Goal: Feedback & Contribution: Contribute content

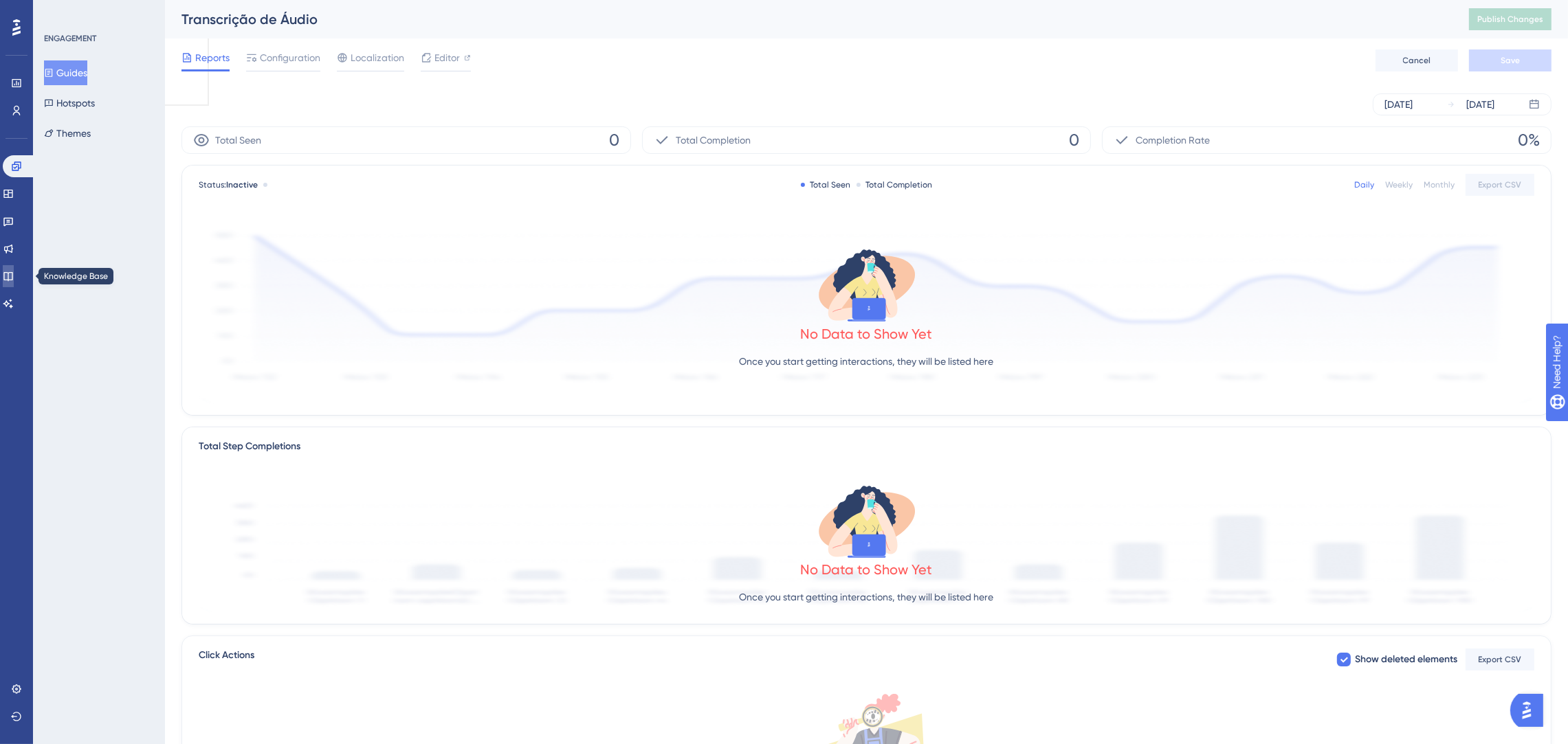
click at [14, 273] on link at bounding box center [8, 276] width 11 height 22
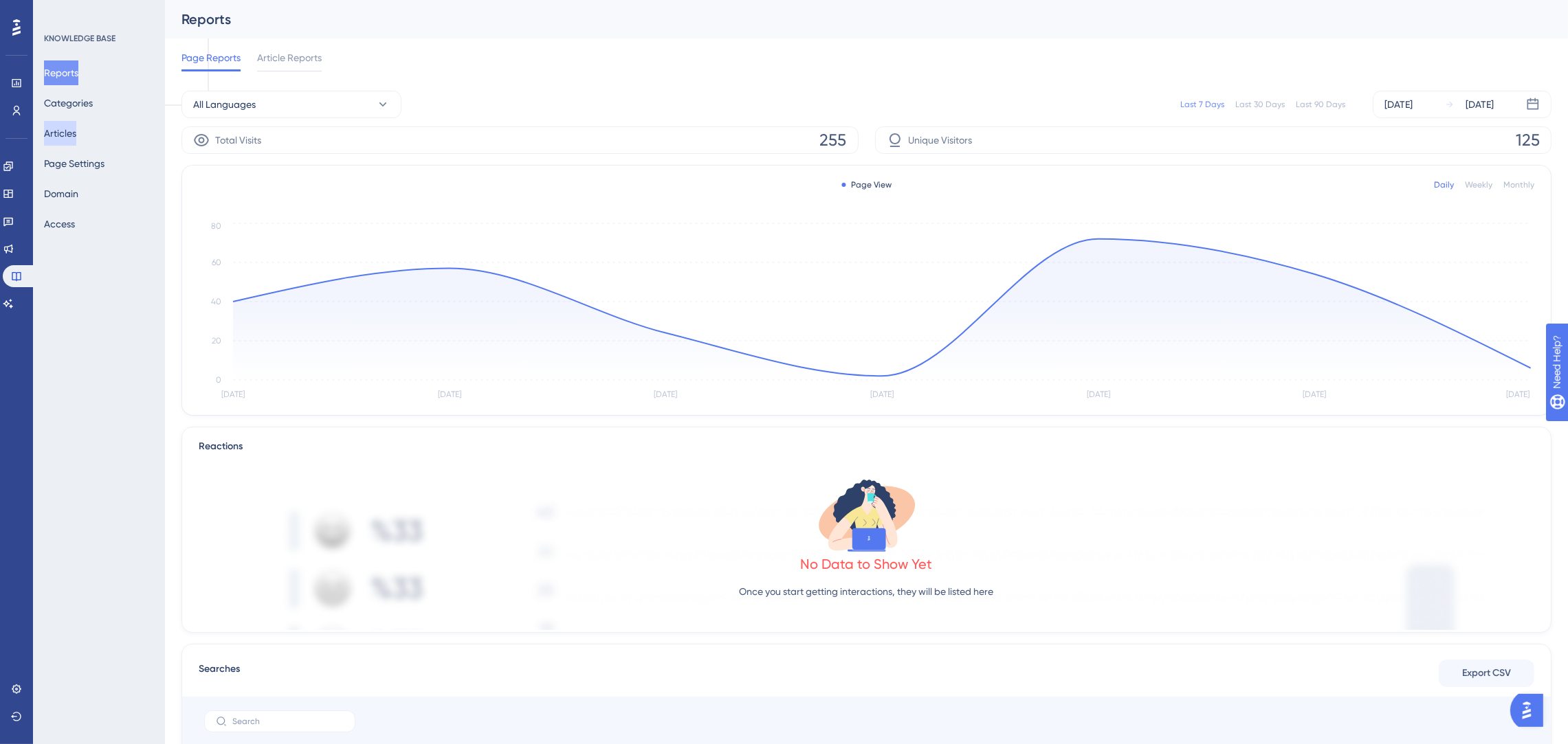
click at [55, 138] on button "Articles" at bounding box center [60, 133] width 33 height 25
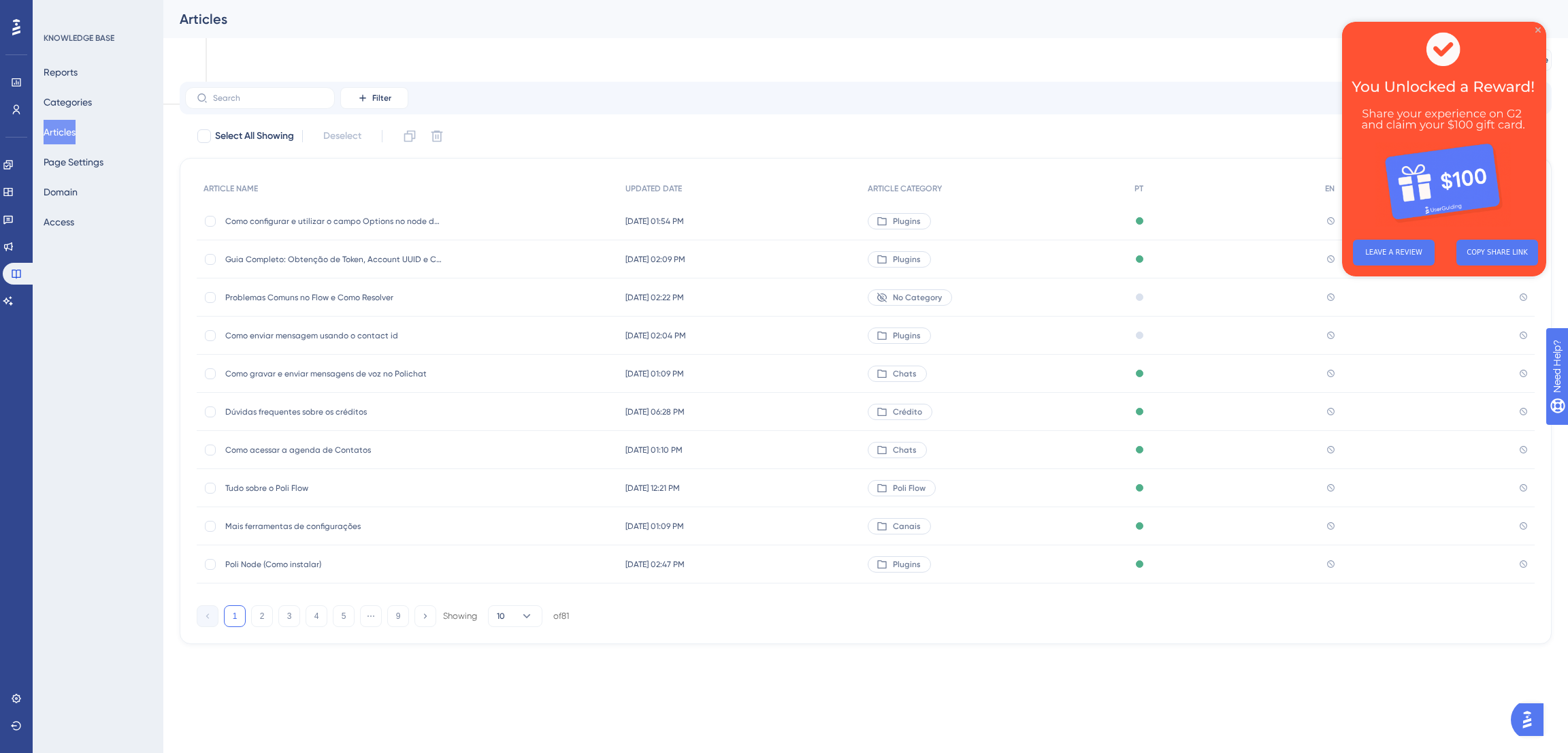
click at [1537, 31] on icon "Close Preview" at bounding box center [1538, 31] width 6 height 6
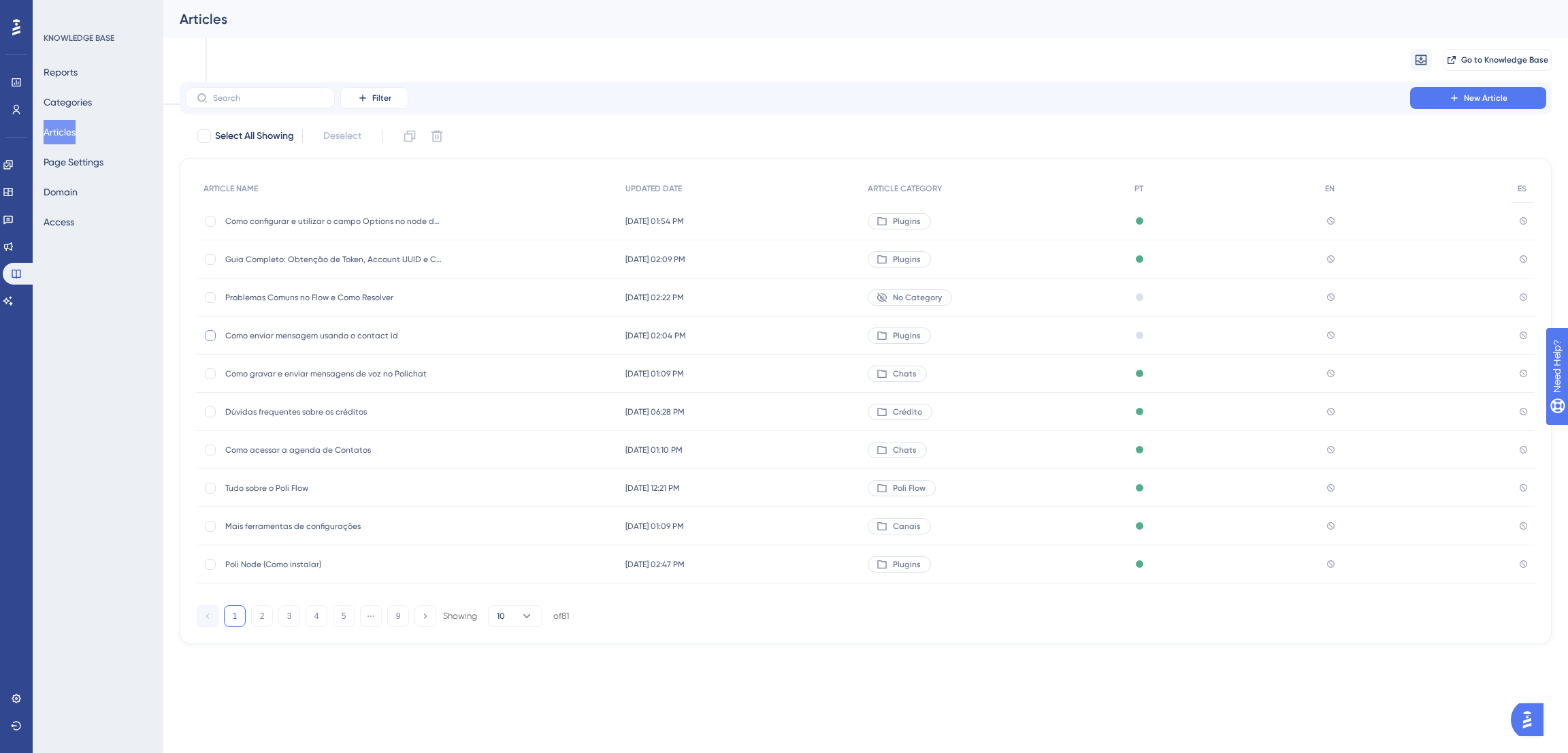
click at [213, 339] on div at bounding box center [210, 335] width 11 height 11
click at [429, 137] on button at bounding box center [437, 136] width 22 height 22
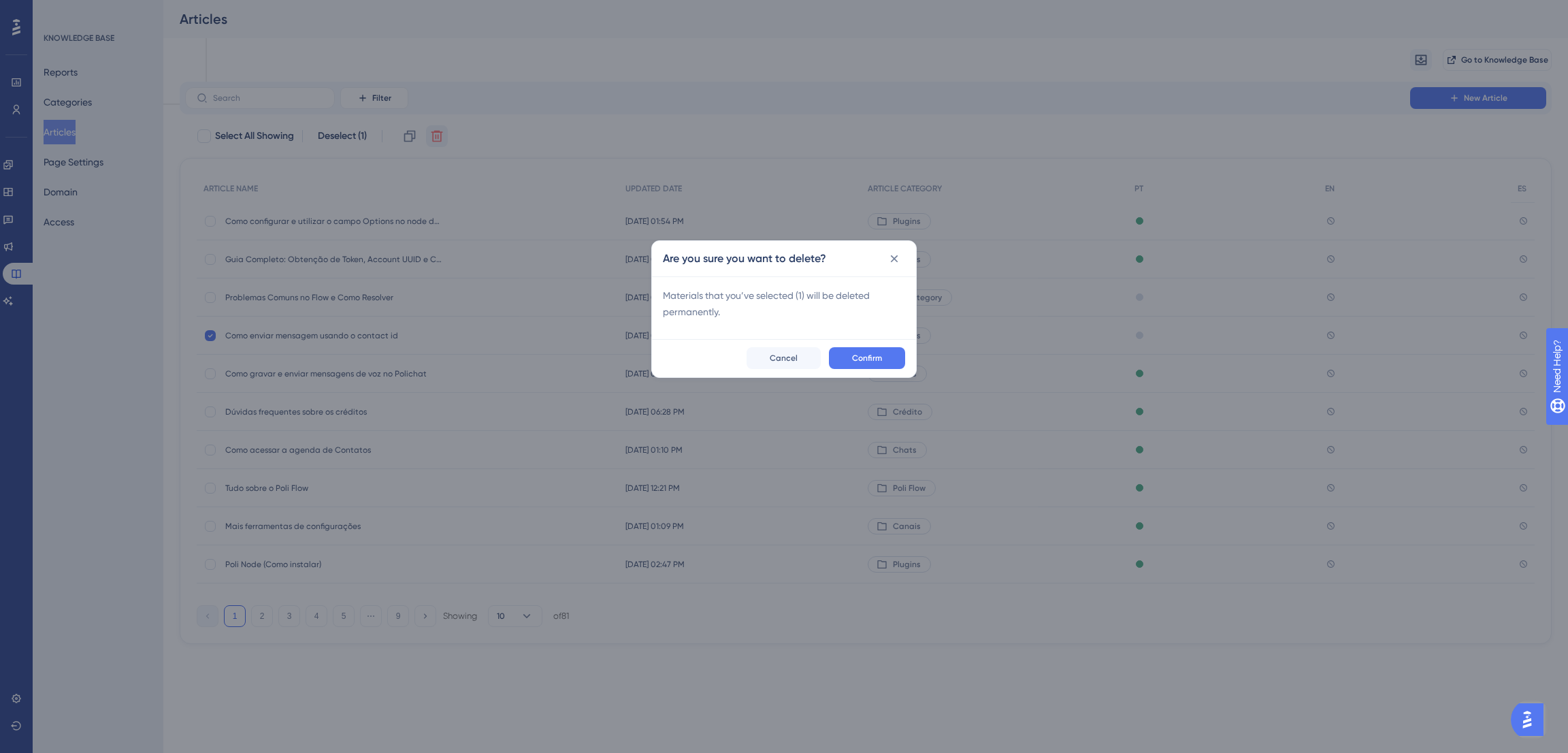
checkbox input "false"
click at [864, 370] on div "Confirm Cancel" at bounding box center [784, 357] width 264 height 38
click at [878, 352] on span "Confirm" at bounding box center [867, 357] width 30 height 11
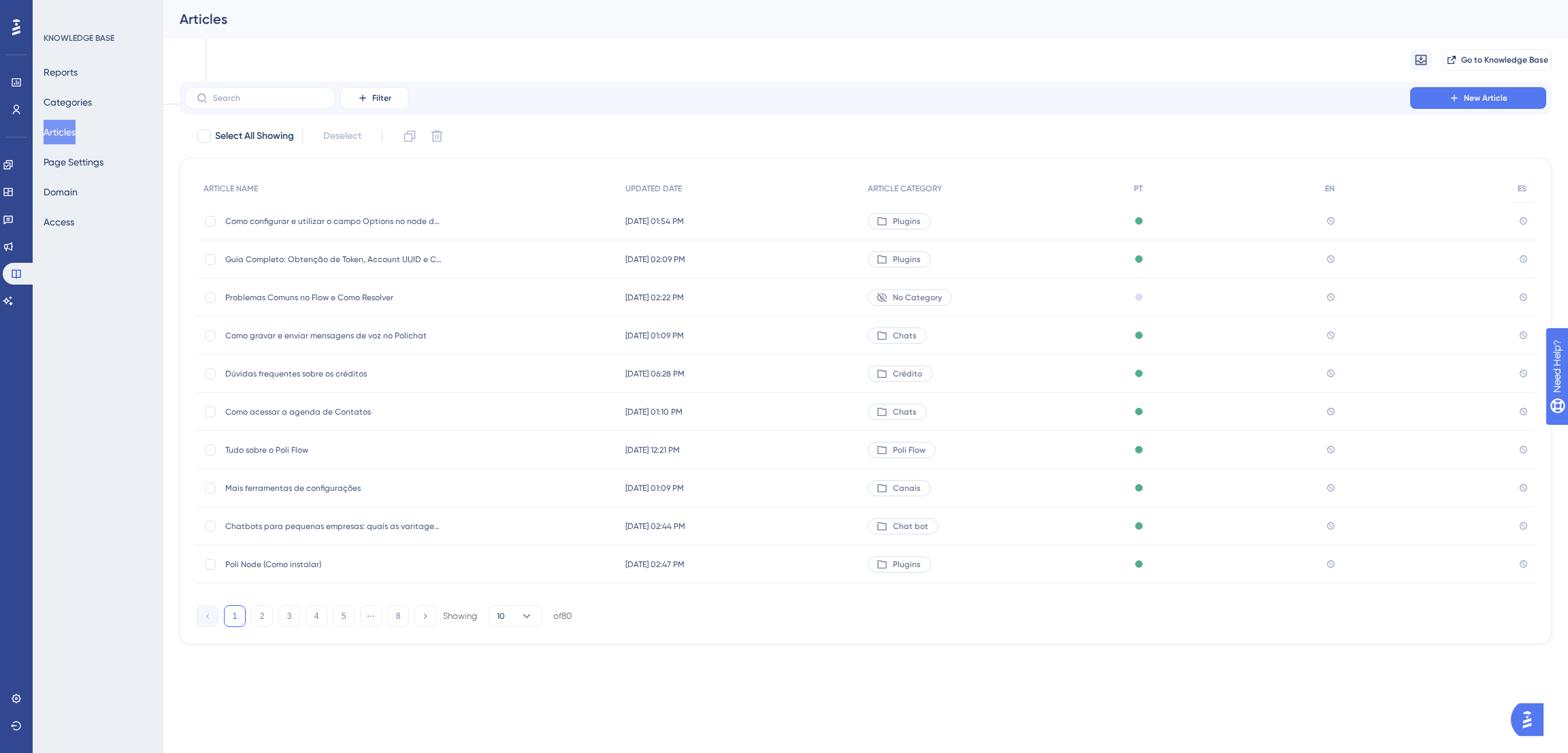
click at [387, 296] on span "Problemas Comuns no Flow e Como Resolver" at bounding box center [333, 297] width 217 height 11
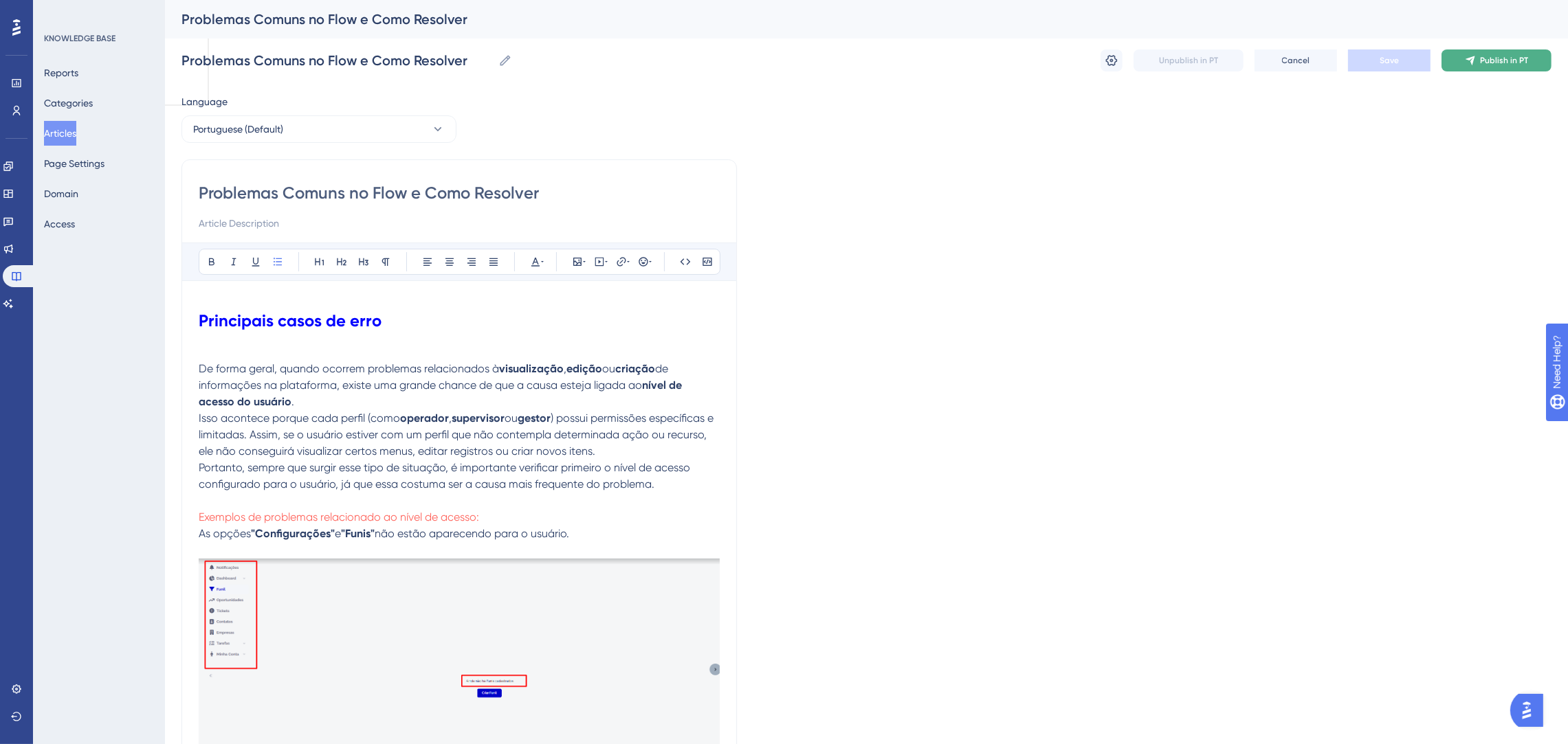
click at [1490, 62] on span "Publish in PT" at bounding box center [1503, 60] width 48 height 11
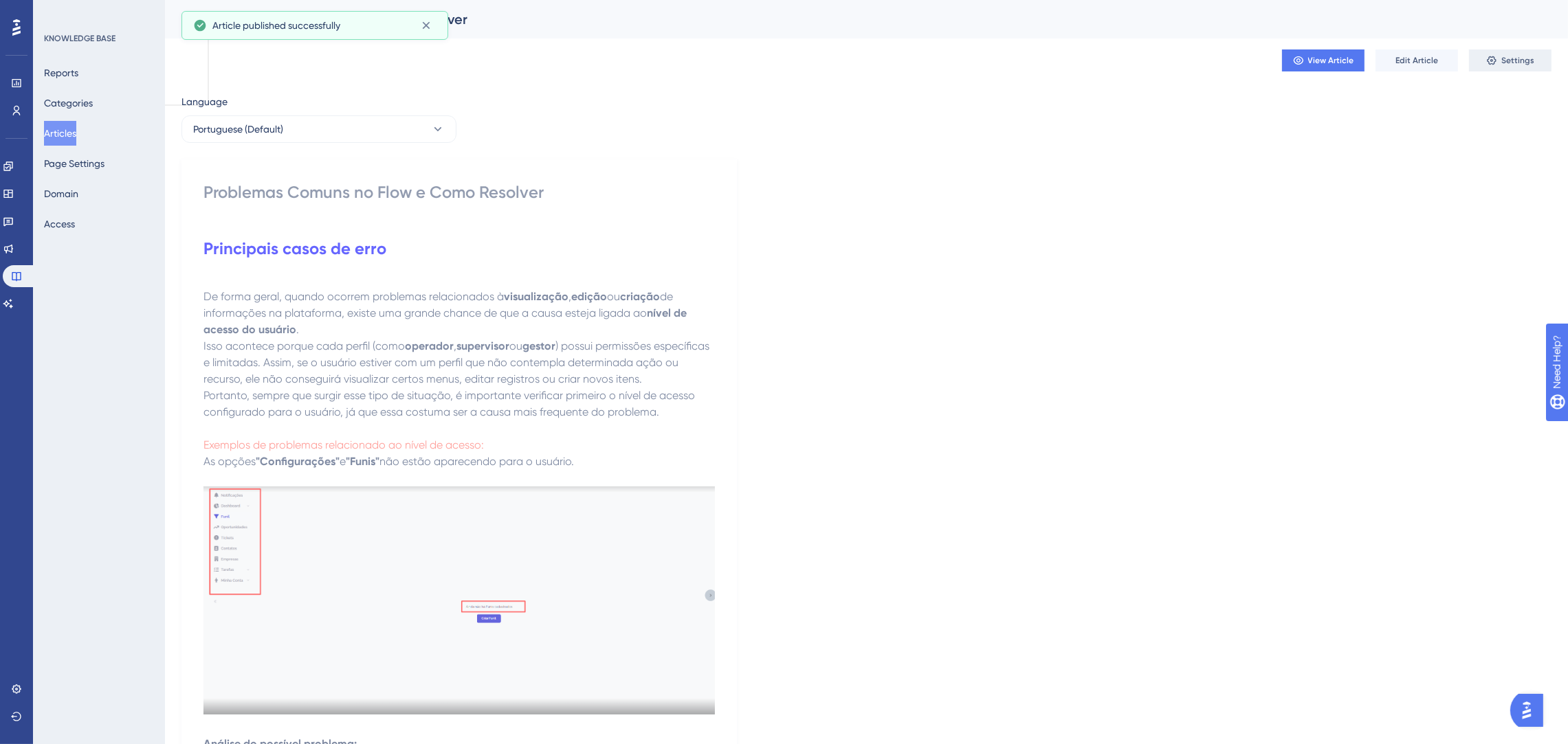
click at [1499, 63] on button "Settings" at bounding box center [1509, 61] width 82 height 22
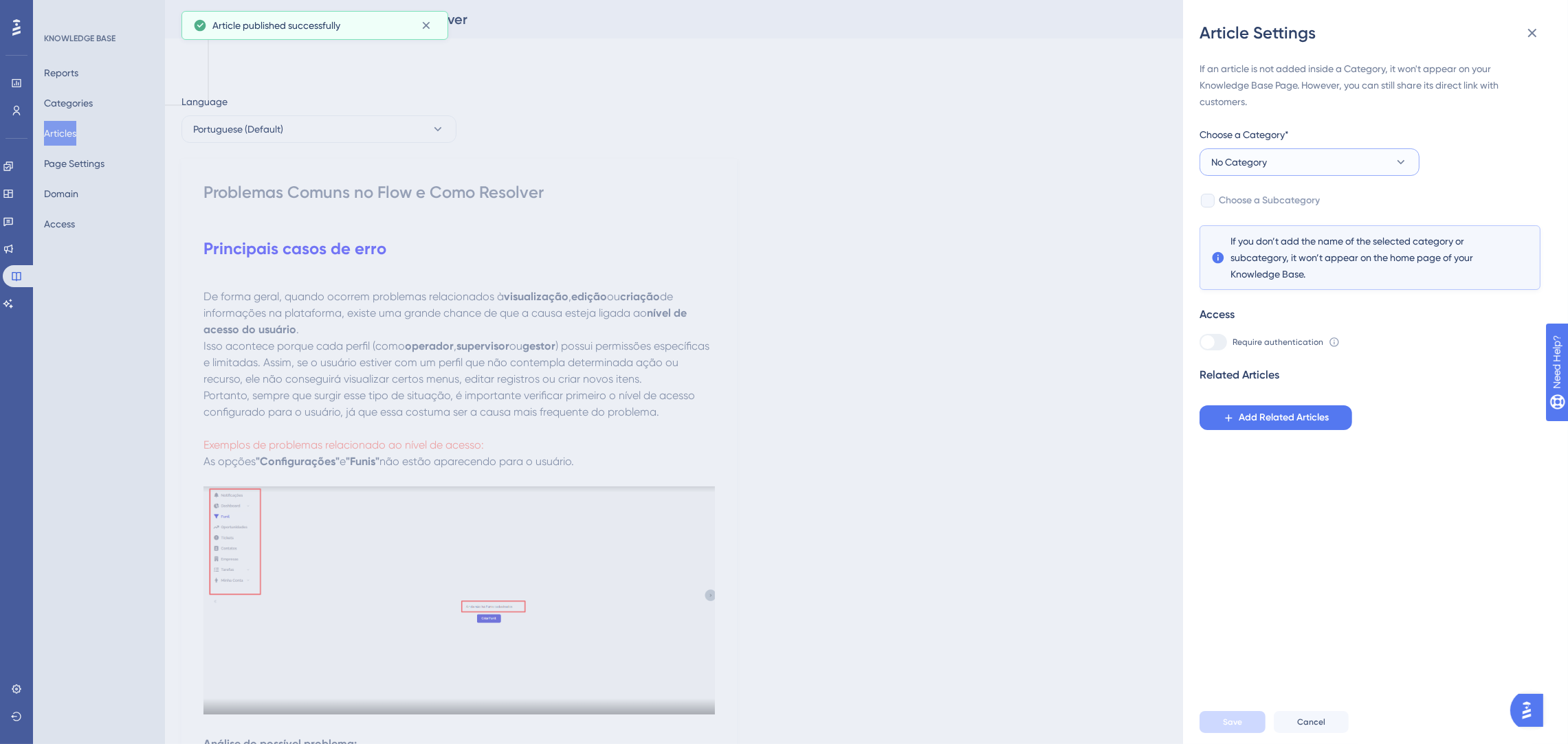
click at [1356, 154] on button "No Category" at bounding box center [1309, 162] width 220 height 28
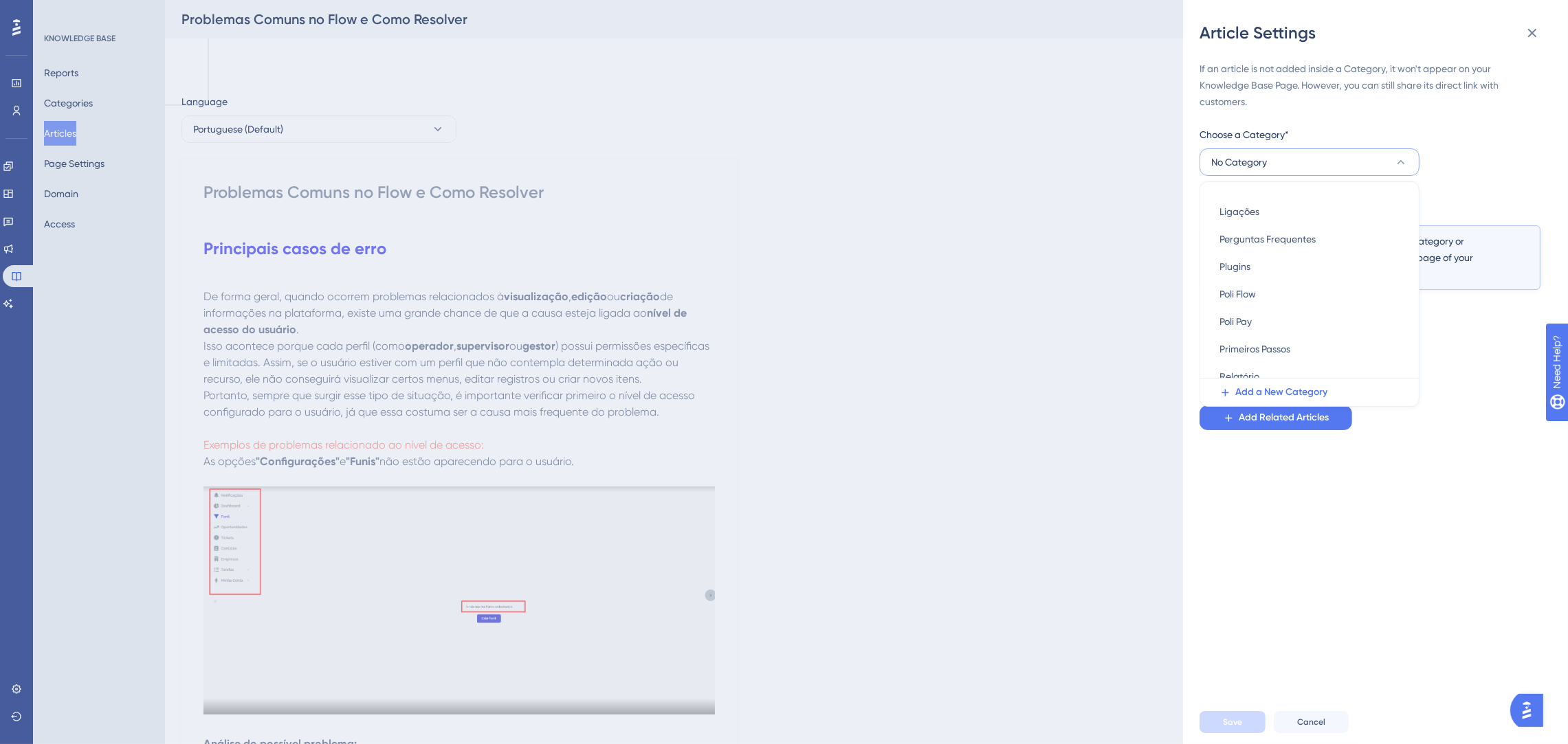
scroll to position [363, 0]
click at [1292, 284] on div "Poli Flow Poli Flow" at bounding box center [1309, 282] width 180 height 28
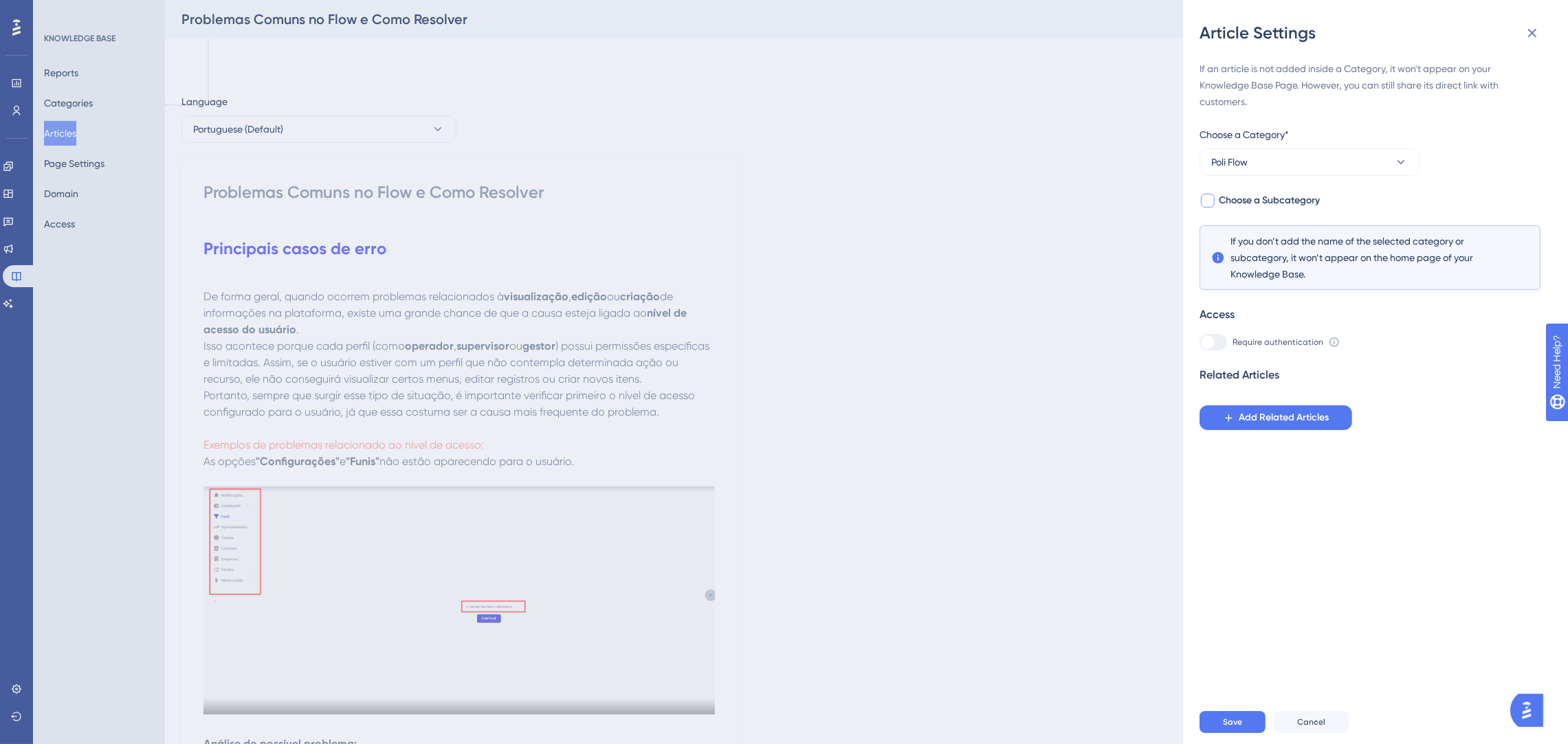
click at [1263, 198] on span "Choose a Subcategory" at bounding box center [1269, 201] width 101 height 17
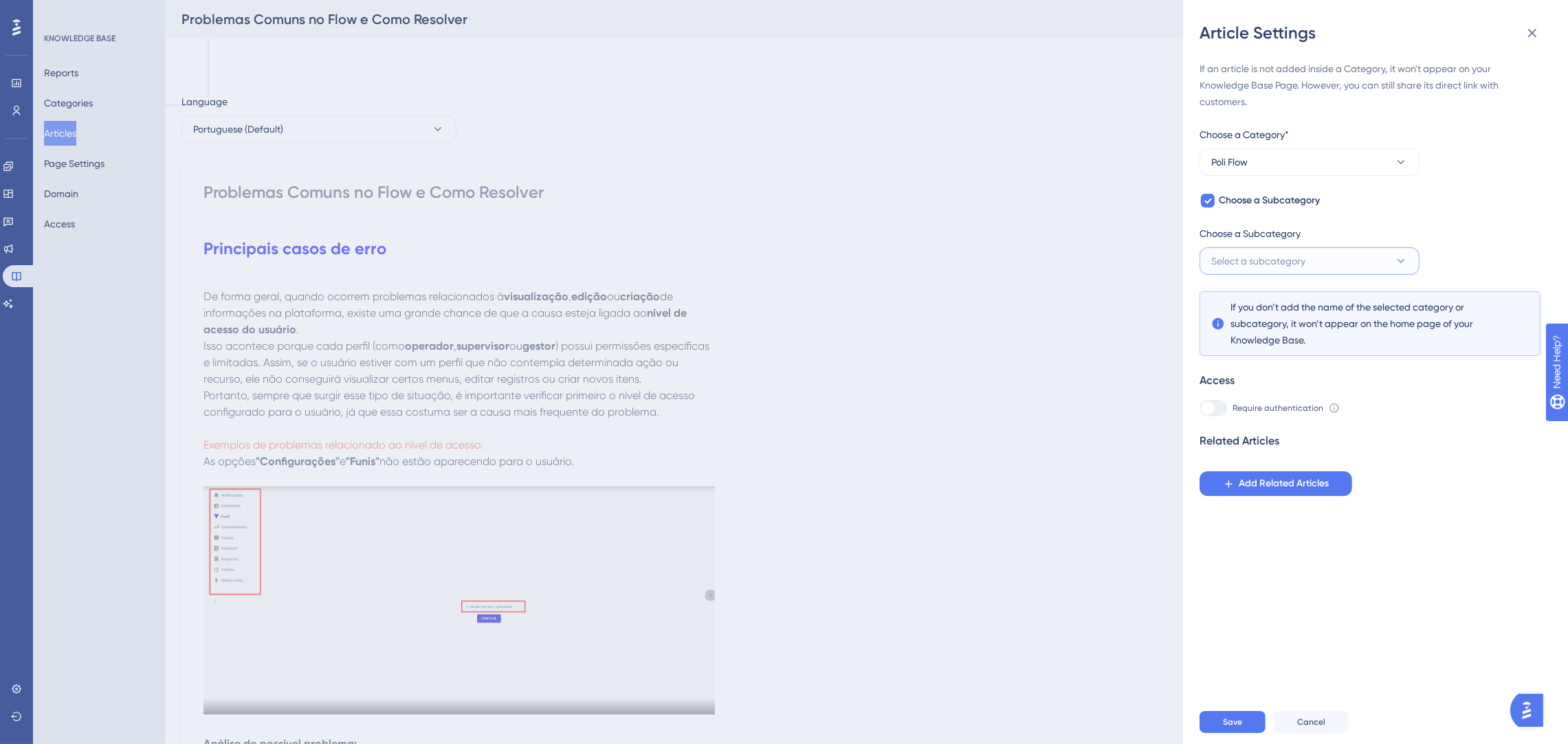
click at [1263, 253] on span "Select a subcategory" at bounding box center [1258, 261] width 94 height 17
click at [1234, 200] on span "Choose a Subcategory" at bounding box center [1269, 201] width 101 height 17
checkbox input "false"
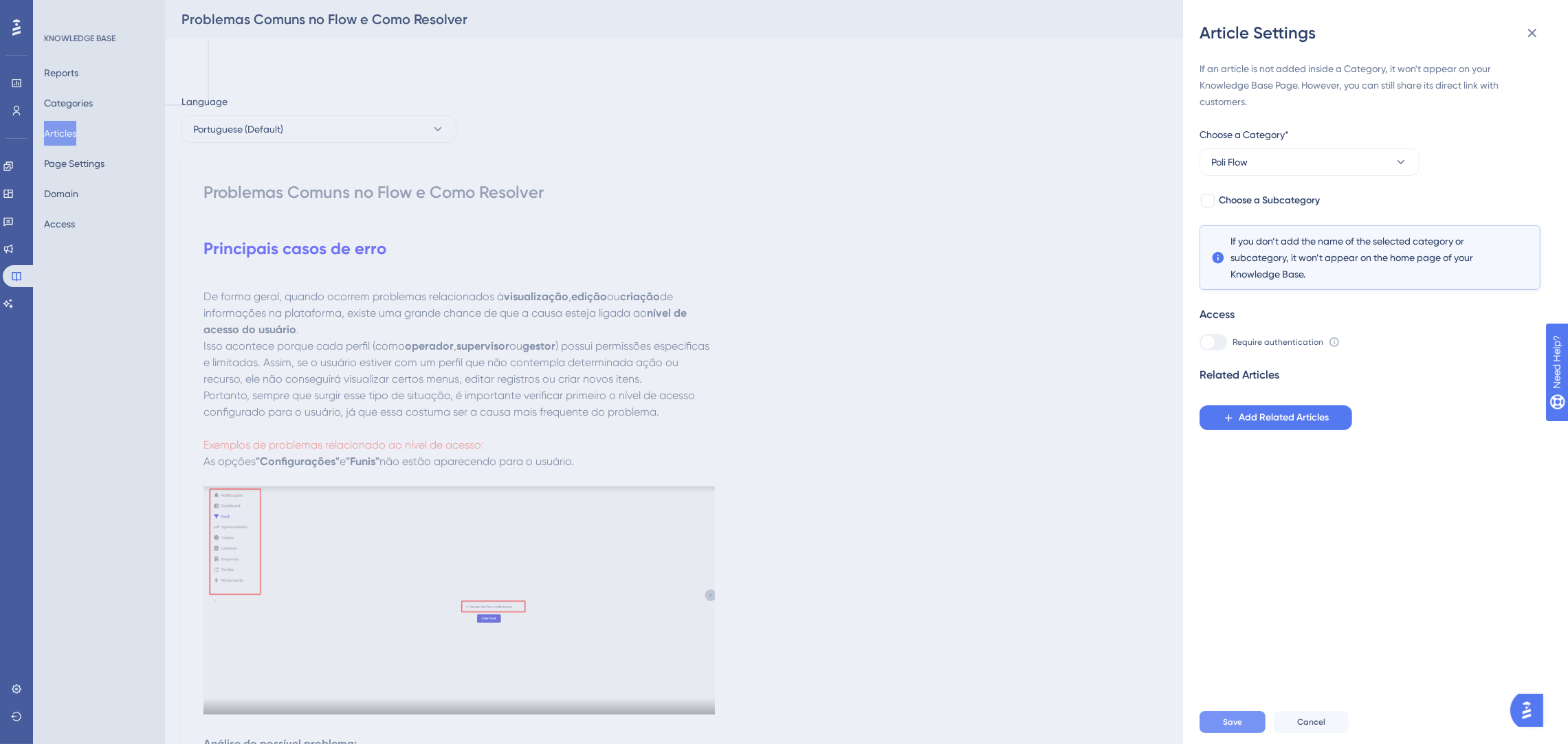
click at [1230, 730] on button "Save" at bounding box center [1232, 722] width 66 height 22
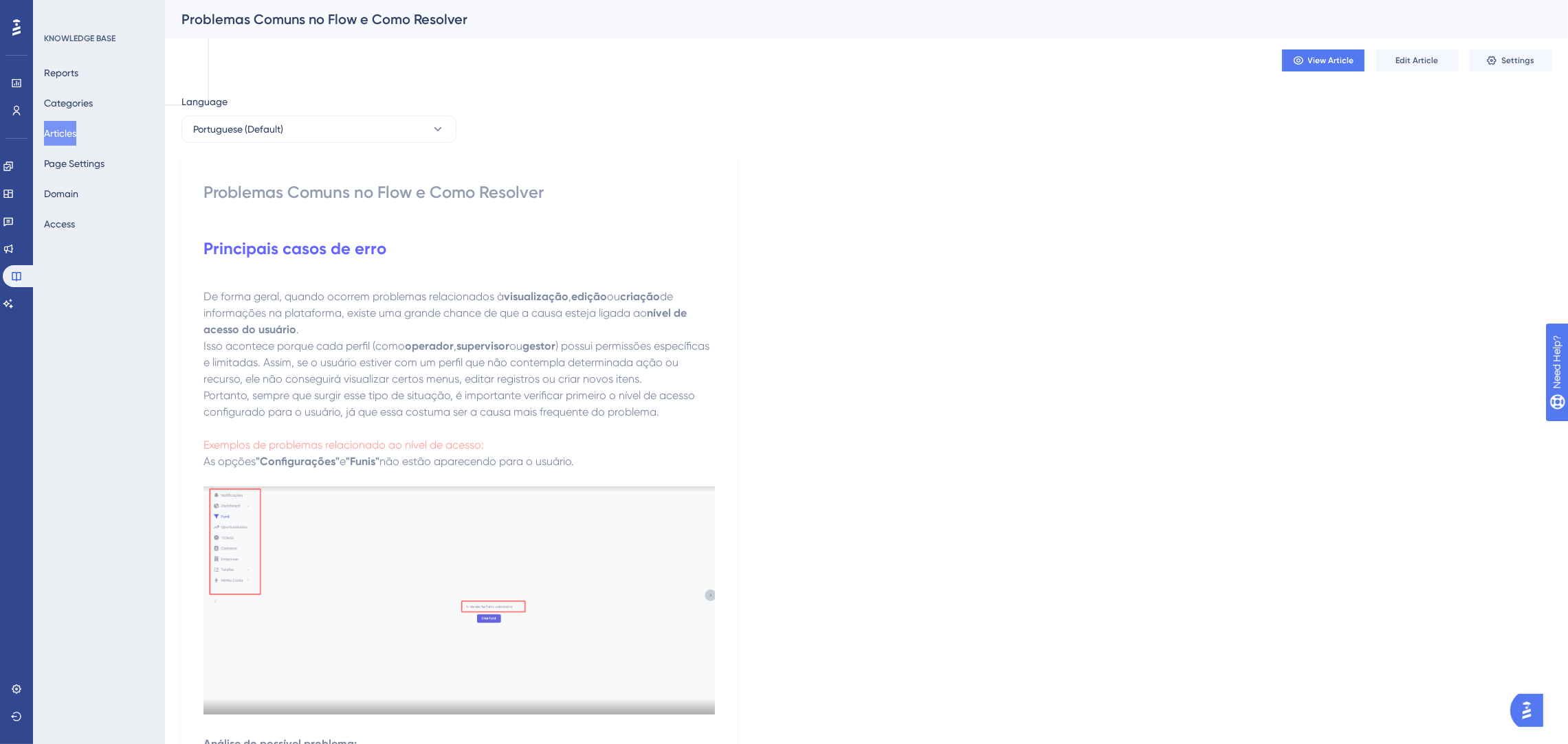
click at [68, 130] on button "Articles" at bounding box center [60, 133] width 33 height 25
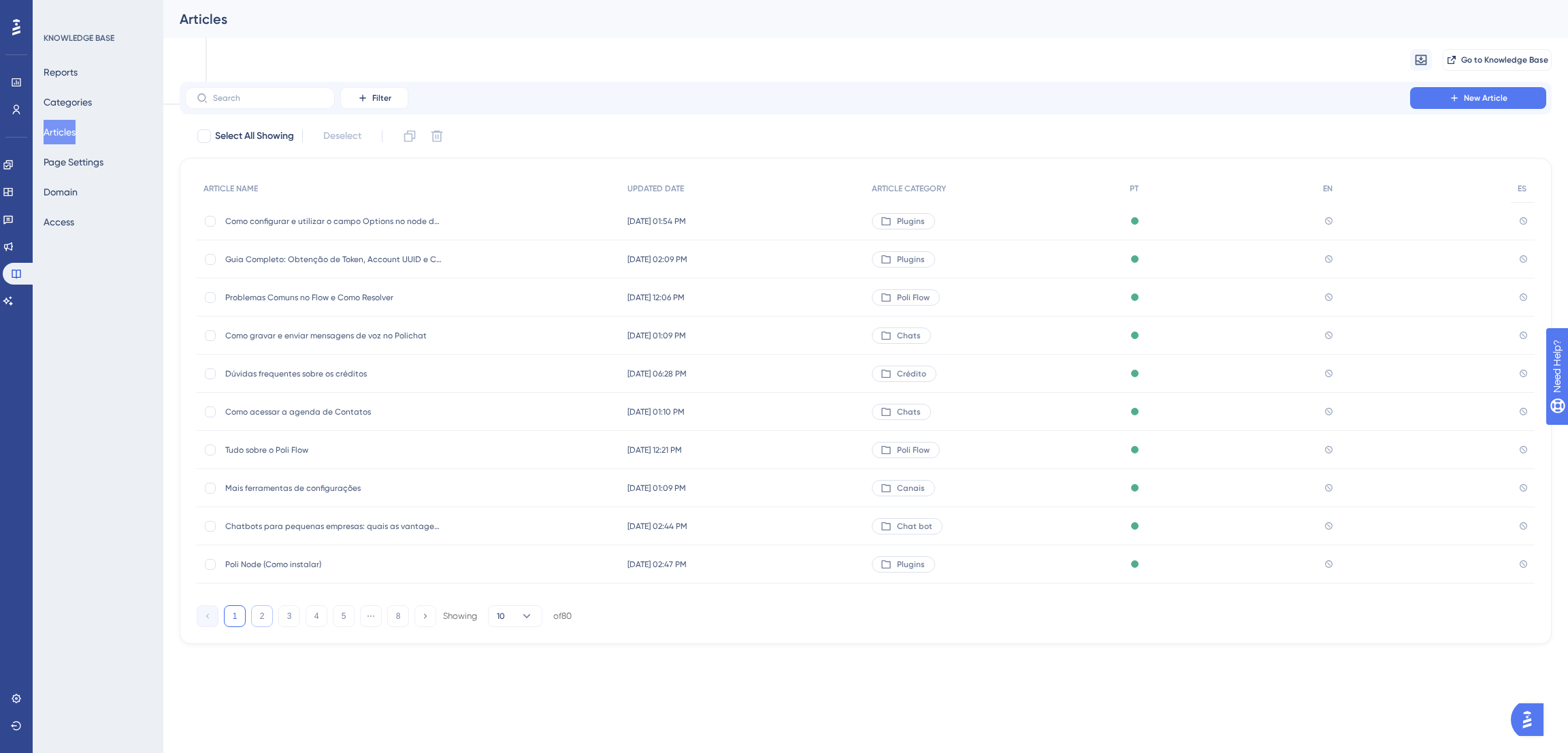
click at [253, 614] on button "2" at bounding box center [262, 616] width 22 height 22
click at [291, 623] on button "3" at bounding box center [289, 616] width 22 height 22
click at [505, 452] on div "Entendendo a finalização de conversas no Polichat Entendendo a finalização de c…" at bounding box center [405, 450] width 418 height 38
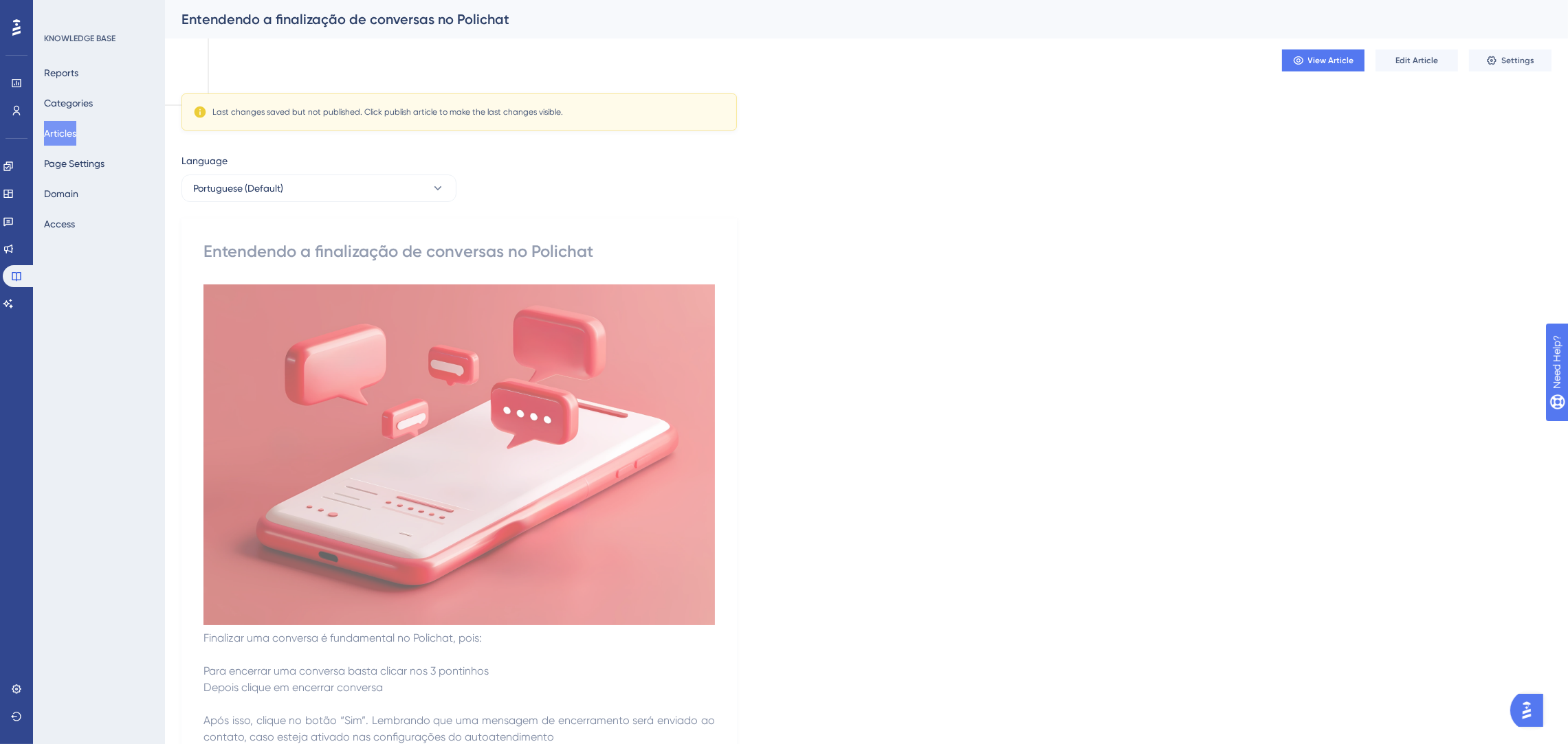
click at [61, 130] on button "Articles" at bounding box center [60, 133] width 33 height 25
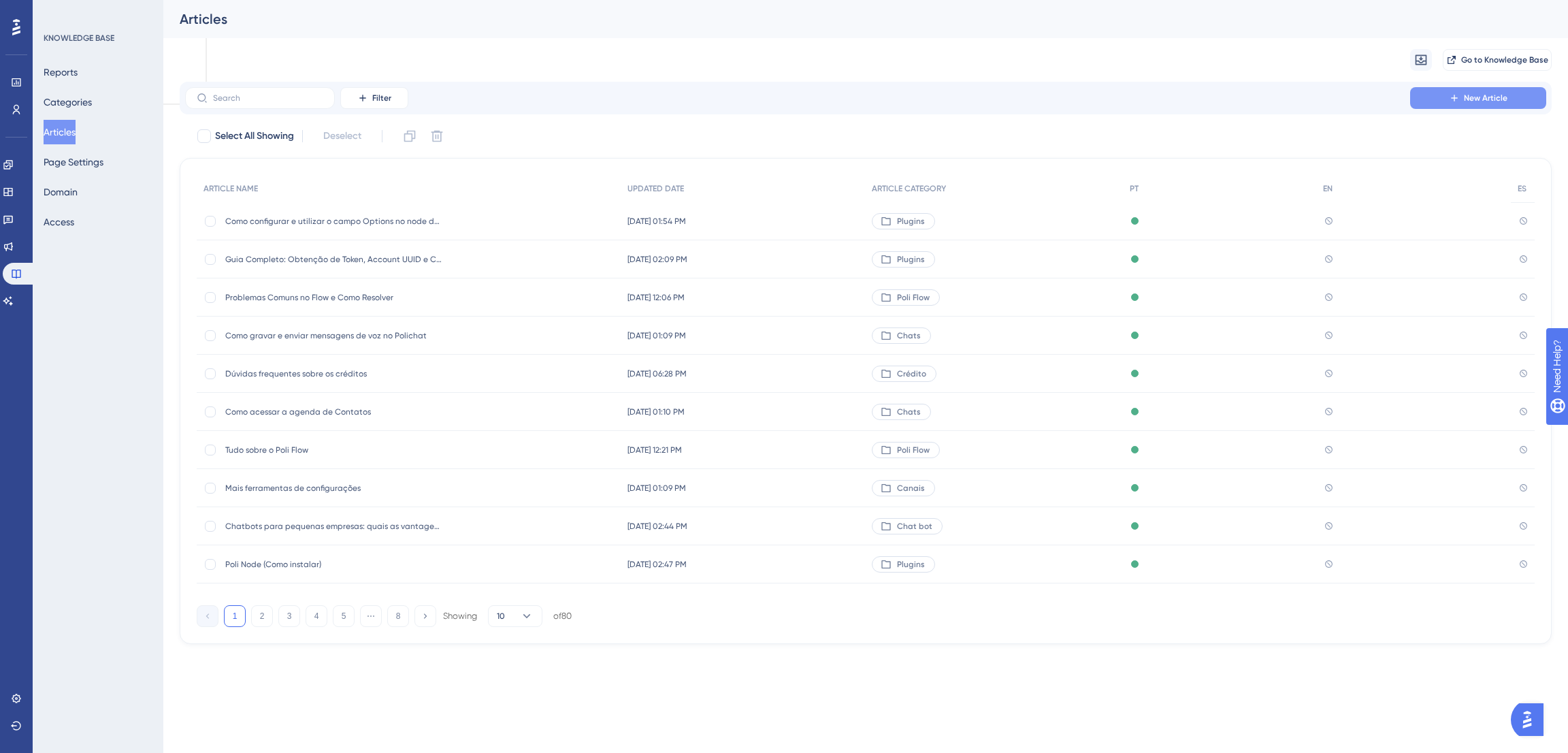
click at [1518, 94] on button "New Article" at bounding box center [1478, 98] width 136 height 22
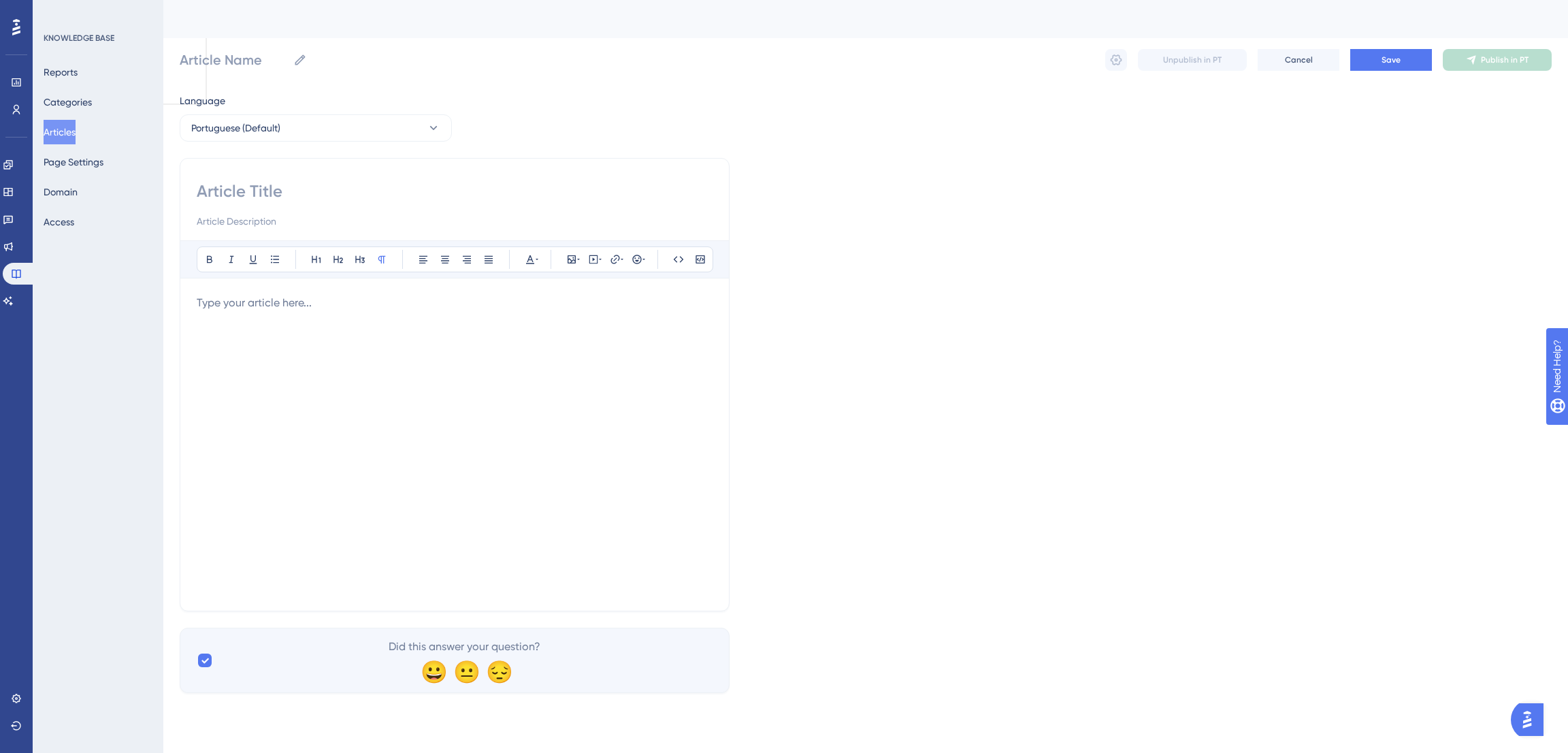
click at [237, 288] on div "Bold Italic Underline Bullet Point Heading 1 Heading 2 Heading 3 Normal Align L…" at bounding box center [454, 417] width 515 height 354
click at [232, 312] on div at bounding box center [454, 445] width 515 height 299
click at [460, 303] on p at bounding box center [454, 303] width 515 height 17
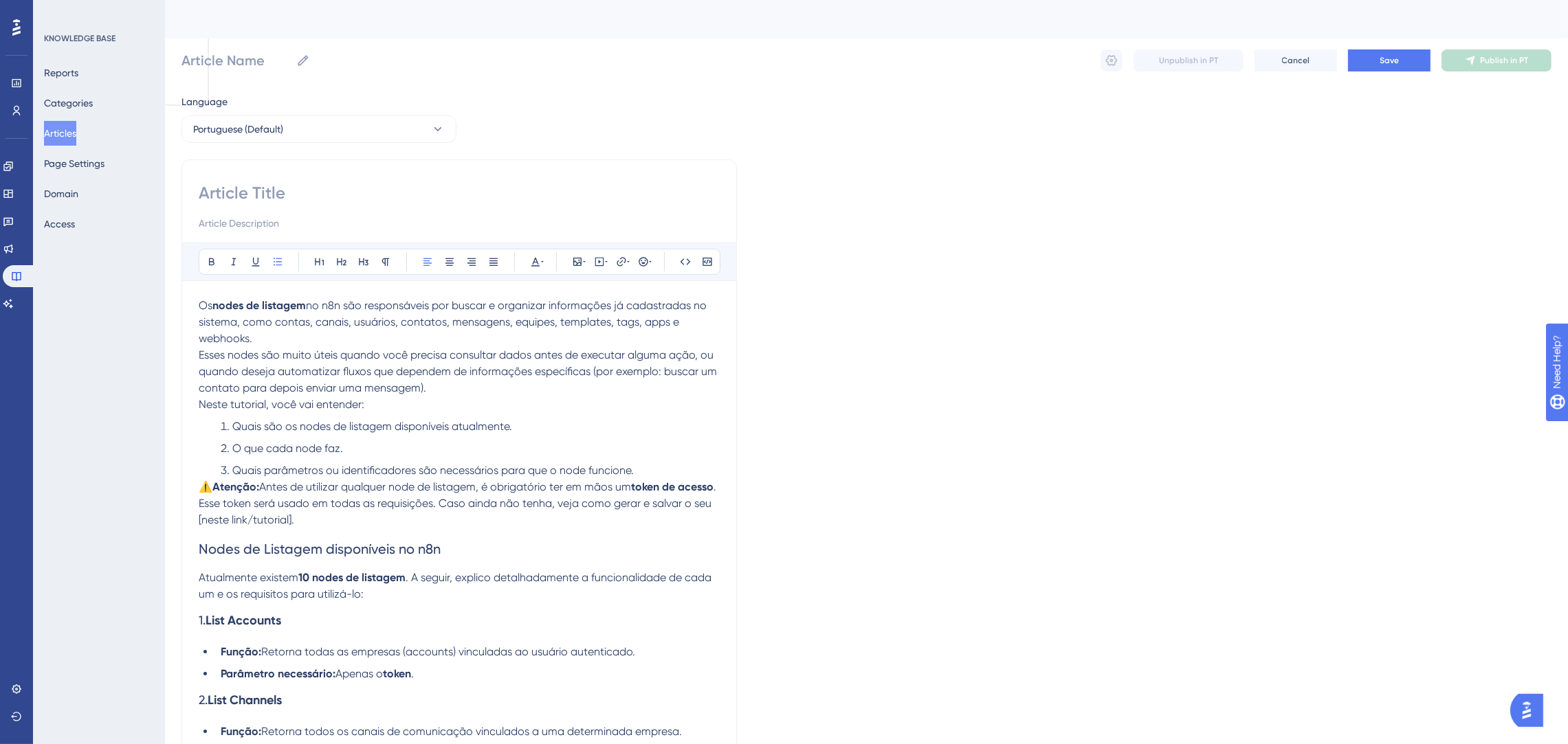
click at [237, 194] on input at bounding box center [459, 193] width 521 height 22
paste input "Guia Completo: Como utilizar os nodes de listagem no n8n"
type input "Guia Completo: Como utilizar os nodes de listagem no n8n"
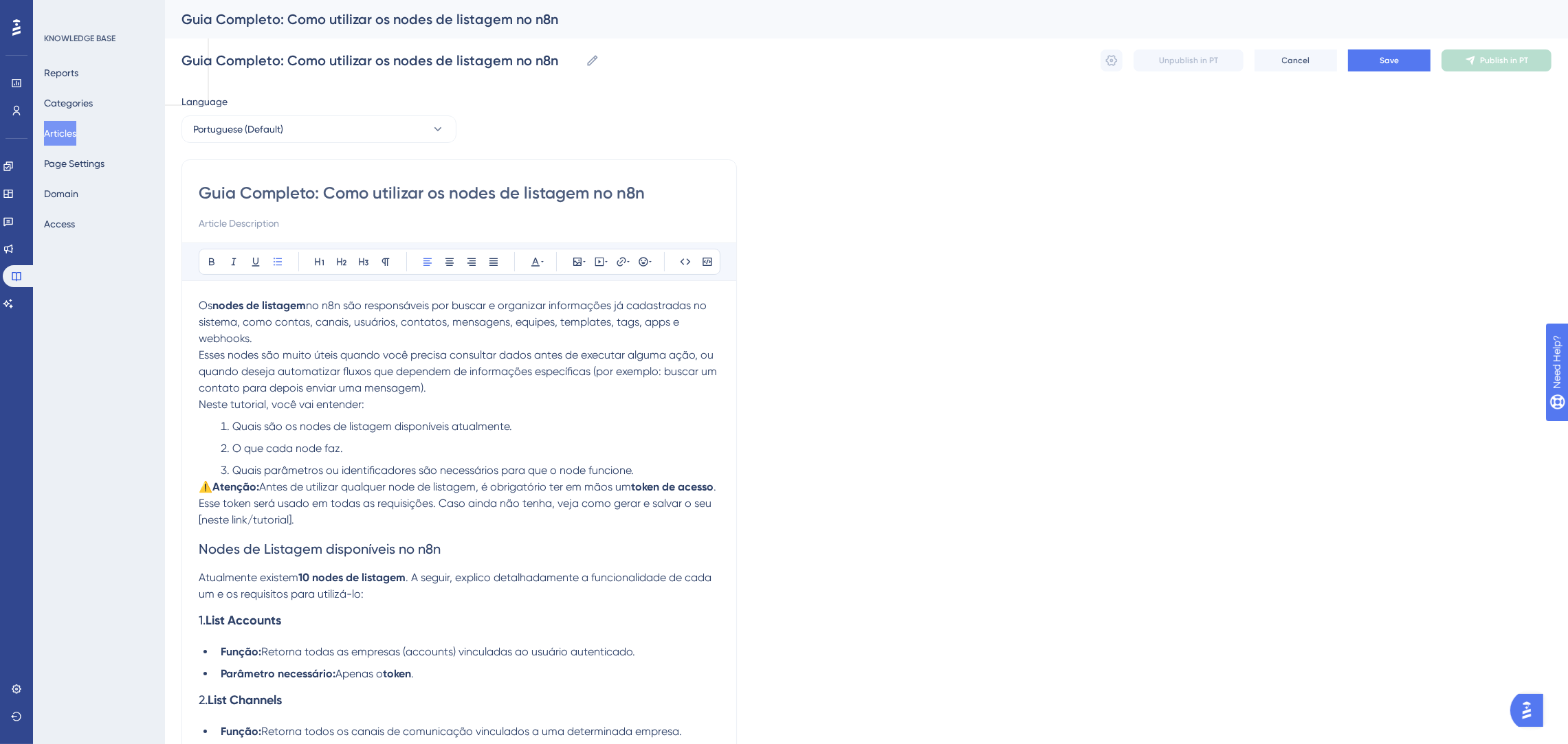
type input "Guia Completo: Como utilizar os nodes de listagem no n8n"
click at [210, 483] on span "⚠️" at bounding box center [206, 487] width 14 height 13
click at [652, 463] on li "Quais parâmetros ou identificadores são necessários para que o node funcione." at bounding box center [468, 471] width 505 height 17
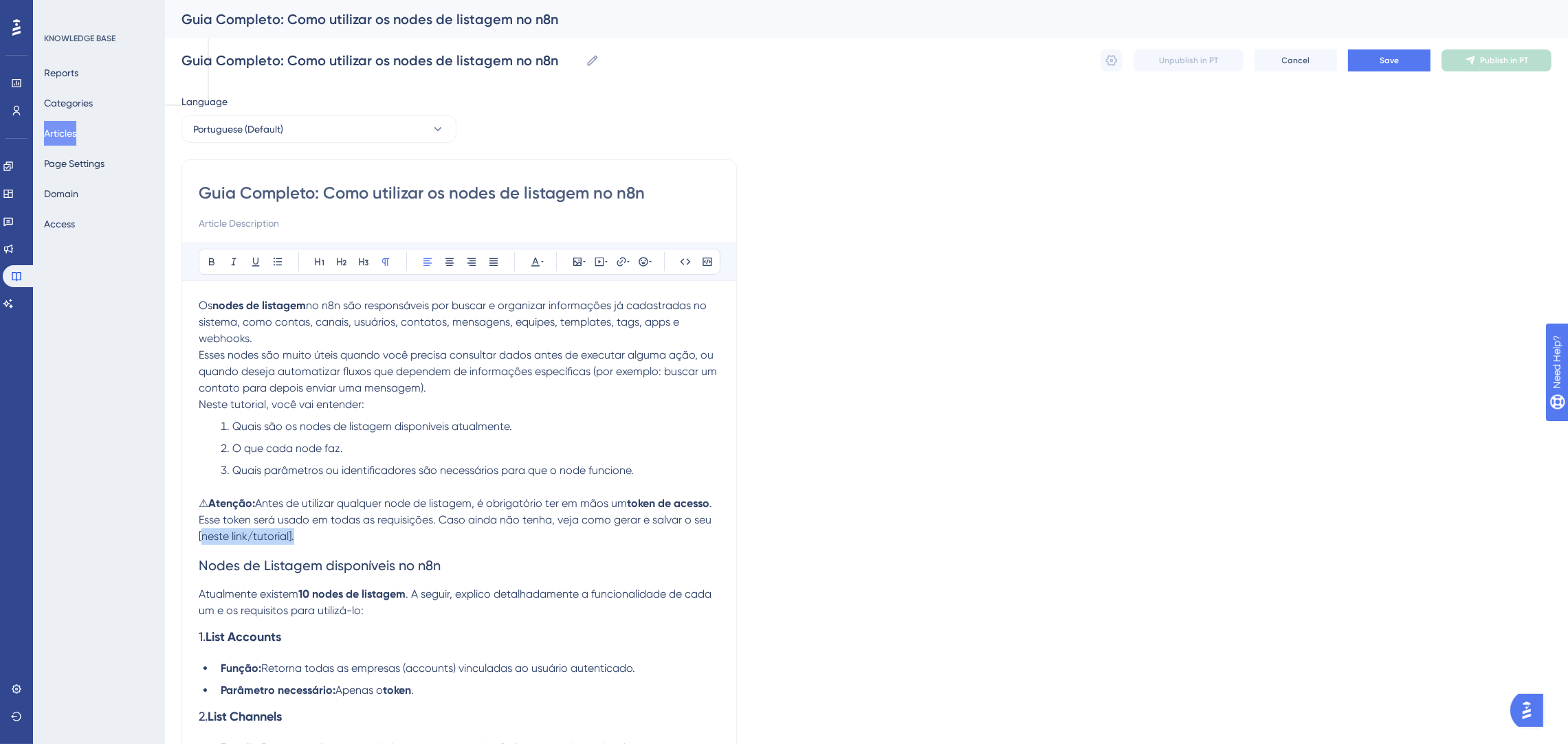
drag, startPoint x: 264, startPoint y: 536, endPoint x: 428, endPoint y: 520, distance: 164.8
click at [360, 535] on p "⚠ Atenção: Antes de utilizar qualquer node de listagem, é obrigatório ter em mã…" at bounding box center [459, 521] width 521 height 50
click at [262, 539] on span ". Esse token será usado em todas as requisições. [PERSON_NAME] ainda não tenha,…" at bounding box center [456, 520] width 516 height 46
click at [360, 529] on p "⚠ Atenção: Antes de utilizar qualquer node de listagem, é obrigatório ter em mã…" at bounding box center [459, 521] width 521 height 50
click at [353, 536] on span ". Esse token será usado em todas as requisições. Caso ainda não tenha, veja com…" at bounding box center [456, 520] width 516 height 46
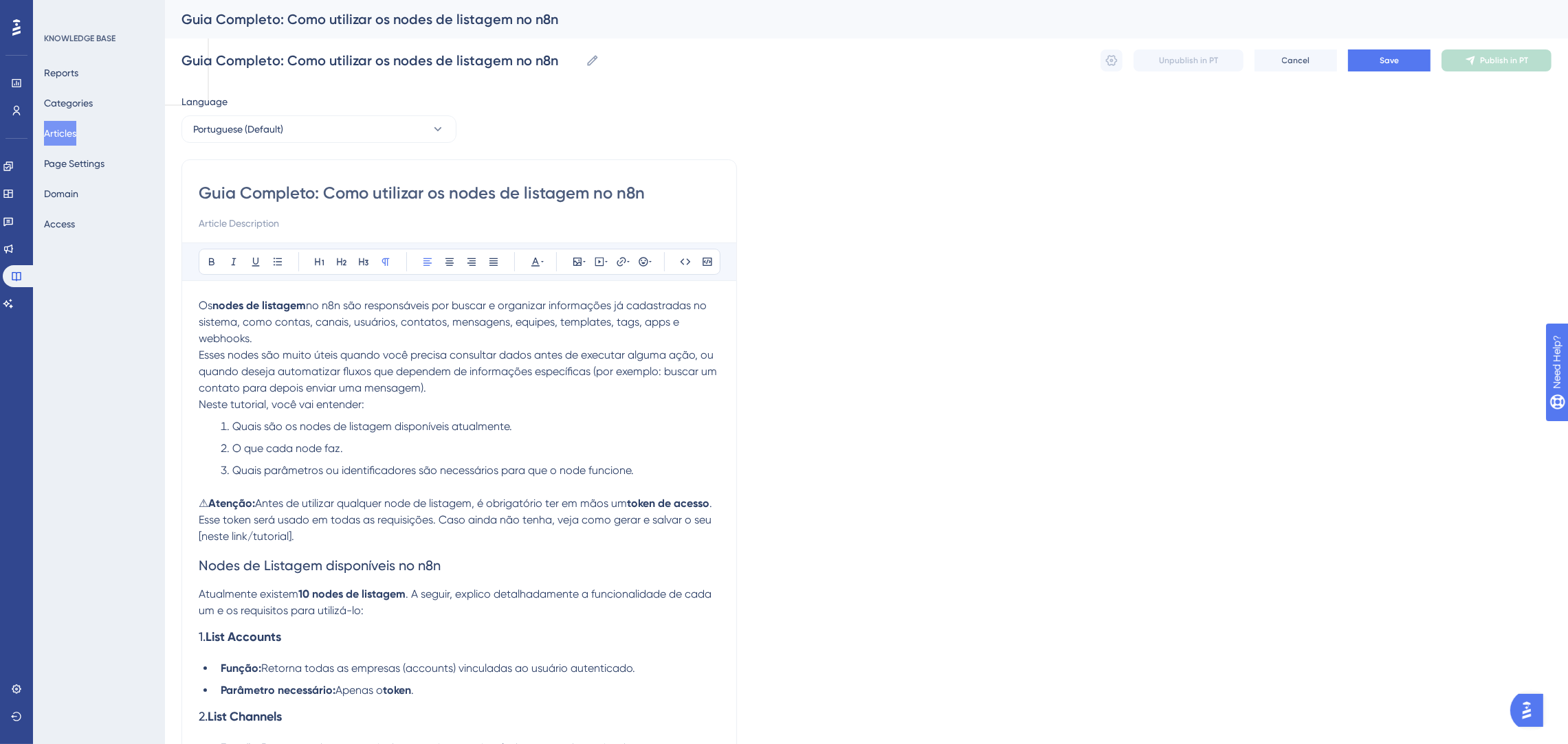
click at [356, 533] on span ". Esse token será usado em todas as requisições. Caso ainda não tenha, veja com…" at bounding box center [456, 520] width 516 height 46
click at [266, 531] on span ". Esse token será usado em todas as requisições. Caso ainda não tenha, veja com…" at bounding box center [456, 520] width 516 height 46
drag, startPoint x: 347, startPoint y: 532, endPoint x: 339, endPoint y: 537, distance: 9.4
click at [339, 537] on span ". Esse token será usado em todas as requisições. [PERSON_NAME] ainda não tenha,…" at bounding box center [456, 520] width 516 height 46
drag, startPoint x: 354, startPoint y: 537, endPoint x: 263, endPoint y: 539, distance: 91.0
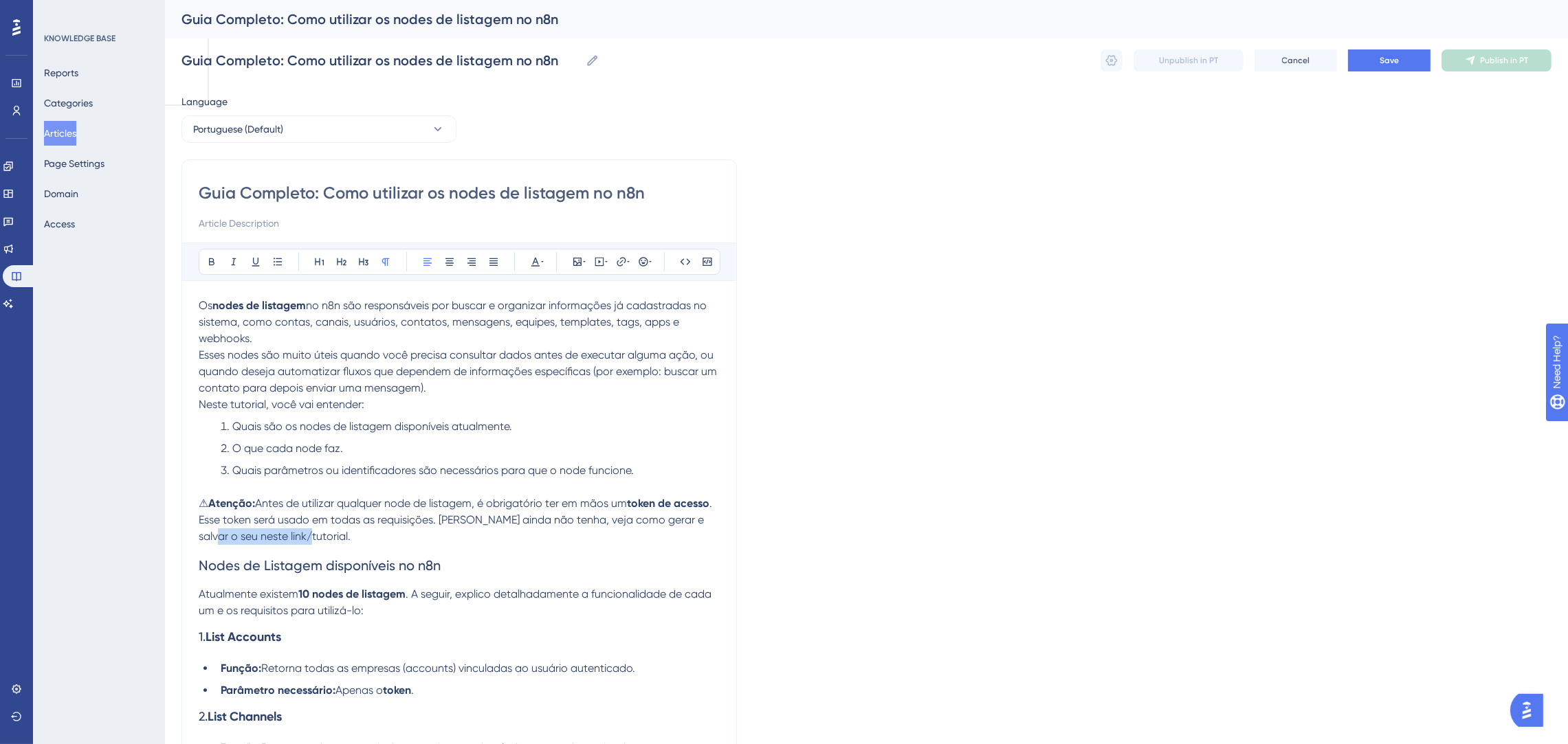
click at [263, 539] on p "⚠ Atenção: Antes de utilizar qualquer node de listagem, é obrigatório ter em mã…" at bounding box center [459, 521] width 521 height 50
click at [619, 262] on icon at bounding box center [621, 261] width 11 height 11
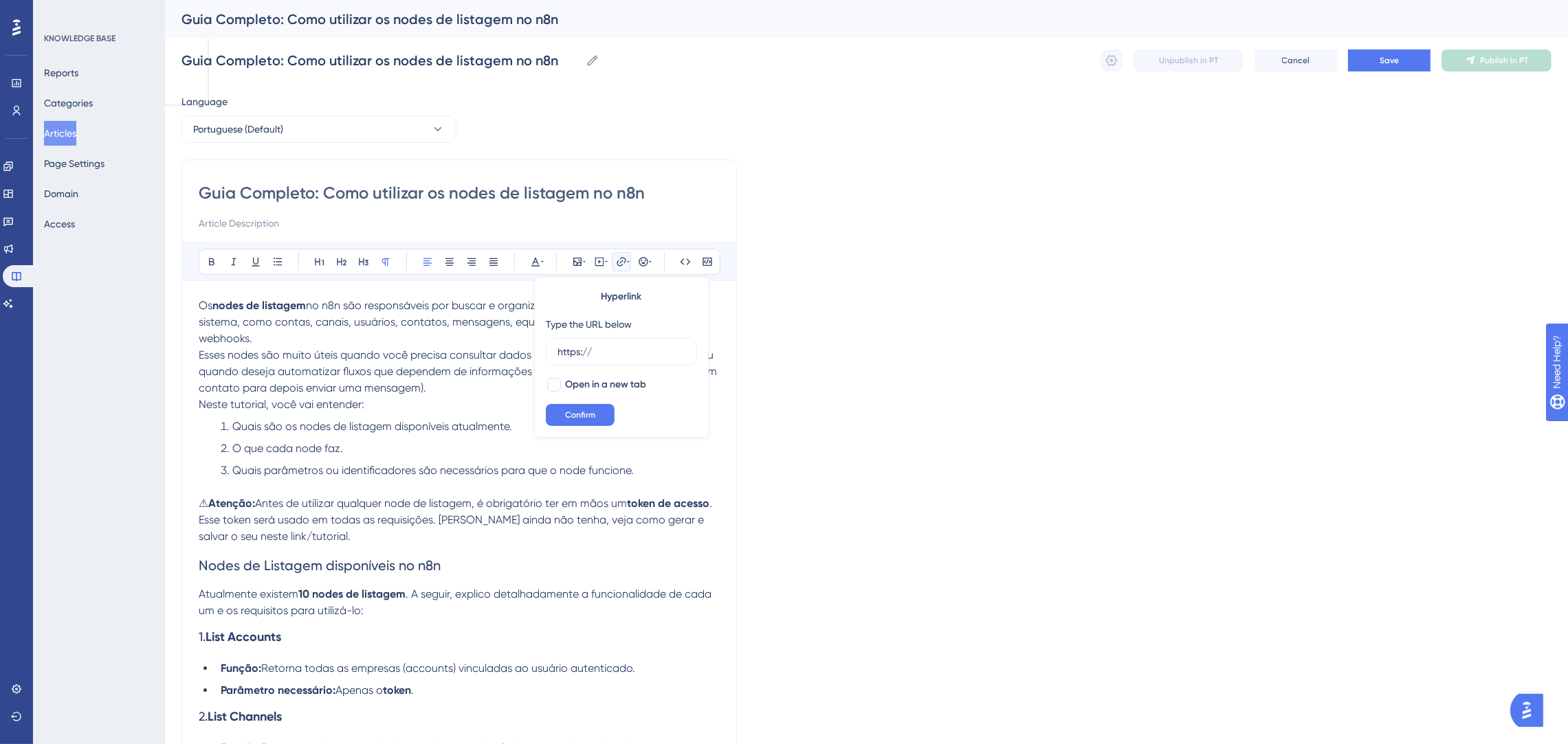
drag, startPoint x: 583, startPoint y: 356, endPoint x: 530, endPoint y: 346, distance: 53.9
click at [616, 262] on icon at bounding box center [621, 261] width 11 height 11
drag, startPoint x: 596, startPoint y: 353, endPoint x: 550, endPoint y: 347, distance: 46.4
click at [550, 347] on label "https://" at bounding box center [621, 352] width 151 height 28
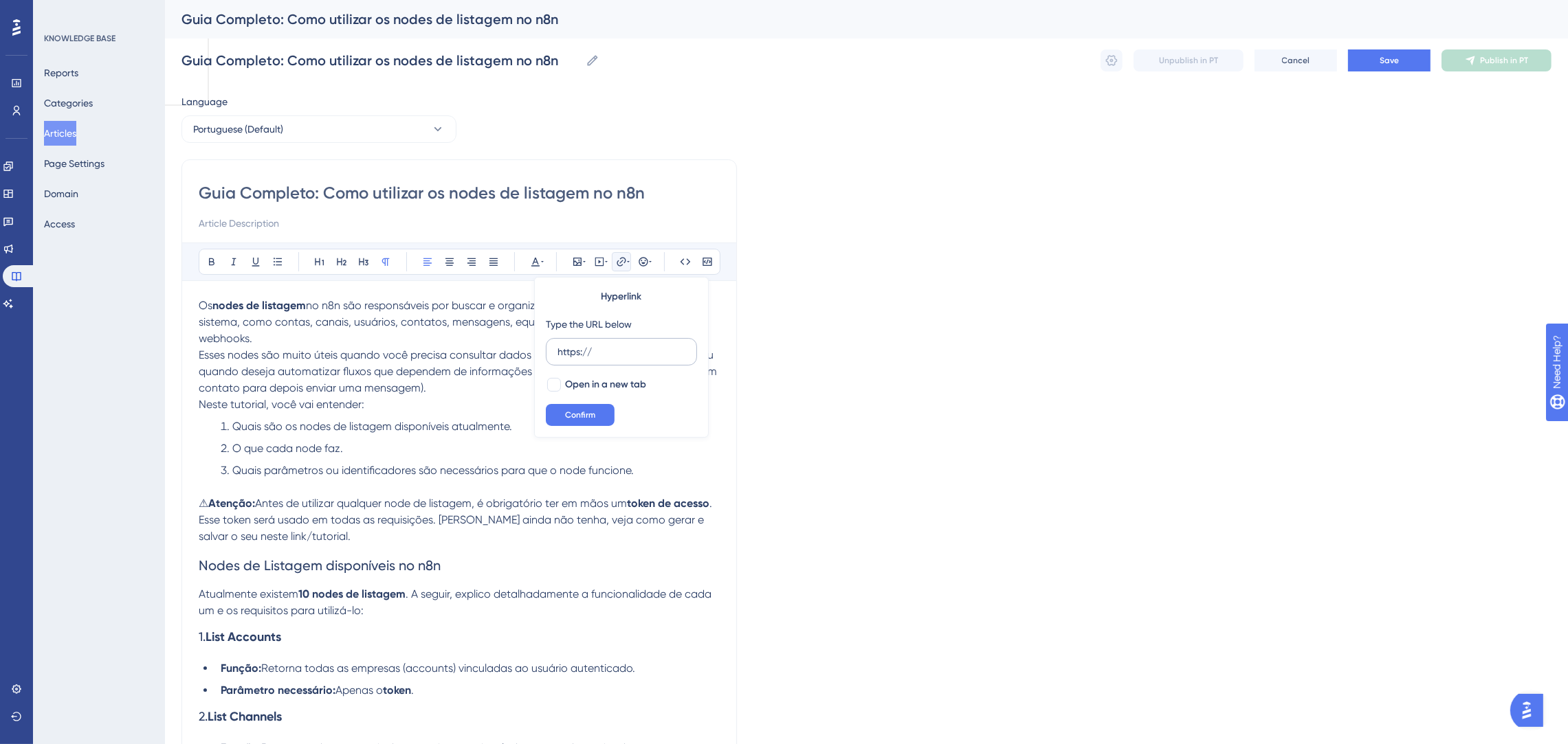
click at [557, 347] on input "https://" at bounding box center [621, 352] width 128 height 15
type input "[URL][DOMAIN_NAME]"
click at [421, 540] on p "⚠ Atenção: Antes de utilizar qualquer node de listagem, é obrigatório ter em mã…" at bounding box center [459, 521] width 521 height 50
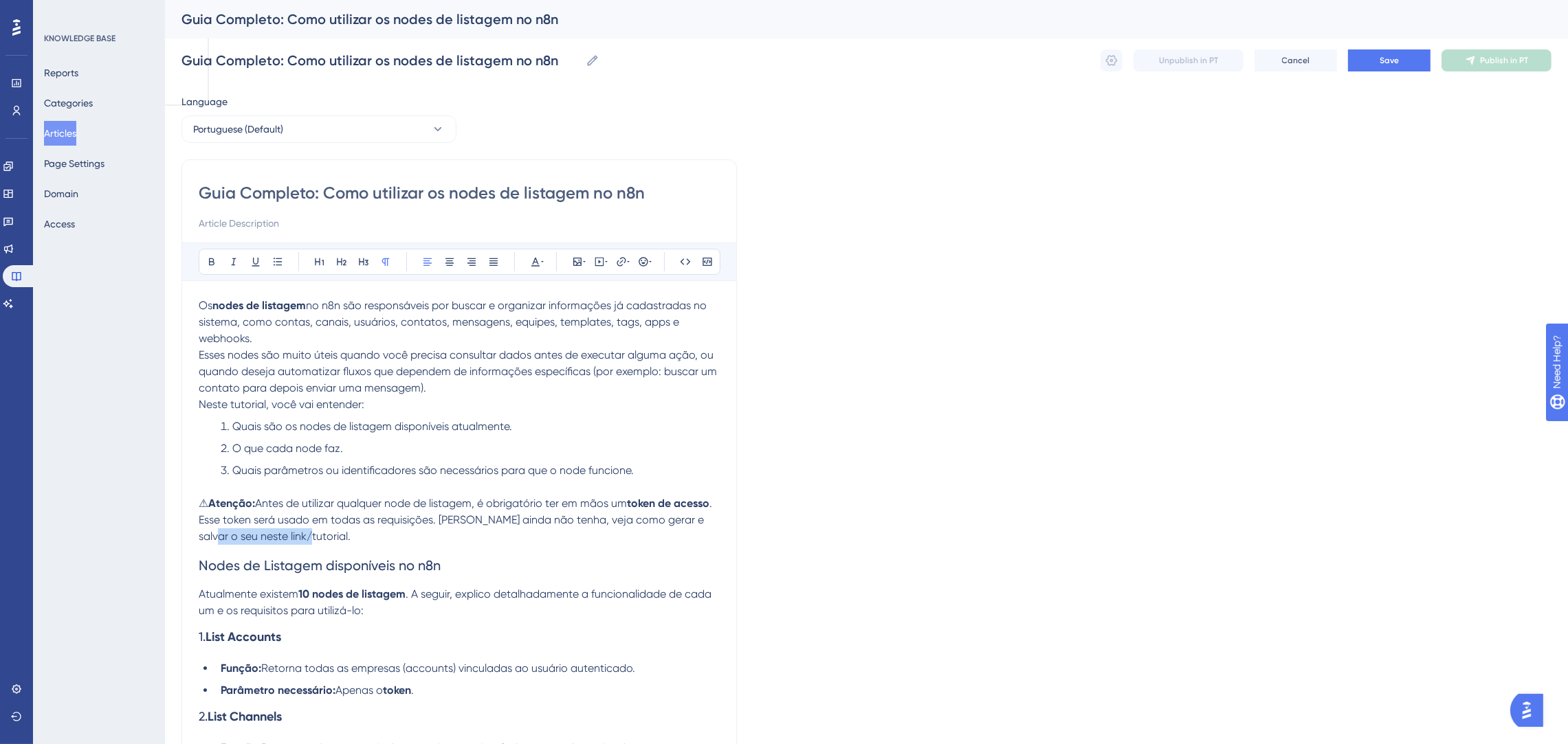
drag, startPoint x: 395, startPoint y: 541, endPoint x: 259, endPoint y: 538, distance: 136.0
click at [259, 538] on p "⚠ Atenção: Antes de utilizar qualquer node de listagem, é obrigatório ter em mã…" at bounding box center [459, 521] width 521 height 50
click at [618, 259] on icon at bounding box center [621, 261] width 11 height 11
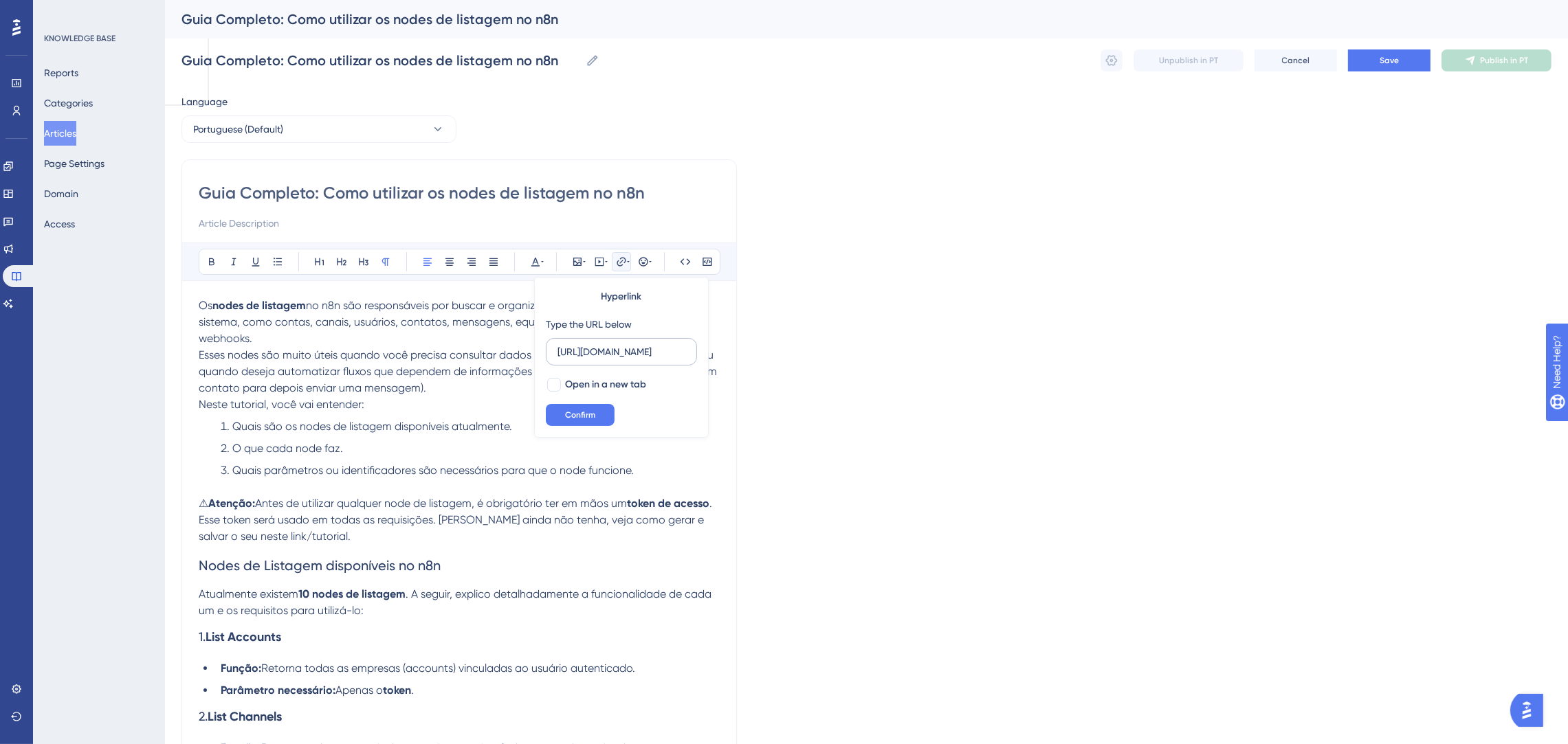
drag, startPoint x: 608, startPoint y: 360, endPoint x: 558, endPoint y: 351, distance: 50.8
click at [558, 351] on input "[URL][DOMAIN_NAME]" at bounding box center [621, 352] width 128 height 15
type input "[URL][DOMAIN_NAME]"
click at [481, 529] on p "⚠ Atenção: Antes de utilizar qualquer node de listagem, é obrigatório ter em mã…" at bounding box center [459, 521] width 521 height 50
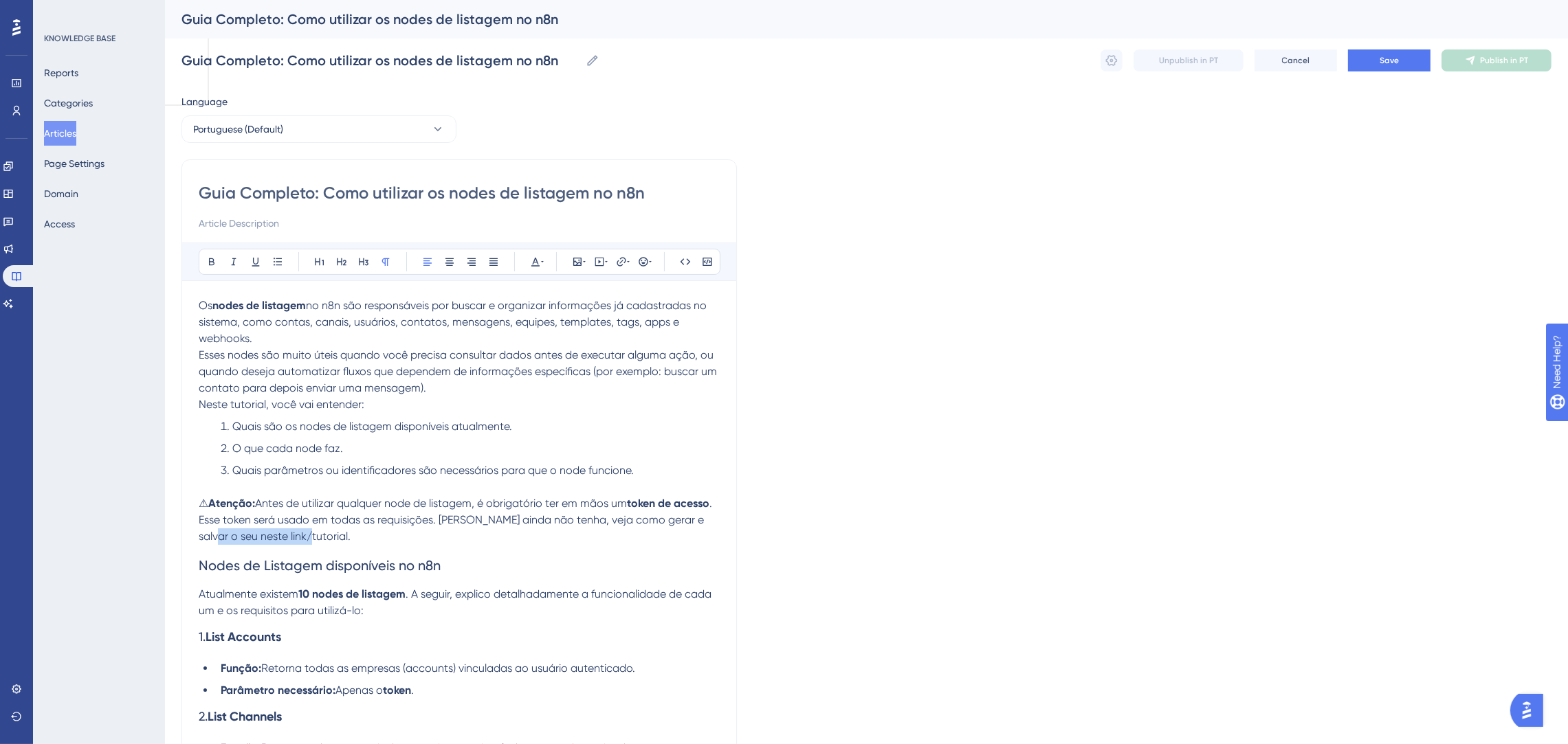
drag, startPoint x: 439, startPoint y: 533, endPoint x: 261, endPoint y: 544, distance: 178.3
click at [261, 544] on p "⚠ Atenção: Antes de utilizar qualquer node de listagem, é obrigatório ter em mã…" at bounding box center [459, 521] width 521 height 50
click at [619, 260] on icon at bounding box center [621, 261] width 11 height 11
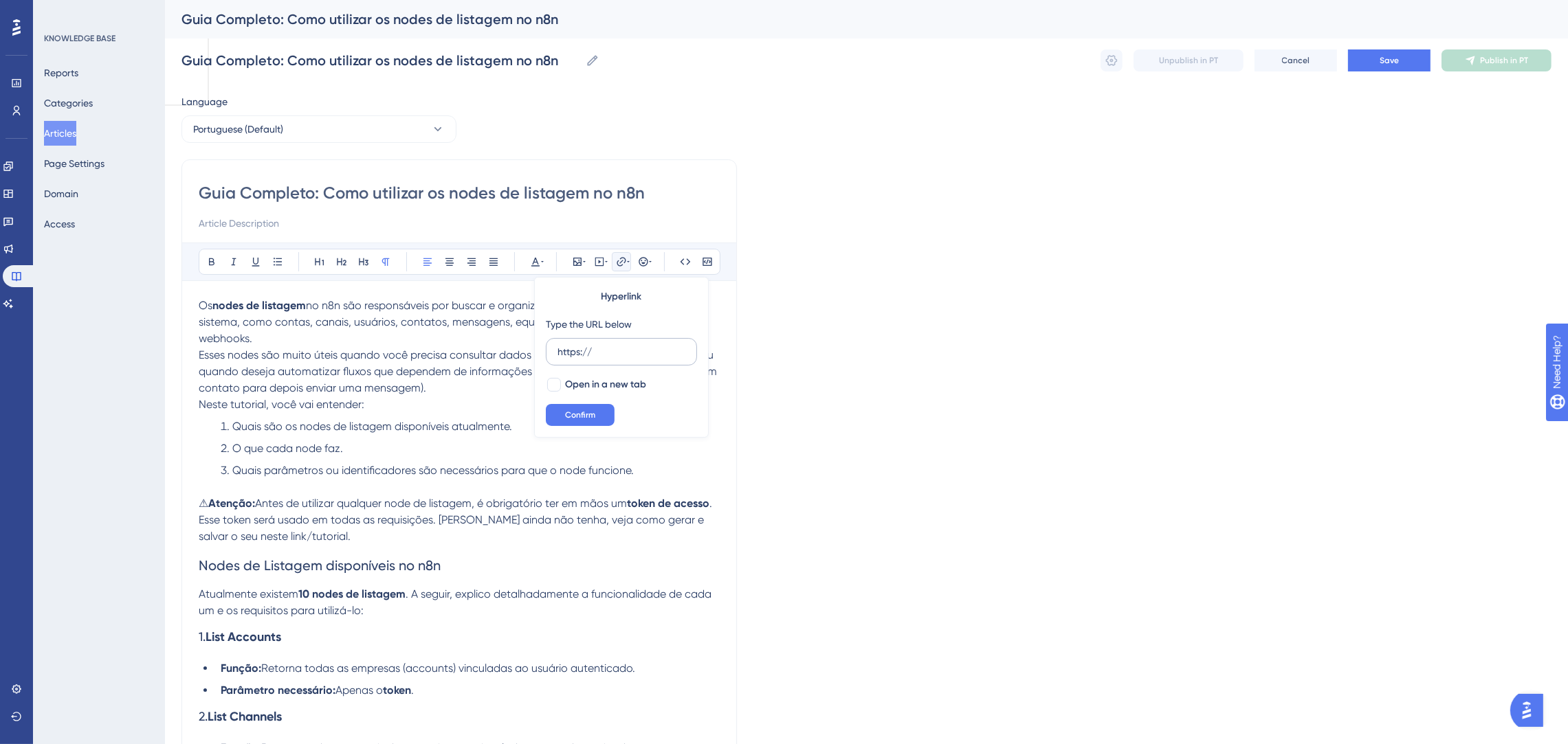
drag, startPoint x: 603, startPoint y: 352, endPoint x: 558, endPoint y: 350, distance: 45.0
click at [558, 350] on input "https://" at bounding box center [621, 352] width 128 height 15
drag, startPoint x: 347, startPoint y: 540, endPoint x: 302, endPoint y: 540, distance: 45.0
click at [302, 540] on span ". Esse token será usado em todas as requisições. [PERSON_NAME] ainda não tenha,…" at bounding box center [456, 520] width 516 height 46
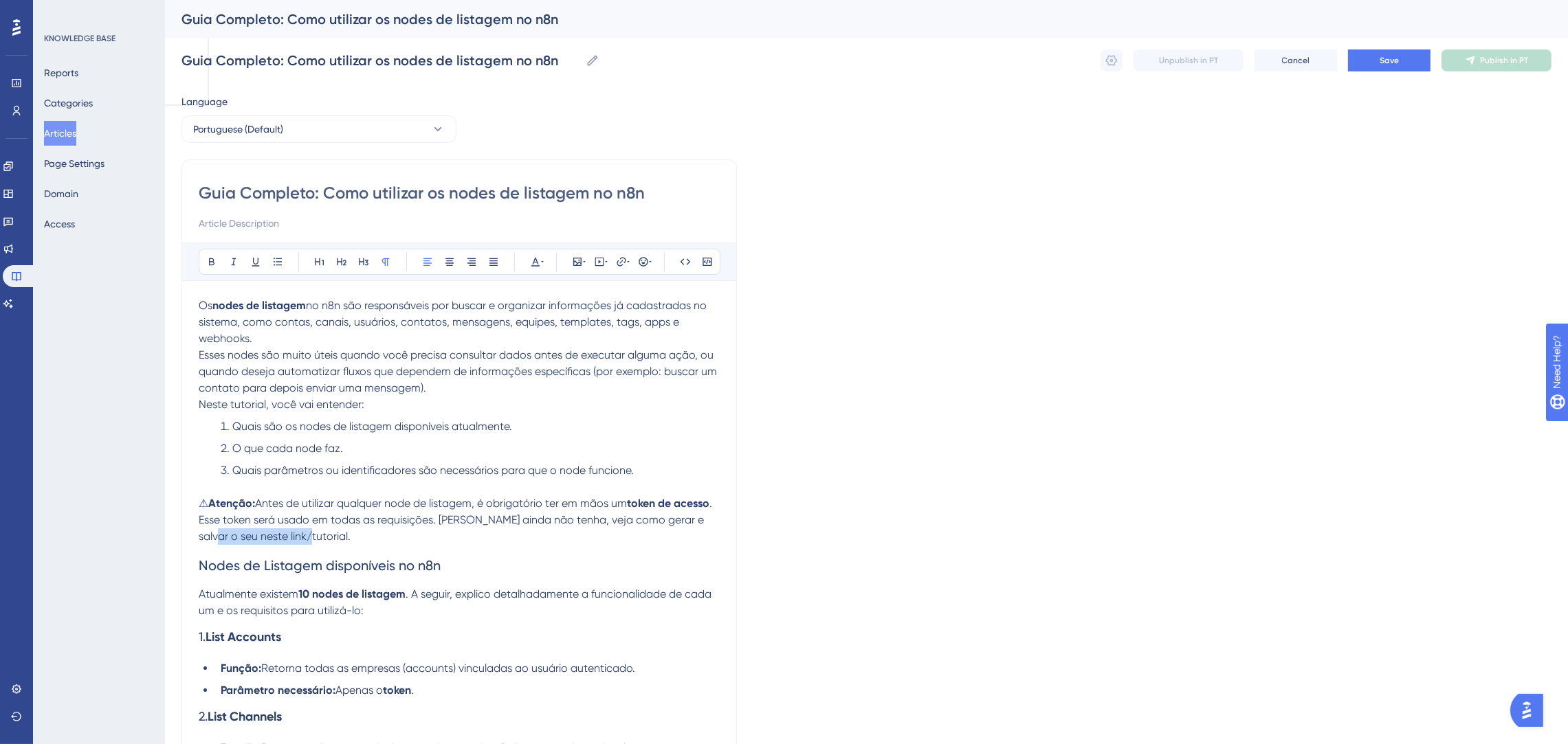
drag, startPoint x: 352, startPoint y: 536, endPoint x: 262, endPoint y: 541, distance: 90.1
click at [262, 541] on p "⚠ Atenção: Antes de utilizar qualquer node de listagem, é obrigatório ter em mã…" at bounding box center [459, 521] width 521 height 50
click at [625, 257] on icon at bounding box center [621, 261] width 11 height 11
drag, startPoint x: 353, startPoint y: 533, endPoint x: 260, endPoint y: 537, distance: 93.1
click at [260, 537] on p "⚠ Atenção: Antes de utilizar qualquer node de listagem, é obrigatório ter em mã…" at bounding box center [459, 521] width 521 height 50
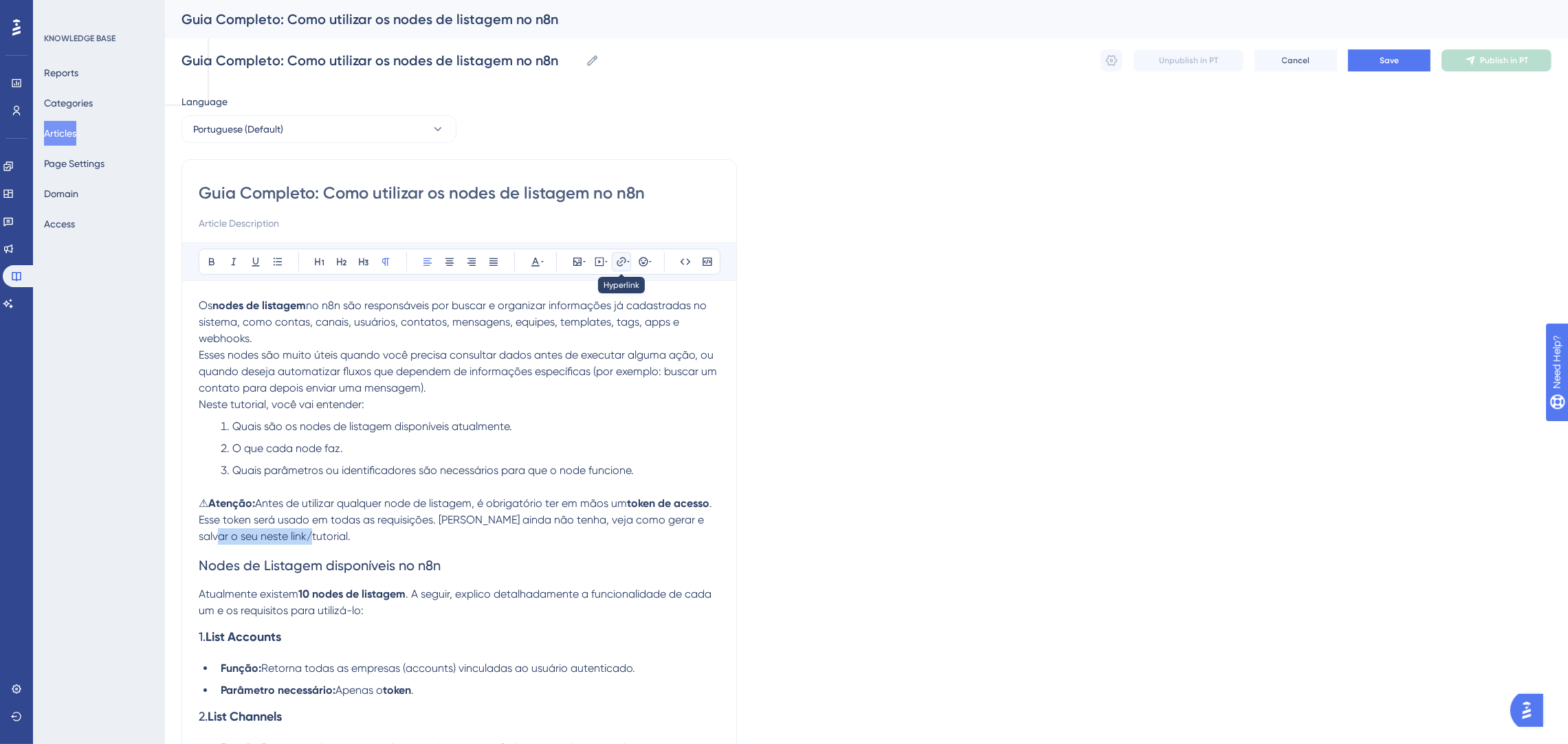
click at [624, 257] on icon at bounding box center [621, 261] width 11 height 11
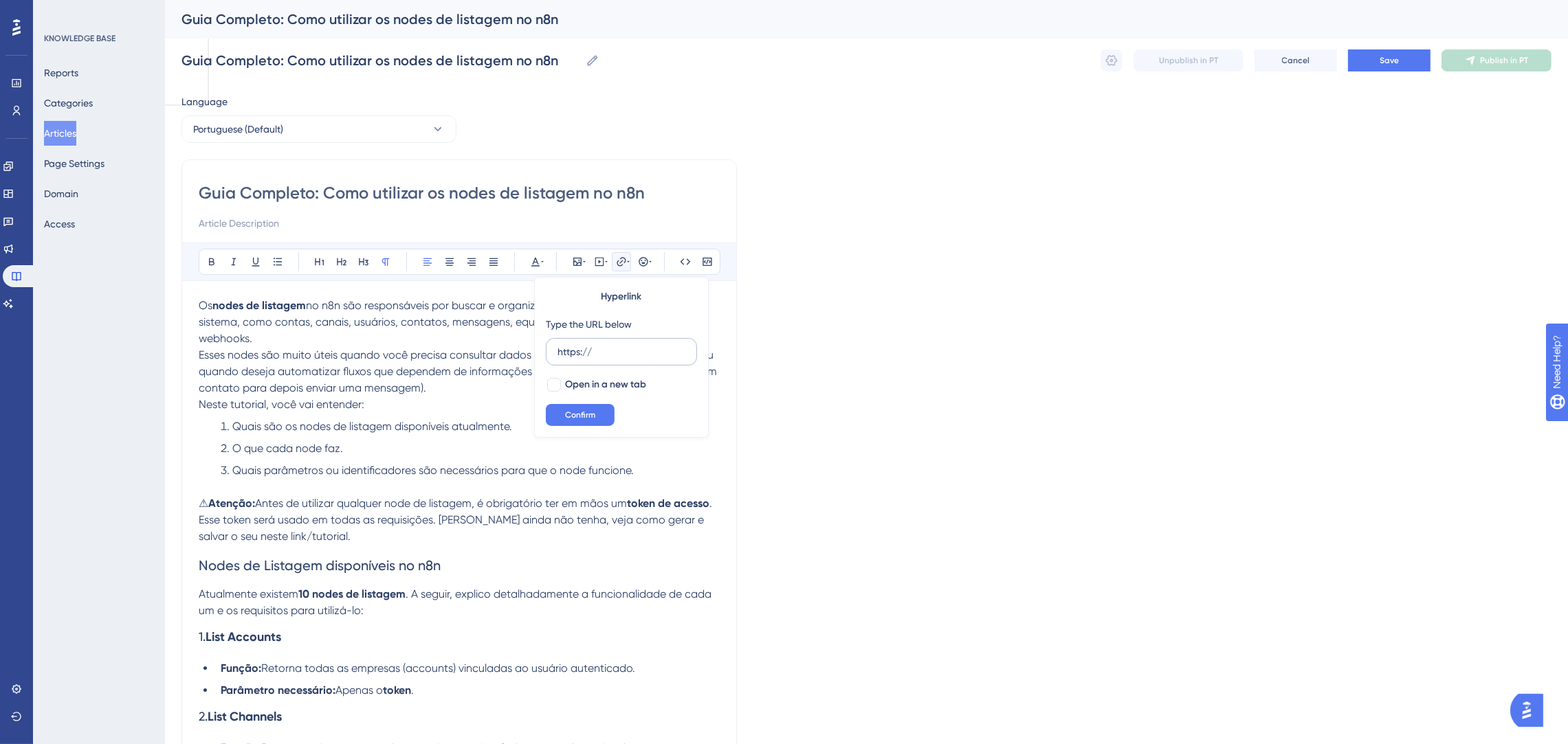
drag, startPoint x: 605, startPoint y: 356, endPoint x: 555, endPoint y: 351, distance: 50.2
click at [555, 351] on label "https://" at bounding box center [621, 352] width 151 height 28
click at [557, 351] on input "https://" at bounding box center [621, 352] width 128 height 15
type input "[URL][DOMAIN_NAME]"
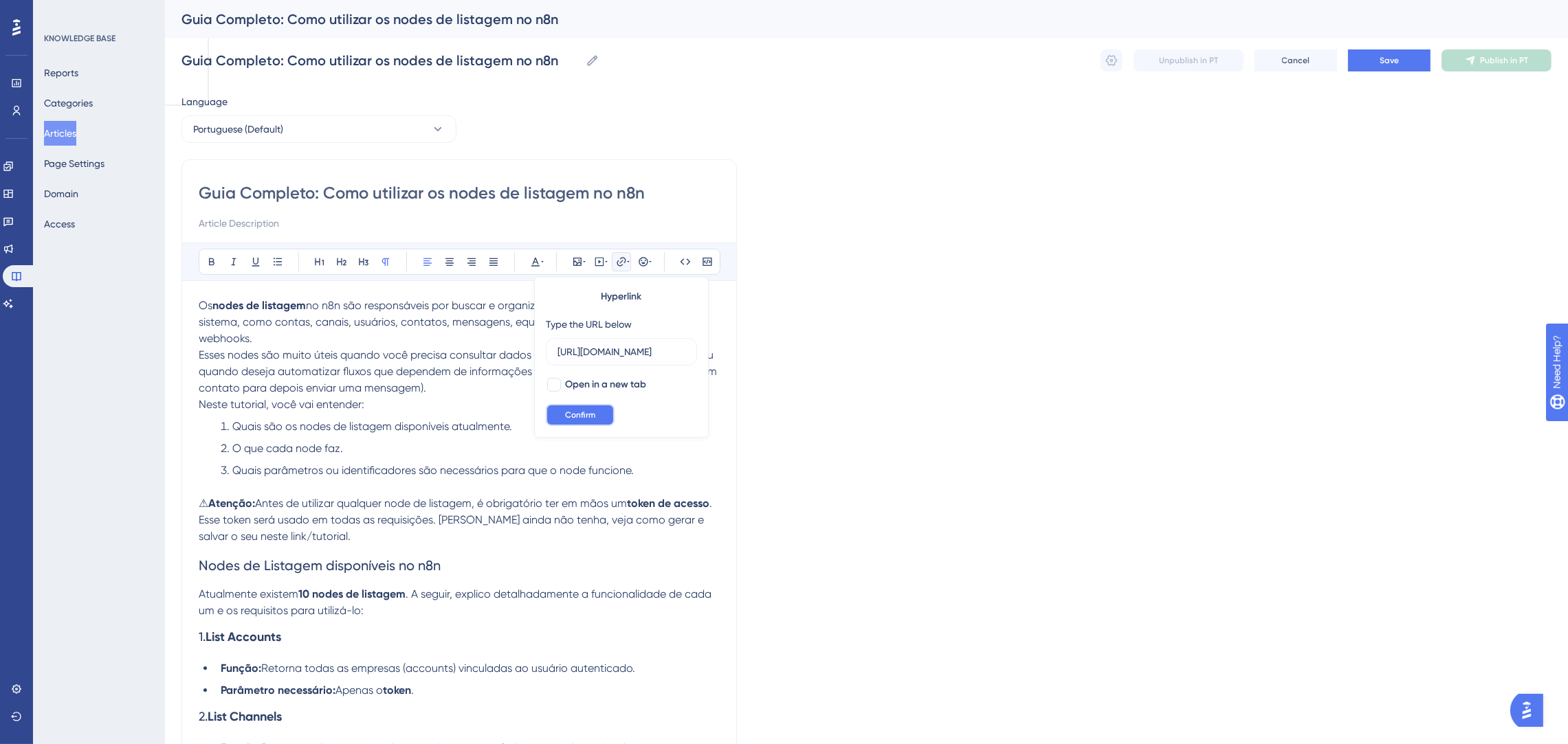
click at [584, 418] on span "Confirm" at bounding box center [580, 414] width 30 height 11
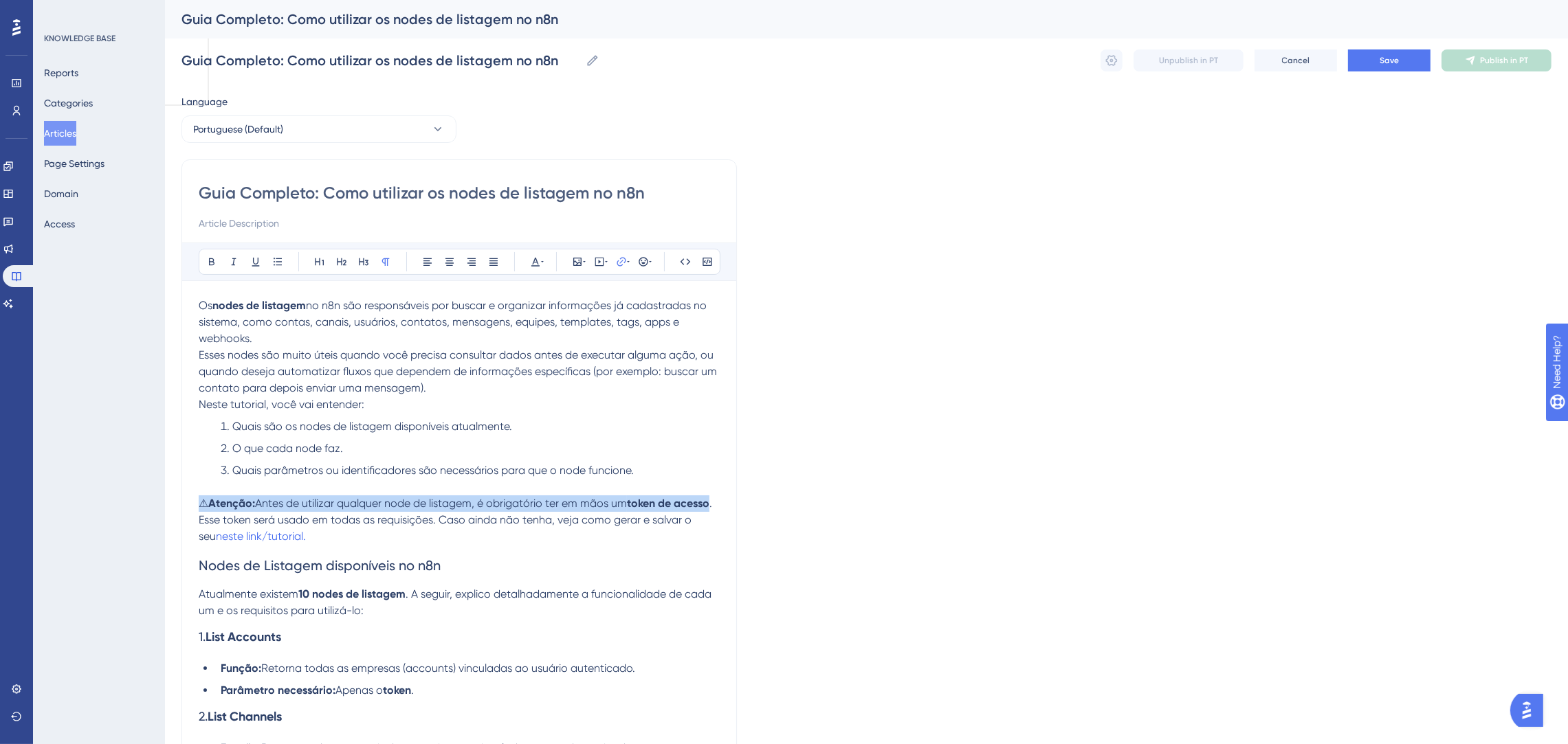
click at [578, 536] on p "⚠ Atenção: Antes de utilizar qualquer node de listagem, é obrigatório ter em mã…" at bounding box center [459, 521] width 521 height 50
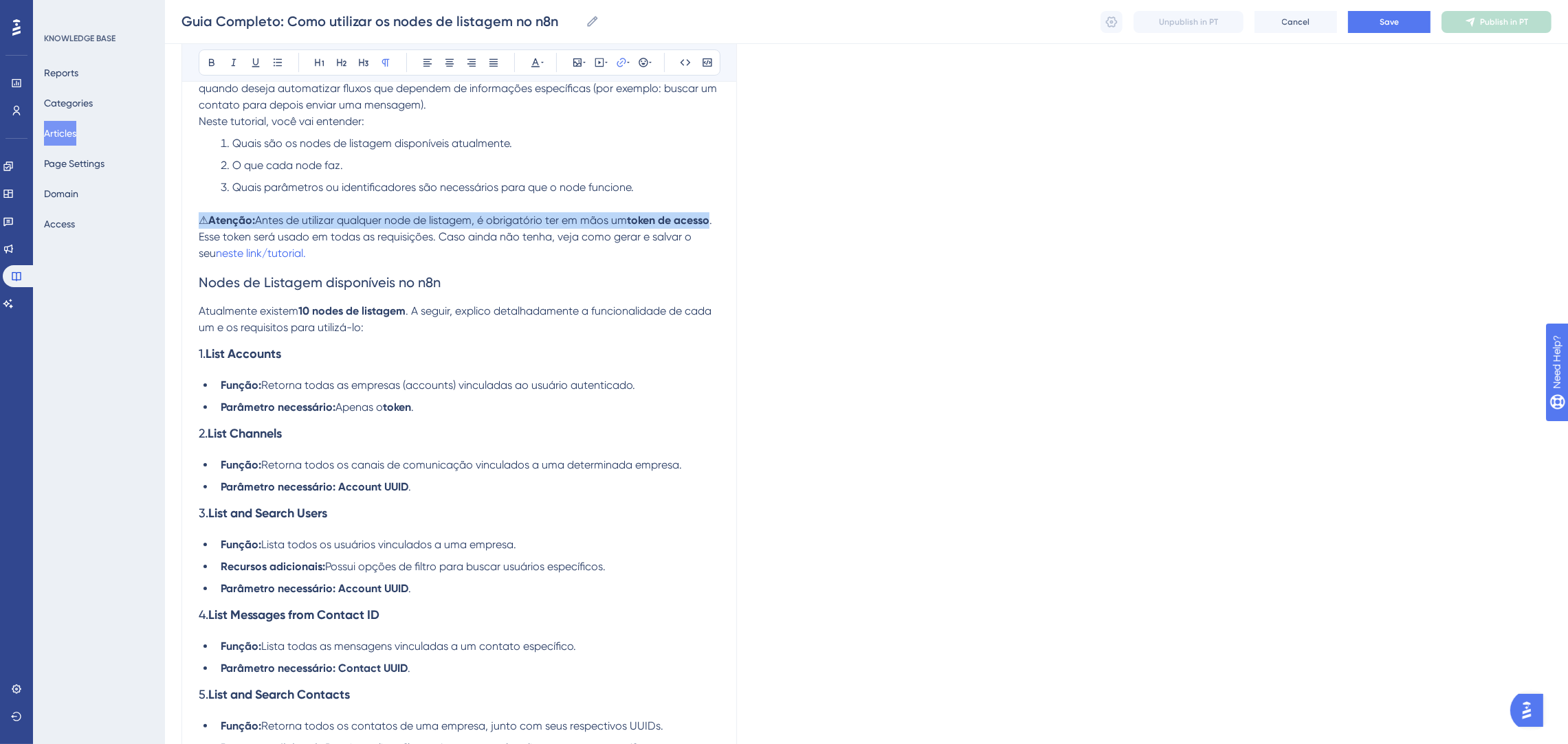
scroll to position [309, 0]
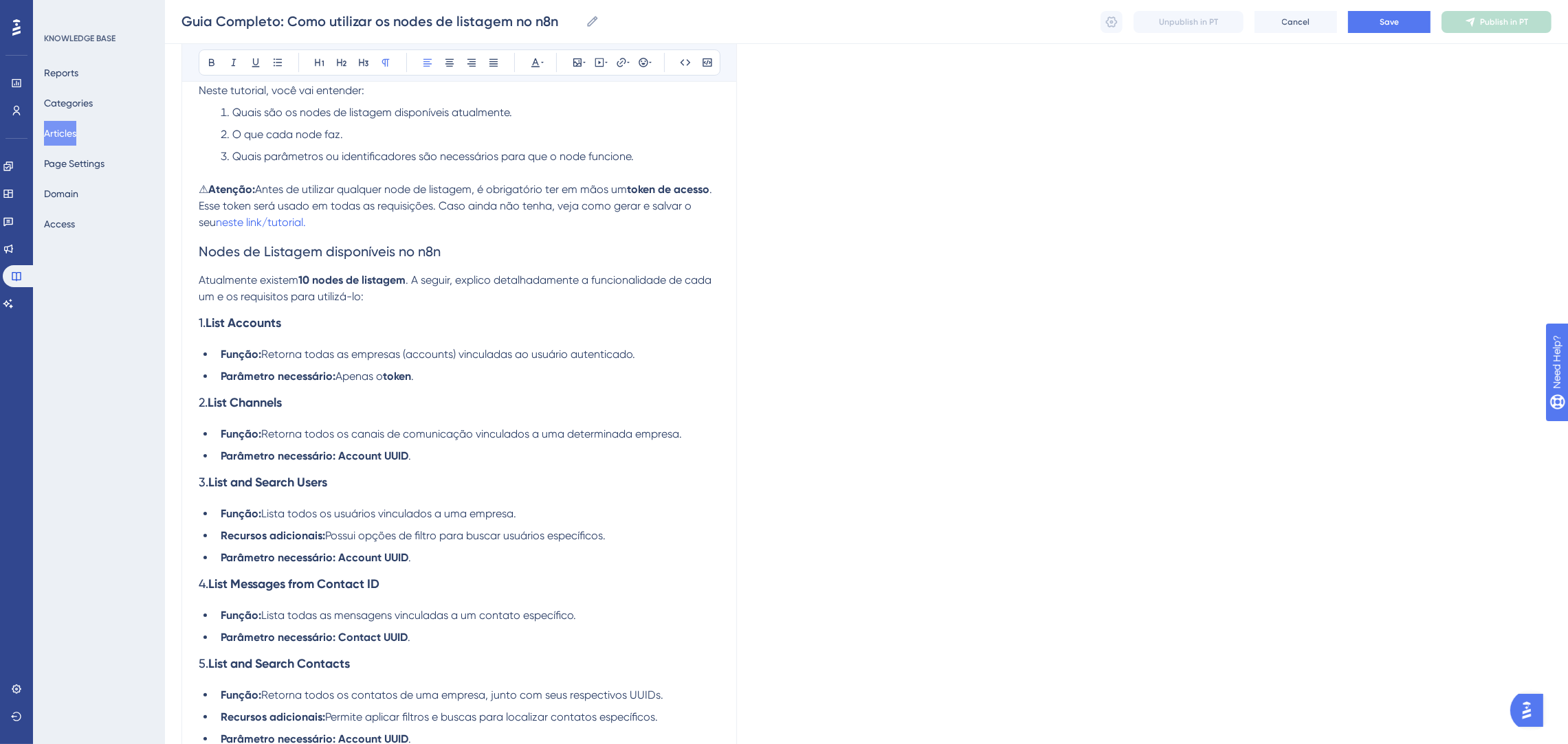
click at [389, 299] on p "Atualmente existem 10 nodes de listagem . A seguir, explico detalhadamente a fu…" at bounding box center [459, 288] width 521 height 33
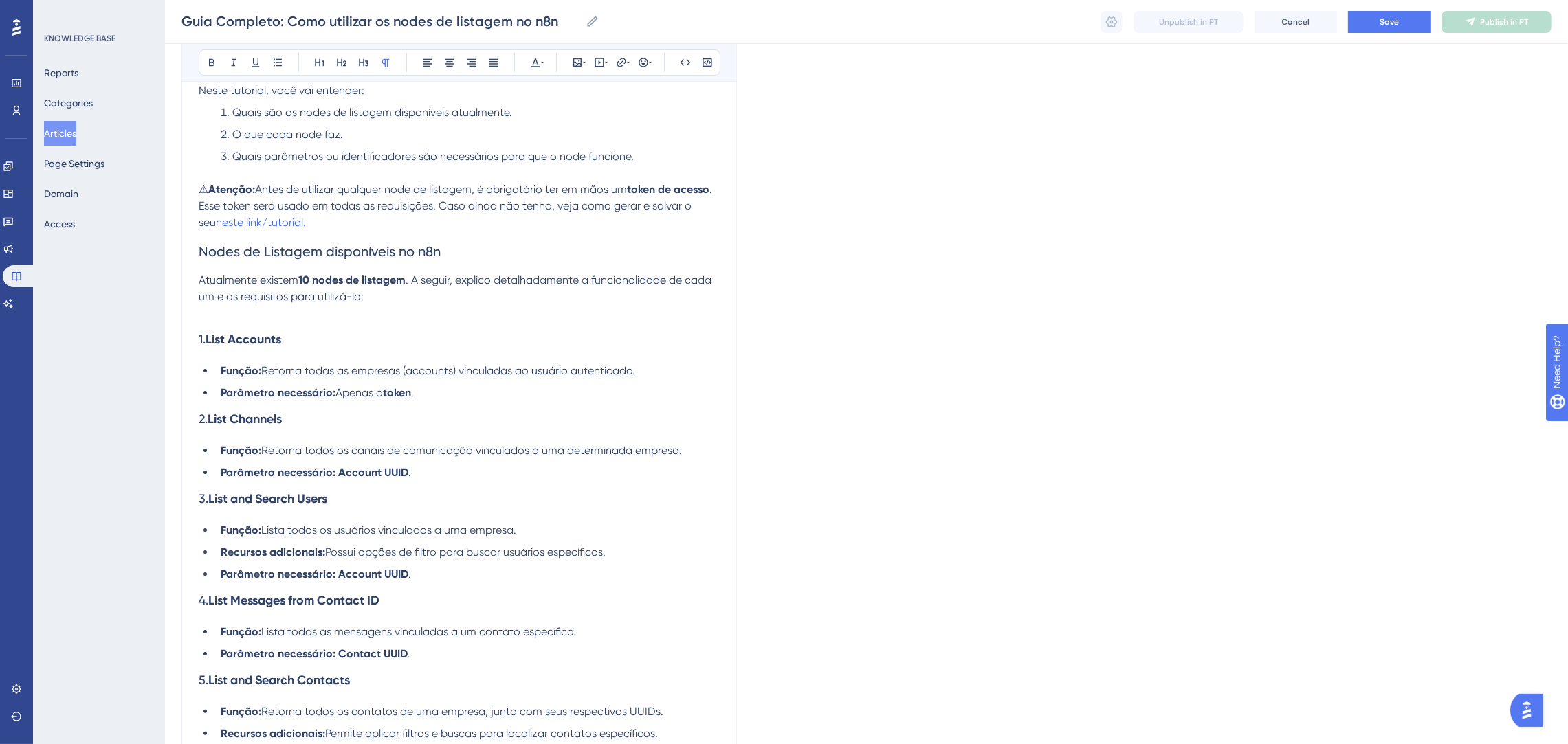
click at [432, 397] on li "Parâmetro necessário: Apenas o token ." at bounding box center [468, 392] width 505 height 17
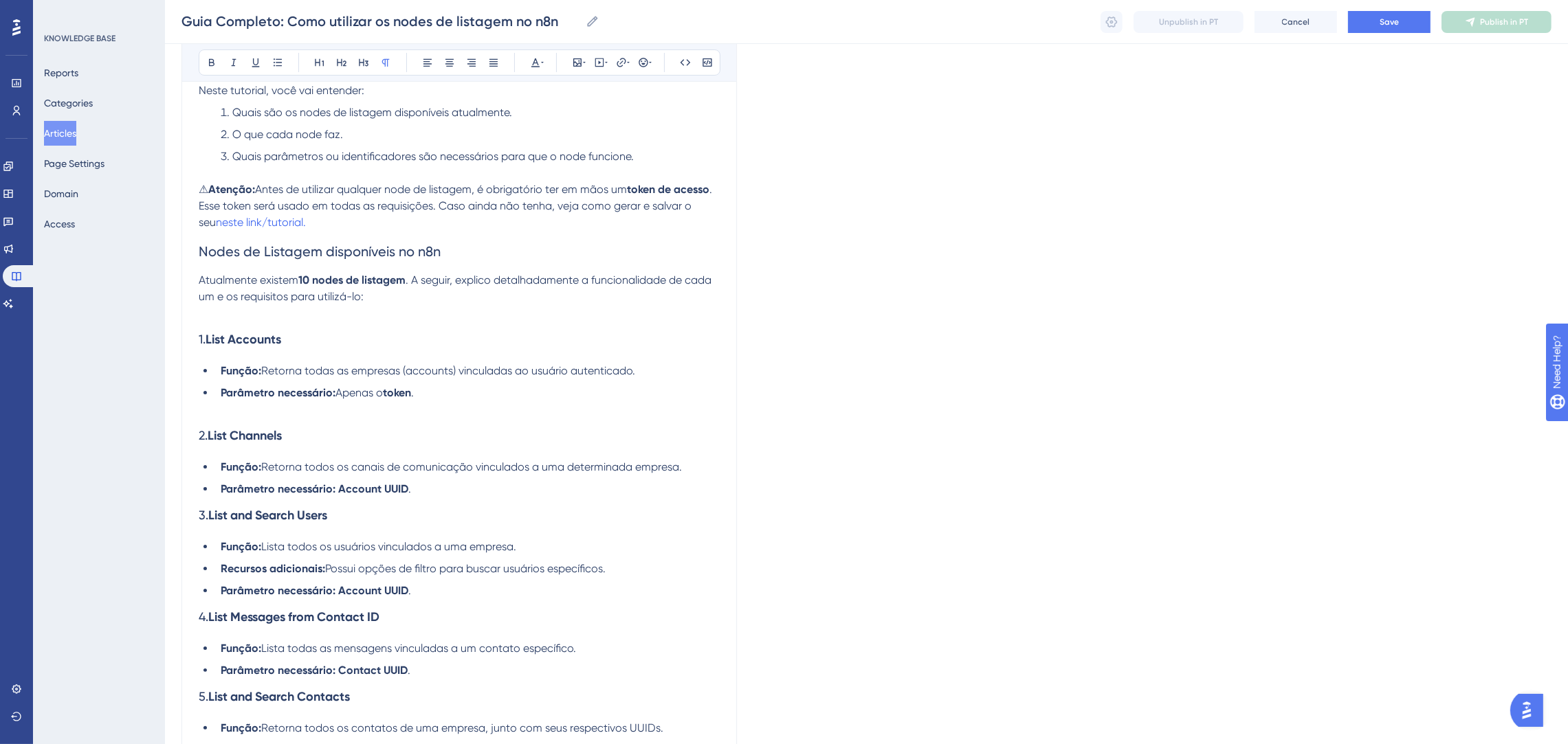
click at [418, 490] on li "Parâmetro necessário: Account UUID ." at bounding box center [468, 489] width 505 height 17
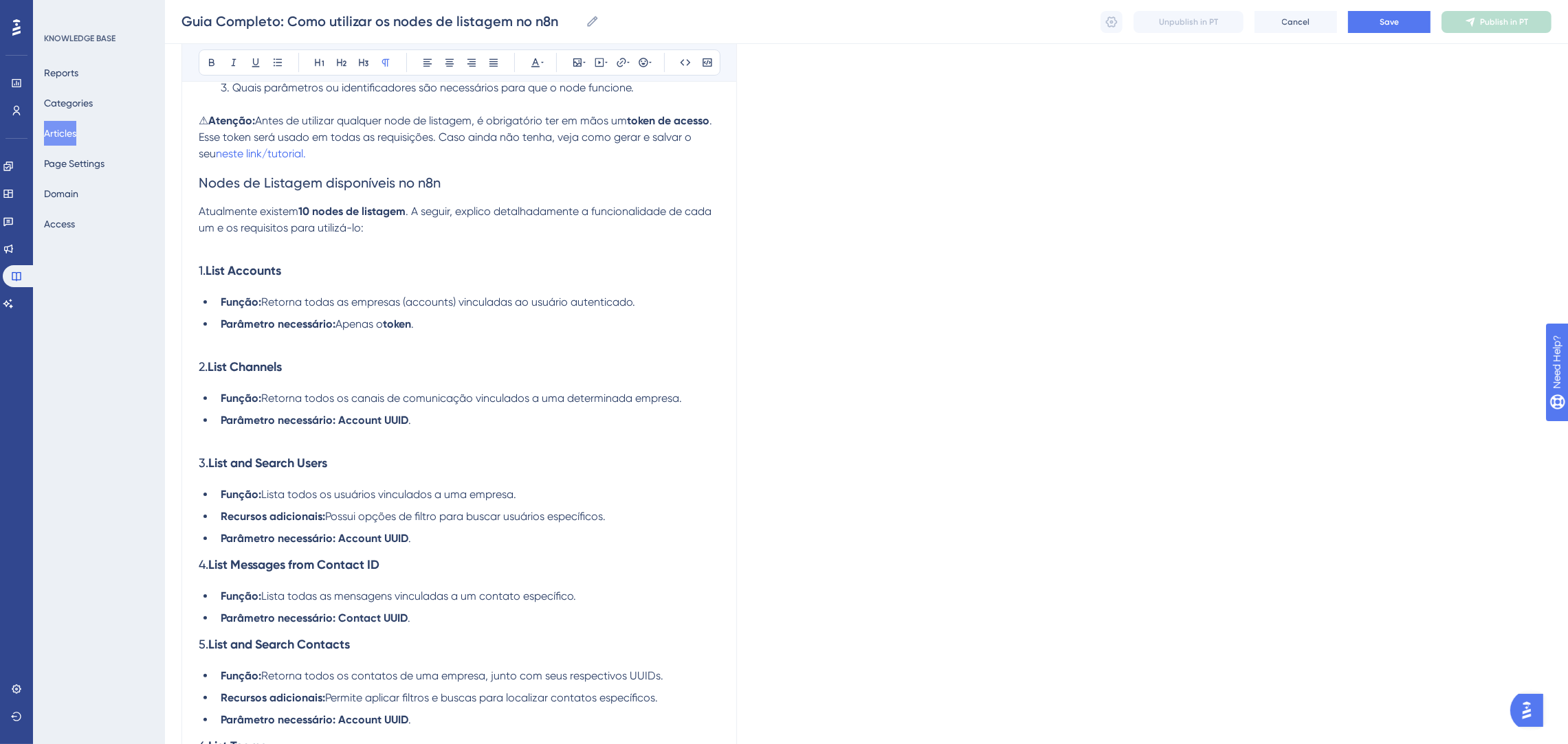
scroll to position [412, 0]
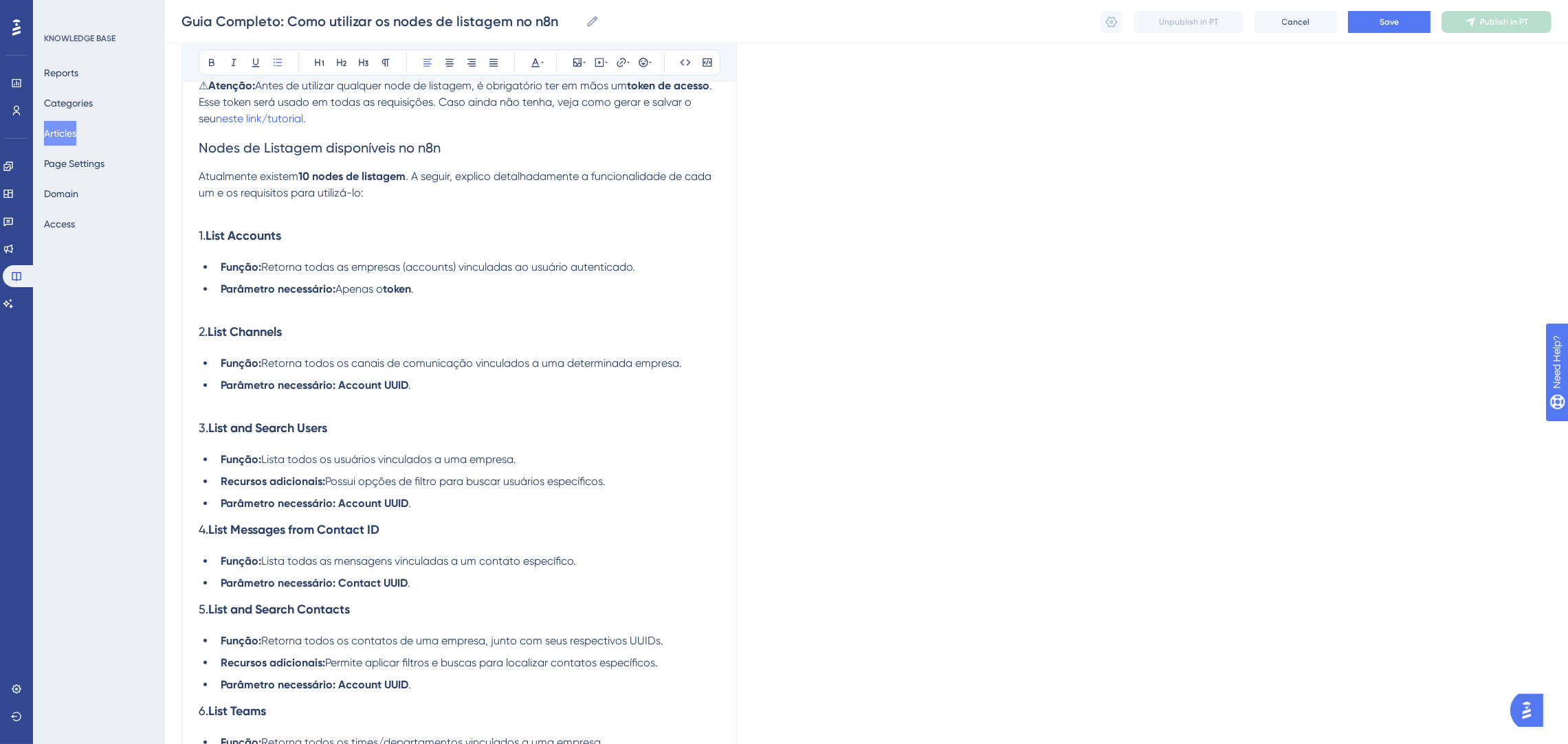
click at [432, 505] on li "Parâmetro necessário: Account UUID ." at bounding box center [468, 504] width 505 height 17
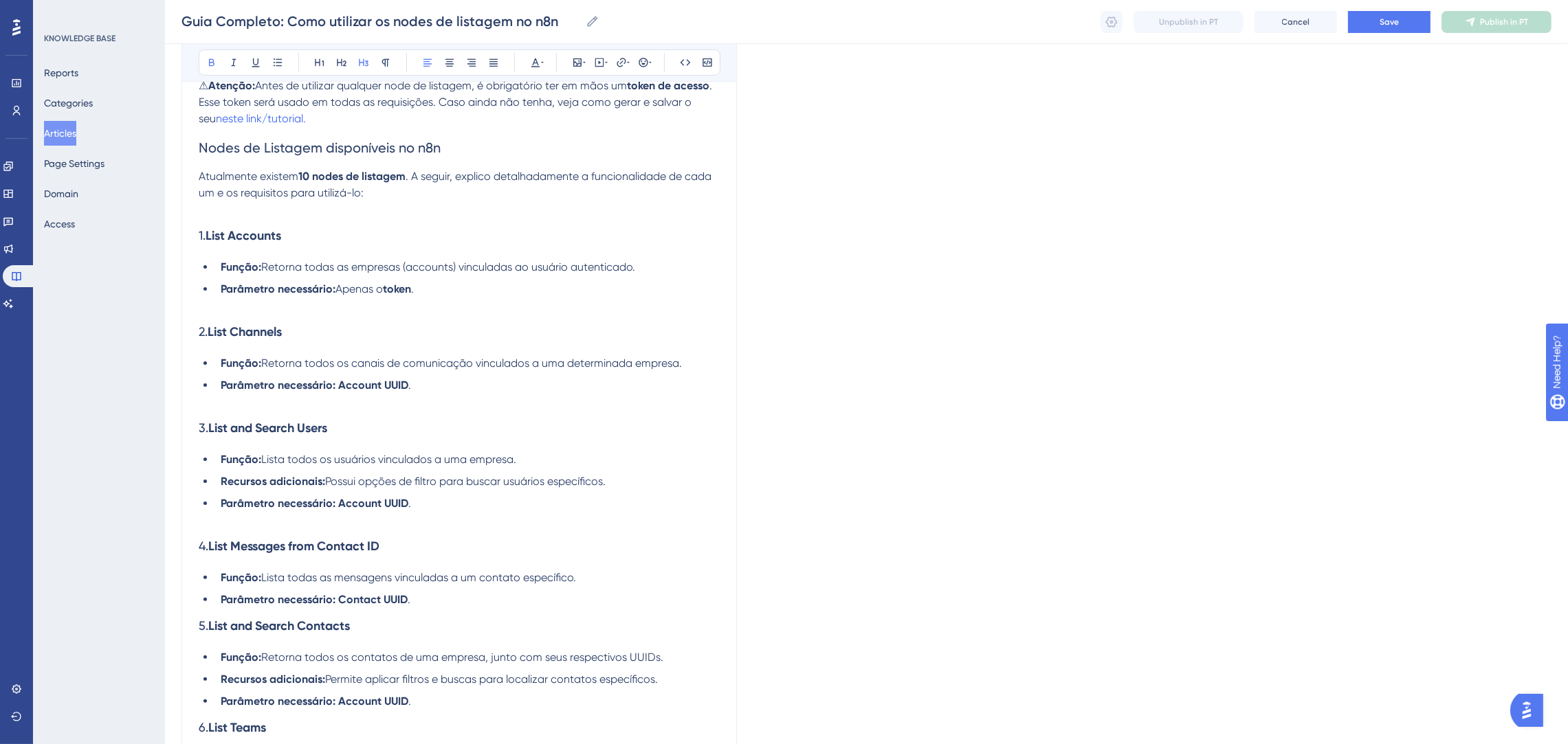
click at [449, 554] on h3 "4. List Messages from Contact ID" at bounding box center [459, 546] width 521 height 36
click at [419, 598] on li "Parâmetro necessário: Contact UUID ." at bounding box center [468, 600] width 505 height 17
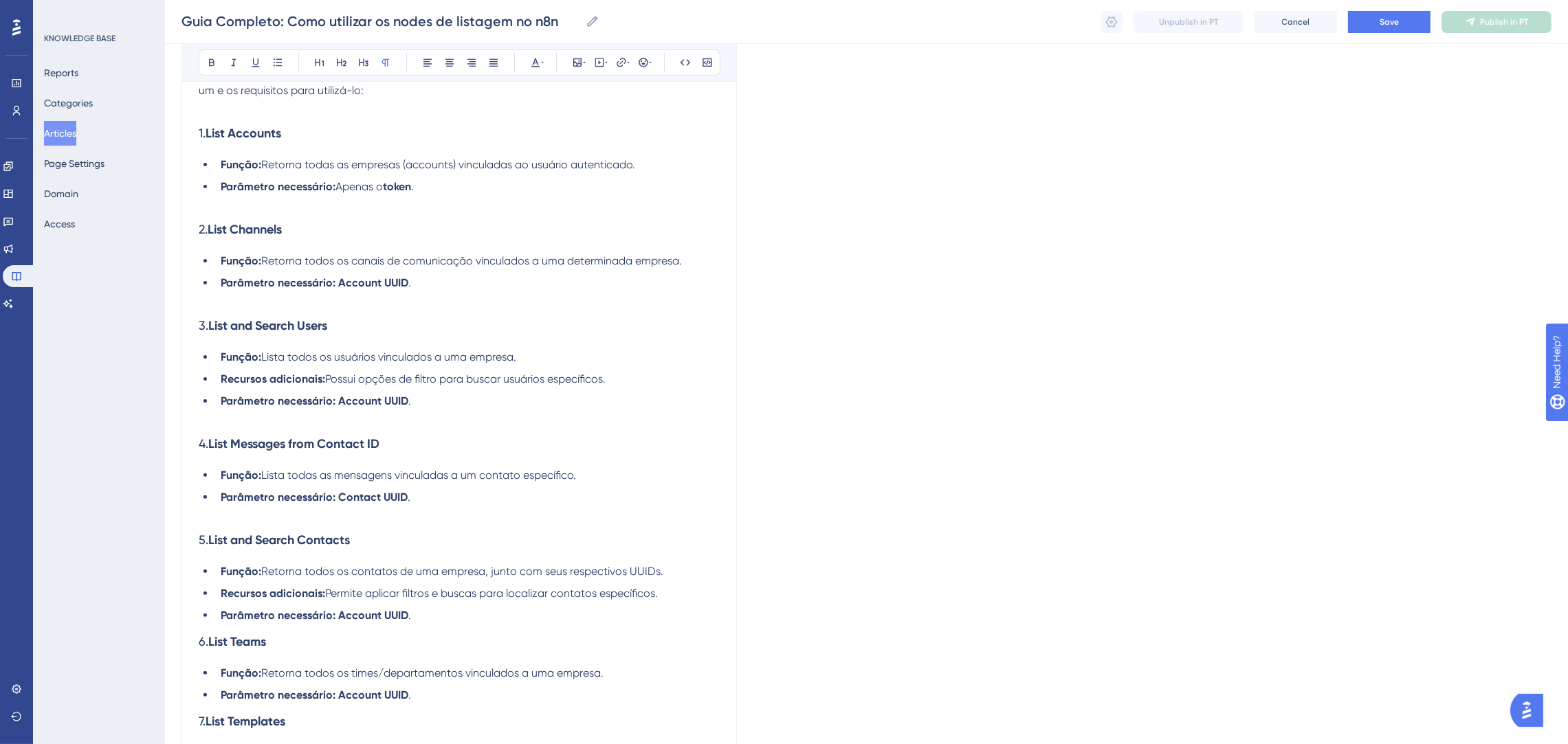
scroll to position [618, 0]
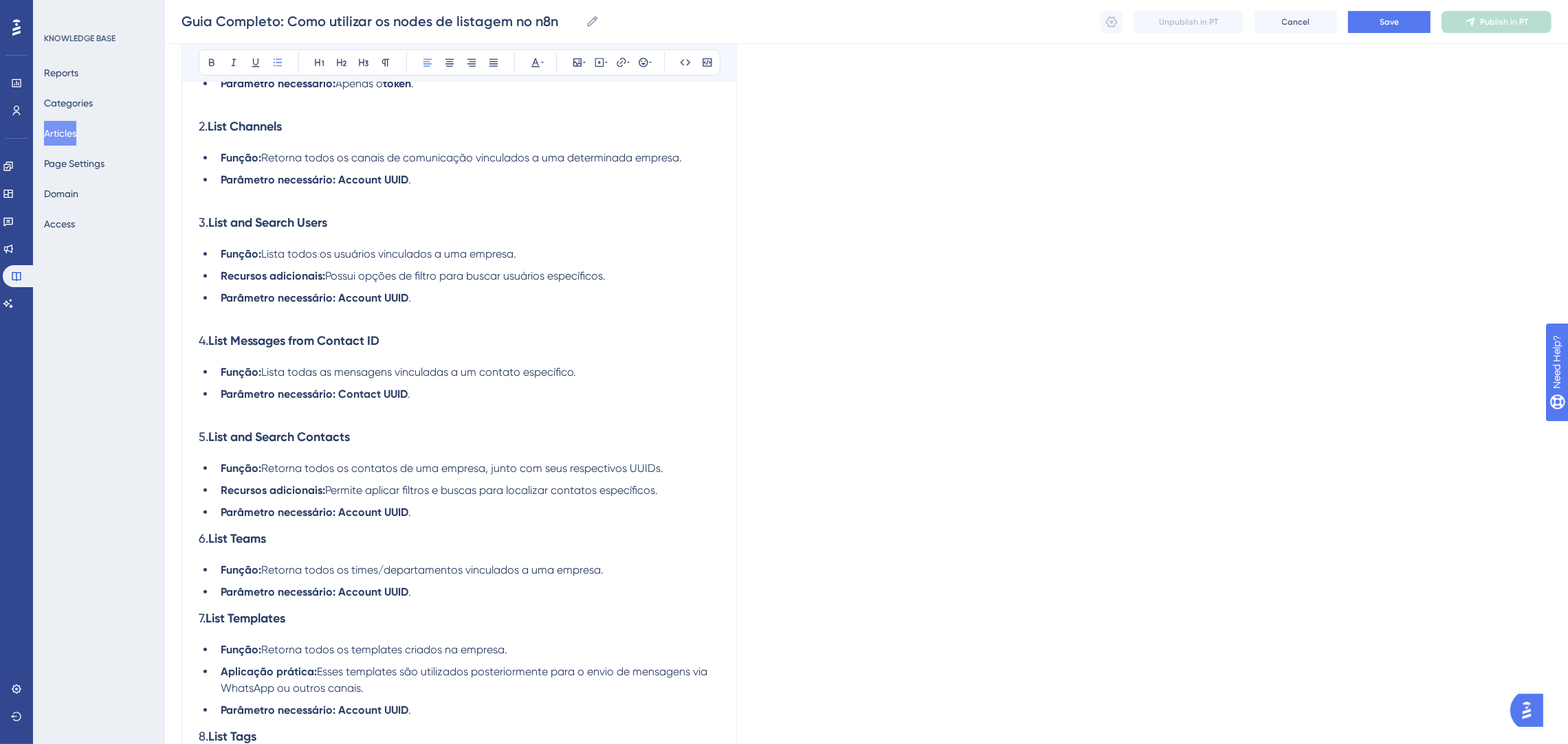
click at [447, 508] on li "Parâmetro necessário: Account UUID ." at bounding box center [468, 513] width 505 height 17
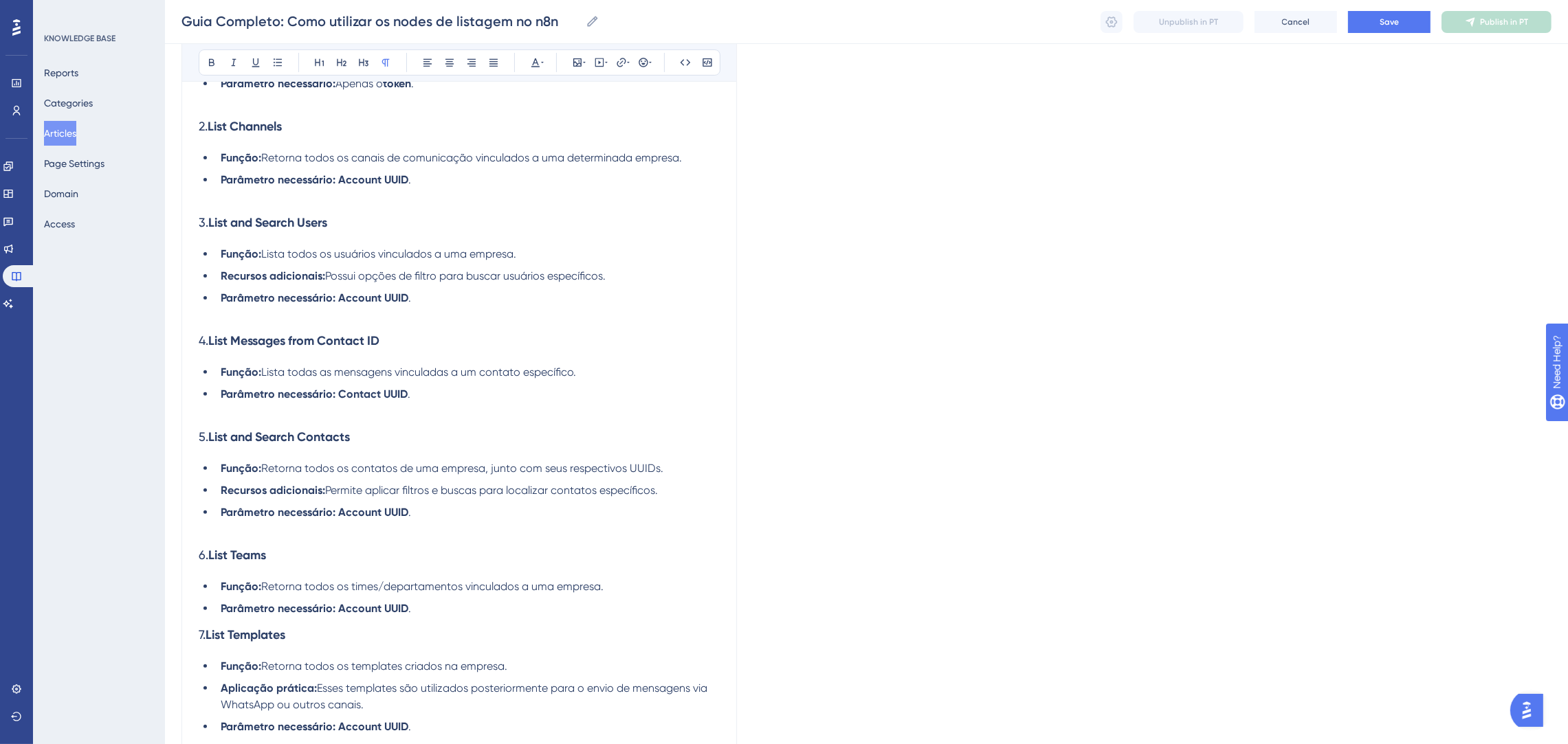
click at [436, 611] on li "Parâmetro necessário: Account UUID ." at bounding box center [468, 609] width 505 height 17
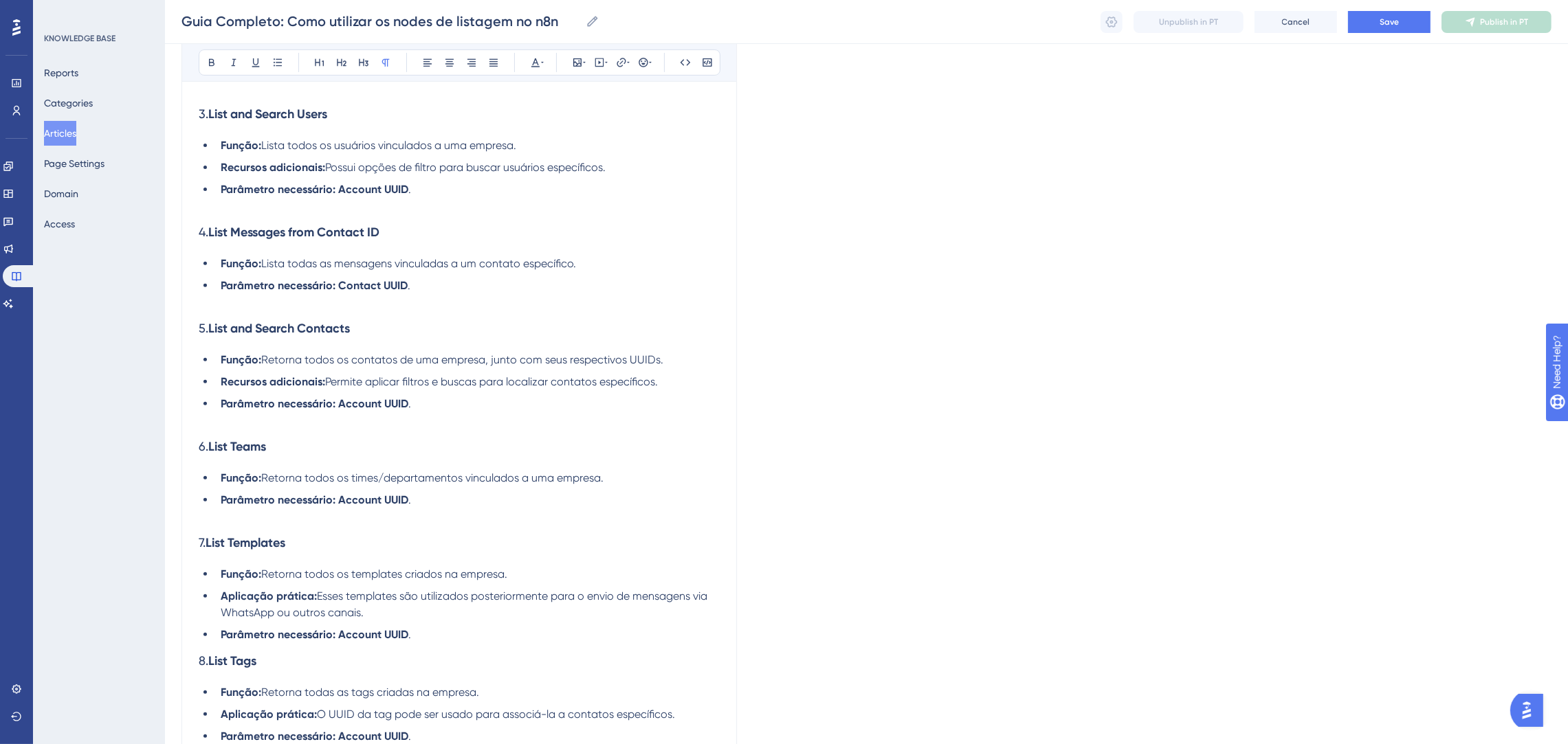
scroll to position [824, 0]
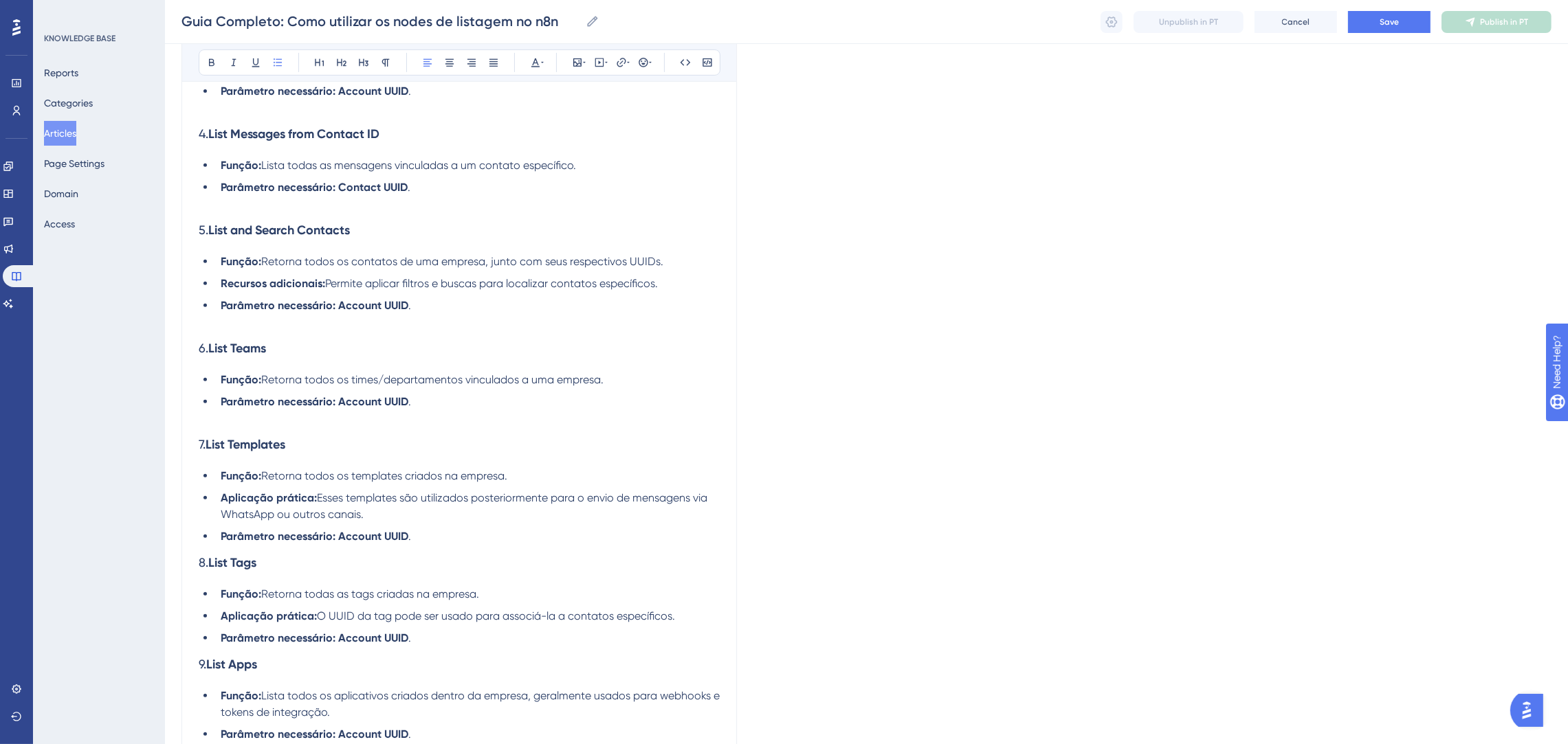
click at [447, 541] on li "Parâmetro necessário: Account UUID ." at bounding box center [468, 536] width 505 height 17
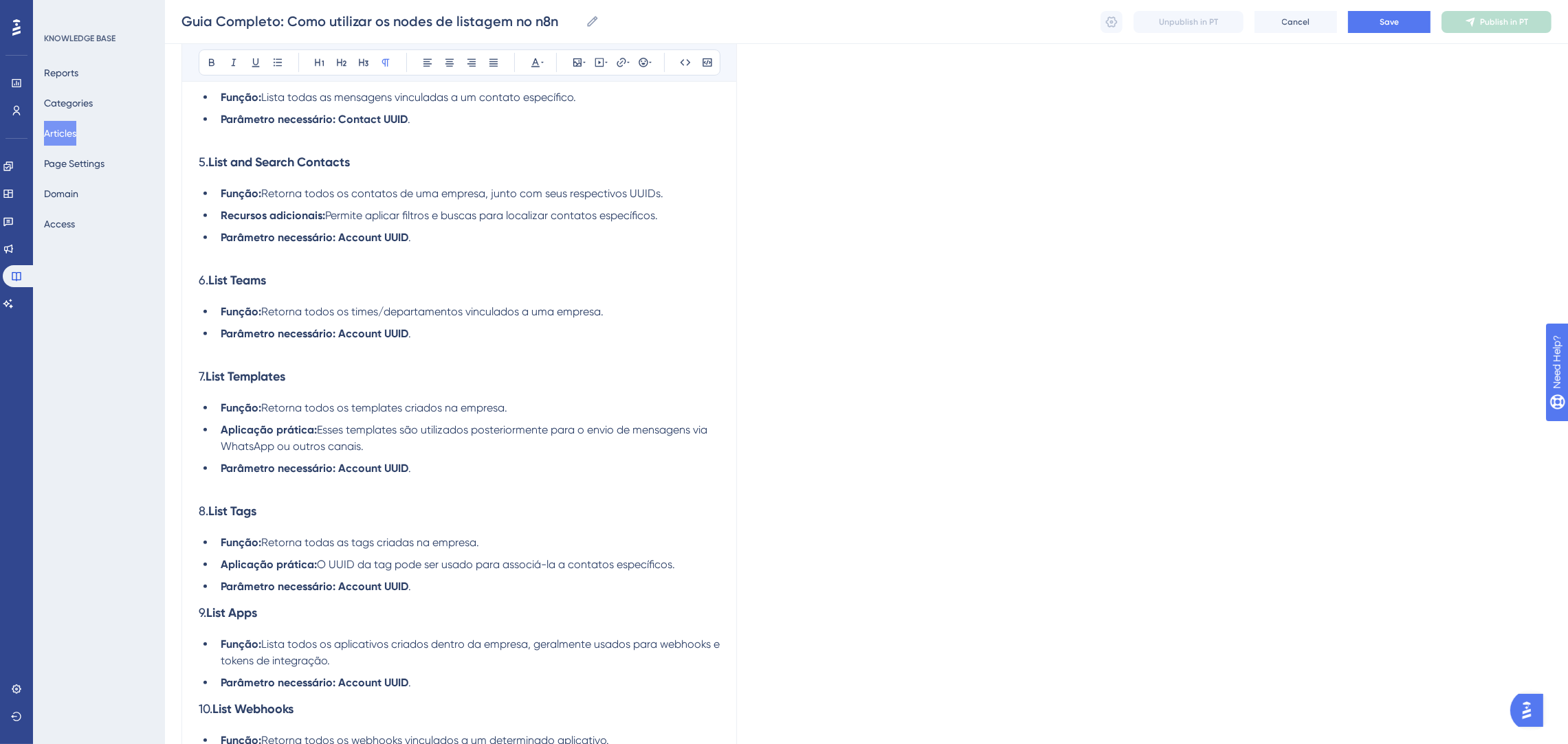
scroll to position [927, 0]
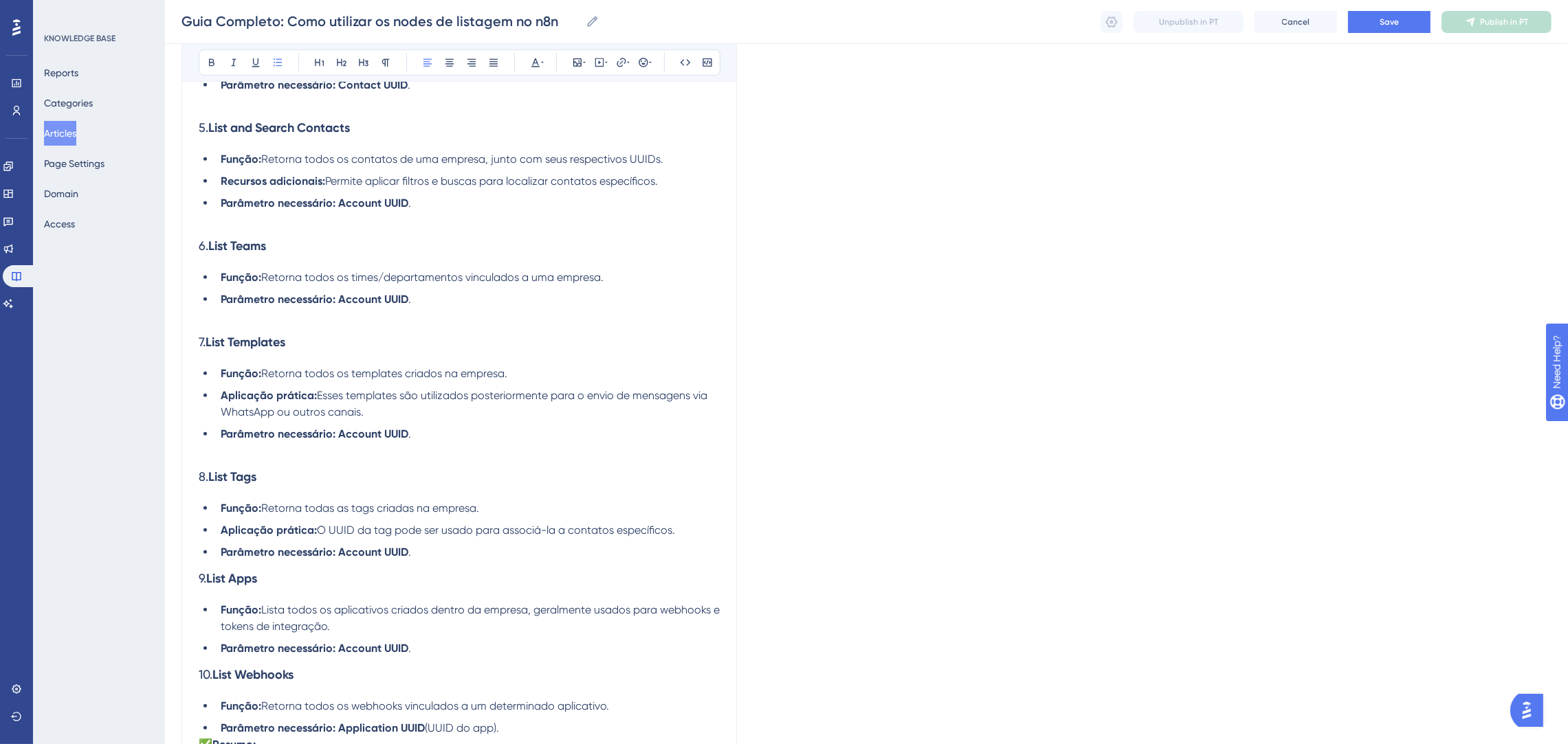
click at [442, 545] on li "Parâmetro necessário: Account UUID ." at bounding box center [468, 552] width 505 height 17
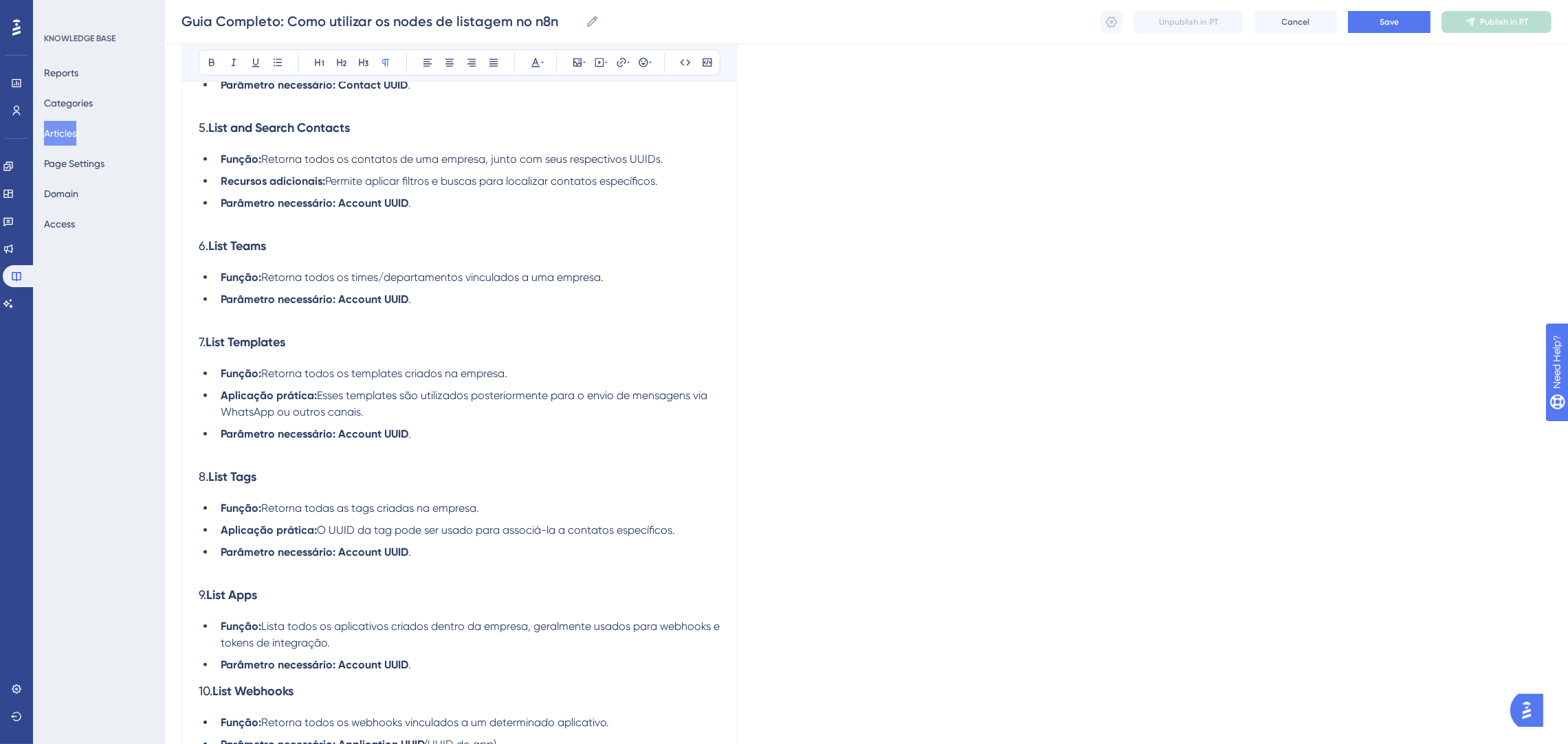
scroll to position [1030, 0]
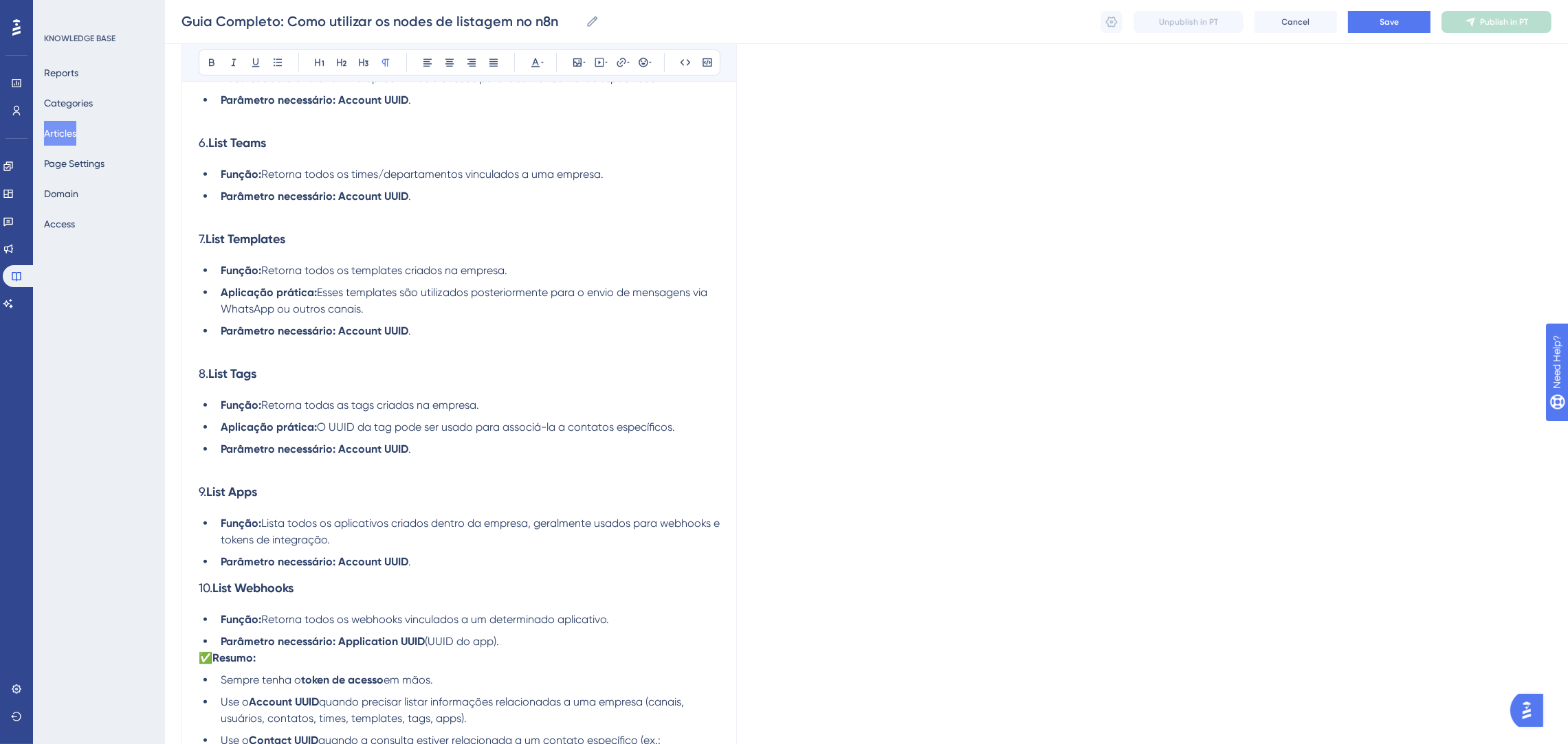
click at [443, 557] on li "Parâmetro necessário: Account UUID ." at bounding box center [468, 562] width 505 height 17
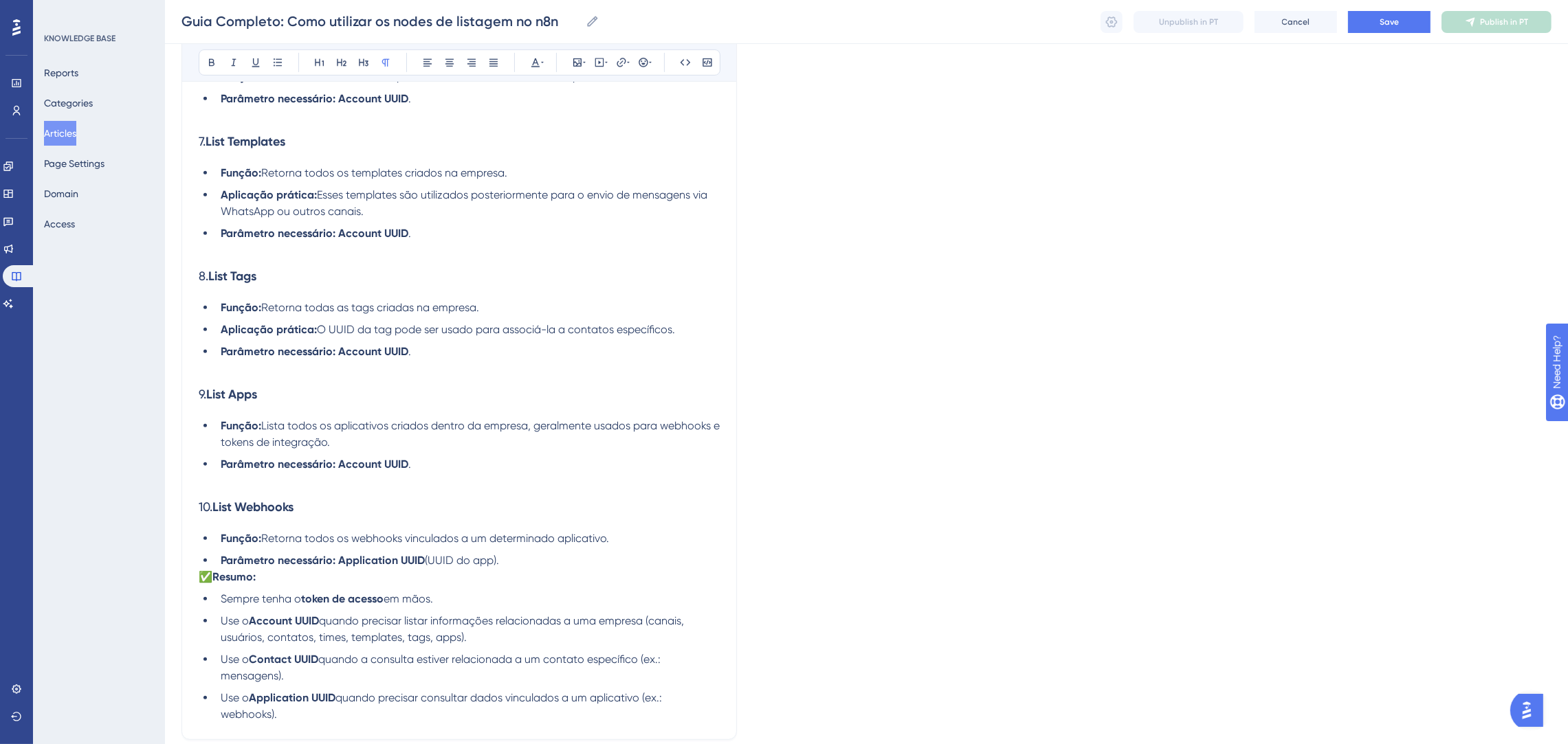
scroll to position [1236, 0]
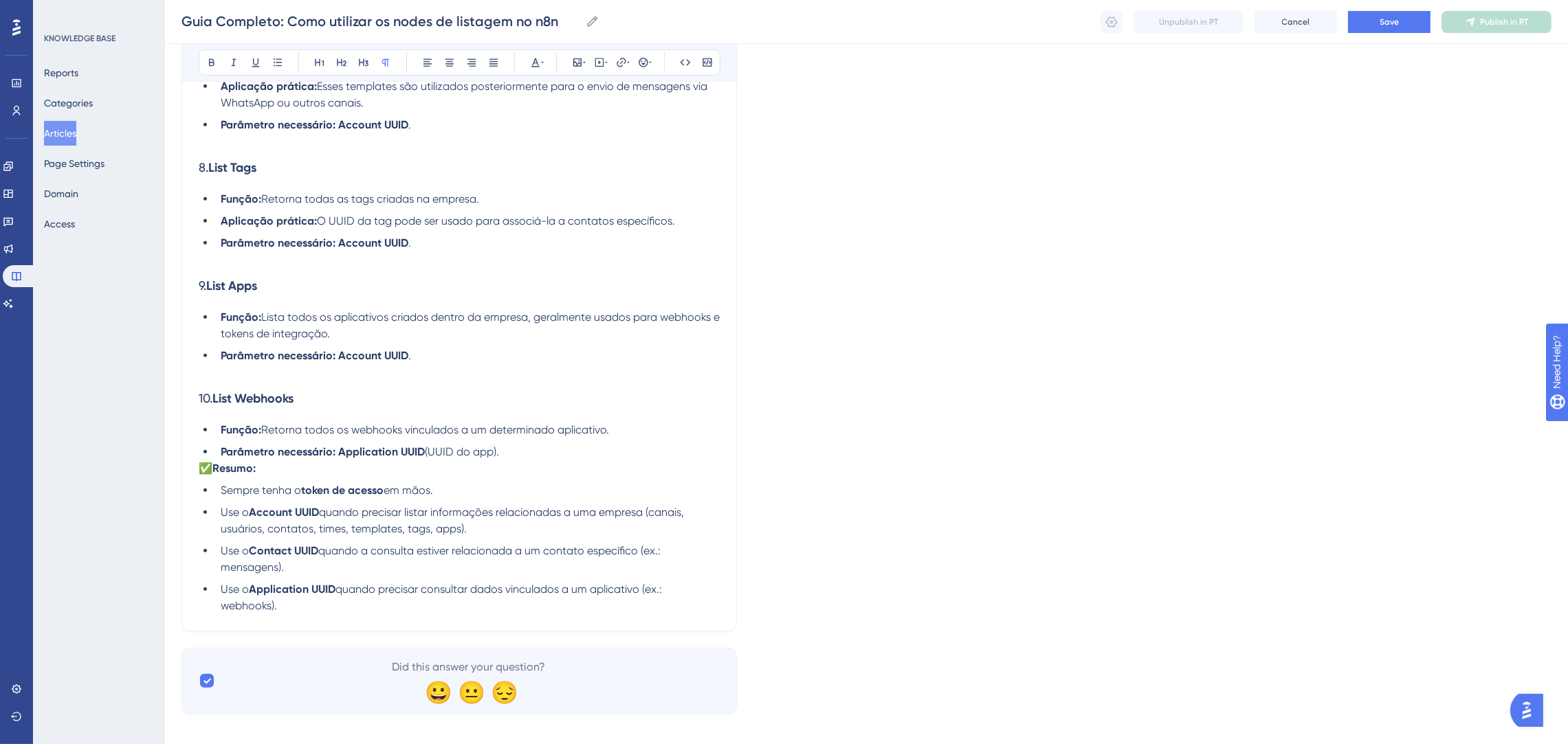
click at [506, 449] on li "Parâmetro necessário: Application UUID (UUID do app)." at bounding box center [468, 452] width 505 height 17
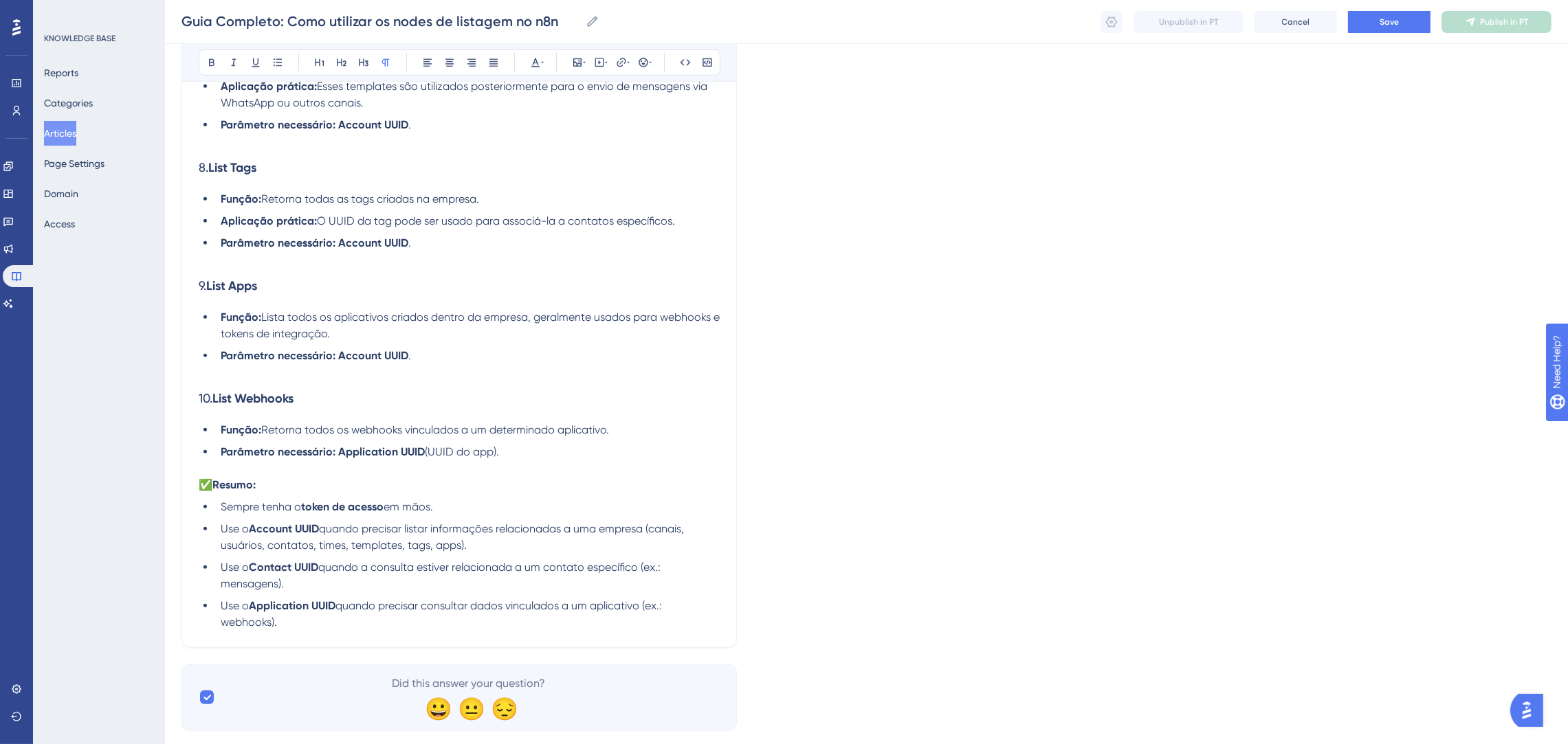
click at [211, 487] on span "✅" at bounding box center [206, 484] width 14 height 13
click at [295, 491] on p "Resumo:" at bounding box center [459, 485] width 521 height 17
click at [498, 546] on li "Use o Account UUID quando precisar listar informações relacionadas a uma empres…" at bounding box center [468, 536] width 505 height 33
drag, startPoint x: 376, startPoint y: 624, endPoint x: 155, endPoint y: 489, distance: 259.0
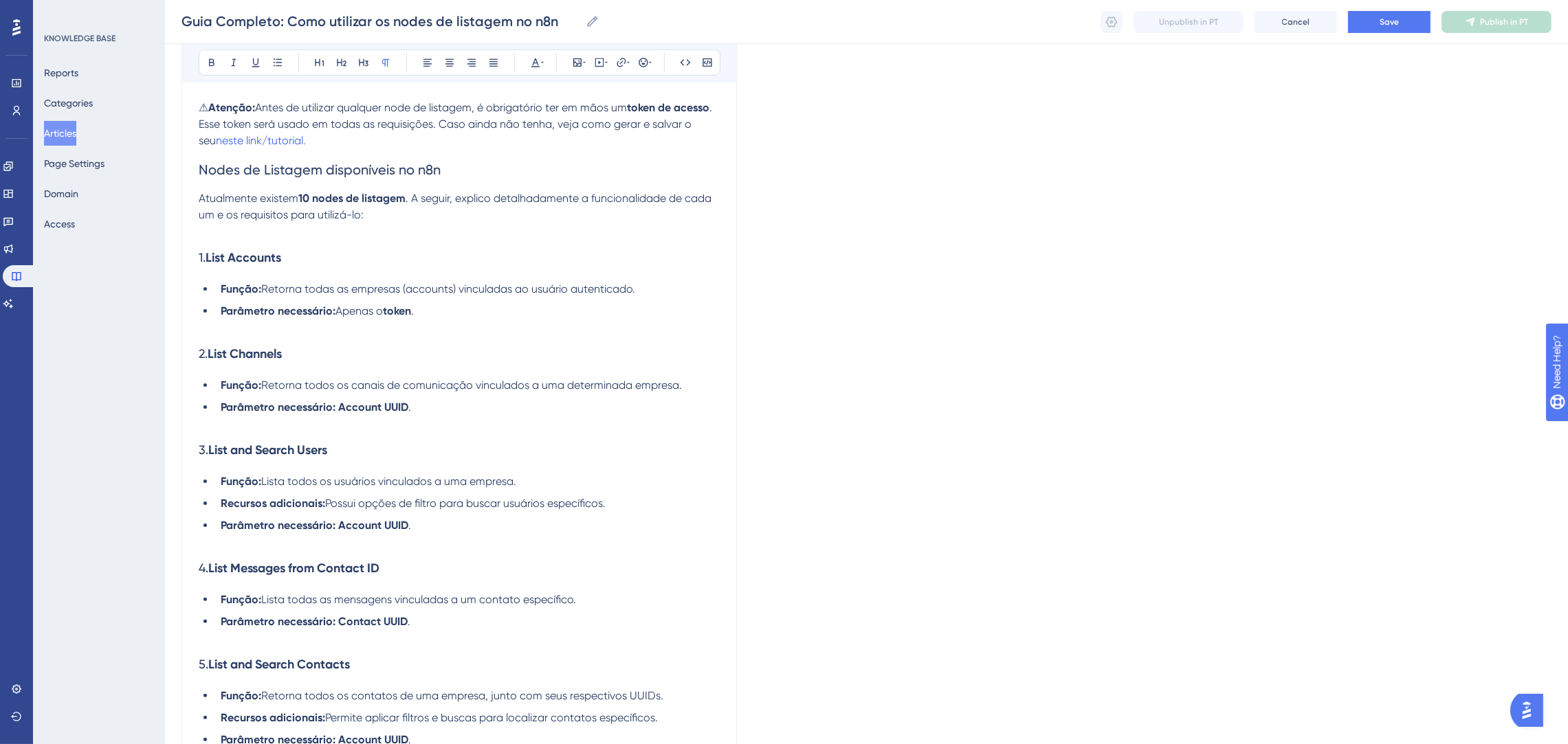
scroll to position [0, 0]
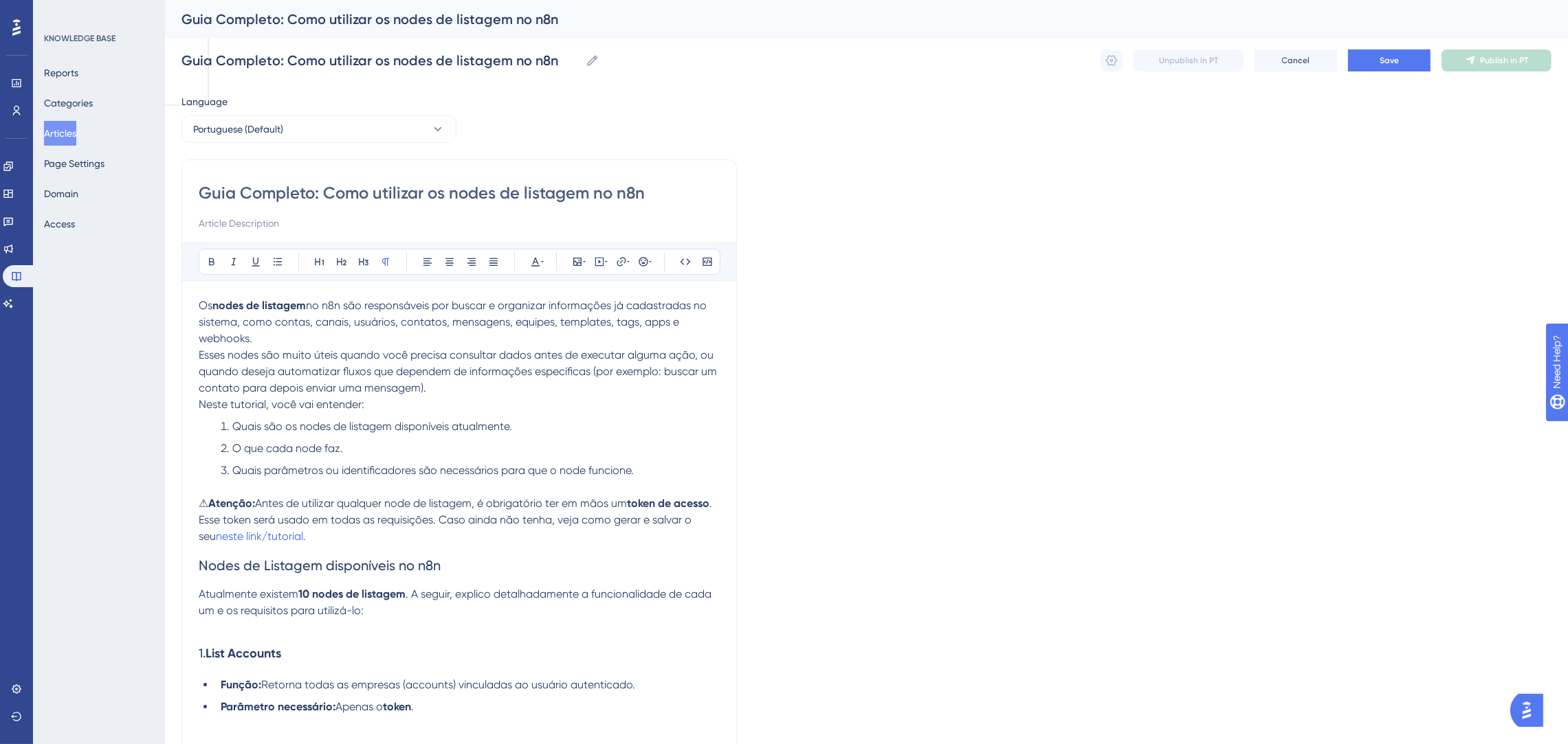
click at [460, 393] on p "Os nodes de listagem no n8n são responsáveis por buscar e organizar informações…" at bounding box center [459, 348] width 521 height 99
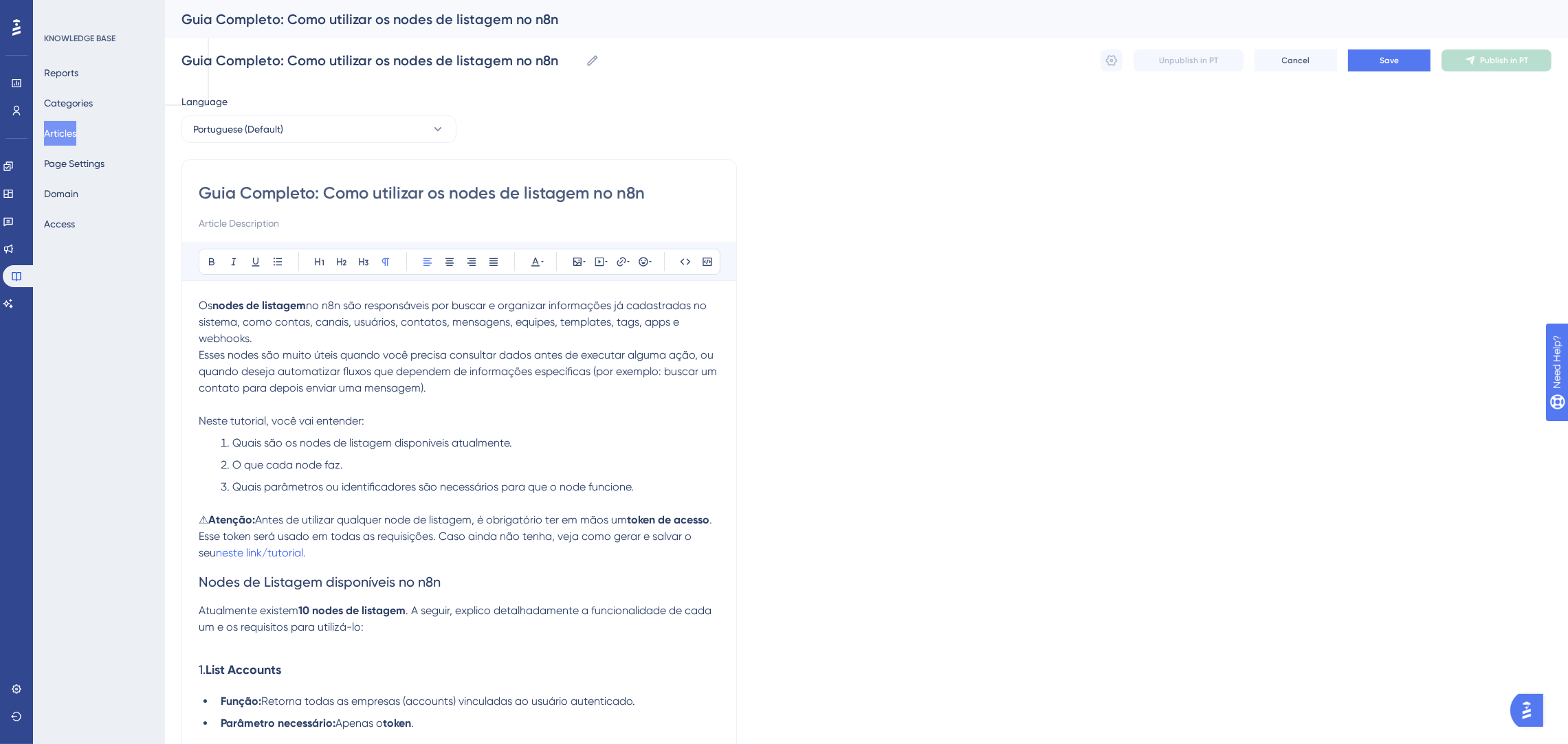
click at [472, 395] on p "Os nodes de listagem no n8n são responsáveis por buscar e organizar informações…" at bounding box center [459, 348] width 521 height 99
click at [1388, 55] on span "Save" at bounding box center [1388, 60] width 19 height 11
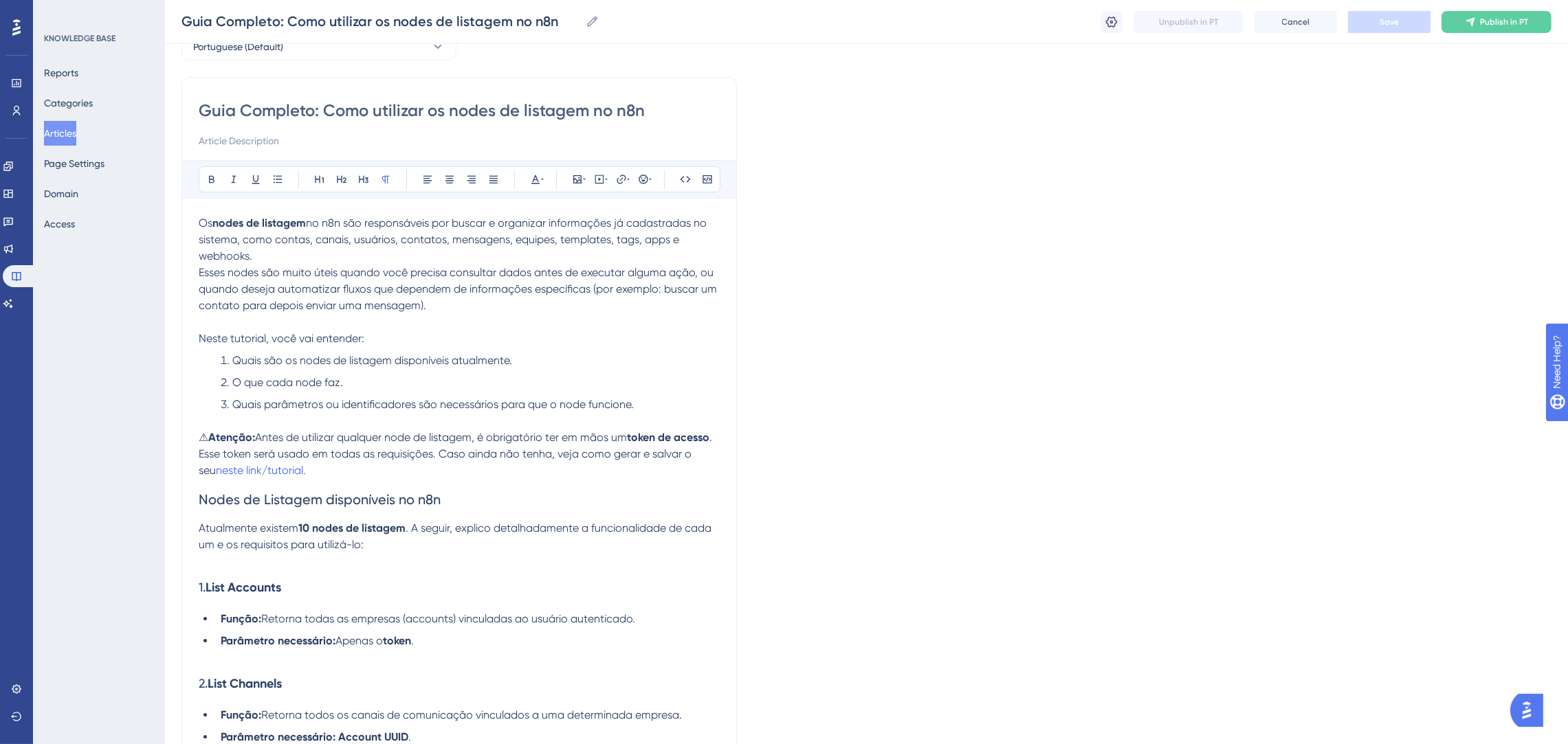
scroll to position [44, 0]
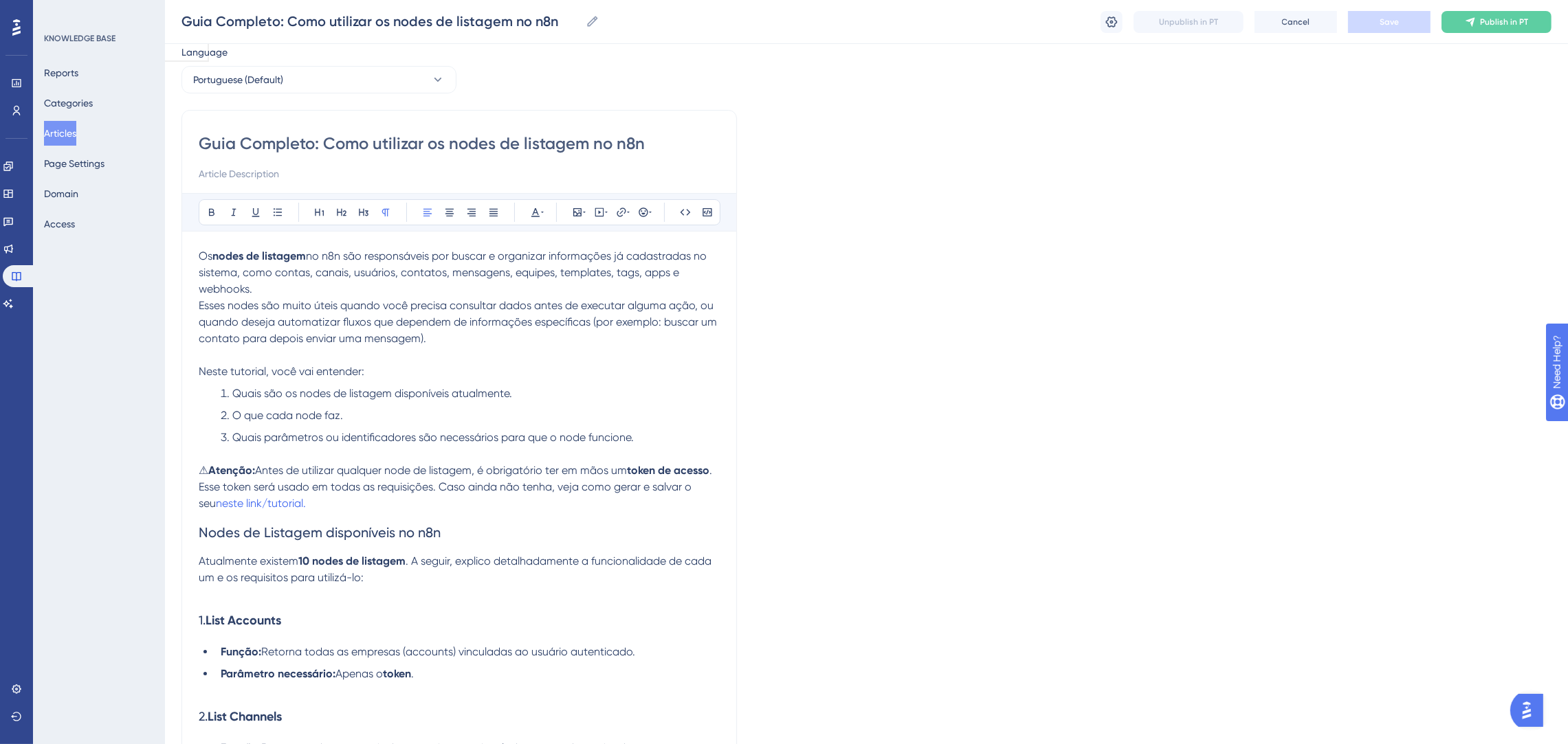
click at [662, 435] on li "Quais parâmetros ou identificadores são necessários para que o node funcione." at bounding box center [468, 437] width 505 height 17
click at [447, 348] on p at bounding box center [459, 355] width 521 height 17
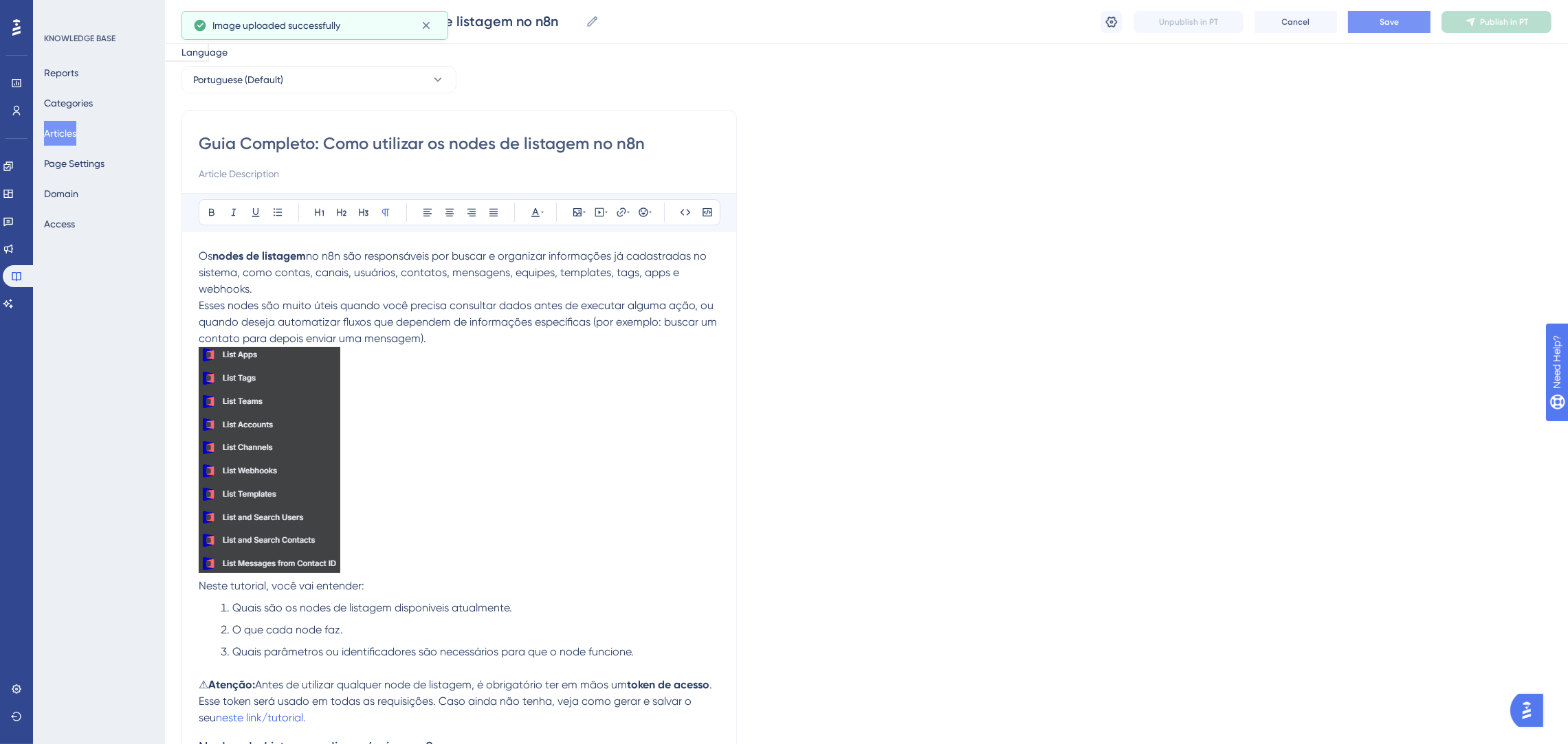
click at [460, 408] on p at bounding box center [459, 462] width 521 height 230
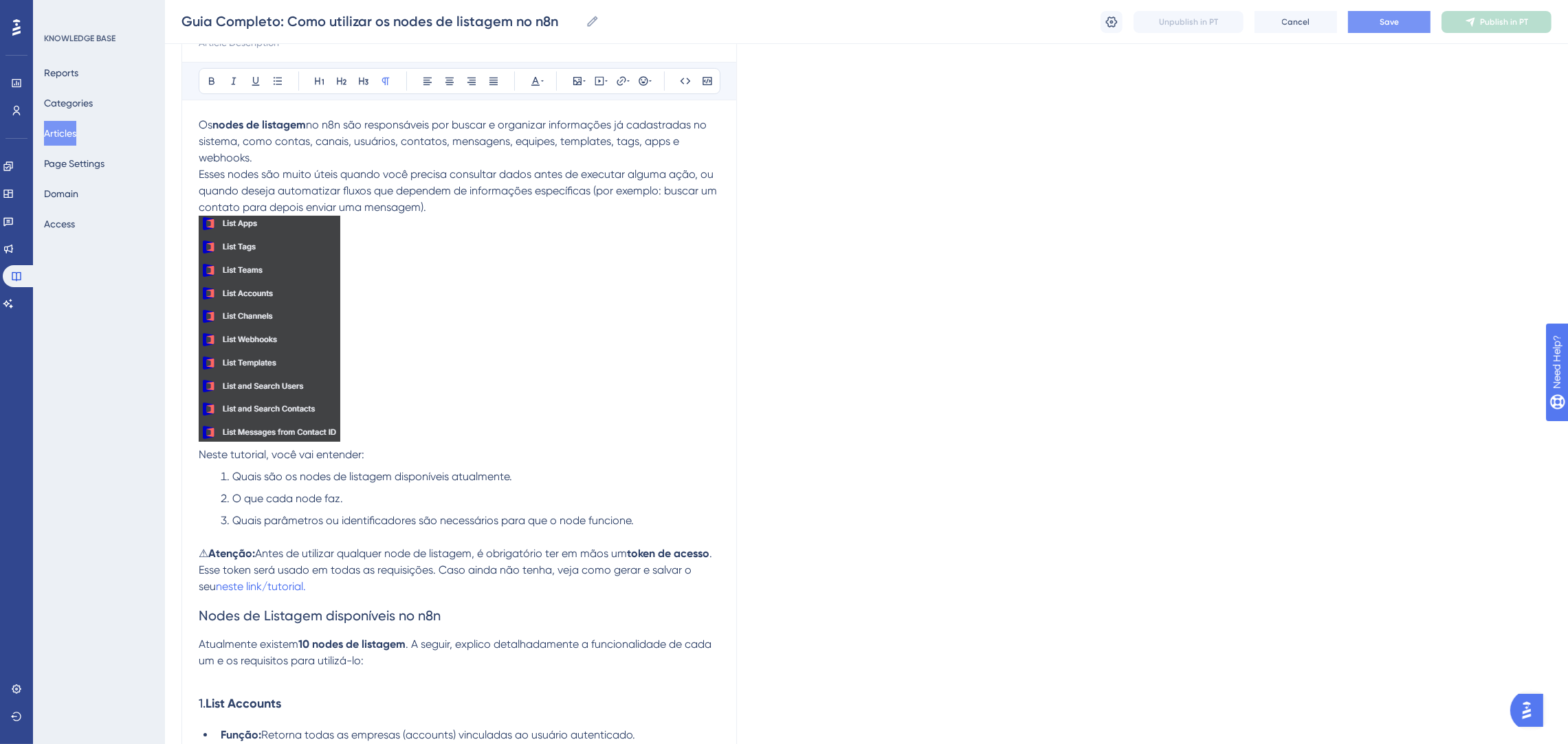
scroll to position [207, 0]
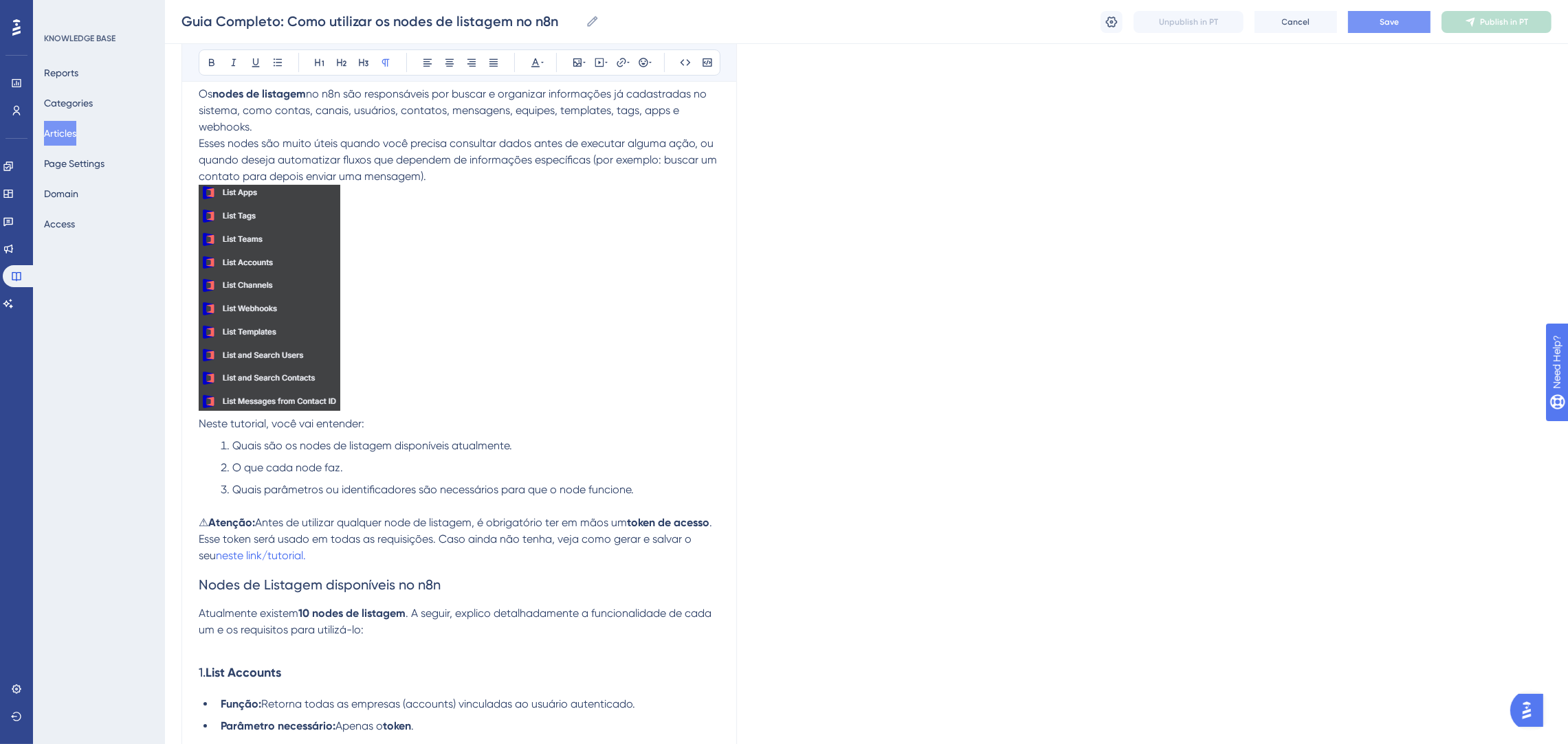
click at [307, 315] on img at bounding box center [269, 298] width 141 height 226
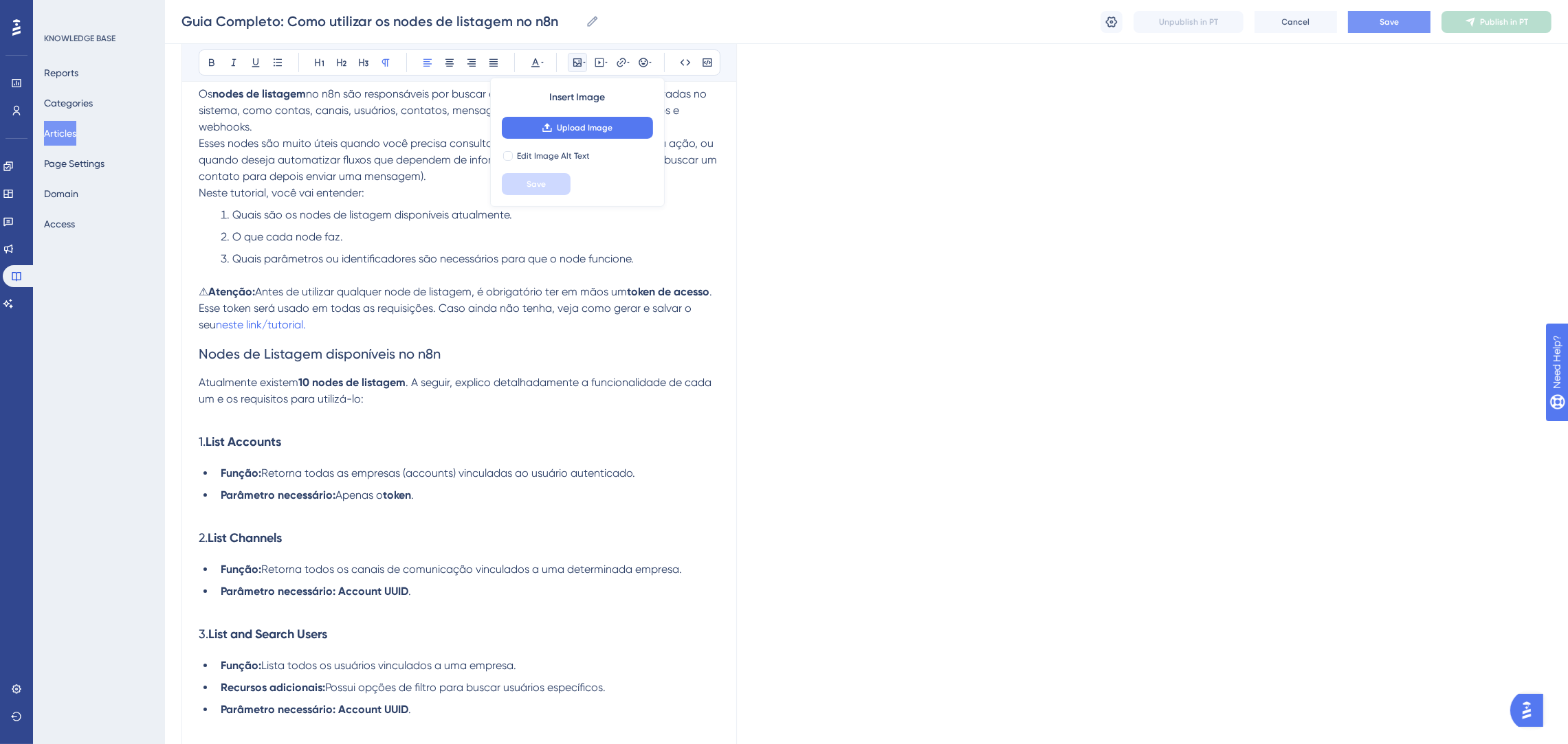
click at [409, 315] on p "⚠ Atenção: Antes de utilizar qualquer node de listagem, é obrigatório ter em mã…" at bounding box center [459, 309] width 521 height 50
click at [456, 336] on h2 "Nodes de Listagem disponíveis no n8n" at bounding box center [459, 354] width 521 height 42
click at [415, 385] on span ". A seguir, explico detalhadamente a funcionalidade de cada um e os requisitos …" at bounding box center [456, 390] width 516 height 30
click at [407, 395] on p "Atualmente existem 10 nodes de listagem . A seguir, explico detalhadamente a fu…" at bounding box center [459, 390] width 521 height 33
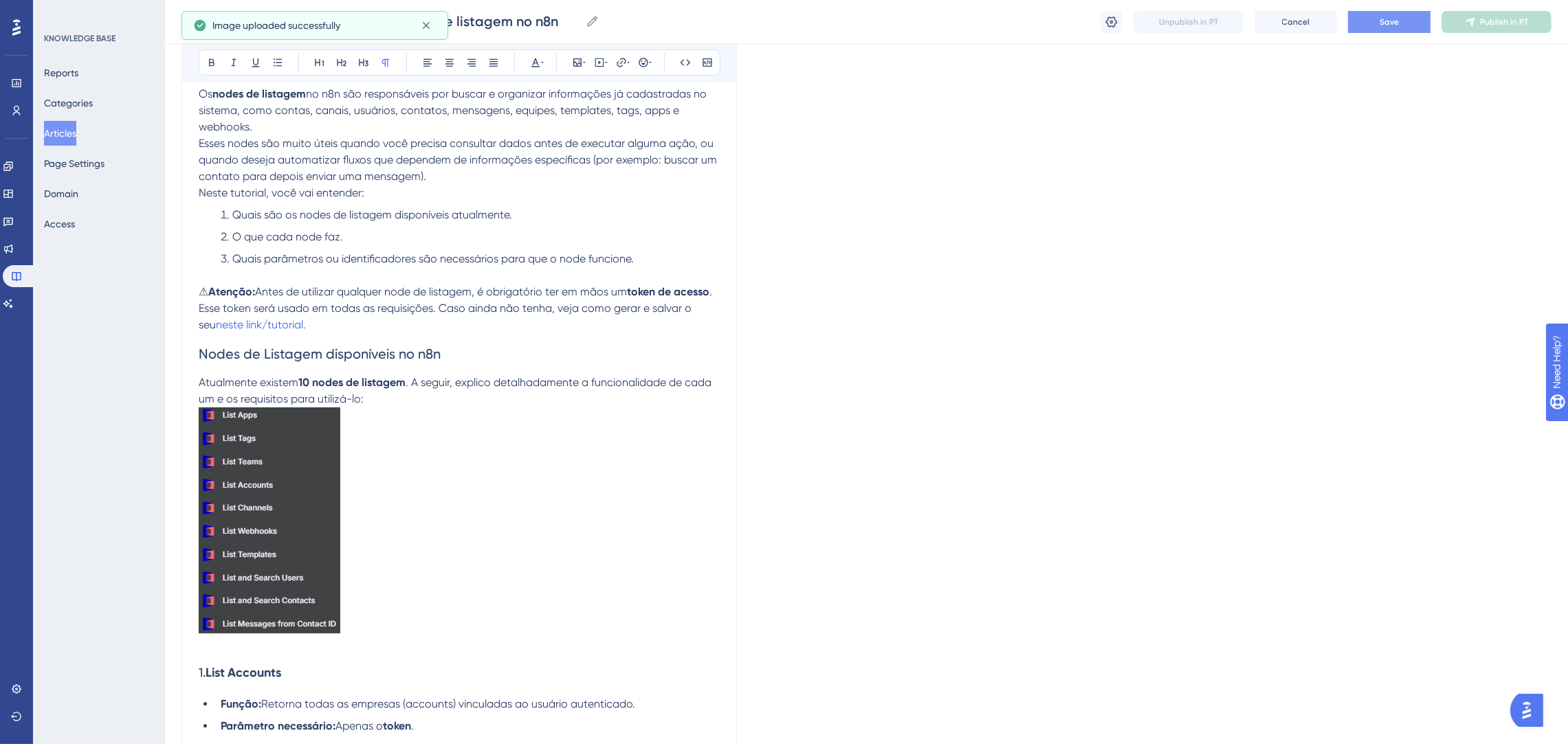
click at [452, 428] on p at bounding box center [459, 522] width 521 height 230
click at [663, 342] on h2 "Nodes de Listagem disponíveis no n8n" at bounding box center [459, 354] width 521 height 42
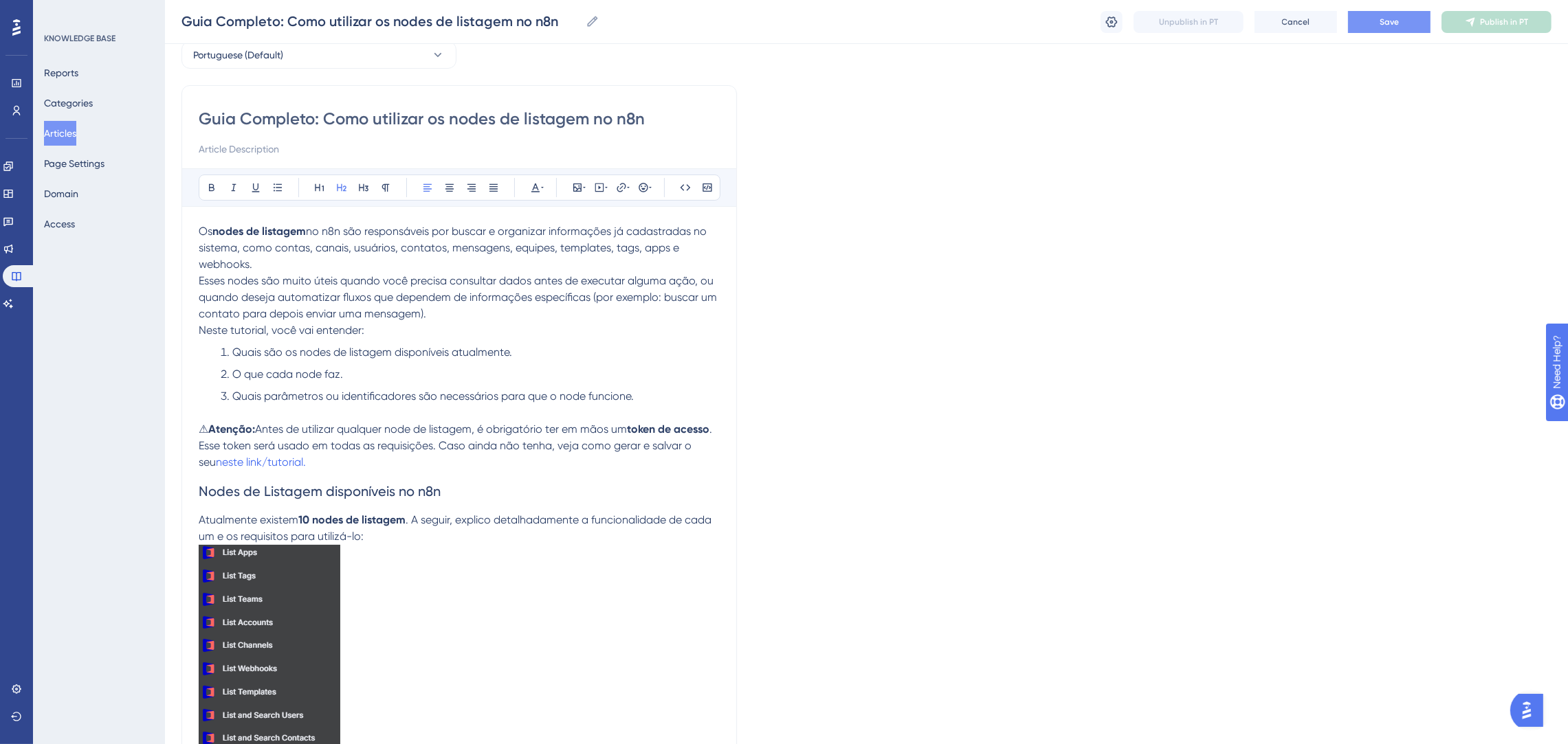
scroll to position [103, 0]
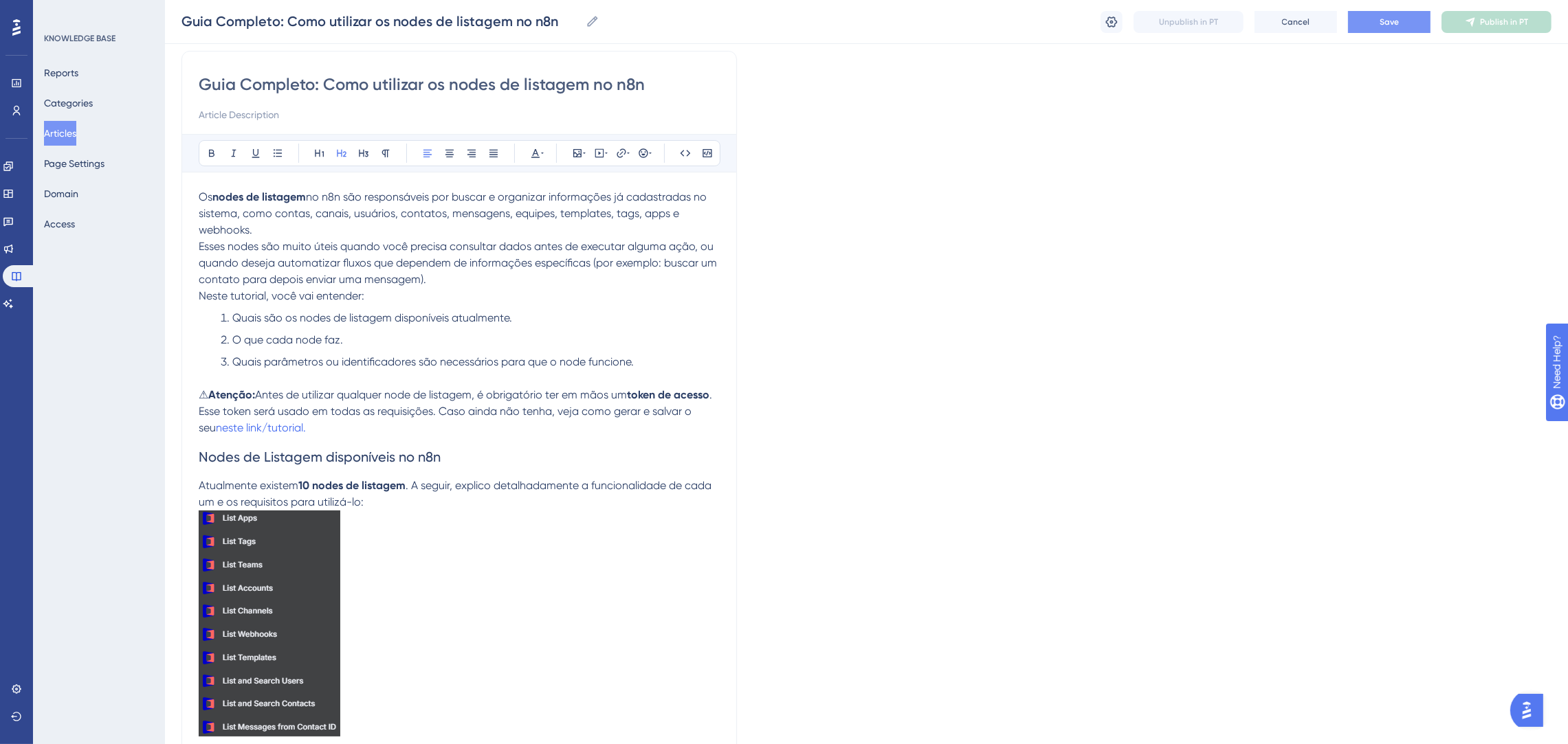
click at [1386, 15] on button "Save" at bounding box center [1388, 22] width 82 height 22
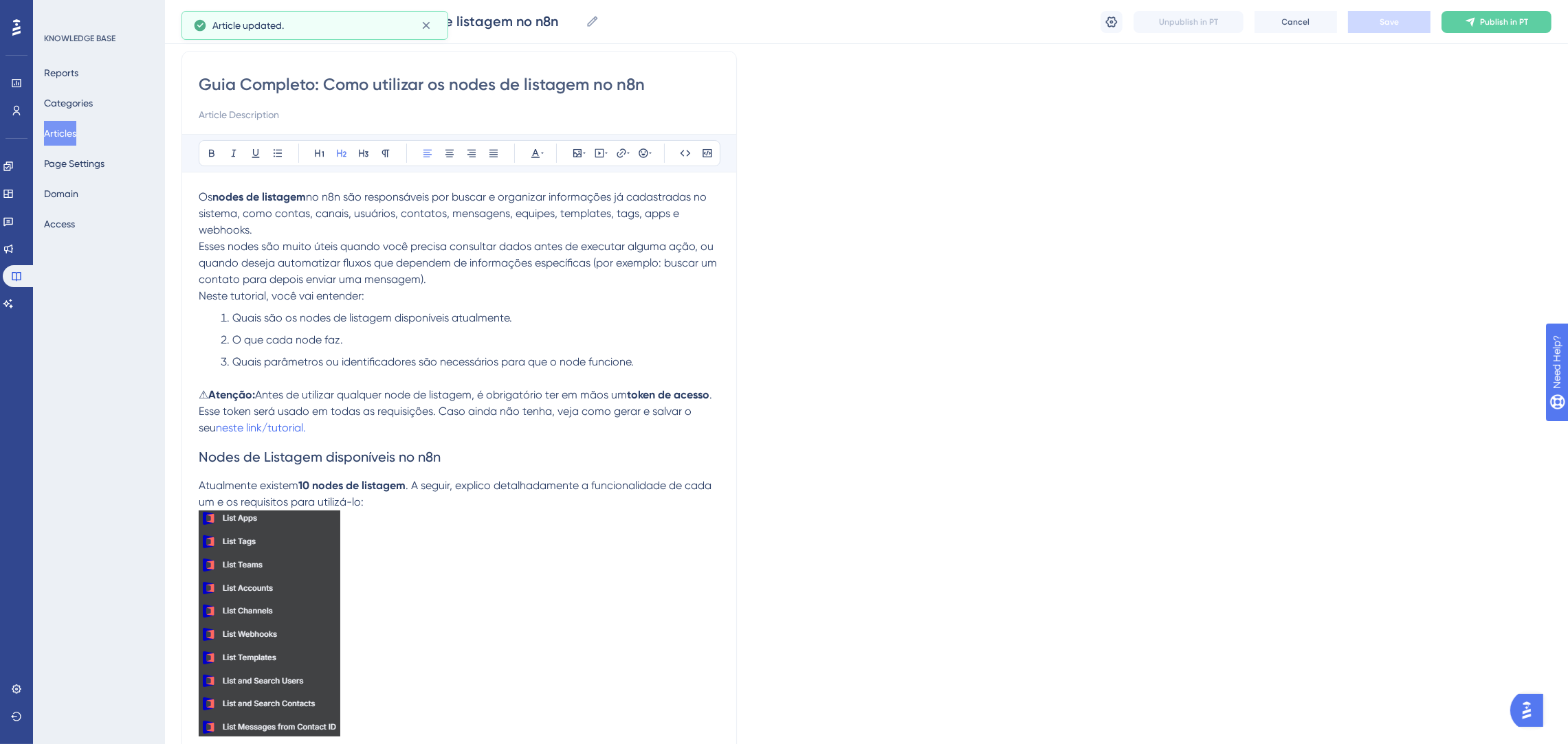
click at [450, 277] on p "Os nodes de listagem no n8n são responsáveis por buscar e organizar informações…" at bounding box center [459, 238] width 521 height 99
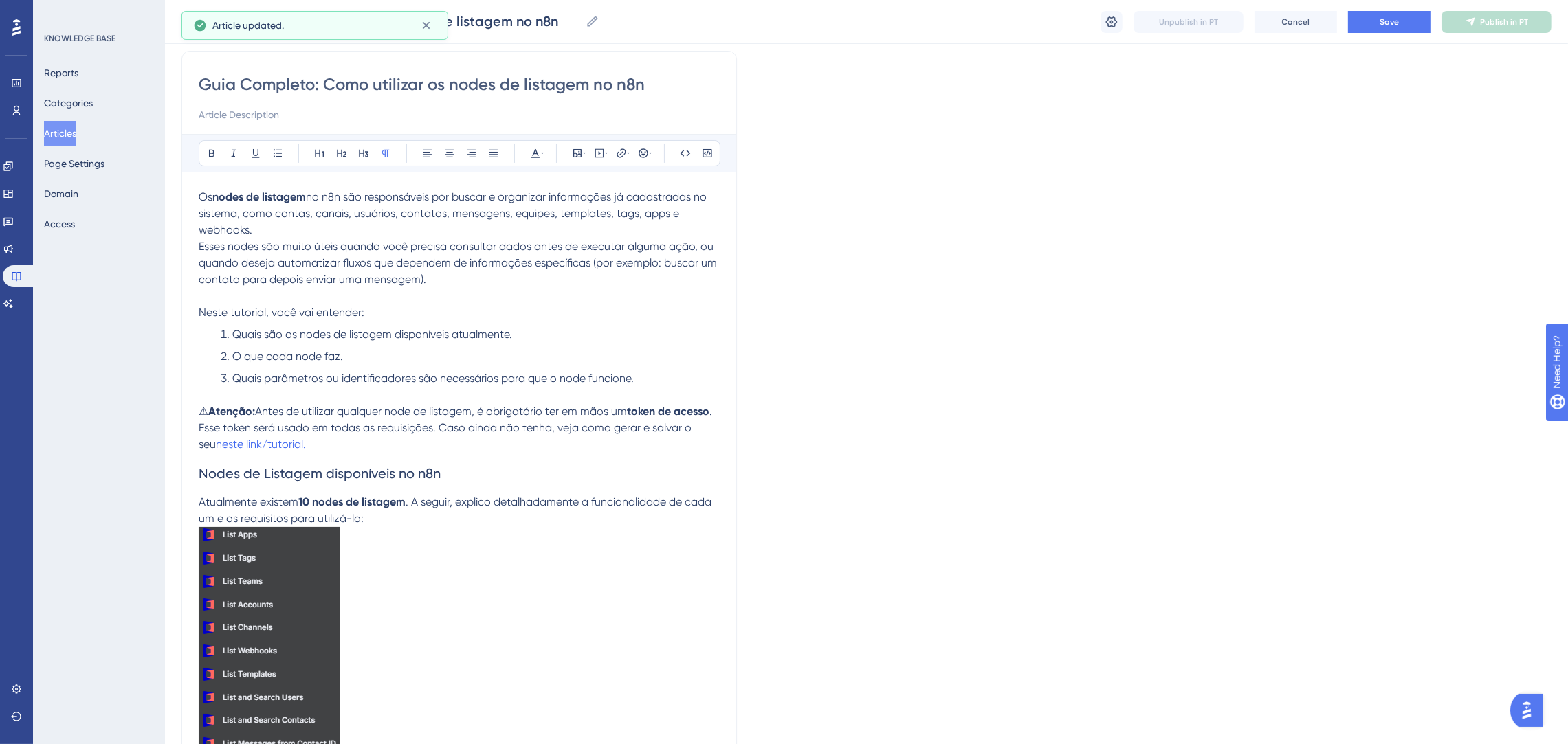
click at [1374, 14] on button "Save" at bounding box center [1388, 22] width 82 height 22
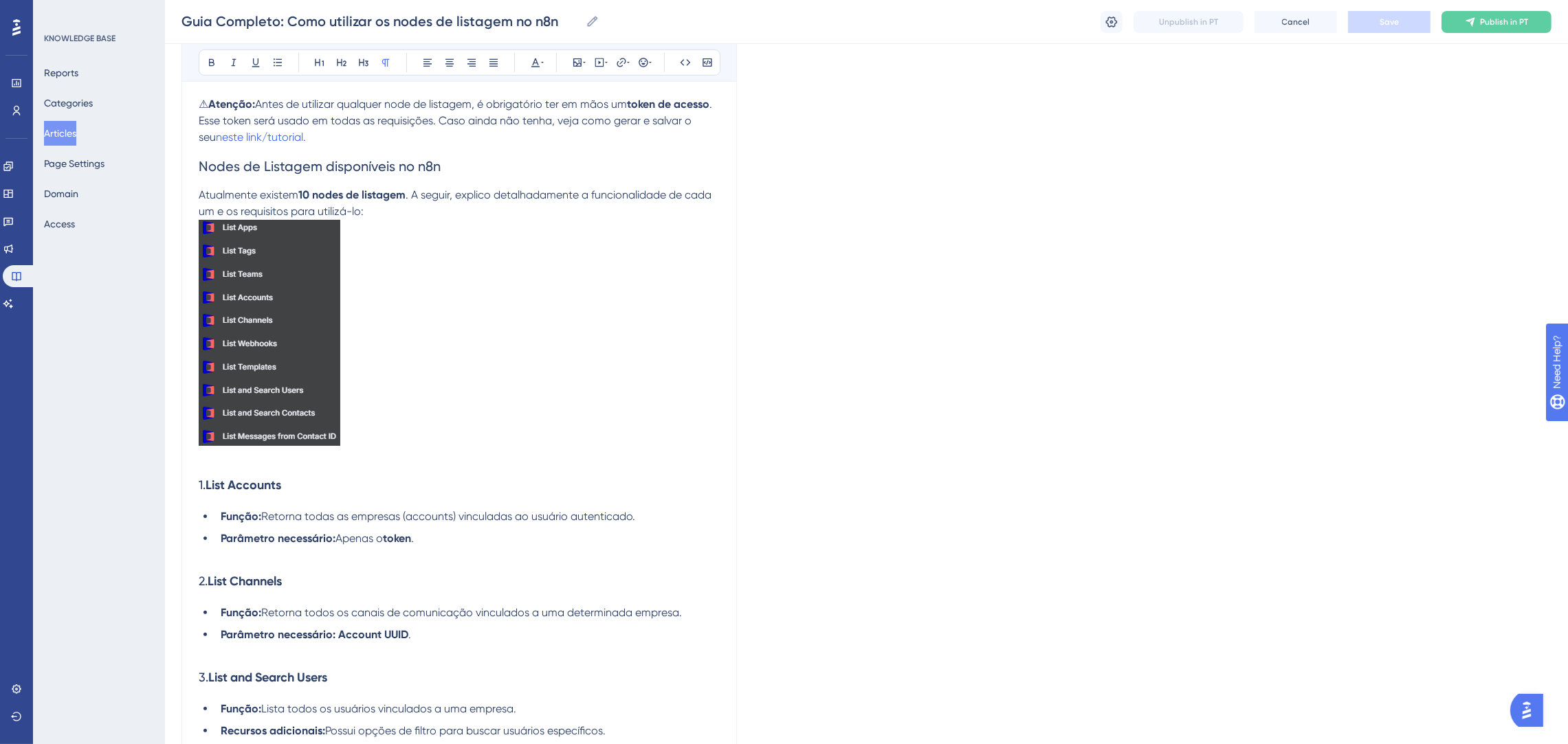
scroll to position [412, 0]
click at [366, 206] on p "Atualmente existem 10 nodes de listagem . A seguir, explico detalhadamente a fu…" at bounding box center [459, 201] width 521 height 33
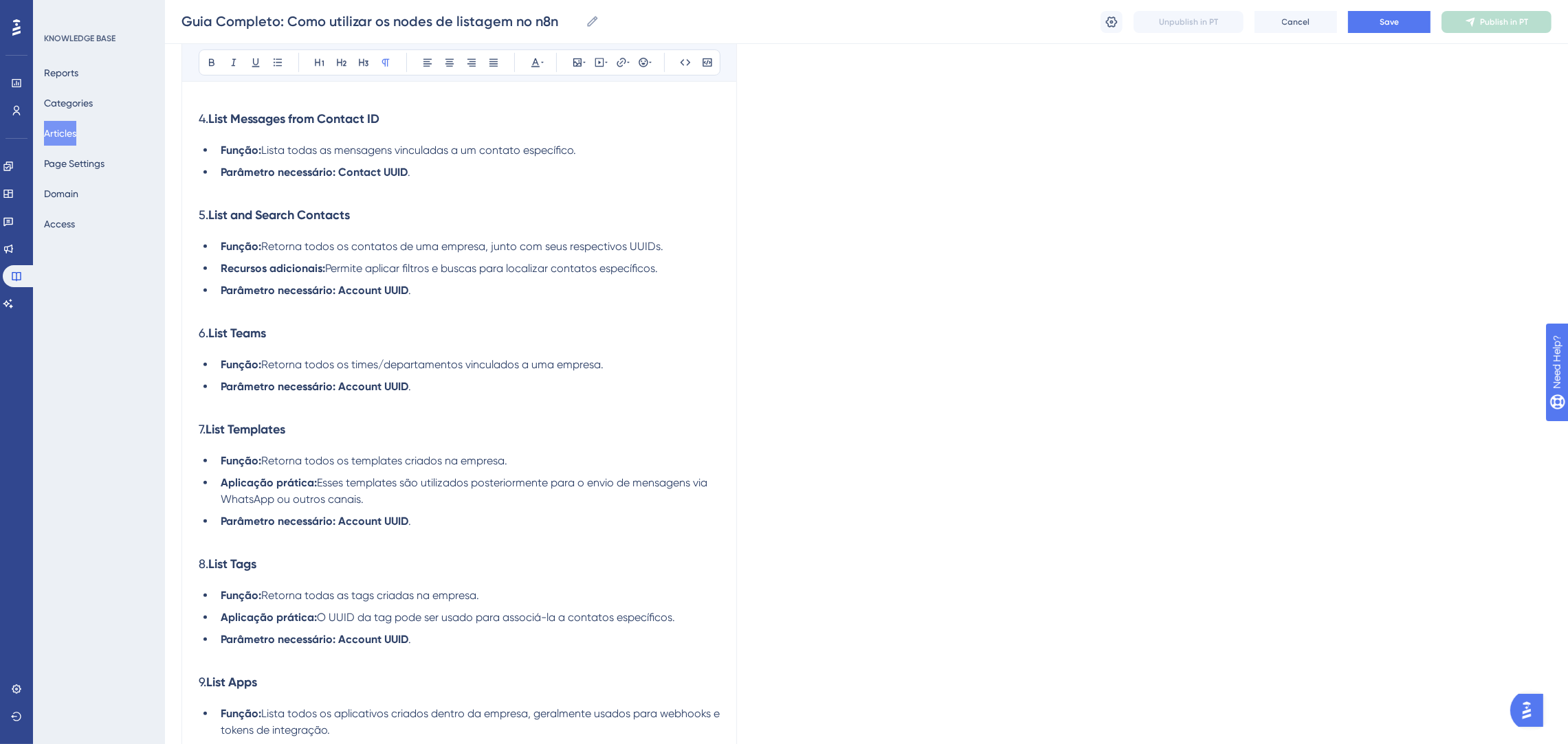
scroll to position [1376, 0]
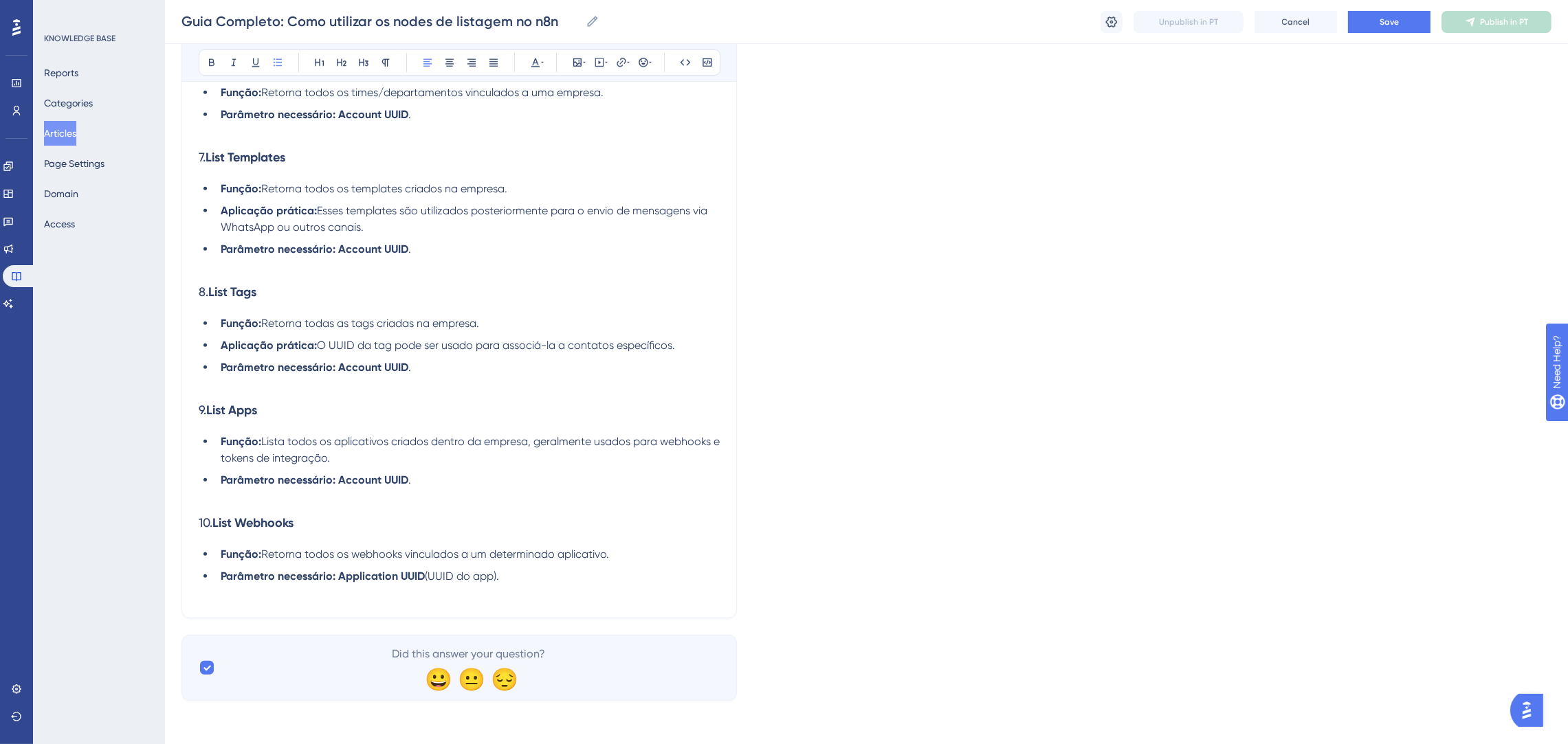
click at [584, 560] on li "Função: Retorna todos os webhooks vinculados a um determinado aplicativo." at bounding box center [468, 554] width 505 height 17
click at [525, 568] on li "Parâmetro necessário: Application UUID (UUID do app)." at bounding box center [468, 576] width 505 height 17
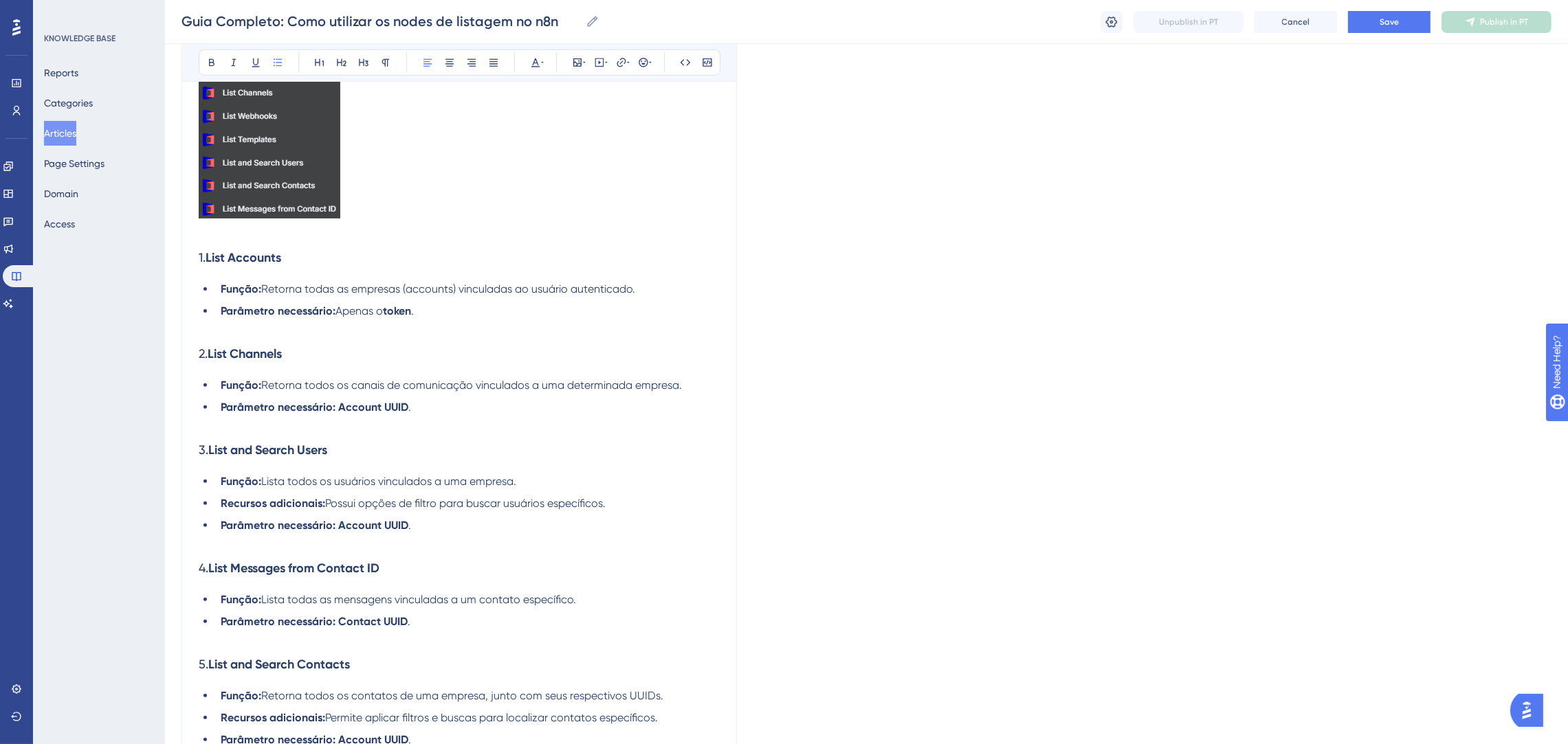
scroll to position [448, 0]
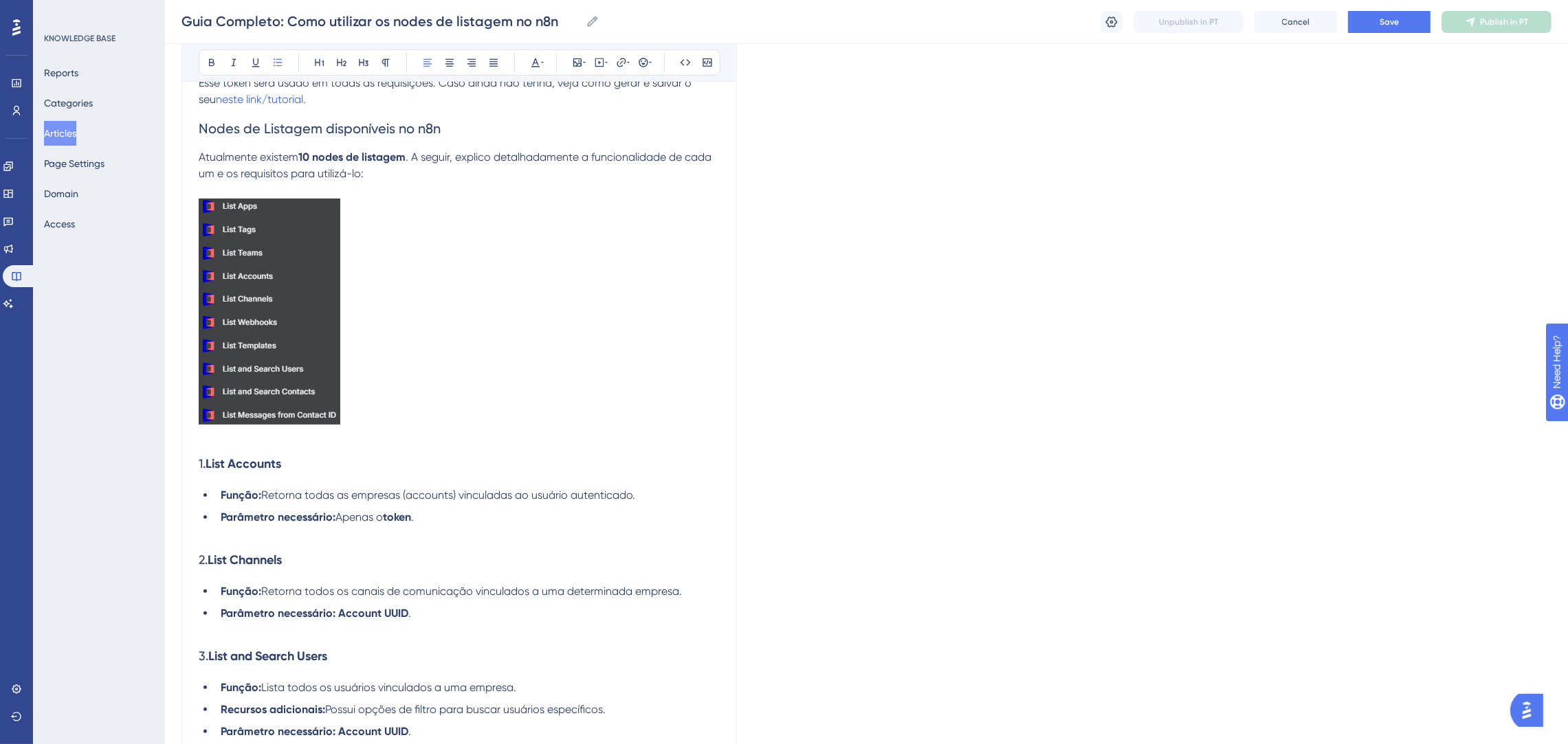
drag, startPoint x: 503, startPoint y: 578, endPoint x: 196, endPoint y: 454, distance: 331.1
click at [196, 454] on div "Guia Completo: Como utilizar os nodes de listagem no n8n Bold Italic Underline …" at bounding box center [459, 626] width 555 height 1840
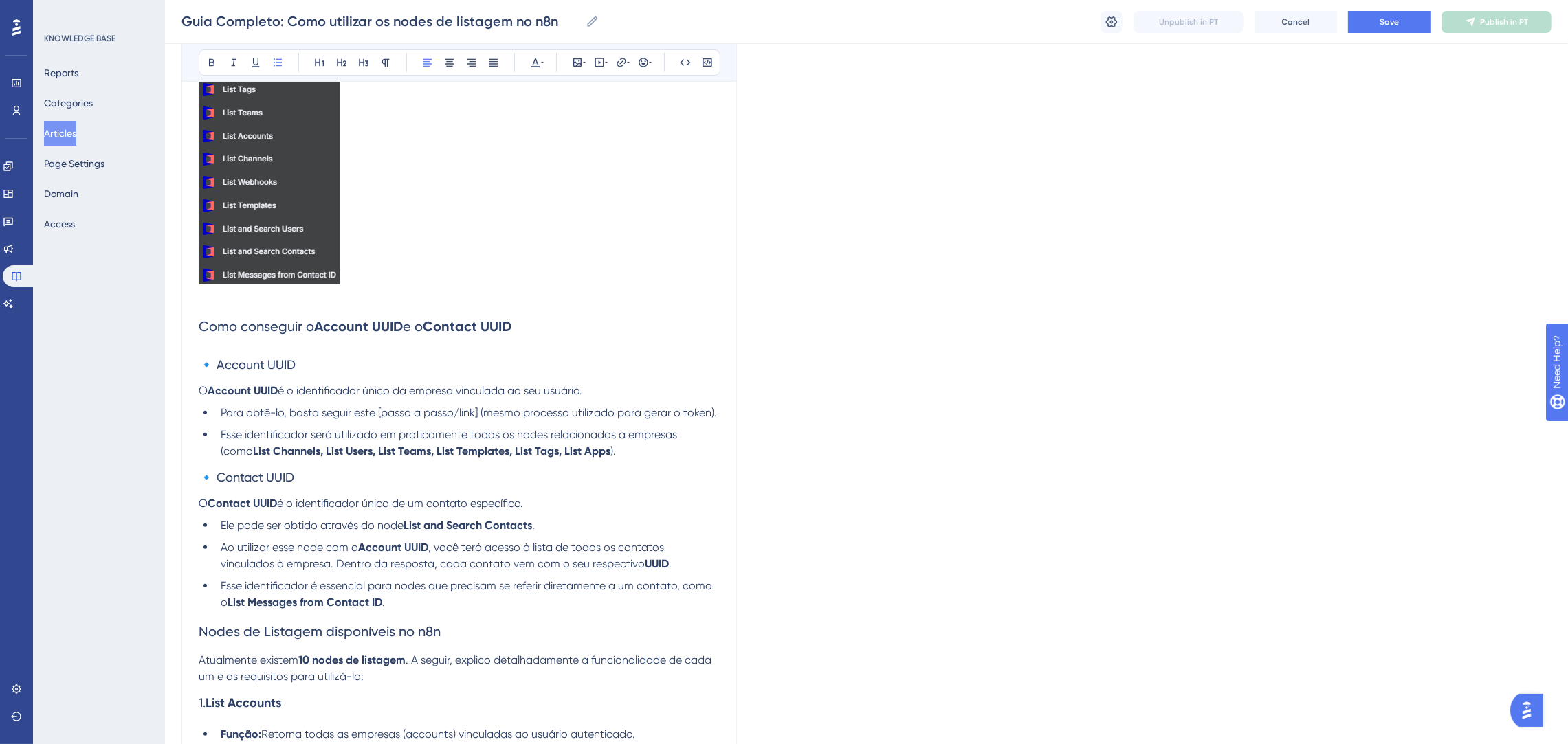
scroll to position [721, 0]
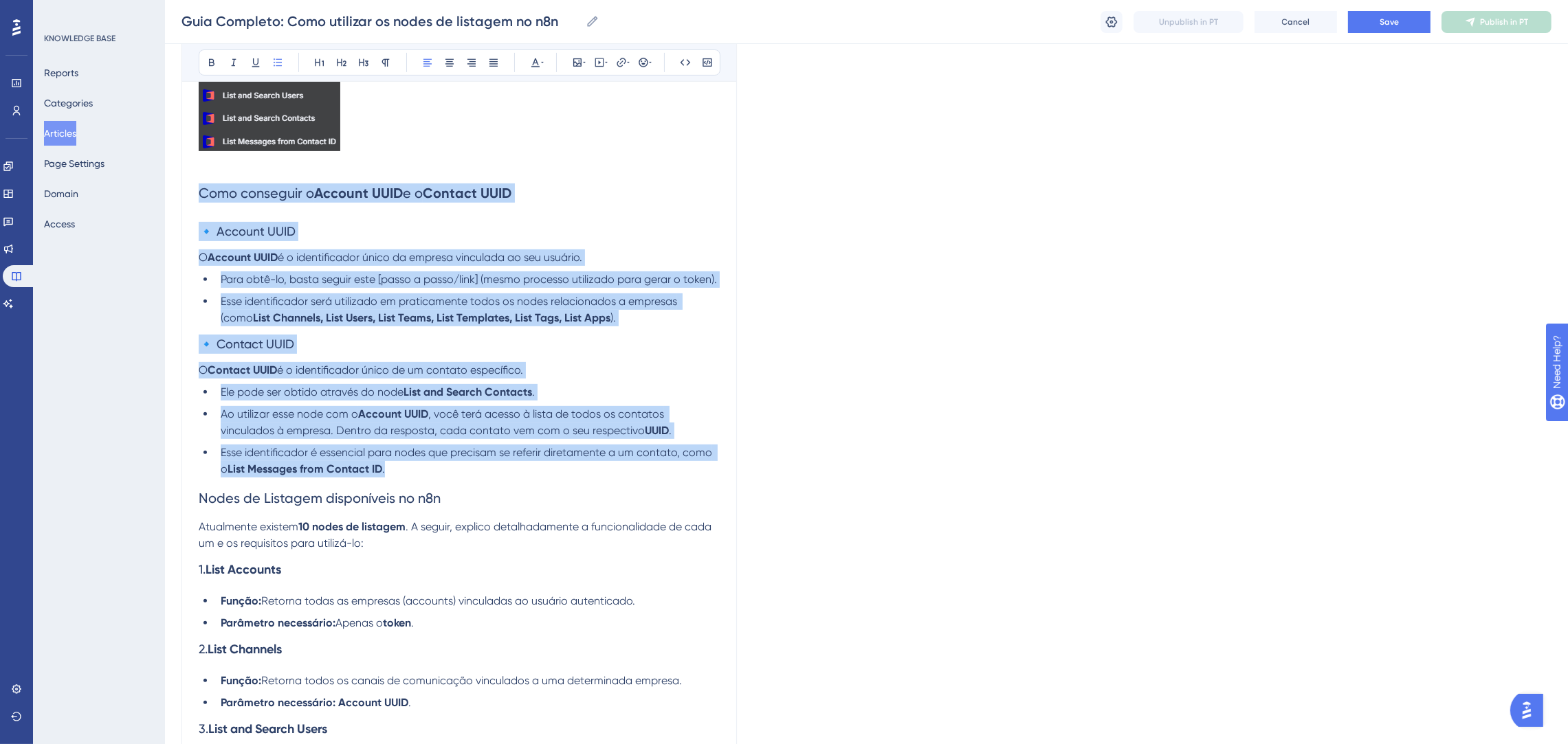
drag, startPoint x: 489, startPoint y: 471, endPoint x: 192, endPoint y: 186, distance: 411.6
click at [192, 186] on div "Guia Completo: Como utilizar os nodes de listagem no n8n Bold Italic Underline …" at bounding box center [459, 468] width 555 height 2071
click at [418, 300] on span "Esse identificador será utilizado em praticamente todos os nodes relacionados a…" at bounding box center [450, 310] width 459 height 30
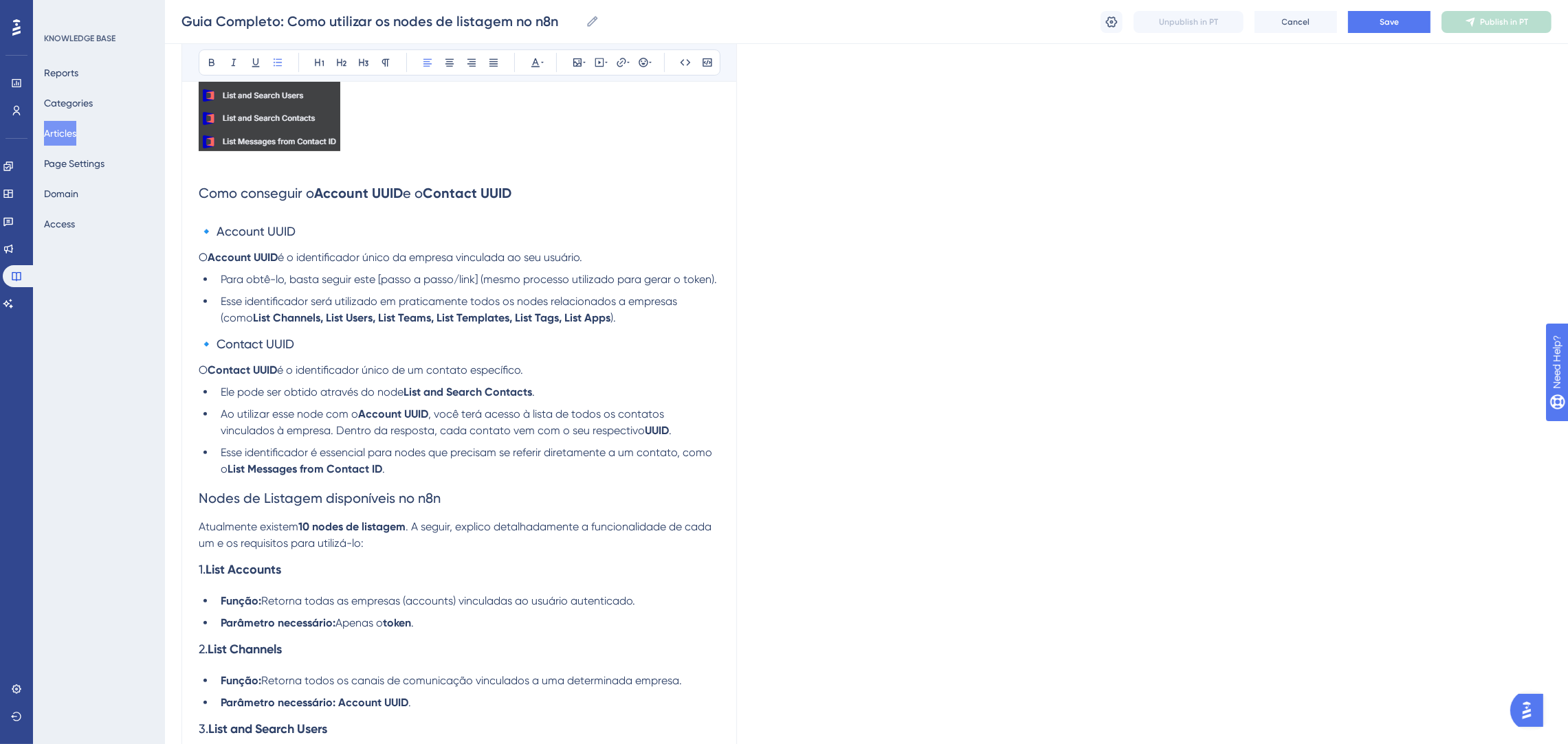
scroll to position [515, 0]
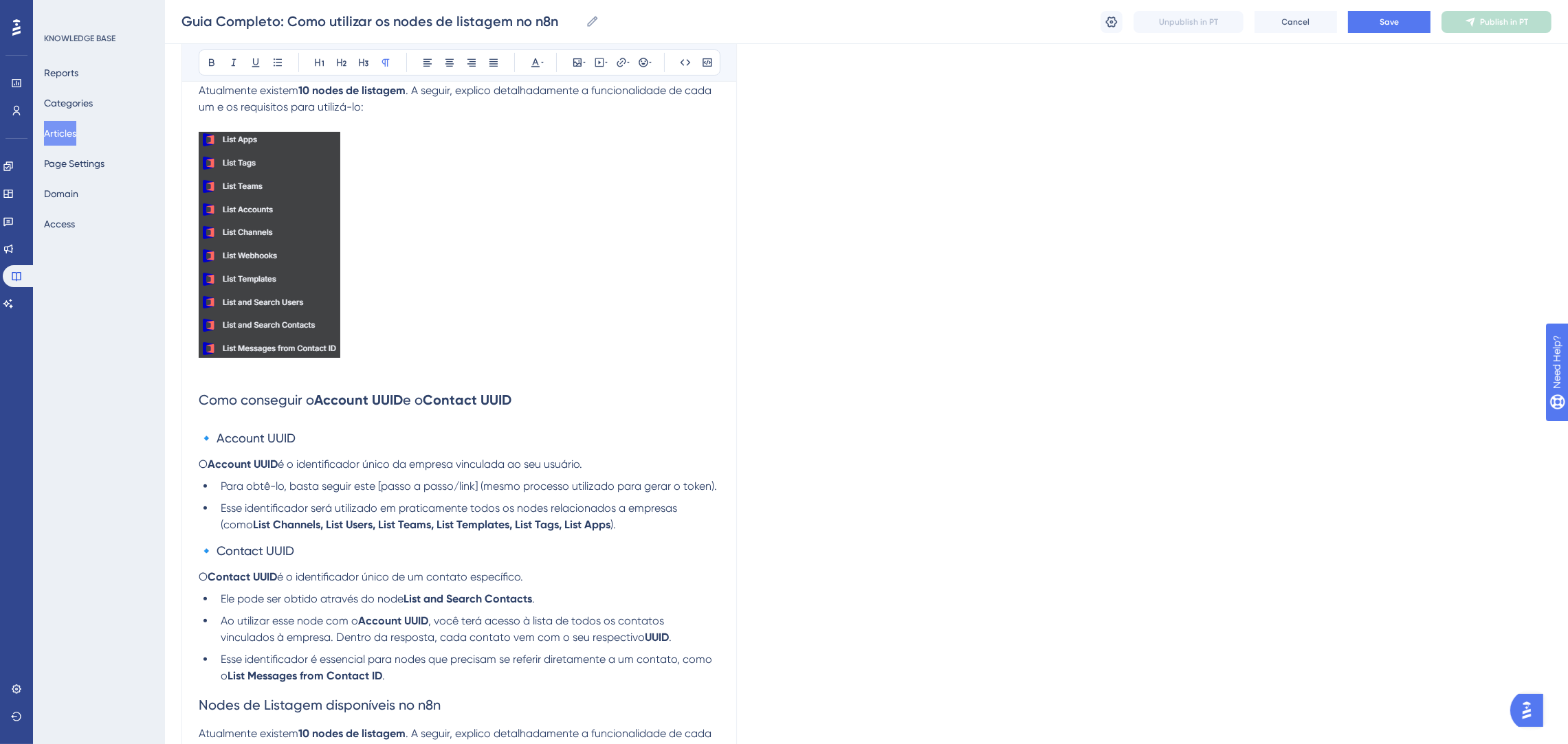
click at [381, 320] on p at bounding box center [459, 247] width 521 height 230
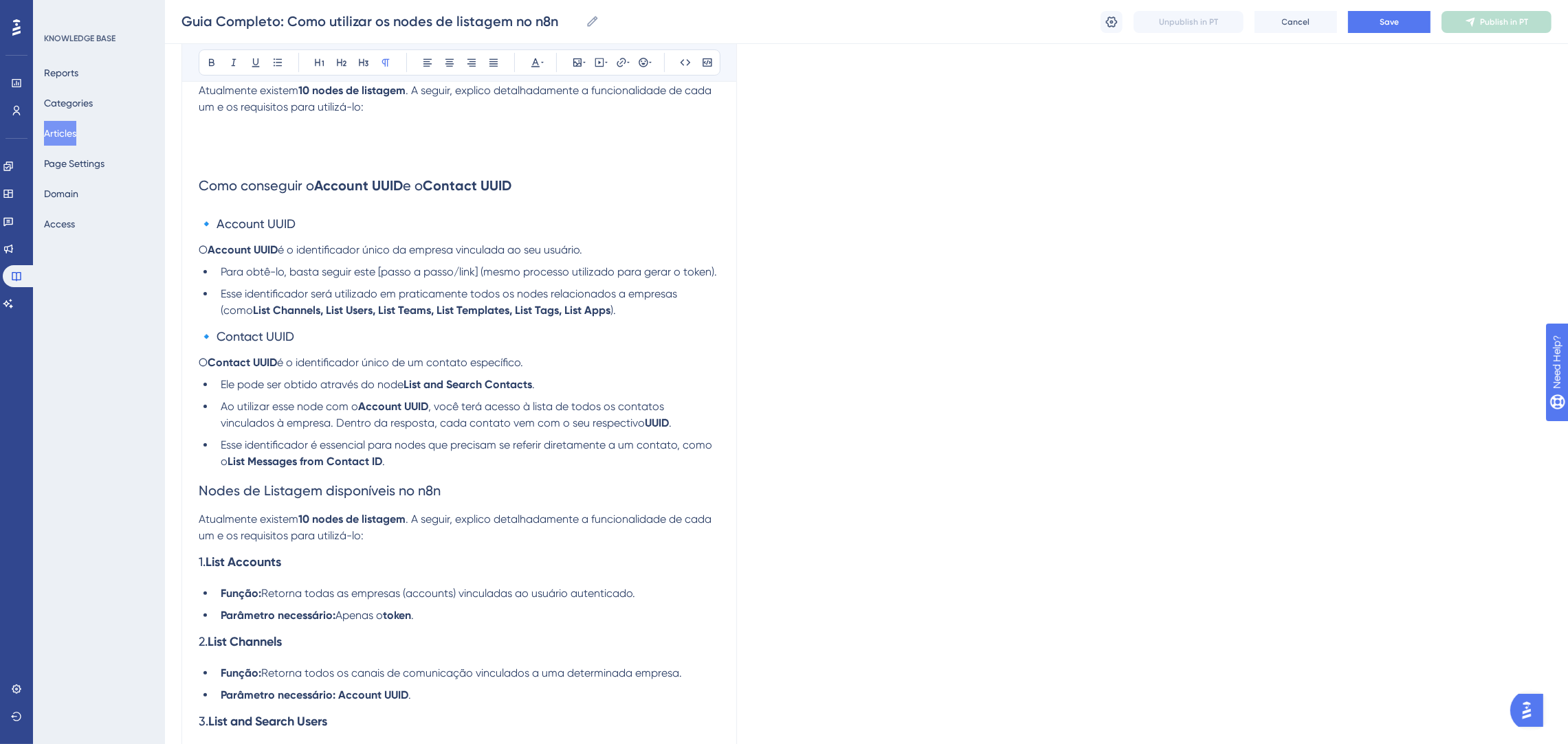
scroll to position [207, 0]
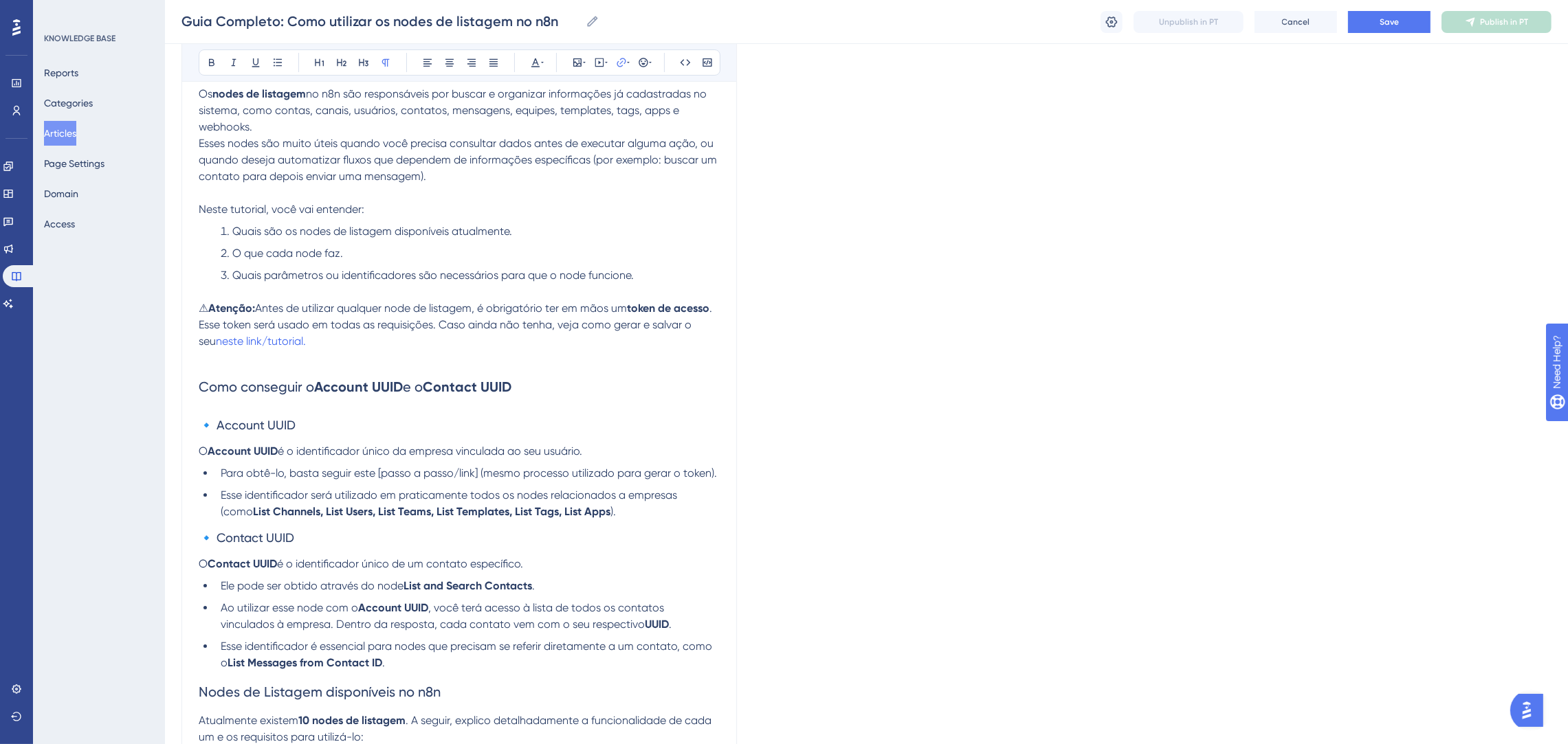
click at [375, 365] on p at bounding box center [459, 358] width 521 height 17
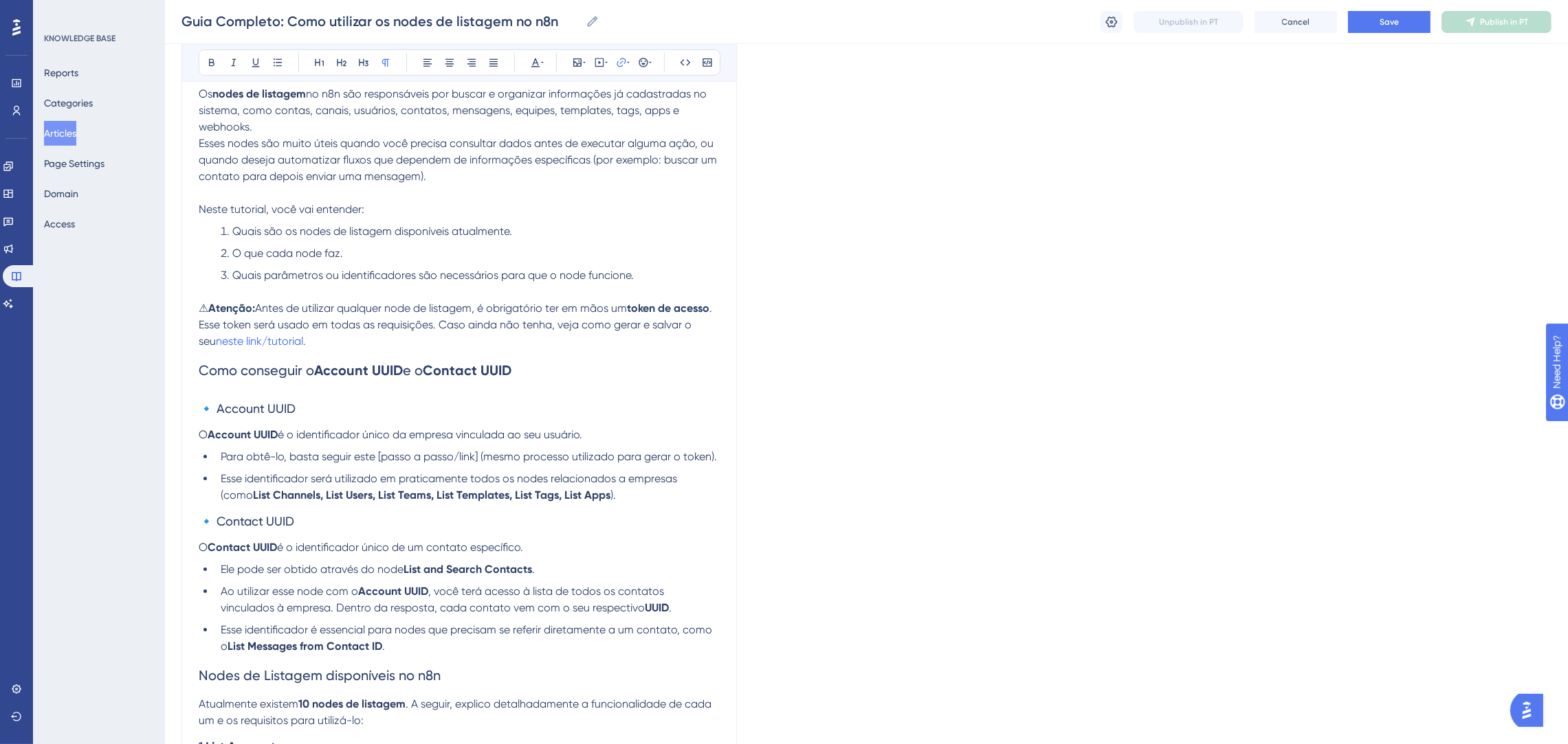
click at [677, 273] on li "Quais parâmetros ou identificadores são necessários para que o node funcione." at bounding box center [468, 275] width 505 height 17
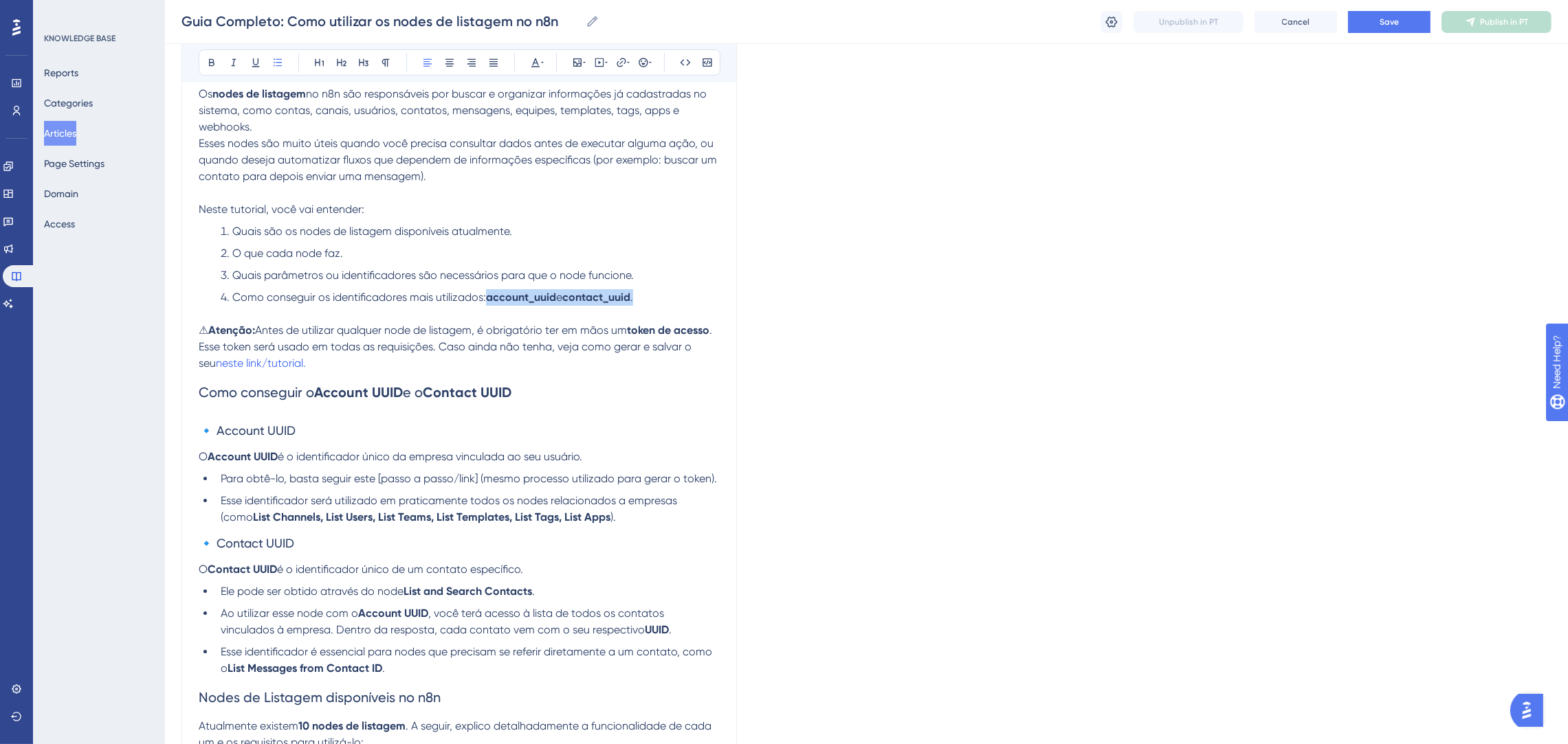
drag, startPoint x: 646, startPoint y: 293, endPoint x: 488, endPoint y: 298, distance: 158.1
click at [488, 298] on li "Como conseguir os identificadores mais utilizados: account_uuid e contact_uuid ." at bounding box center [468, 297] width 505 height 17
click at [476, 384] on strong "Contact UUID" at bounding box center [466, 392] width 88 height 17
drag, startPoint x: 540, startPoint y: 391, endPoint x: 114, endPoint y: 395, distance: 426.0
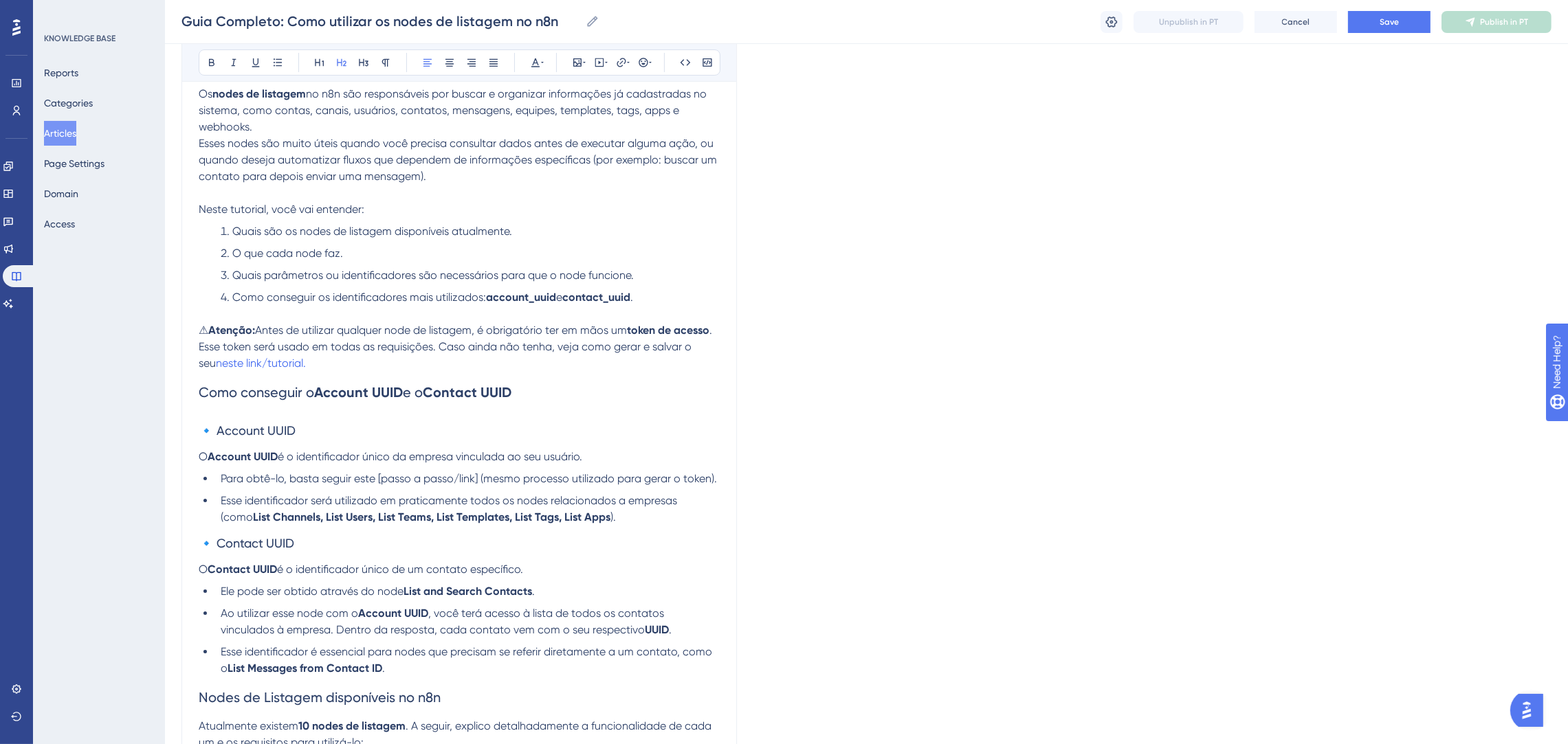
click at [512, 309] on p at bounding box center [459, 314] width 521 height 17
click at [591, 427] on h3 "🔹 Account UUID" at bounding box center [459, 431] width 521 height 36
drag, startPoint x: 216, startPoint y: 430, endPoint x: 226, endPoint y: 429, distance: 10.0
click at [217, 430] on span "🔹 Account UUID" at bounding box center [247, 430] width 97 height 15
click at [217, 545] on span "🔹 Contact UUID" at bounding box center [246, 543] width 95 height 15
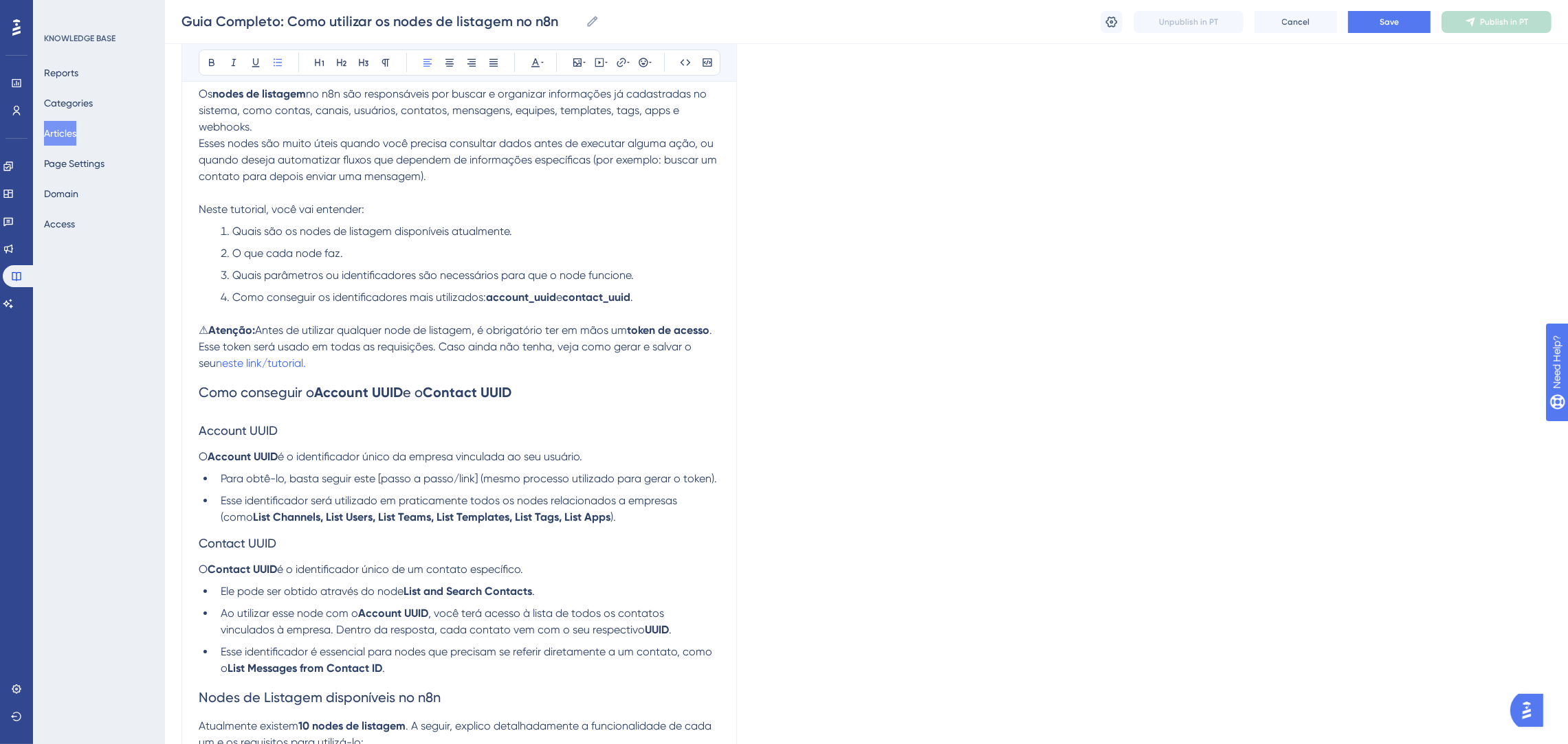
click at [612, 512] on li "Esse identificador será utilizado em praticamente todos os nodes relacionados a…" at bounding box center [468, 509] width 505 height 33
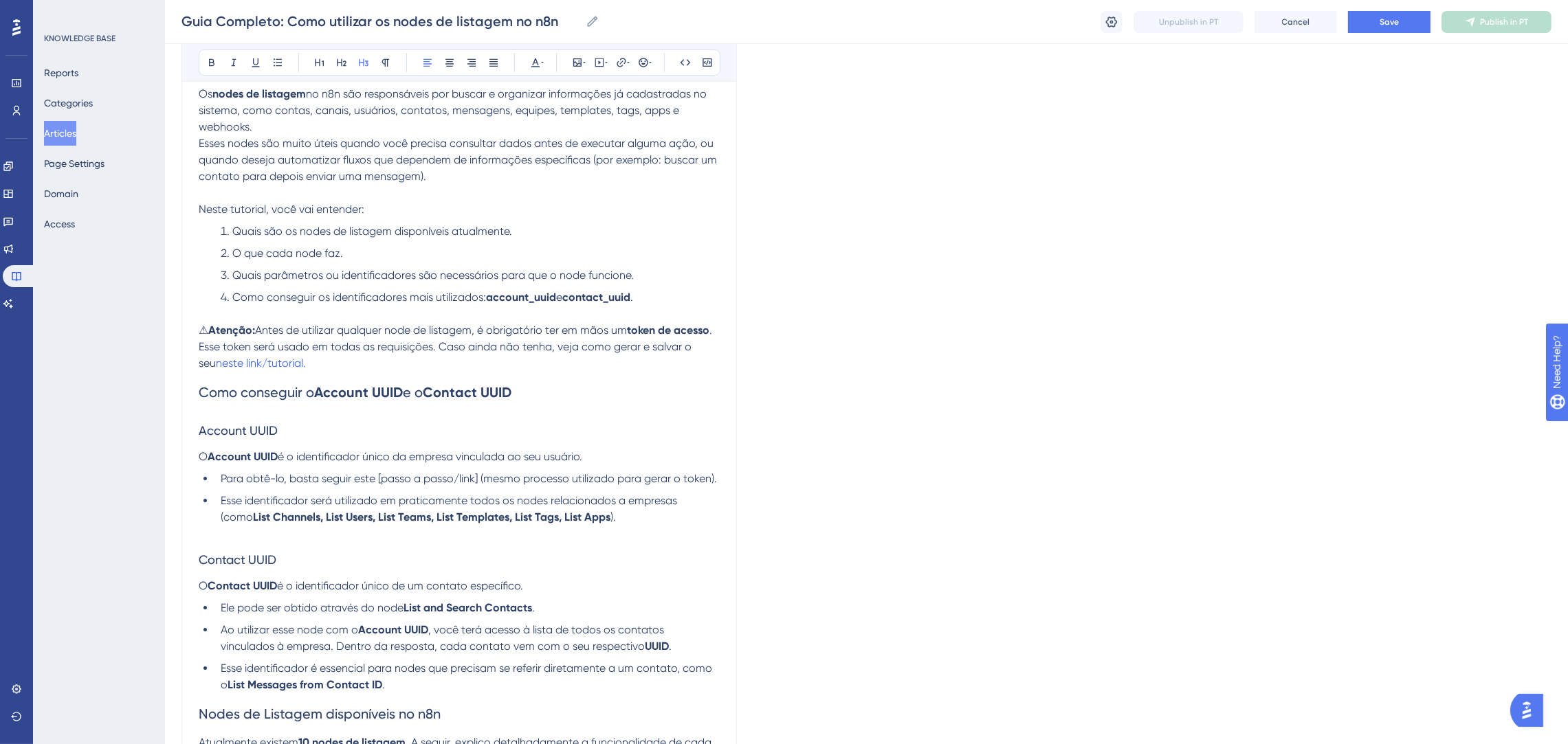
click at [565, 565] on h3 "Contact UUID" at bounding box center [459, 560] width 521 height 36
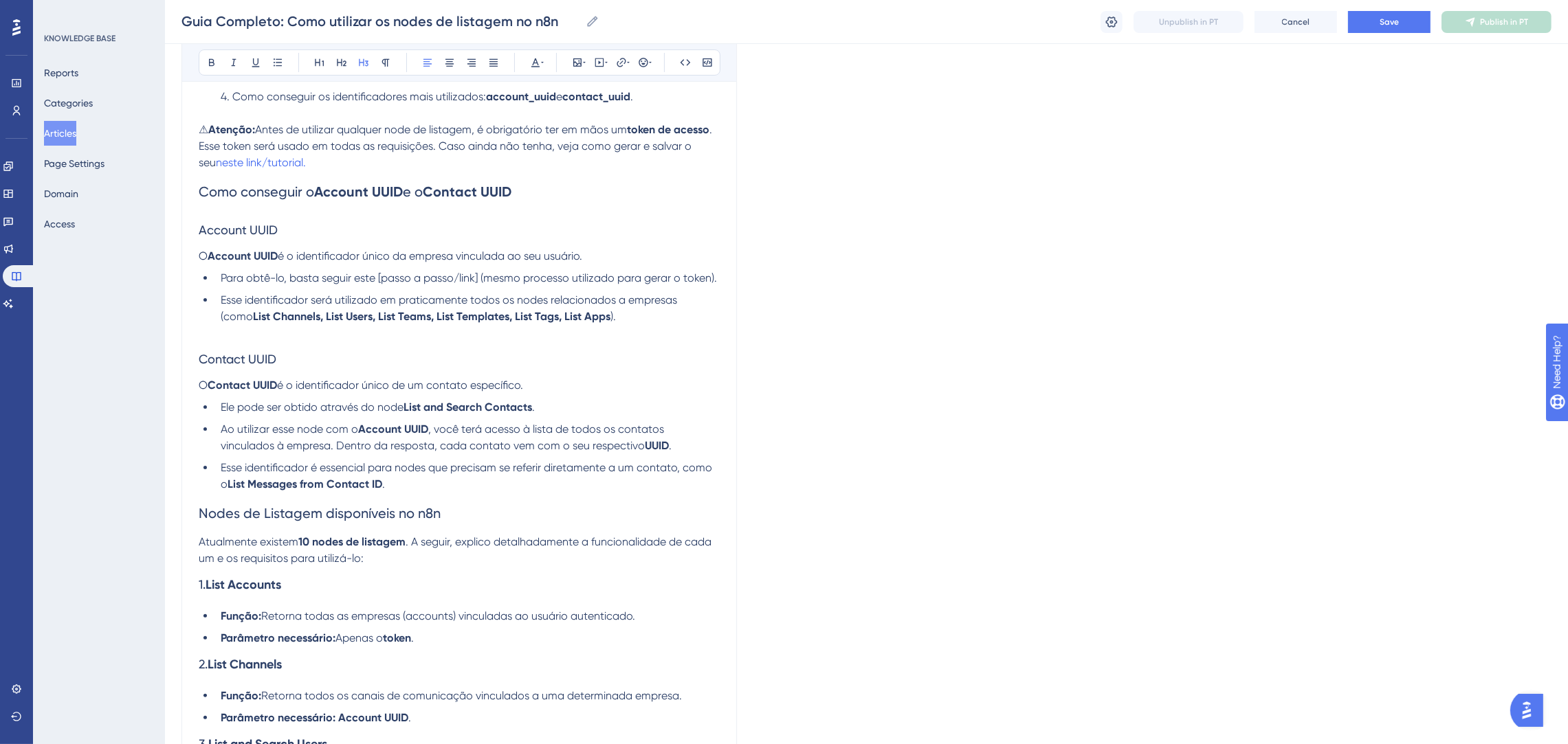
scroll to position [412, 0]
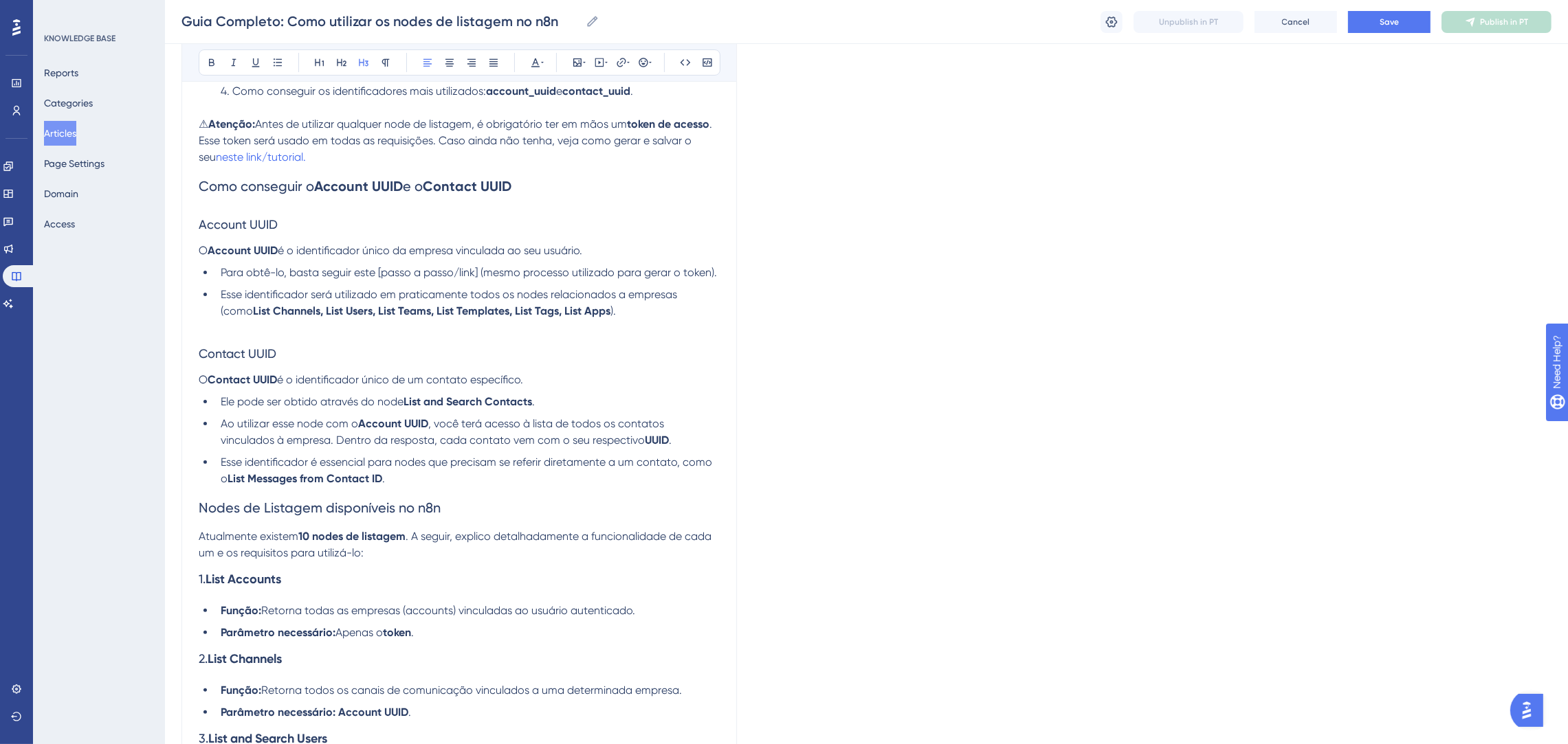
click at [502, 483] on li "Esse identificador é essencial para nodes que precisam se referir diretamente a…" at bounding box center [468, 470] width 505 height 33
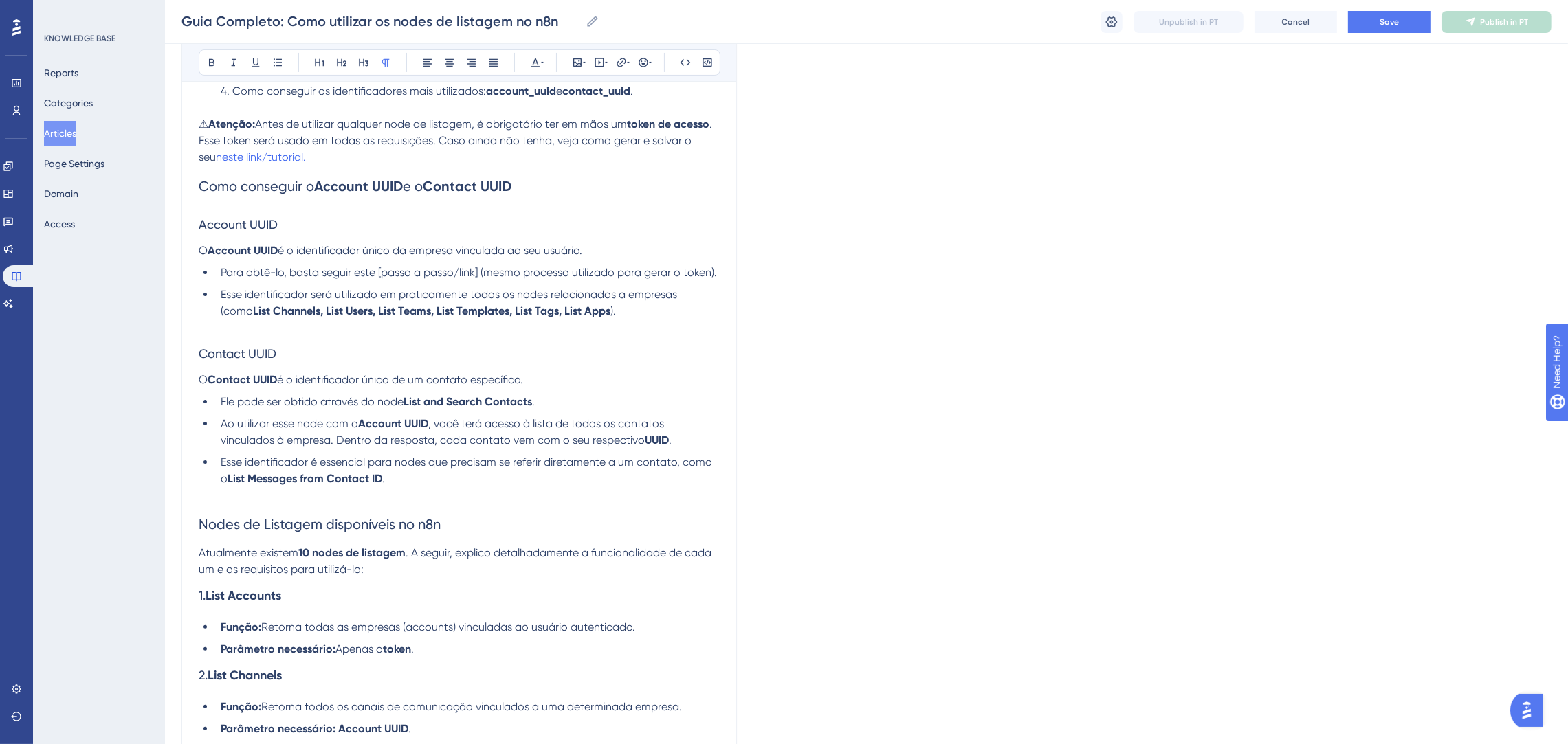
click at [481, 268] on span "Para obtê-lo, basta seguir este [passo a passo/link] (mesmo processo utilizado …" at bounding box center [468, 272] width 496 height 13
click at [383, 268] on span "Para obtê-lo, basta seguir este [passo a passo/link (mesmo processo utilizado p…" at bounding box center [467, 272] width 494 height 13
click at [1396, 9] on div "Guia Completo: Como utilizar os nodes de listagem no n8n Guia Completo: Como ut…" at bounding box center [866, 22] width 1403 height 44
click at [1396, 14] on button "Save" at bounding box center [1388, 22] width 82 height 22
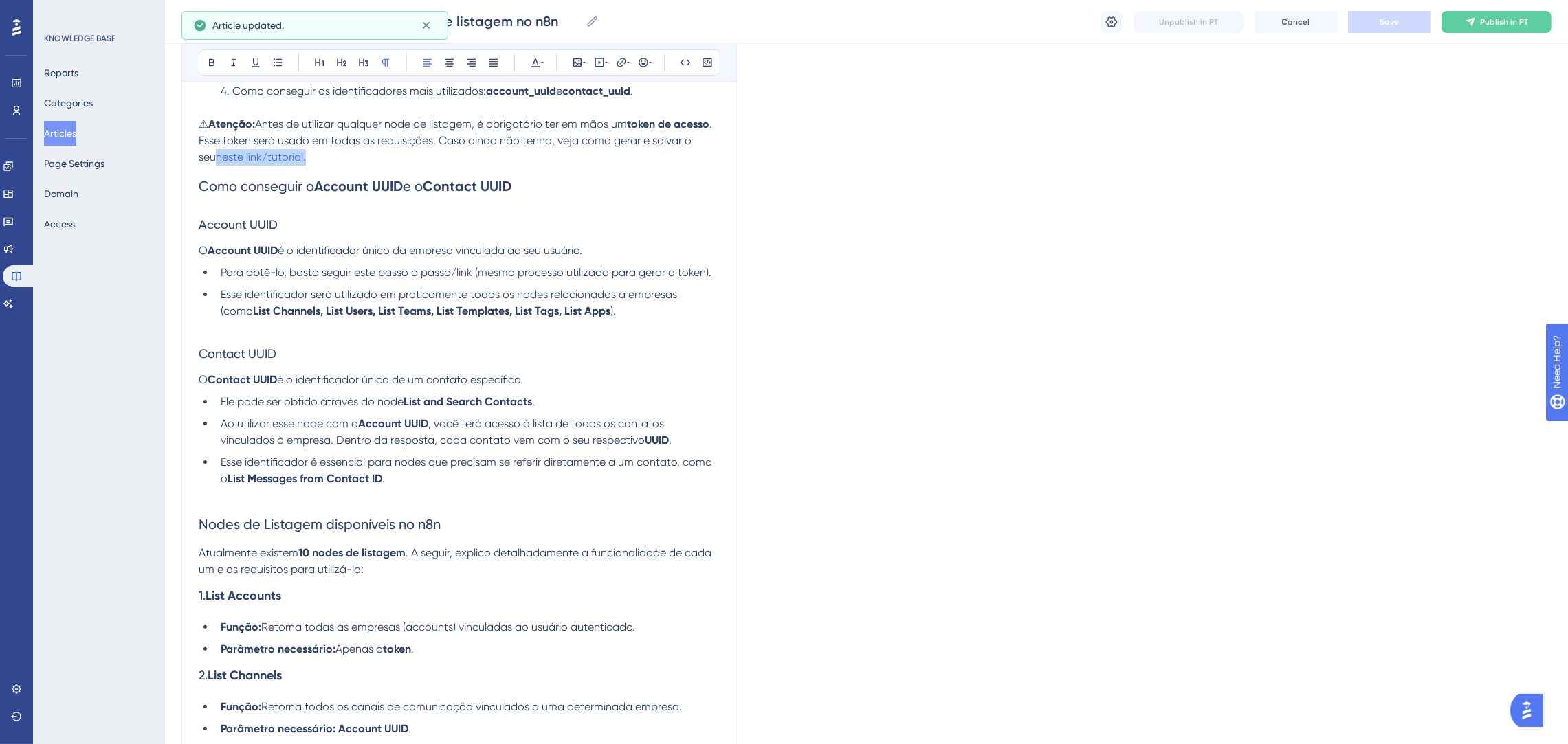
drag, startPoint x: 342, startPoint y: 160, endPoint x: 256, endPoint y: 153, distance: 86.3
click at [256, 153] on p "⚠ Atenção: Antes de utilizar qualquer node de listagem, é obrigatório ter em mã…" at bounding box center [459, 141] width 521 height 50
click at [620, 59] on icon at bounding box center [620, 62] width 9 height 9
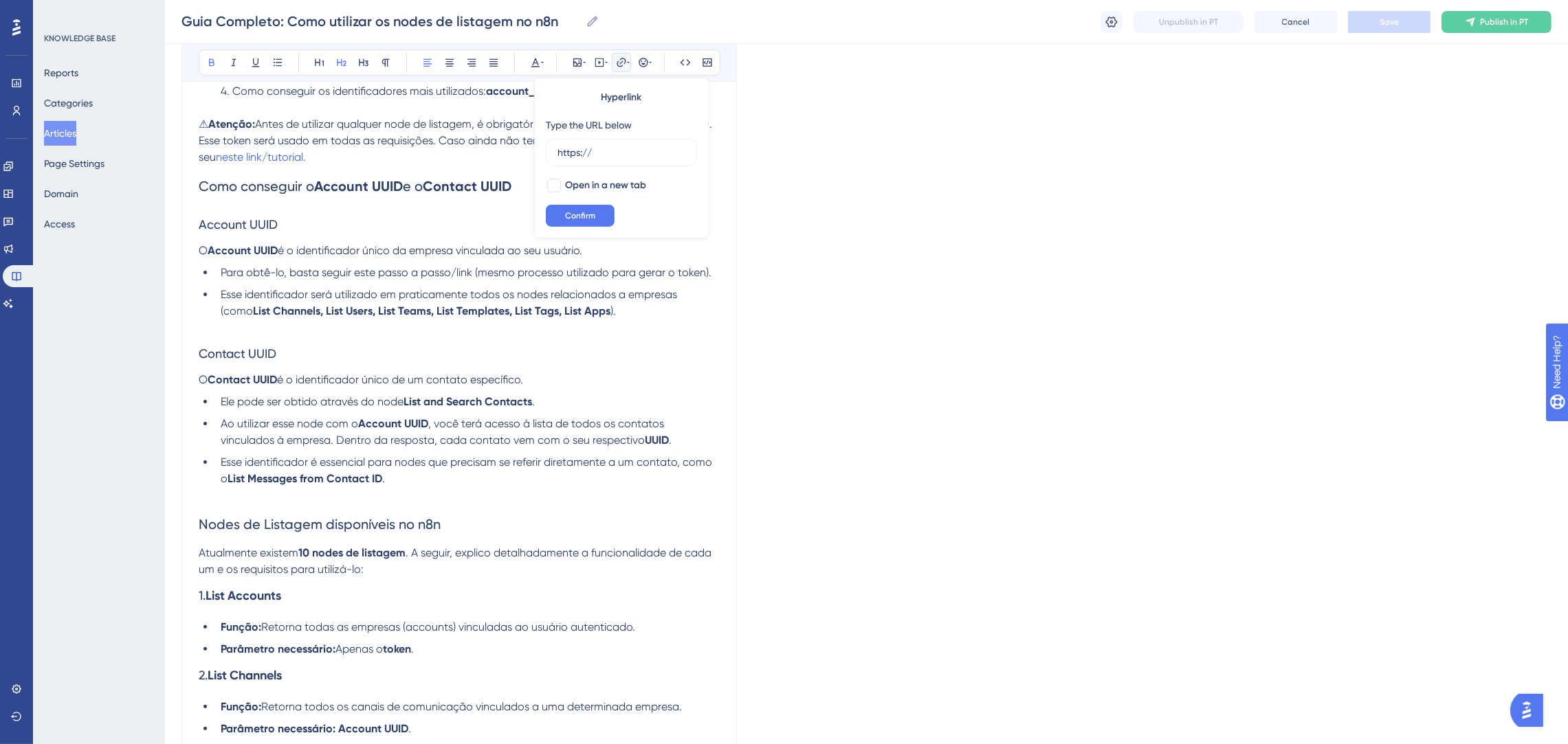
click at [389, 175] on h2 "Como conseguir o Account UUID e o Contact UUID" at bounding box center [459, 187] width 521 height 42
drag, startPoint x: 472, startPoint y: 272, endPoint x: 378, endPoint y: 265, distance: 94.3
click at [378, 266] on span "Para obtê-lo, basta seguir este passo a passo/link (mesmo processo utilizado pa…" at bounding box center [466, 272] width 491 height 13
drag, startPoint x: 390, startPoint y: 280, endPoint x: 379, endPoint y: 265, distance: 18.6
click at [379, 265] on li "Para obtê-lo, basta seguir este passo a passo/link (mesmo processo utilizado pa…" at bounding box center [468, 272] width 505 height 17
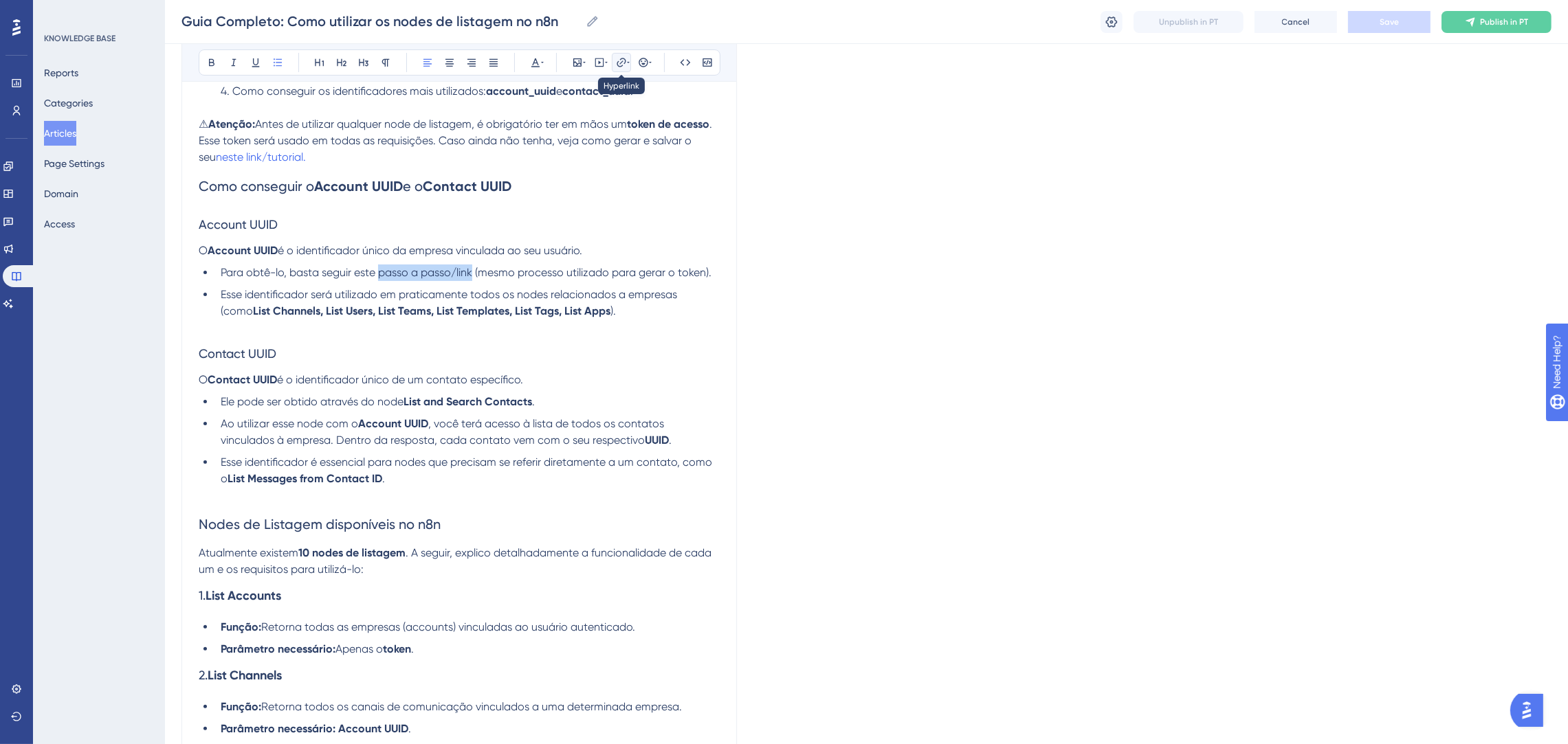
click at [625, 62] on icon at bounding box center [620, 62] width 9 height 9
drag, startPoint x: 616, startPoint y: 159, endPoint x: 554, endPoint y: 157, distance: 62.0
click at [554, 157] on label "https://" at bounding box center [621, 153] width 151 height 28
click at [557, 157] on input "https://" at bounding box center [621, 152] width 128 height 15
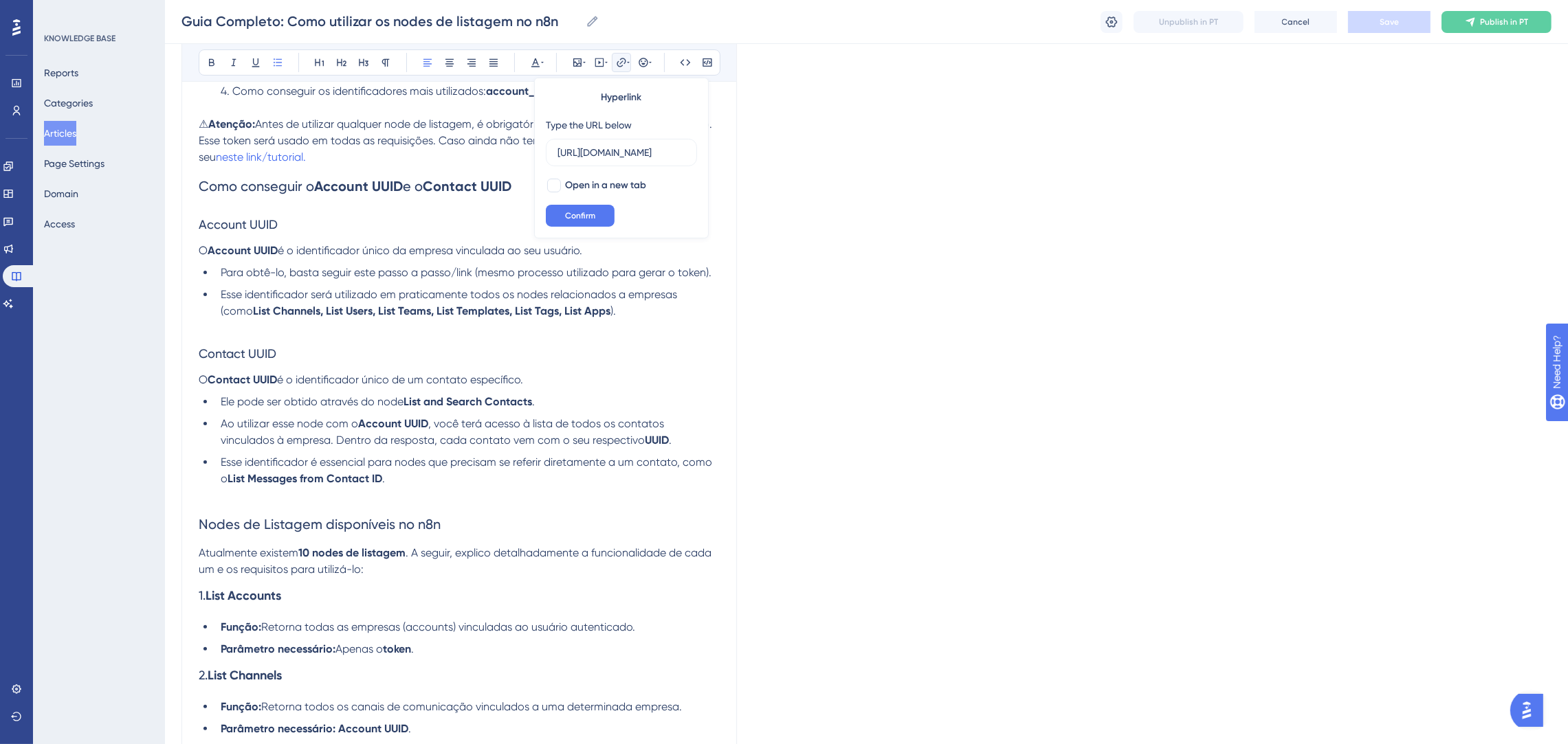
scroll to position [0, 64]
type input "[URL][DOMAIN_NAME]"
click at [578, 222] on button "Confirm" at bounding box center [579, 216] width 69 height 22
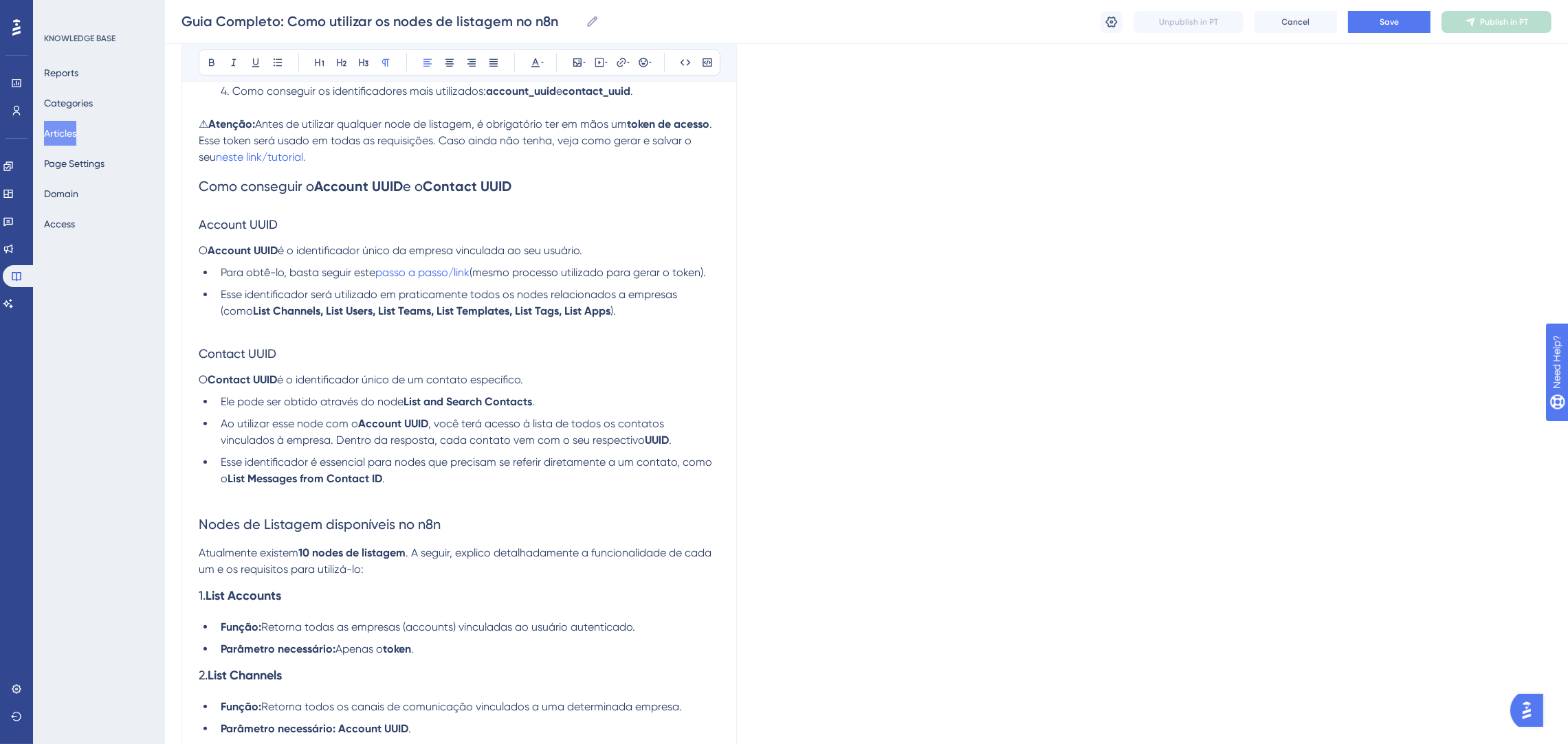
click at [580, 388] on p "O Contact UUID é o identificador único de um contato específico." at bounding box center [459, 379] width 521 height 17
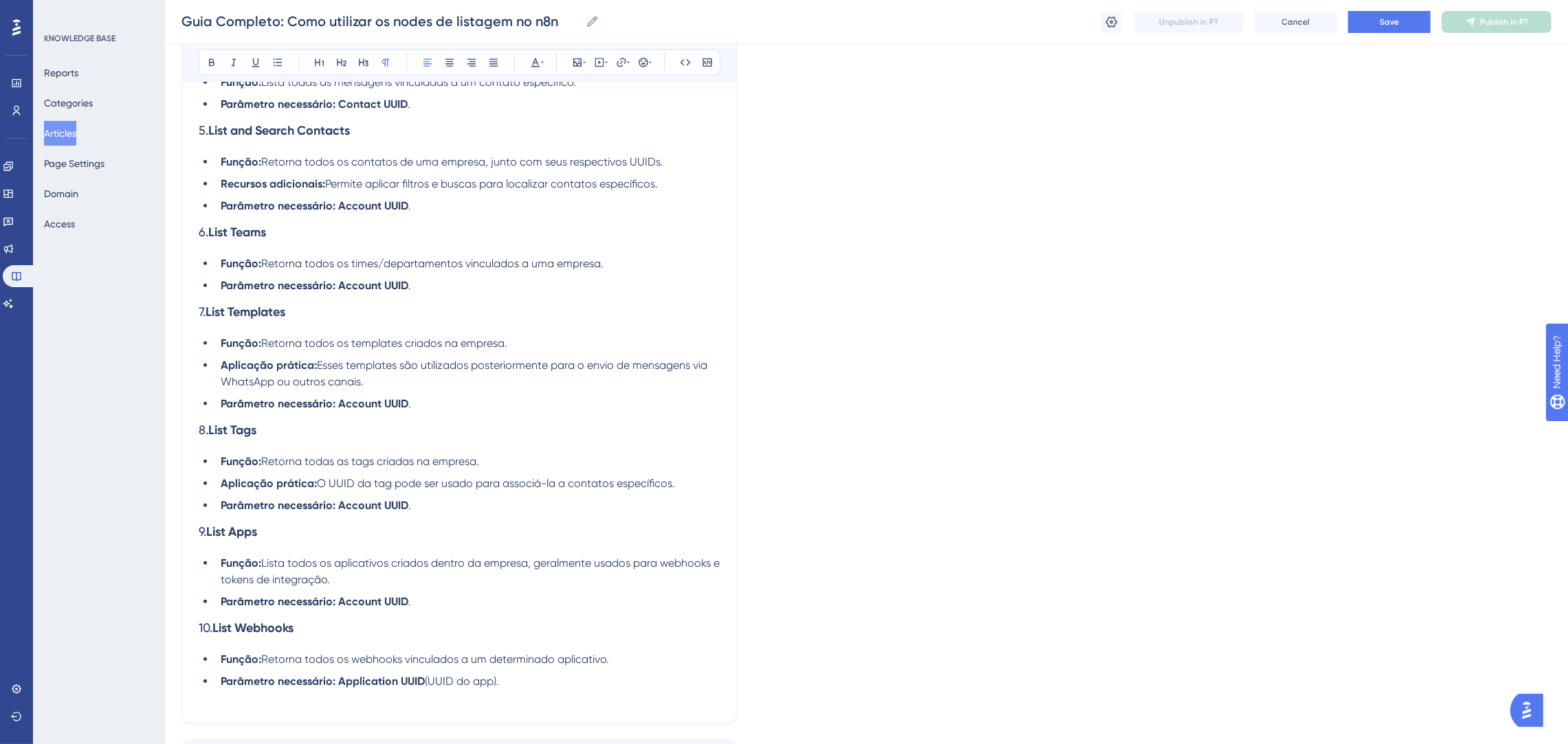
scroll to position [1323, 0]
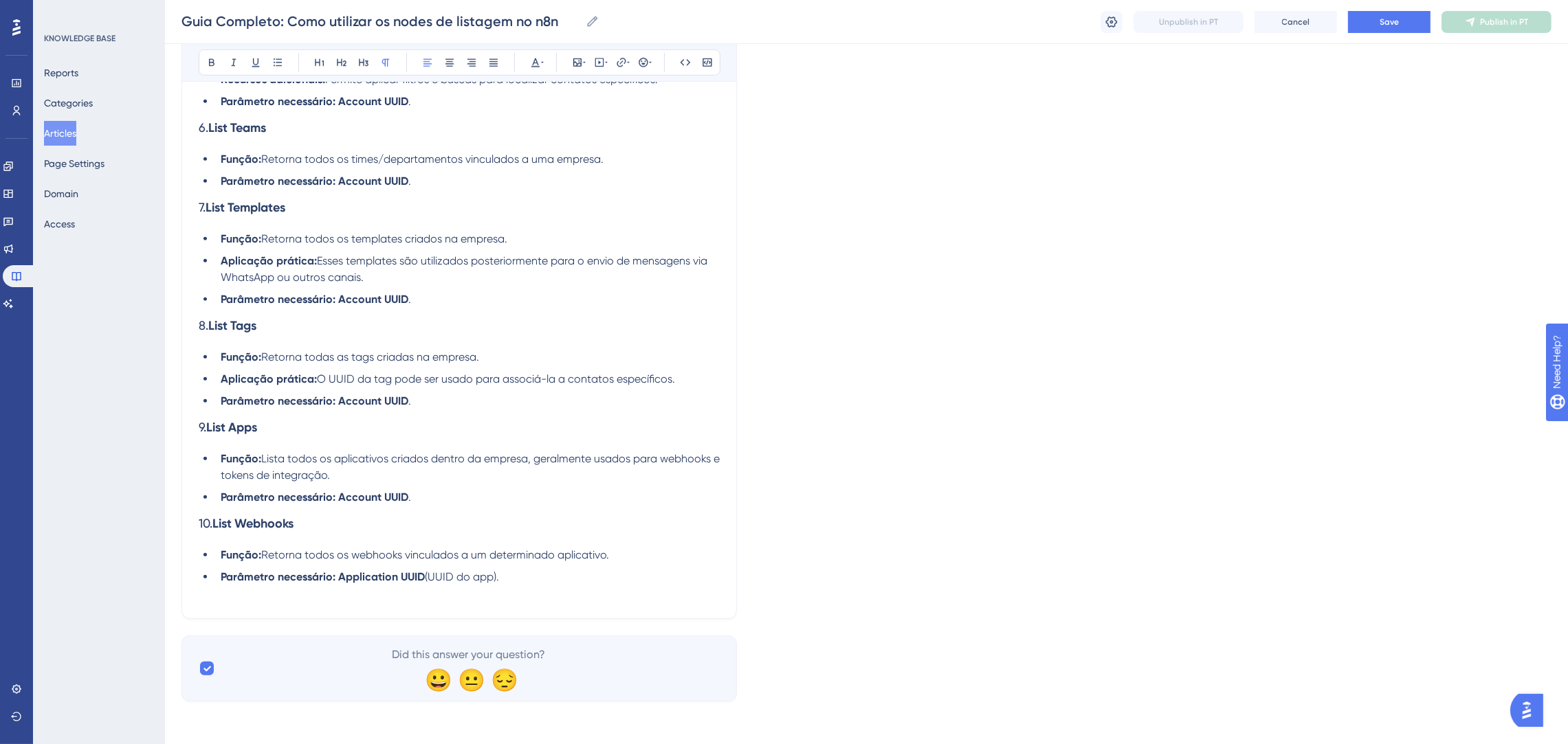
click at [420, 490] on li "Parâmetro necessário: Account UUID ." at bounding box center [468, 497] width 505 height 17
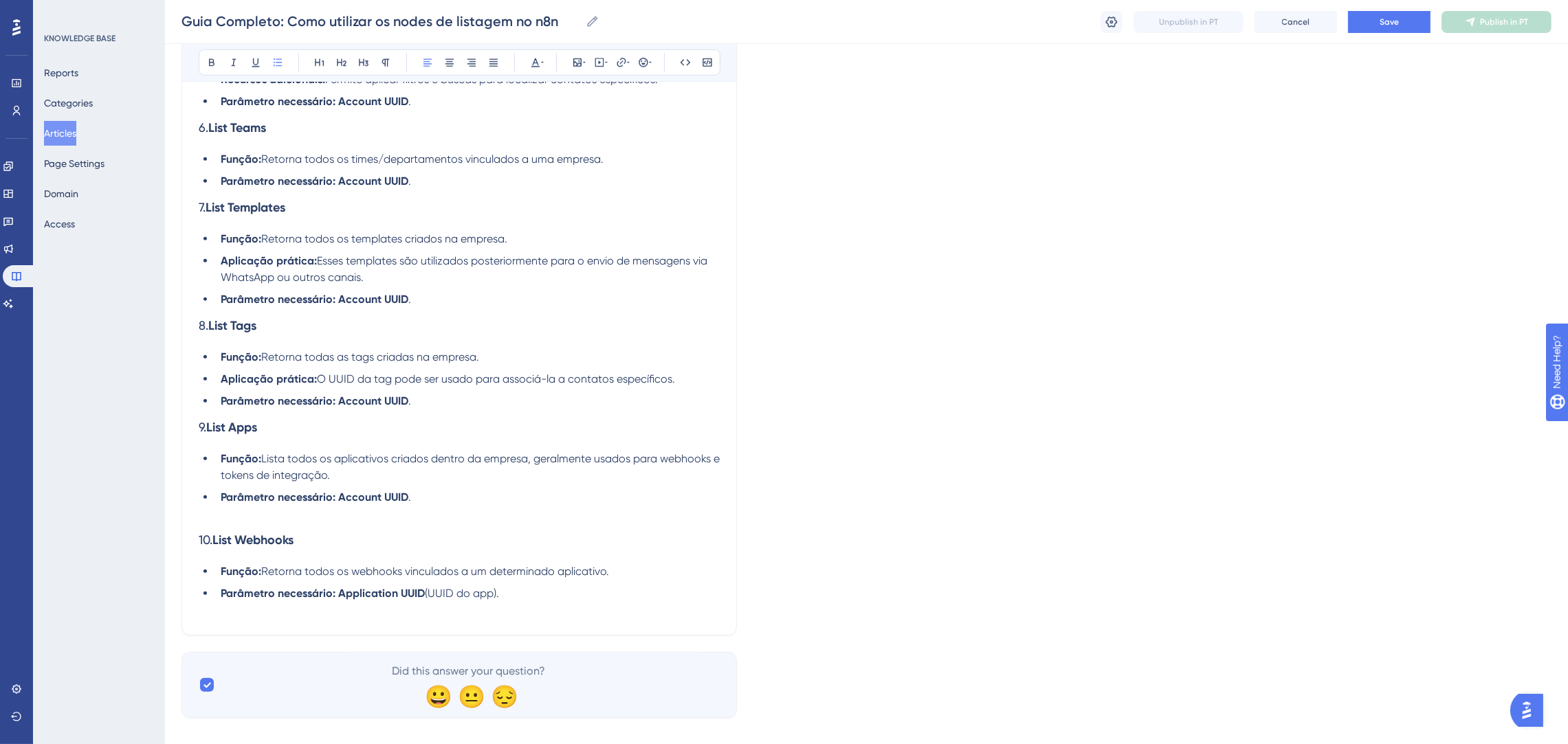
click at [439, 393] on li "Parâmetro necessário: Account UUID ." at bounding box center [468, 401] width 505 height 17
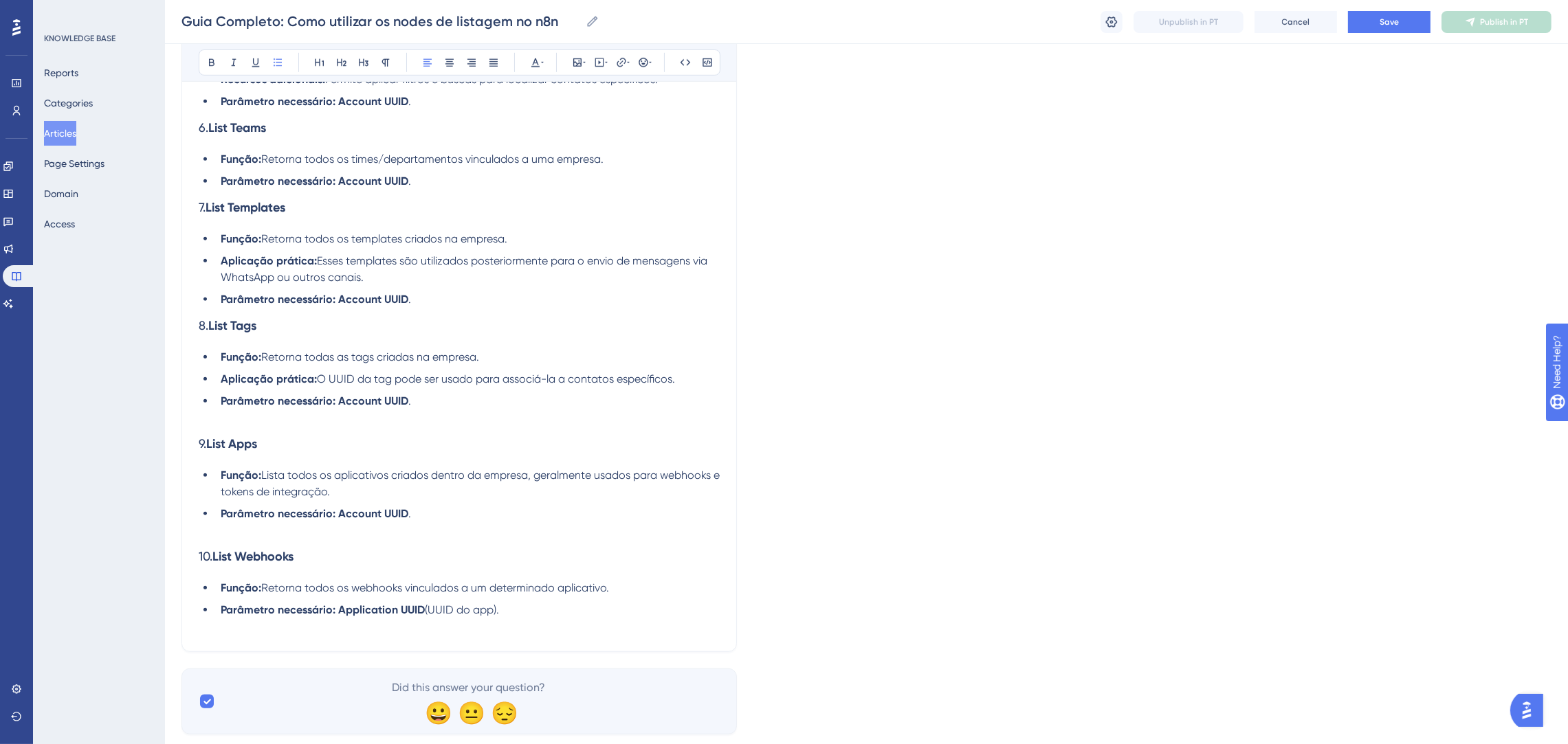
click at [410, 293] on li "Parâmetro necessário: Account UUID ." at bounding box center [468, 299] width 505 height 17
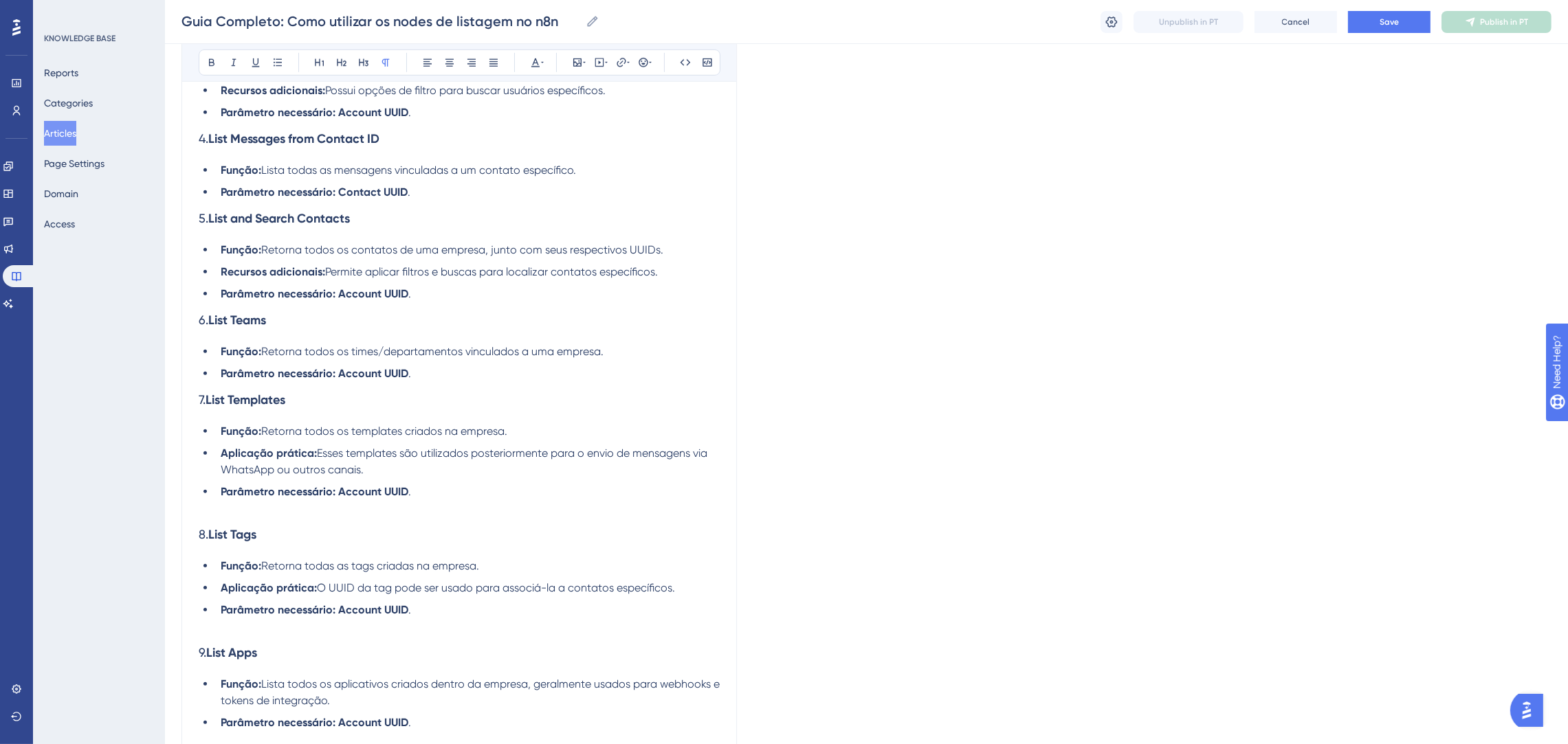
scroll to position [1116, 0]
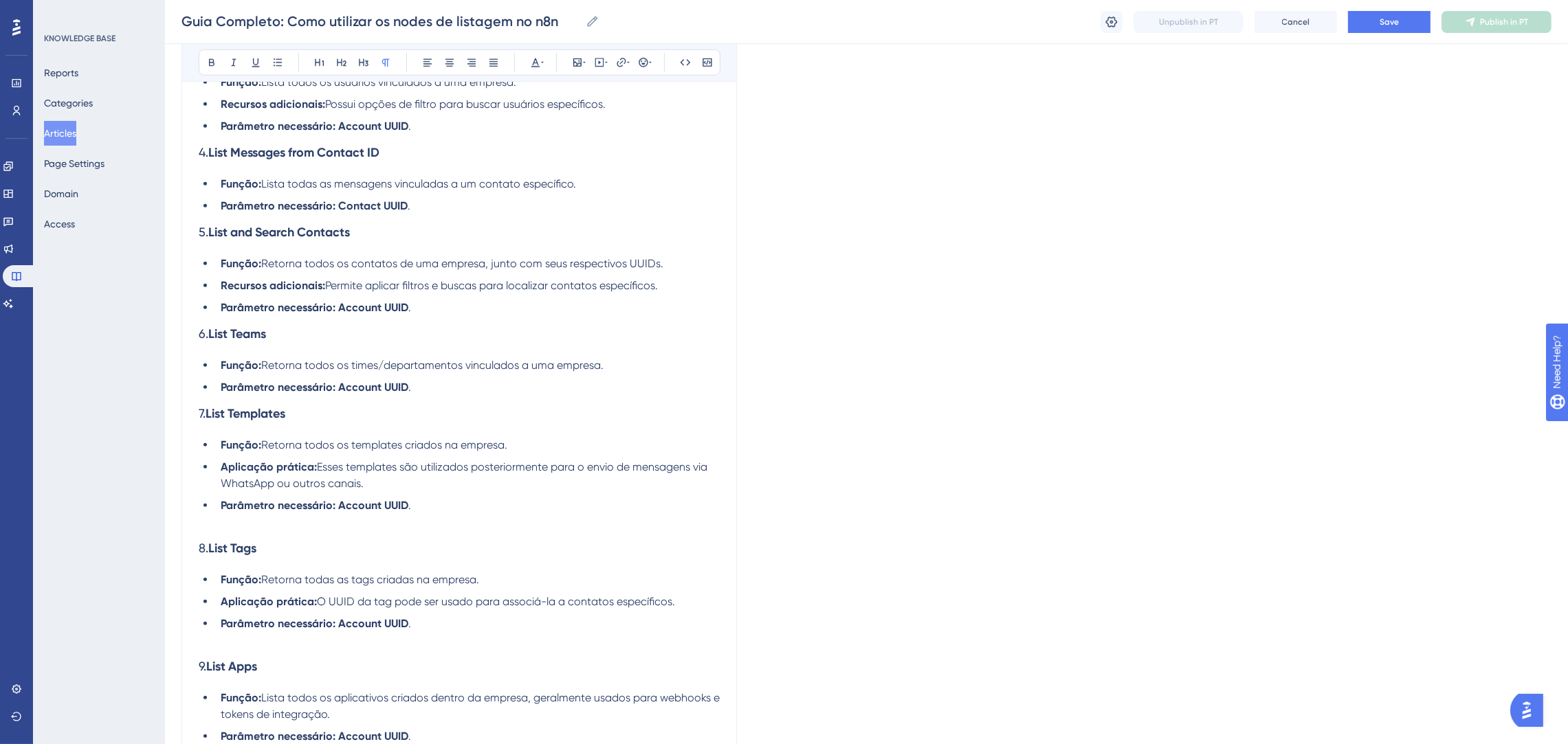
click at [430, 382] on li "Parâmetro necessário: Account UUID ." at bounding box center [468, 387] width 505 height 17
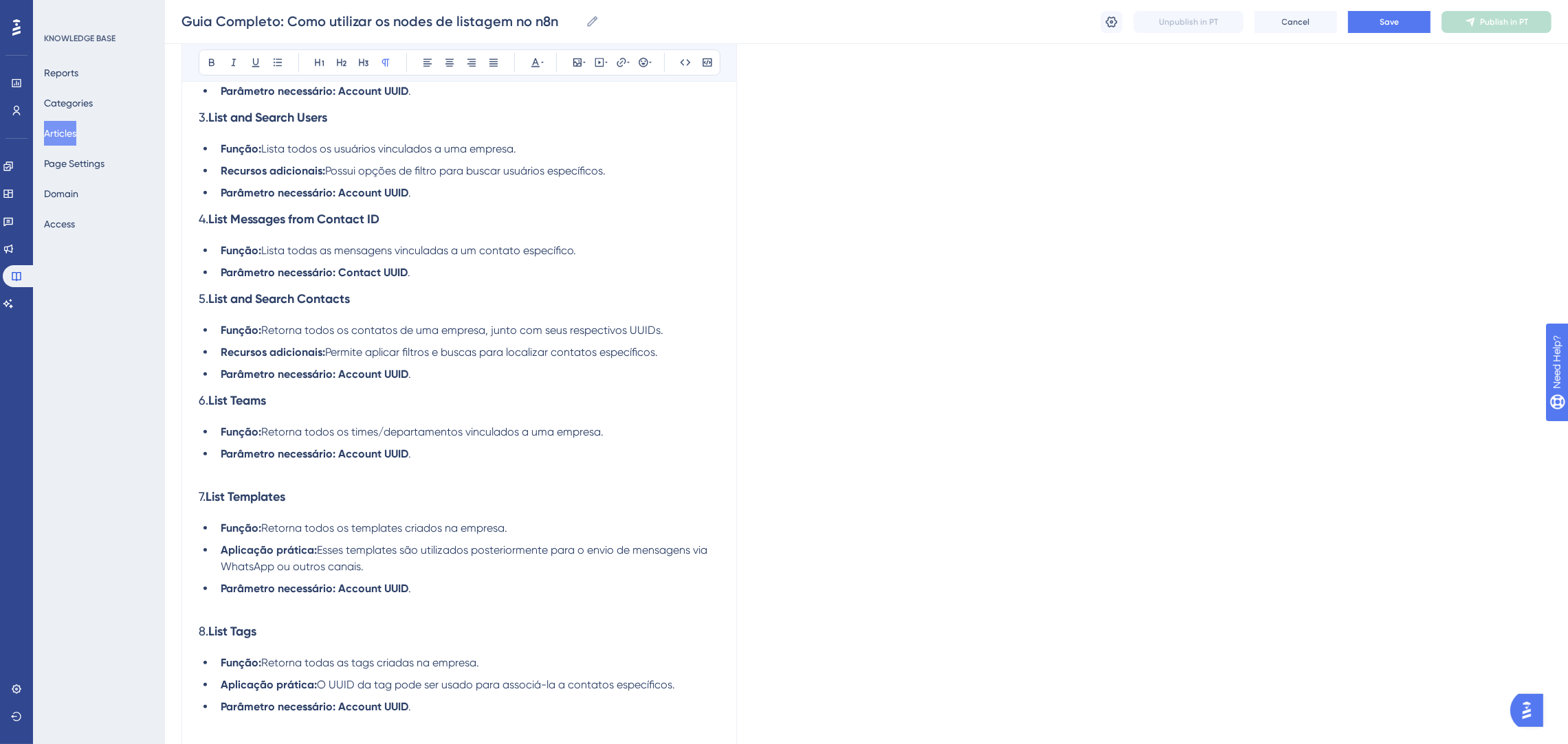
scroll to position [1013, 0]
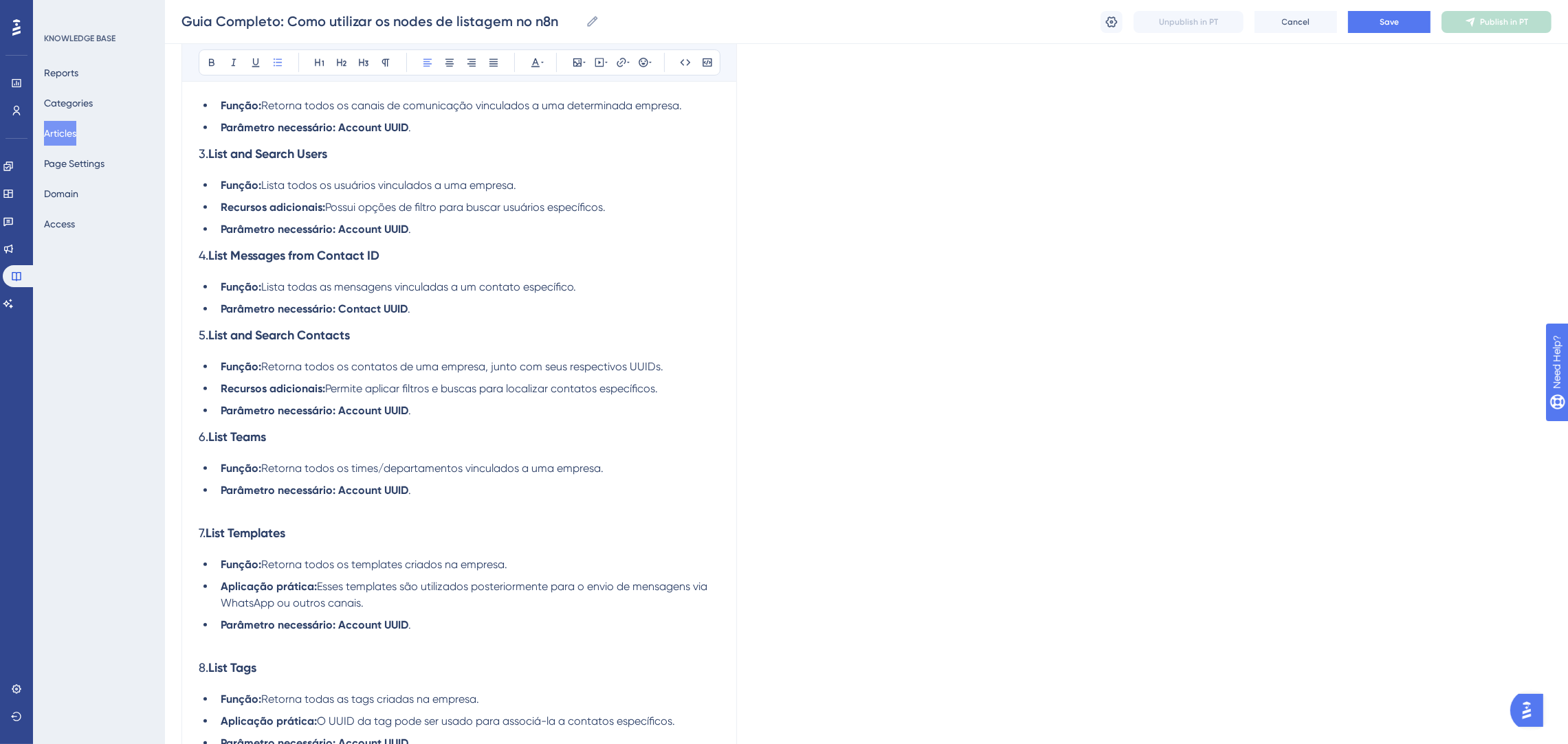
click at [438, 303] on li "Parâmetro necessário: Contact UUID ." at bounding box center [468, 309] width 505 height 17
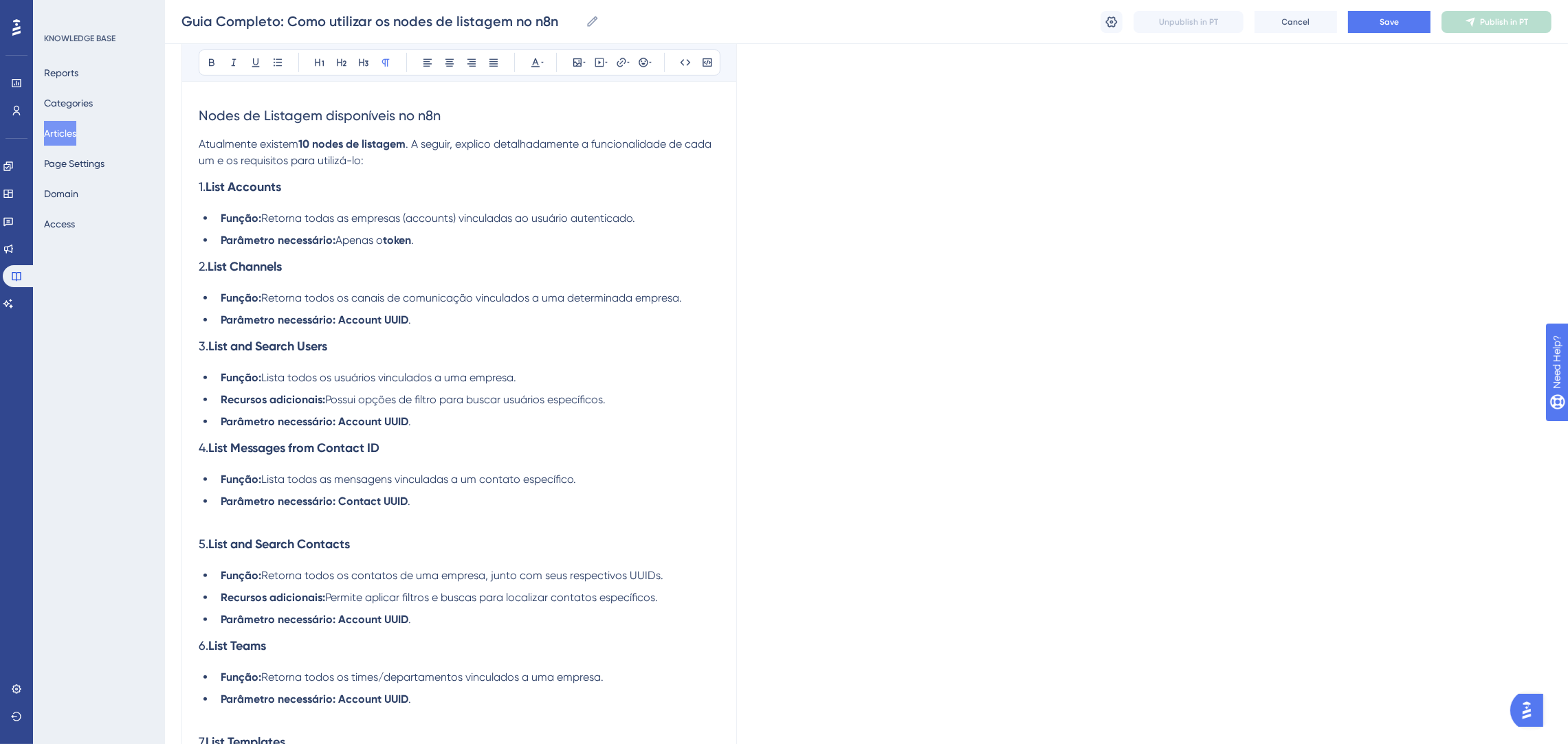
scroll to position [808, 0]
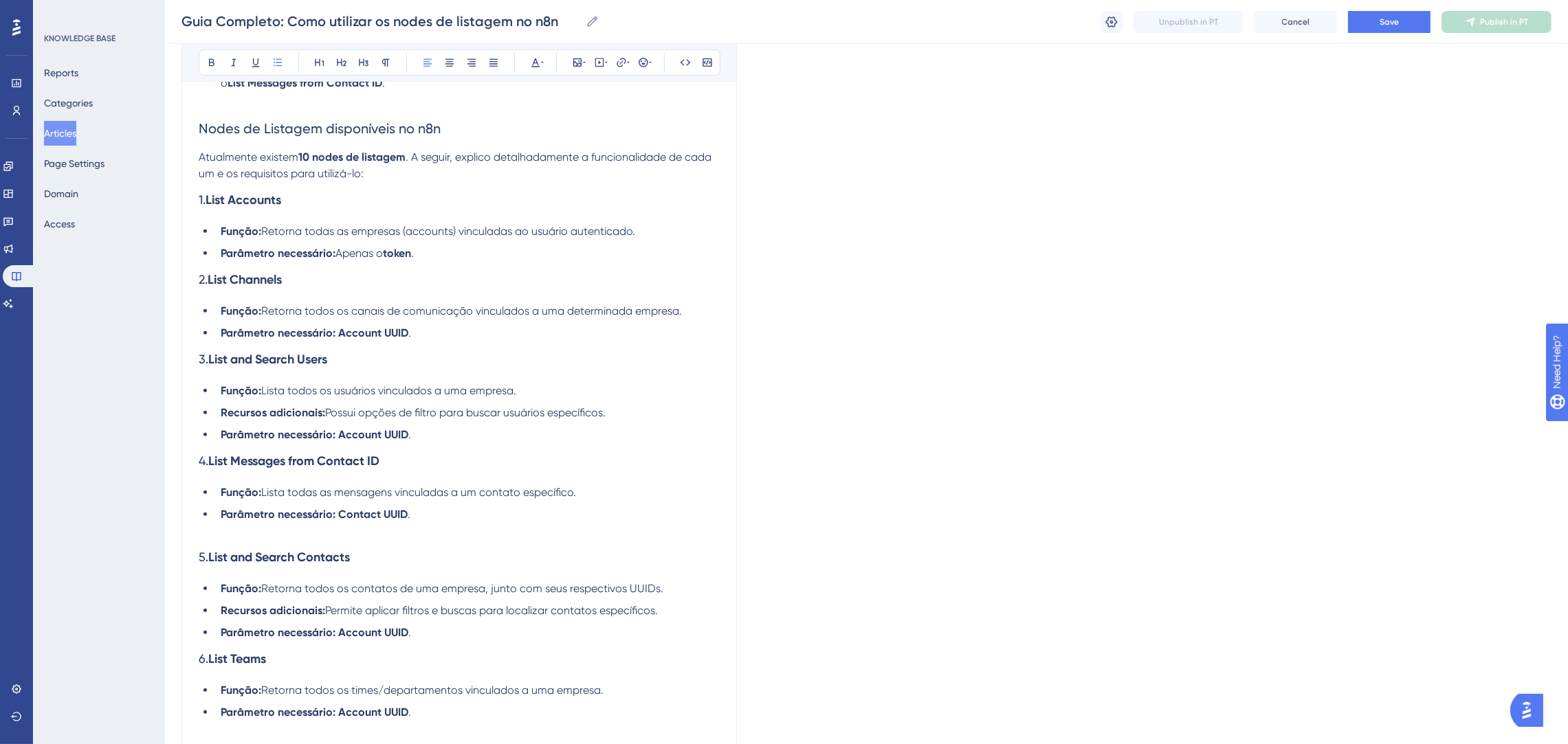
click at [432, 429] on li "Parâmetro necessário: Account UUID ." at bounding box center [468, 435] width 505 height 17
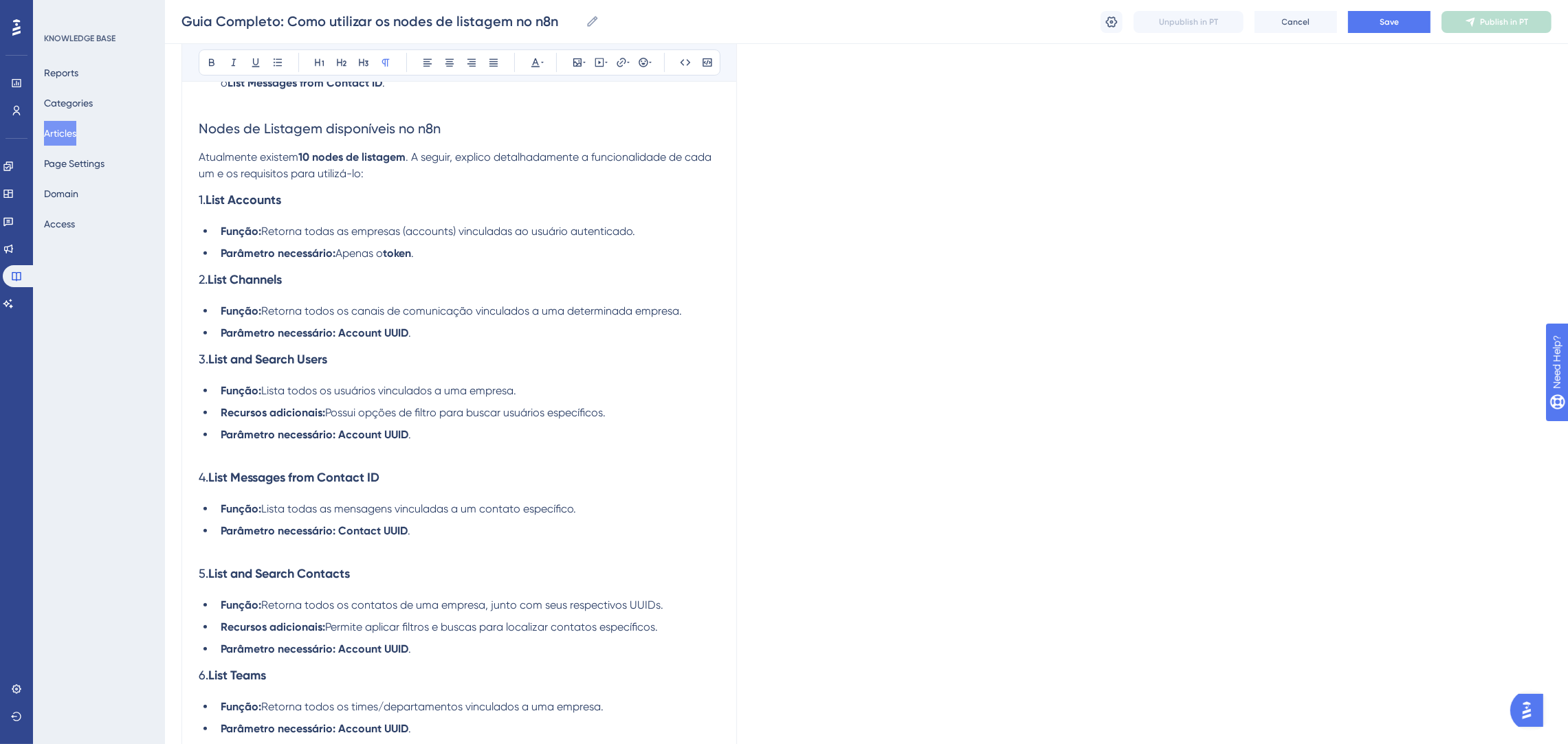
click at [438, 328] on li "Parâmetro necessário: Account UUID ." at bounding box center [468, 333] width 505 height 17
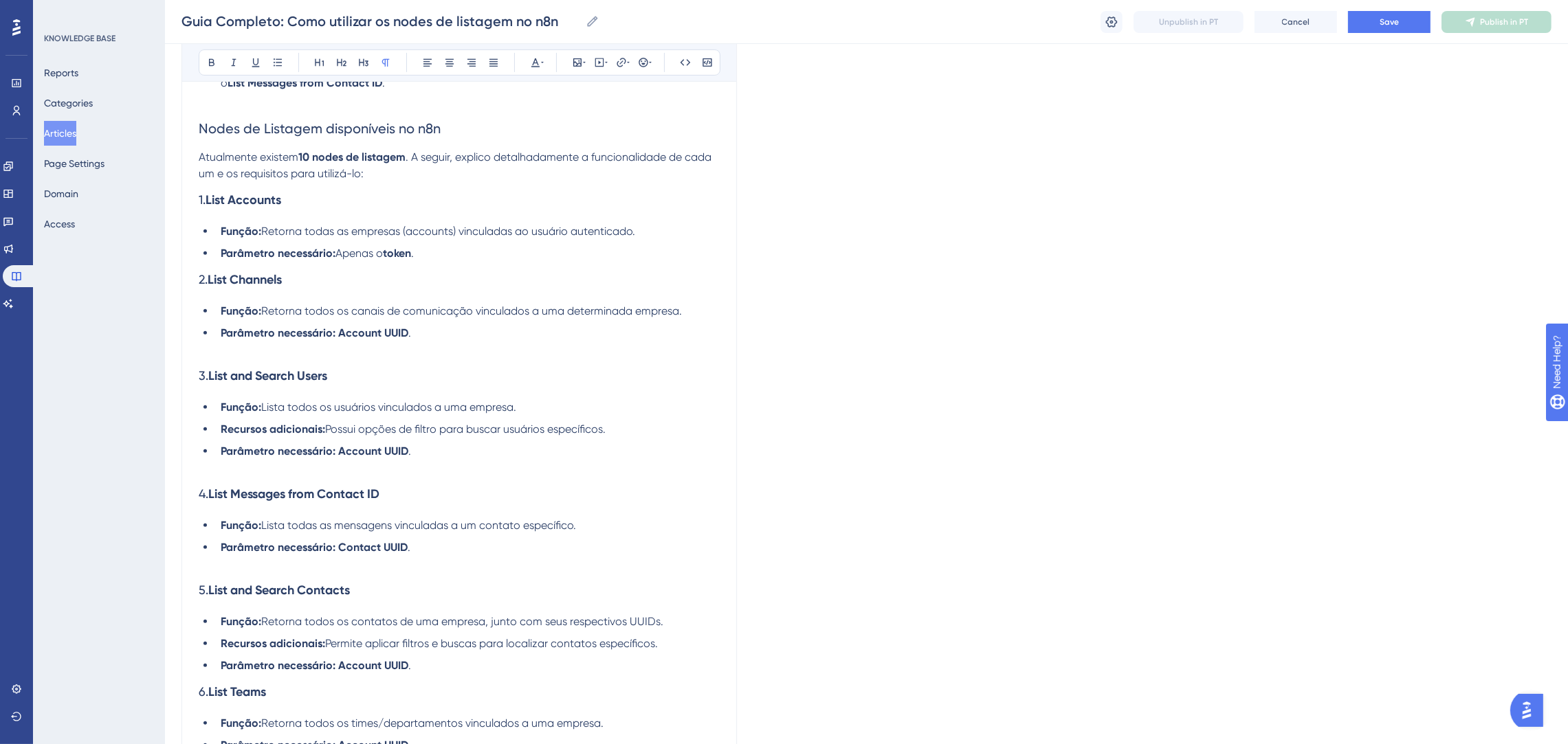
scroll to position [601, 0]
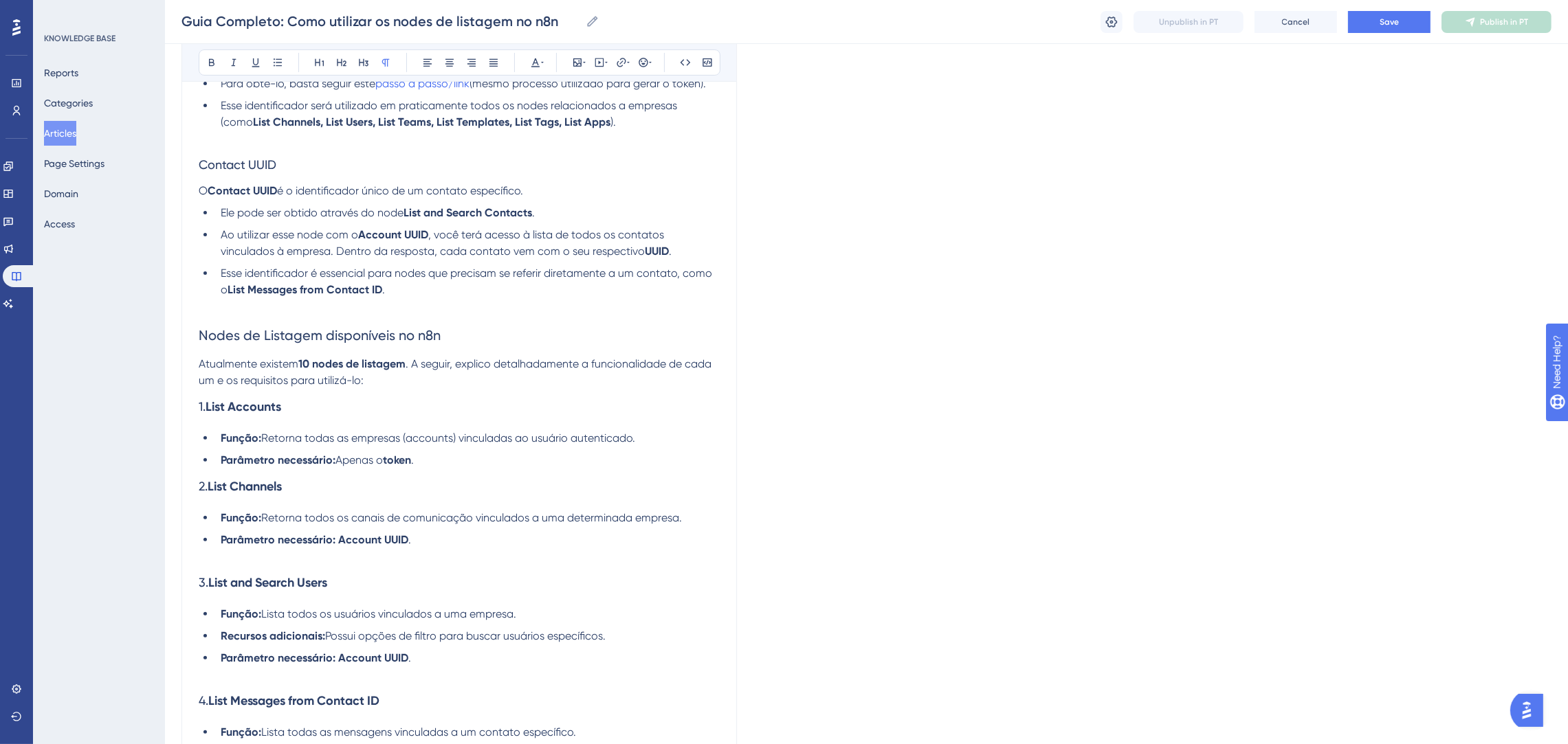
click at [431, 454] on li "Parâmetro necessário: Apenas o token ." at bounding box center [468, 460] width 505 height 17
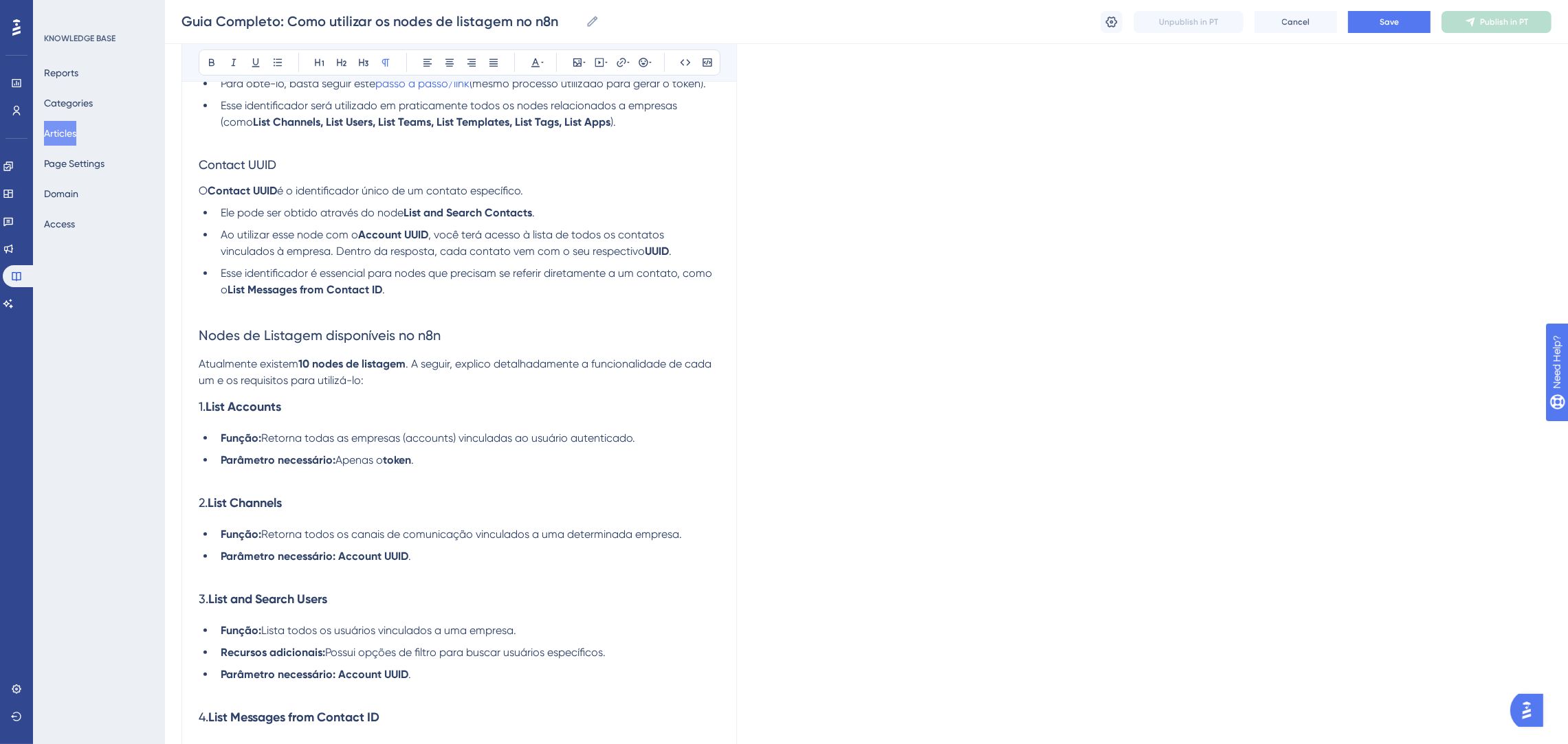
click at [427, 387] on p "Atualmente existem 10 nodes de listagem . A seguir, explico detalhadamente a fu…" at bounding box center [459, 372] width 521 height 33
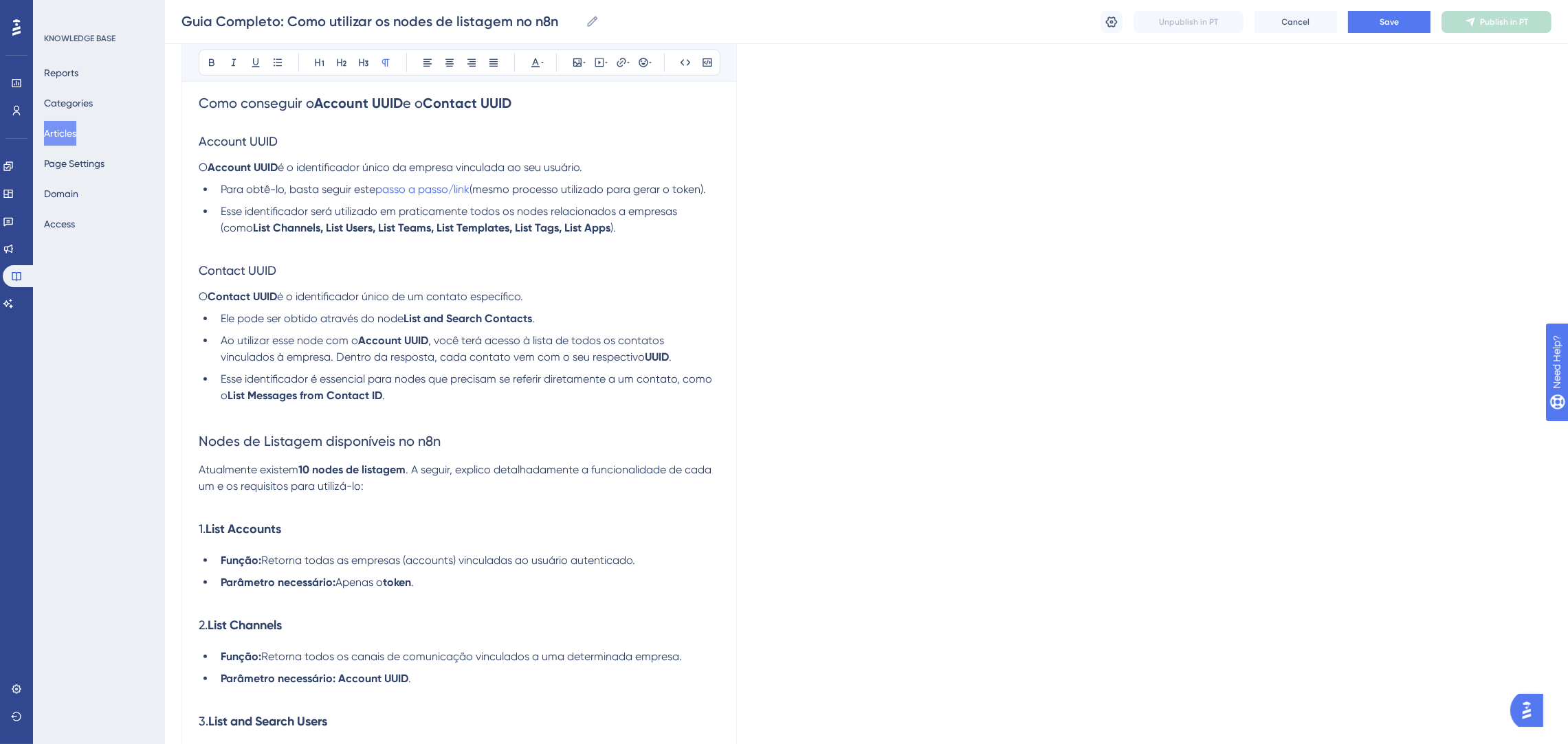
scroll to position [338, 0]
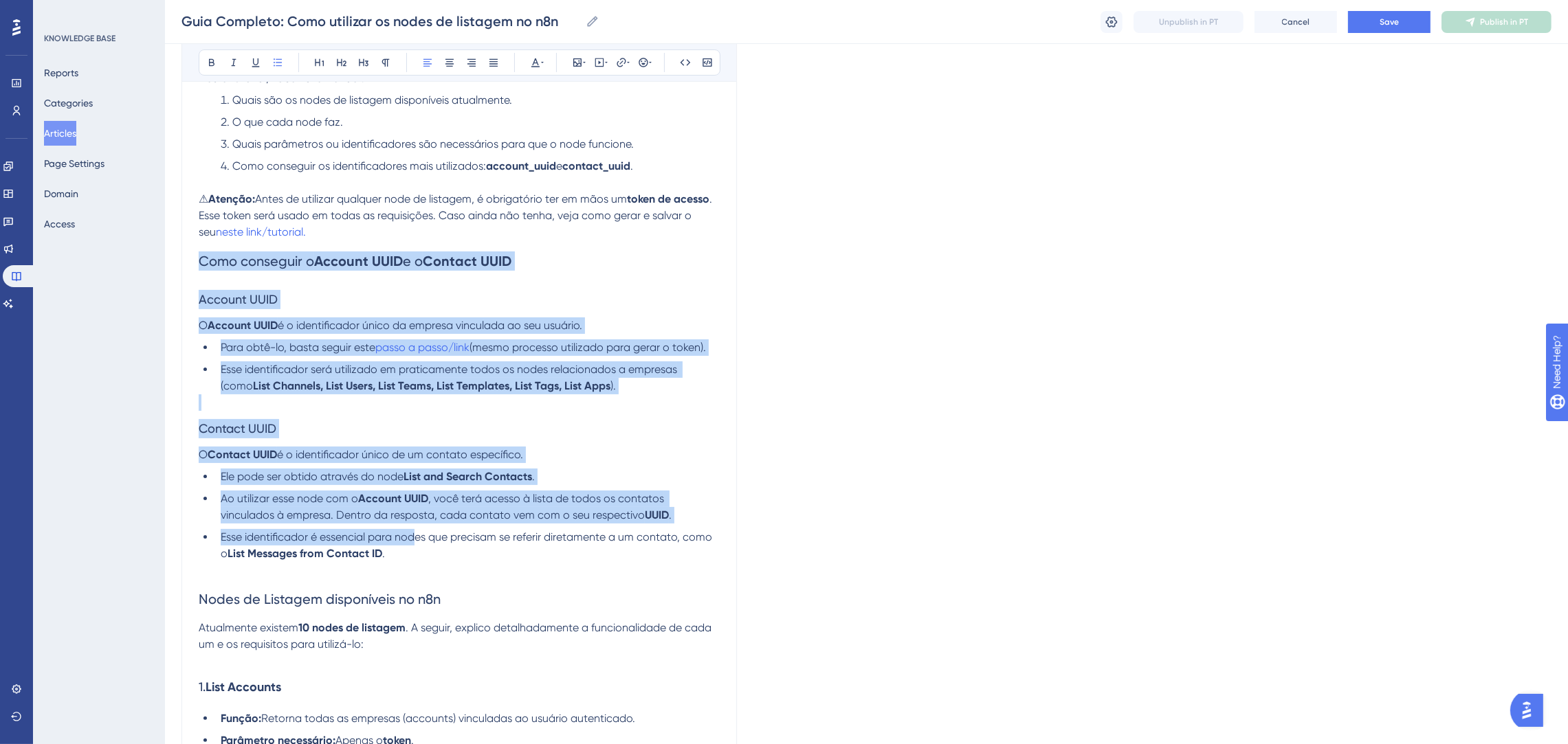
drag, startPoint x: 399, startPoint y: 531, endPoint x: 184, endPoint y: 246, distance: 357.0
copy div "Como conseguir o Account UUID e o Contact UUID Account UUID O Account UUID é o …"
click at [391, 394] on p at bounding box center [459, 402] width 521 height 17
drag, startPoint x: 430, startPoint y: 545, endPoint x: 192, endPoint y: 260, distance: 371.3
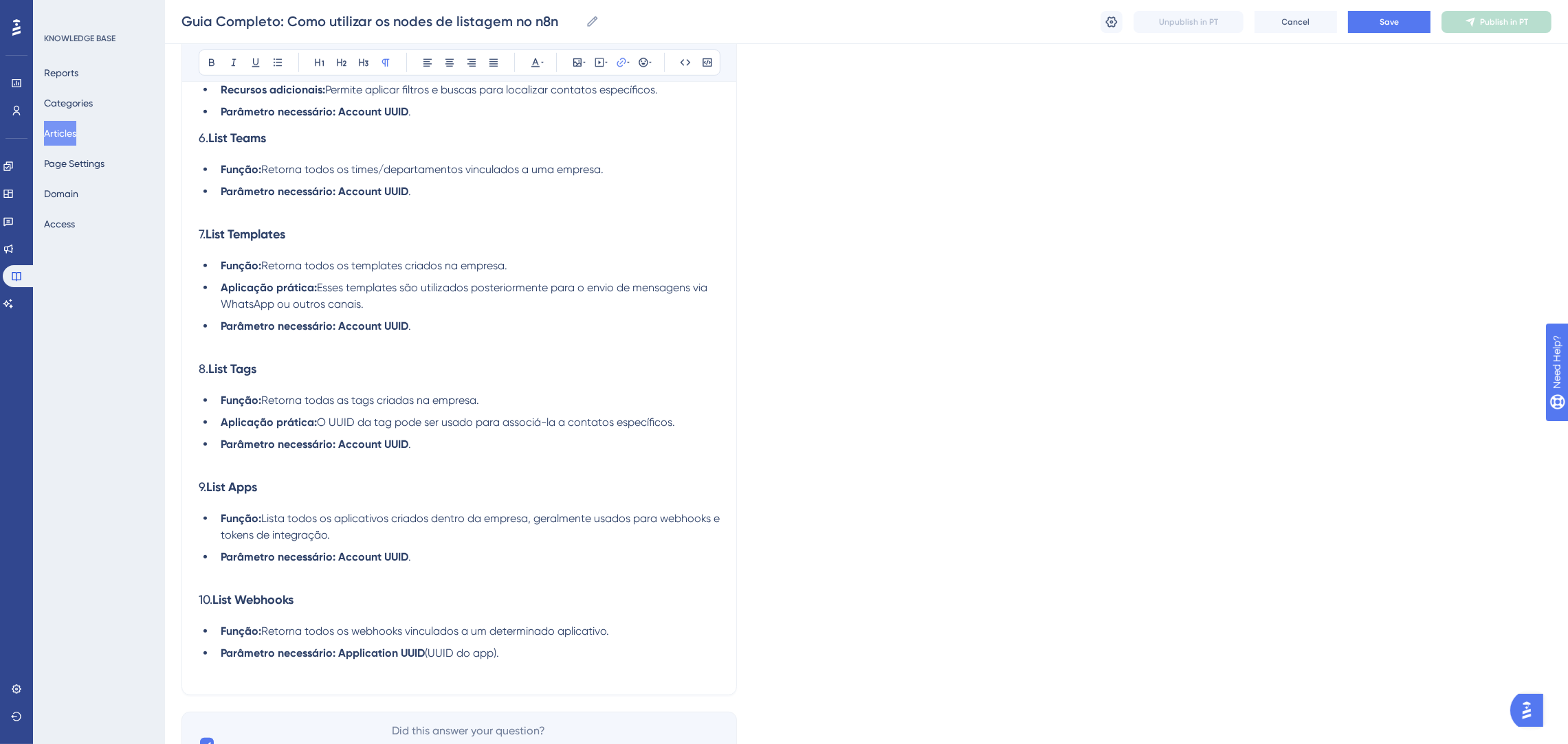
scroll to position [1149, 0]
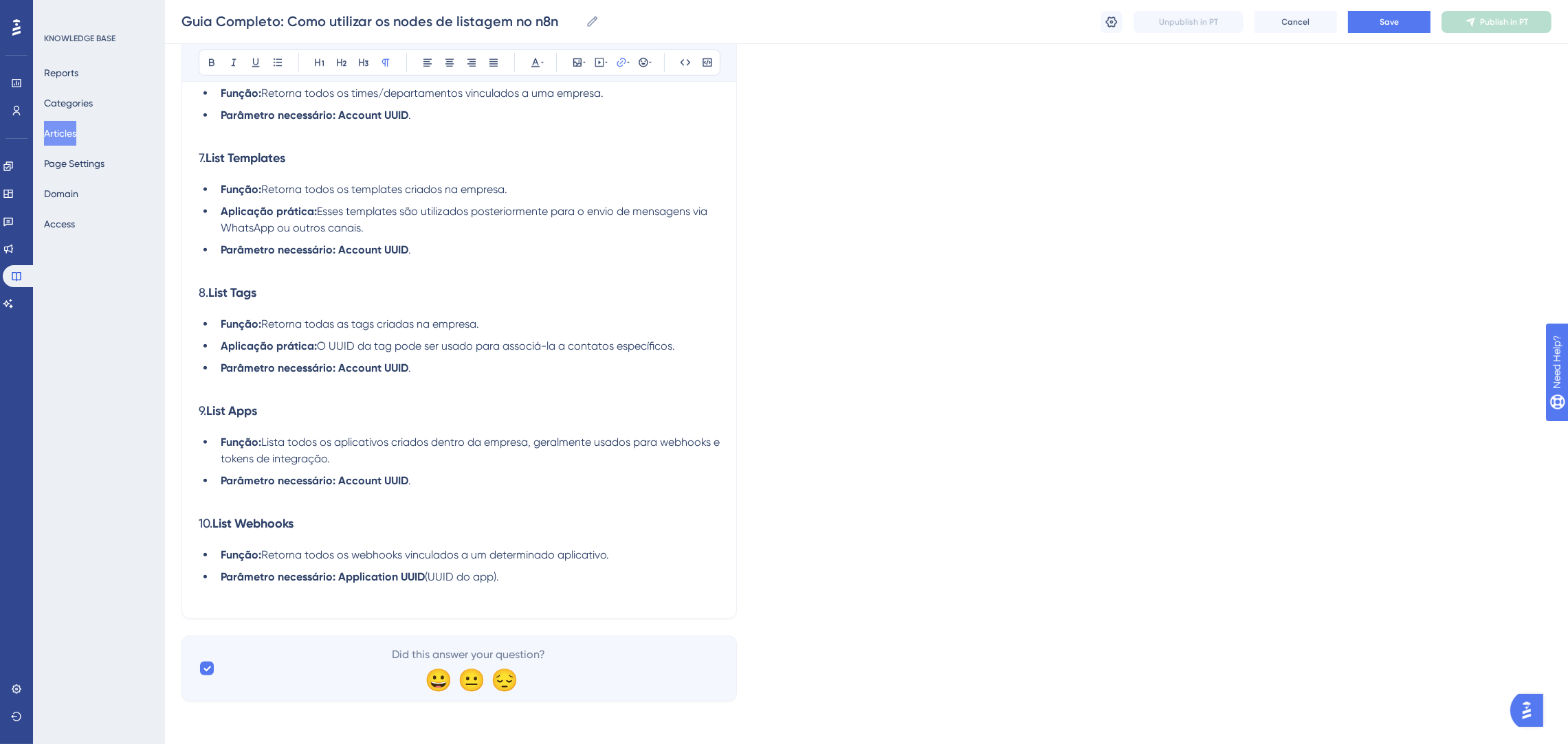
click at [526, 573] on li "Parâmetro necessário: Application UUID (UUID do app)." at bounding box center [468, 577] width 505 height 17
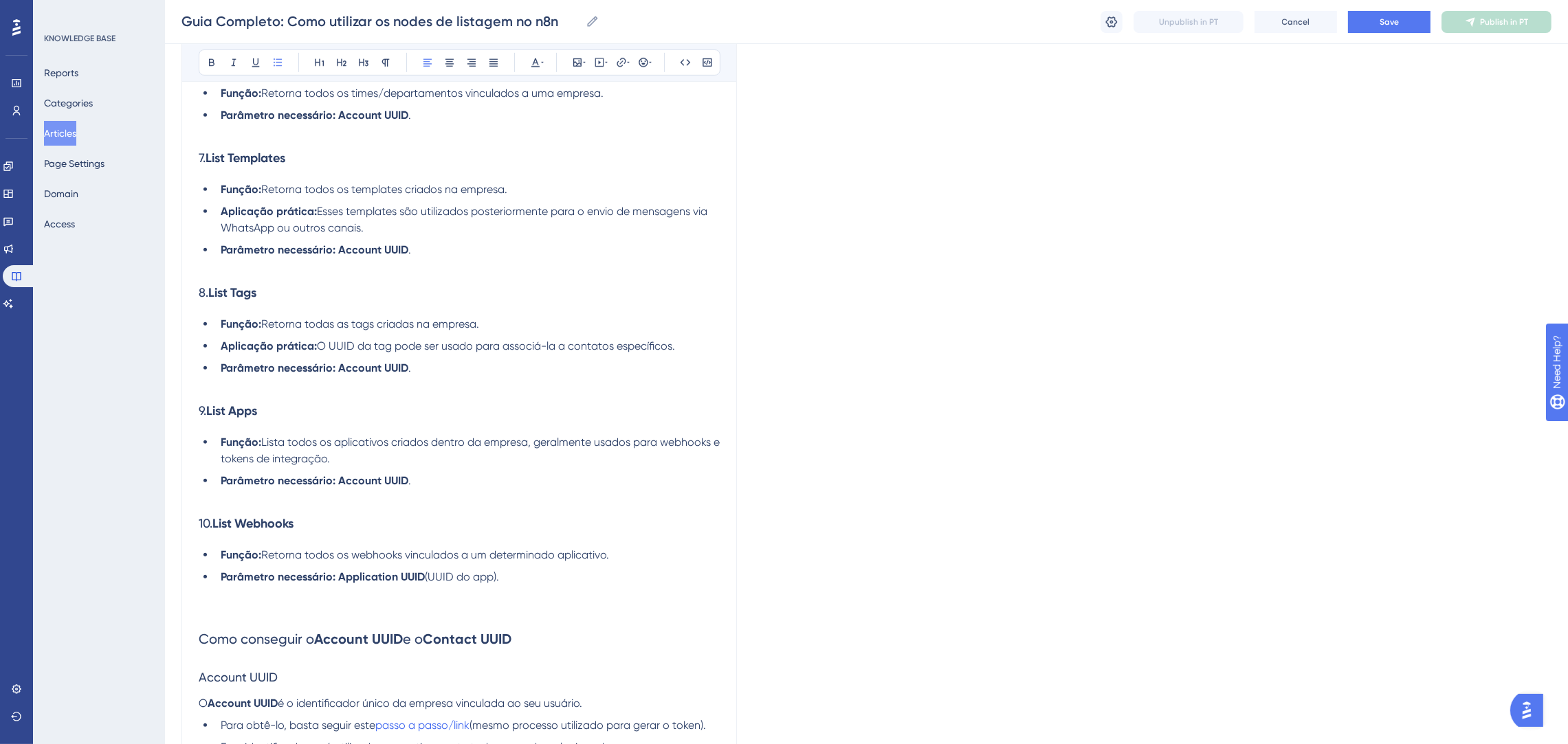
scroll to position [1309, 0]
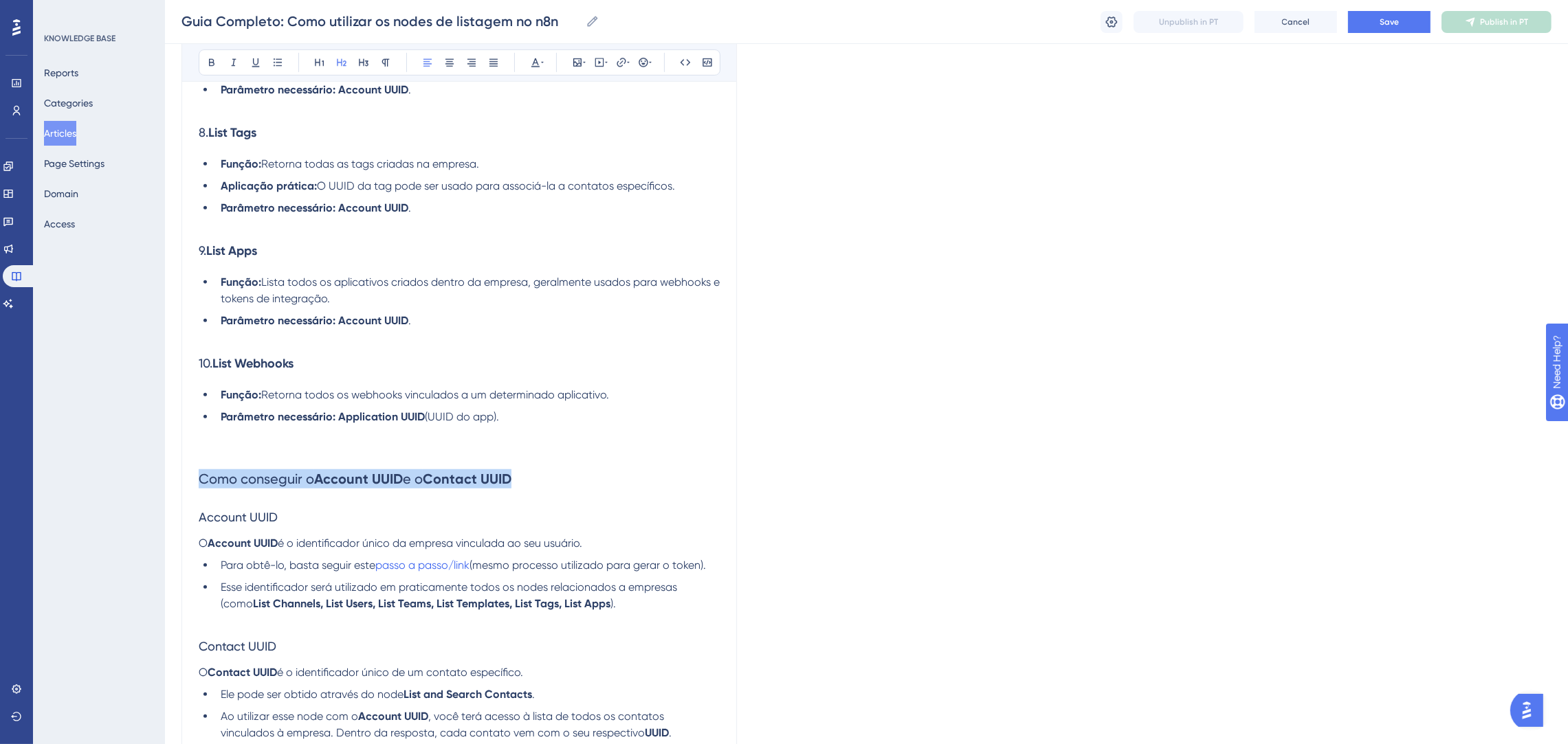
drag, startPoint x: 535, startPoint y: 479, endPoint x: 201, endPoint y: 463, distance: 334.4
click at [201, 463] on h2 "Como conseguir o Account UUID e o Contact UUID" at bounding box center [459, 479] width 521 height 42
click at [496, 501] on h3 "Account UUID" at bounding box center [459, 518] width 521 height 36
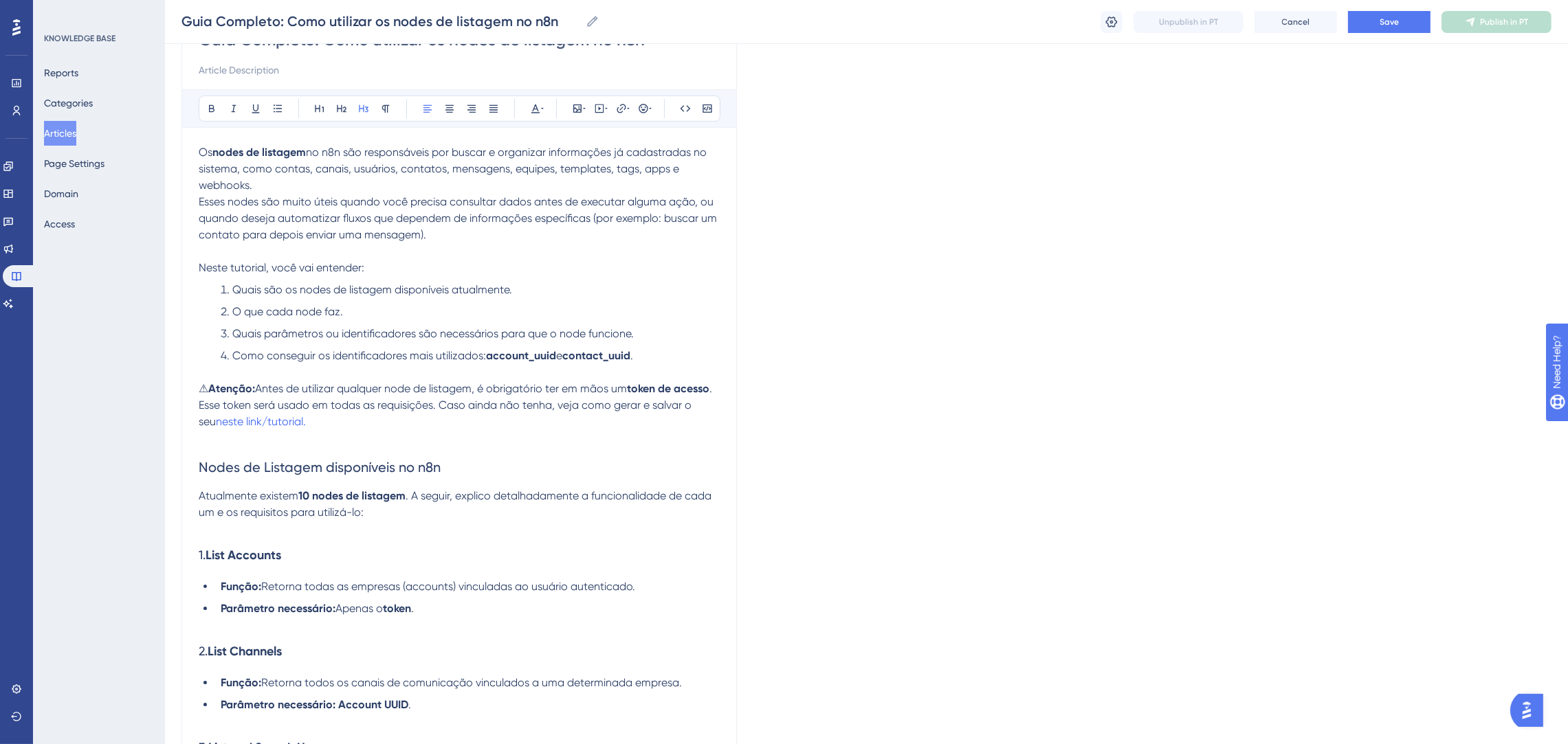
scroll to position [46, 0]
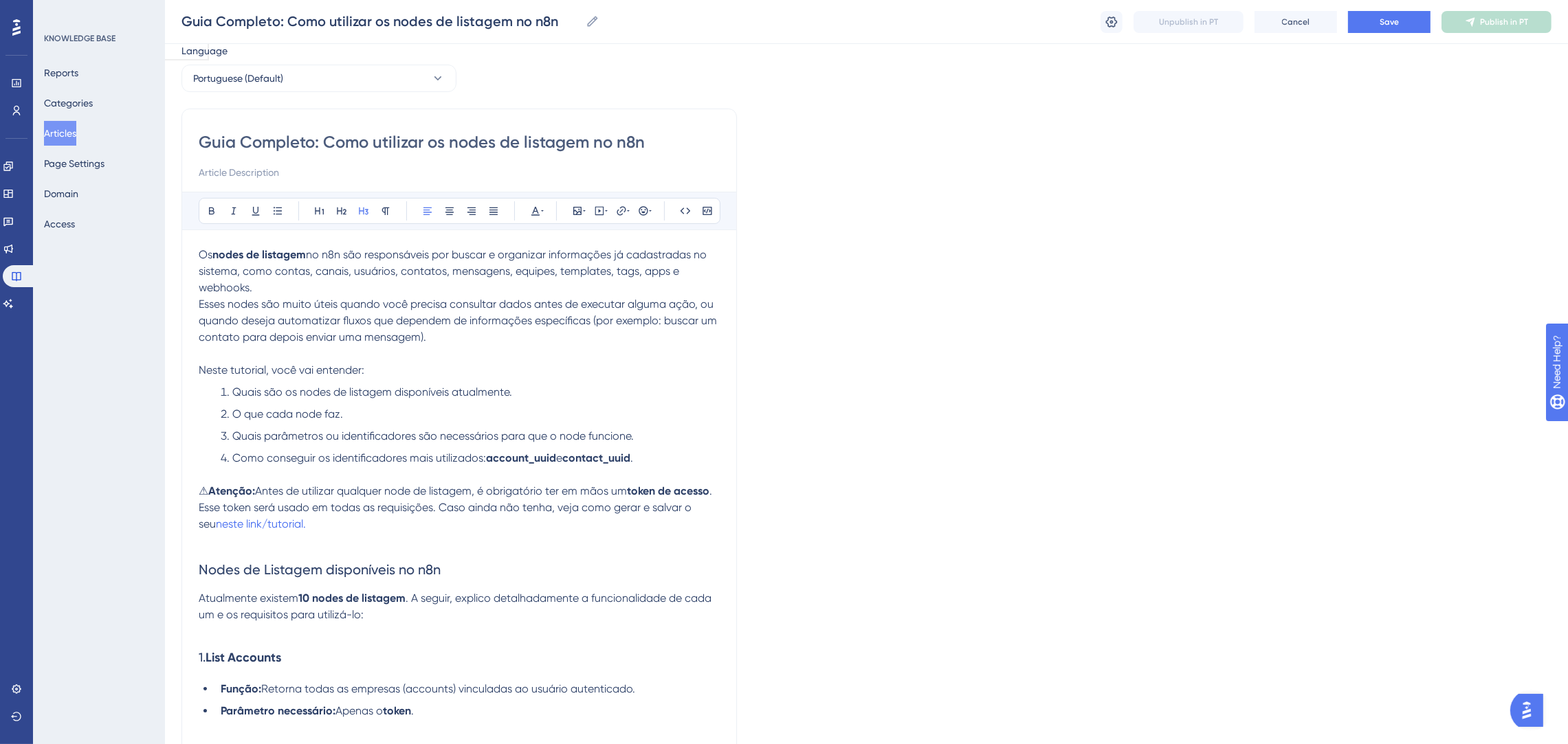
click at [451, 524] on p "⚠ Atenção: Antes de utilizar qualquer node de listagem, é obrigatório ter em mã…" at bounding box center [459, 508] width 521 height 50
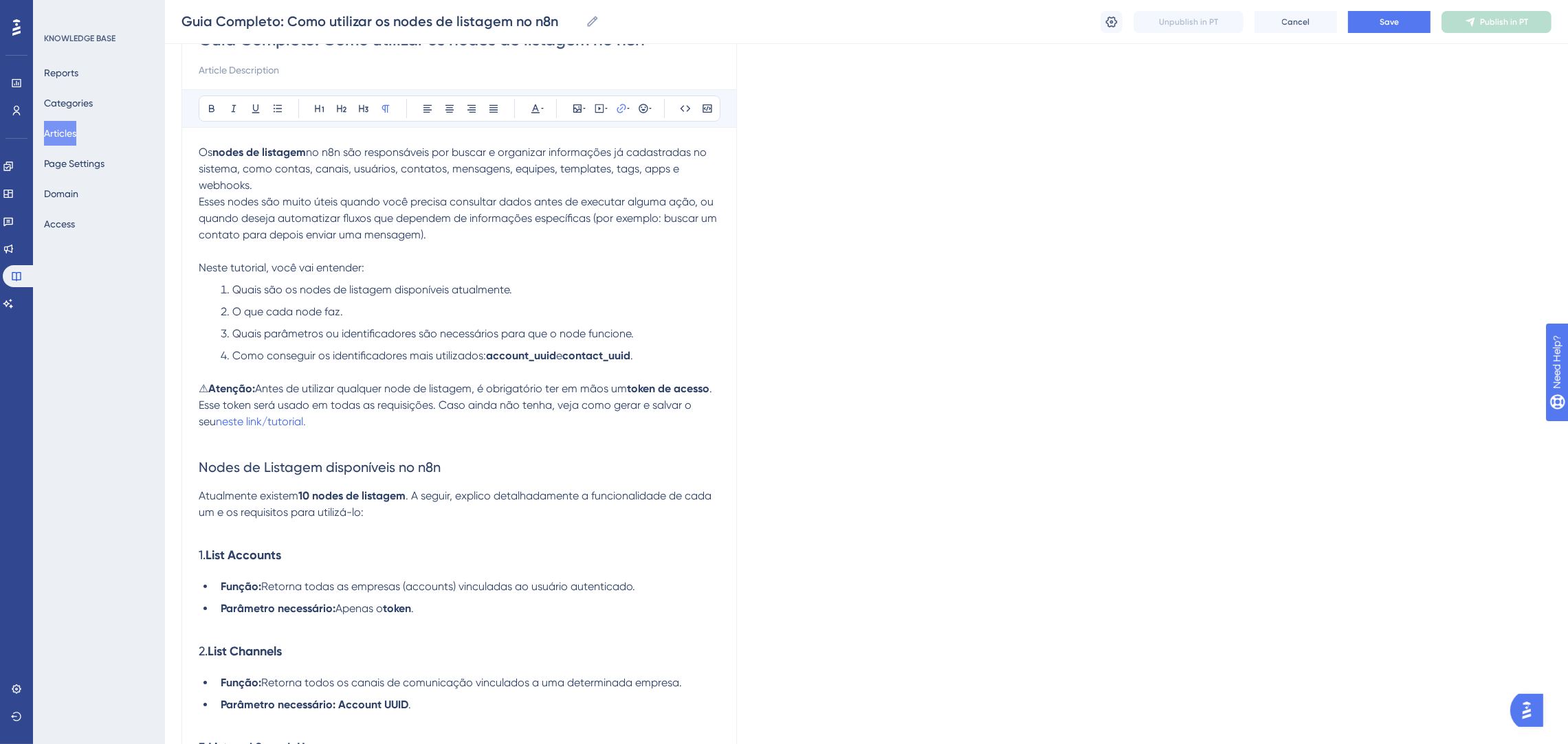
scroll to position [250, 0]
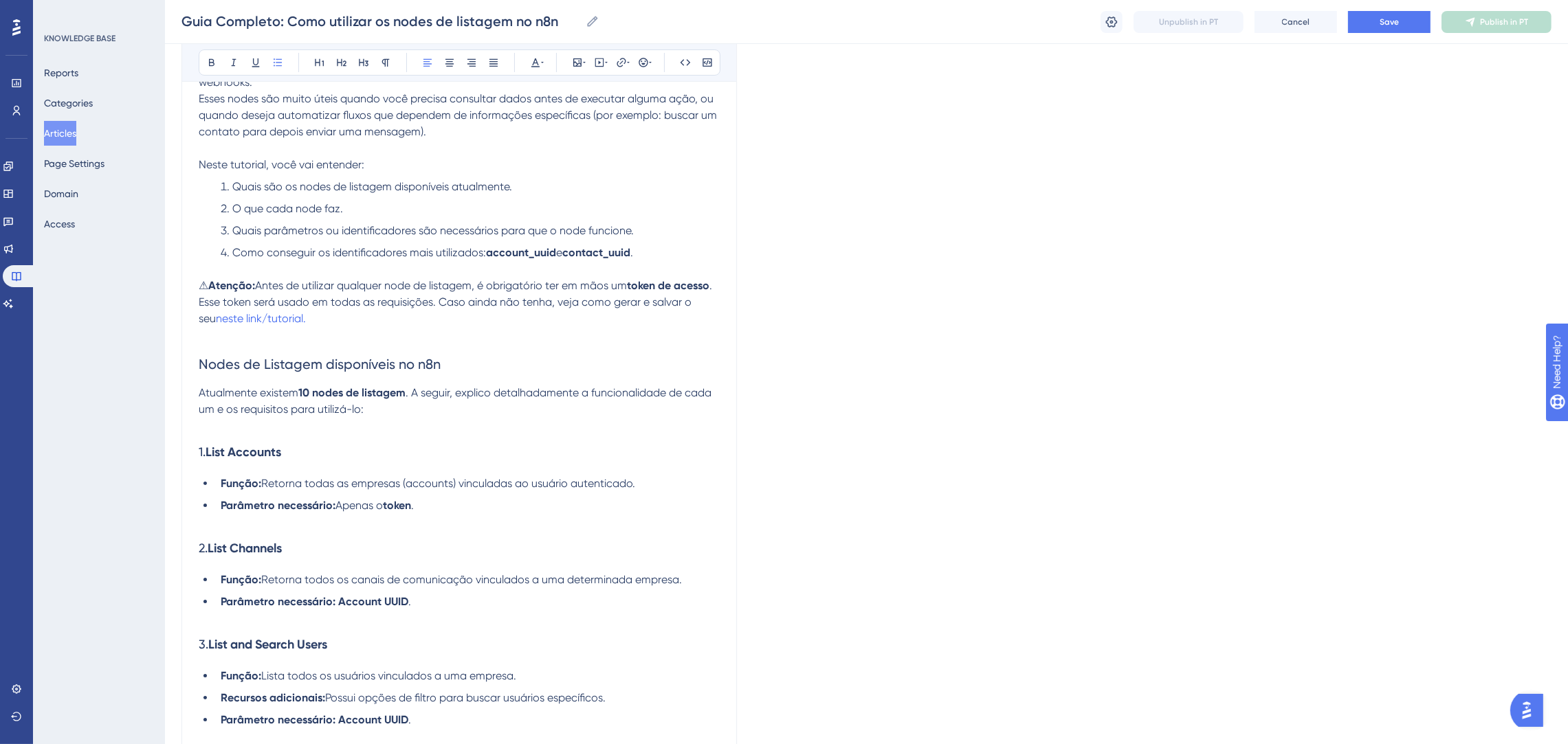
click at [634, 483] on span "Retorna todas as empresas (accounts) vinculadas ao usuário autenticado." at bounding box center [448, 483] width 374 height 13
click at [634, 492] on li "Função: Retorna todas as empresas (accounts) vinculadas ao usuário do token." at bounding box center [468, 484] width 505 height 17
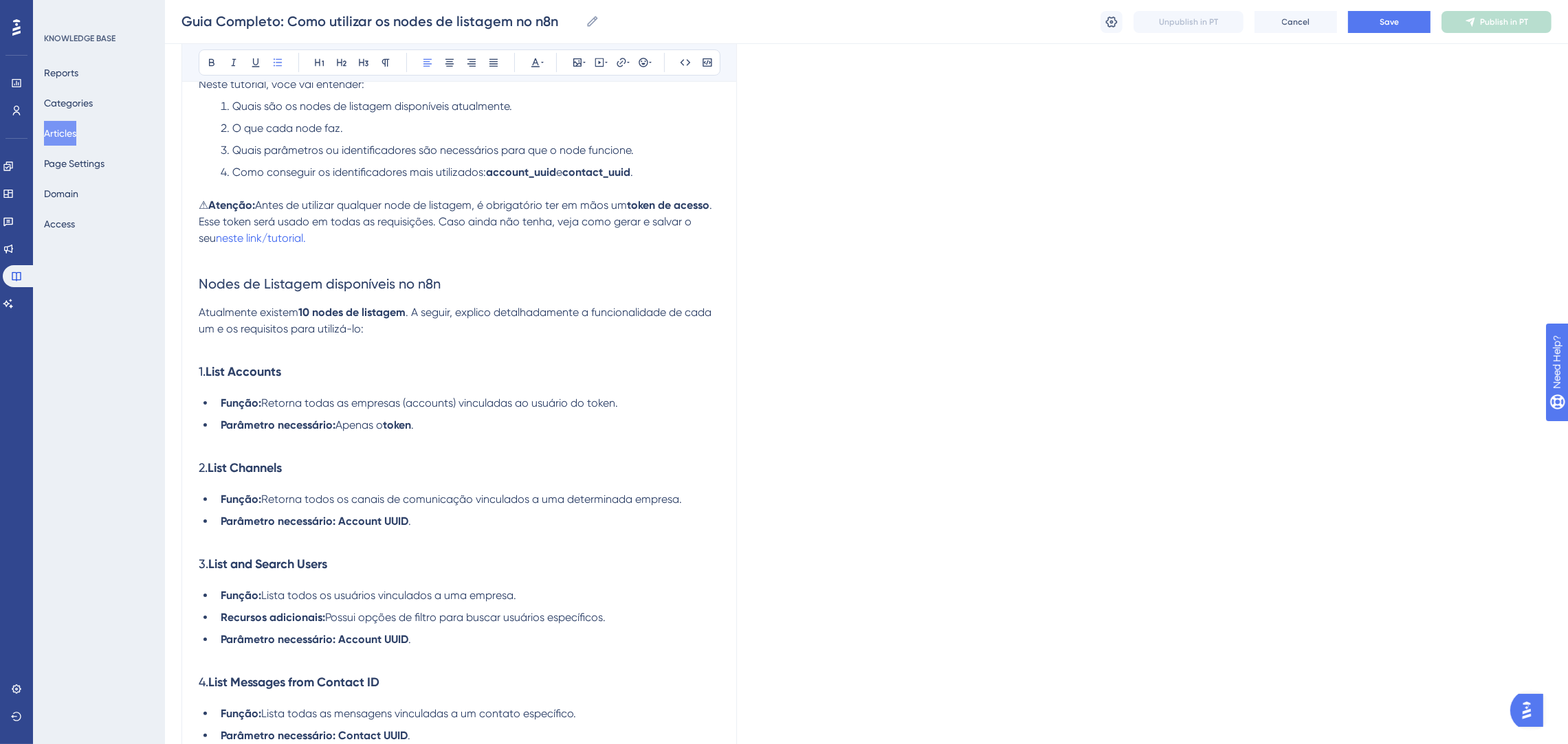
scroll to position [355, 0]
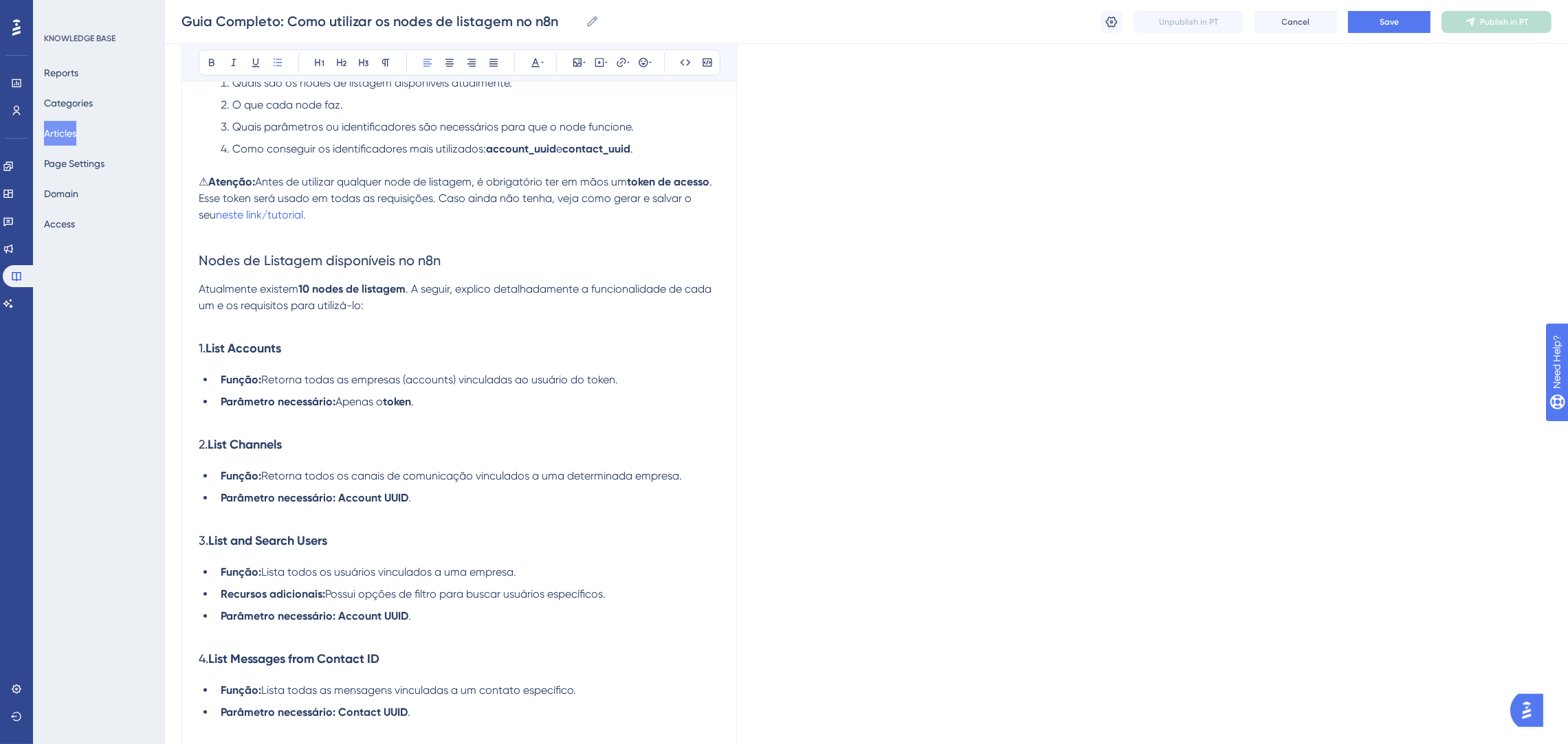
click at [246, 529] on h3 "3. List and Search Users" at bounding box center [459, 540] width 521 height 36
click at [295, 512] on p at bounding box center [459, 515] width 521 height 17
click at [381, 549] on h3 "3. List and Search Users" at bounding box center [459, 540] width 521 height 36
drag, startPoint x: 615, startPoint y: 595, endPoint x: 85, endPoint y: 591, distance: 530.0
click at [165, 591] on div "Performance Users Engagement Widgets Feedback Product Updates Knowledge Base AI…" at bounding box center [866, 751] width 1403 height 2211
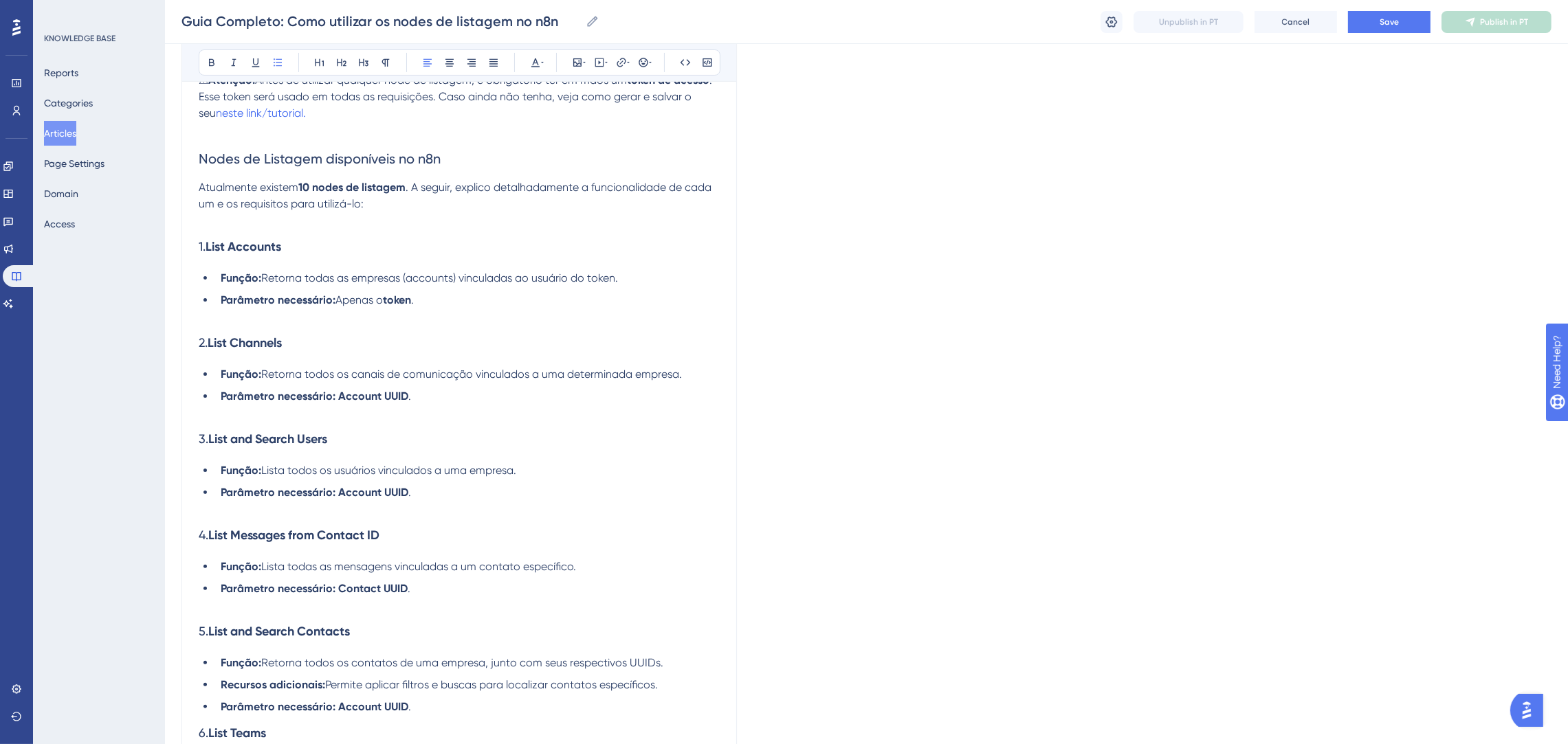
scroll to position [457, 0]
click at [672, 679] on li "Recursos adicionais: Permite aplicar filtros e buscas para localizar contatos e…" at bounding box center [468, 684] width 505 height 17
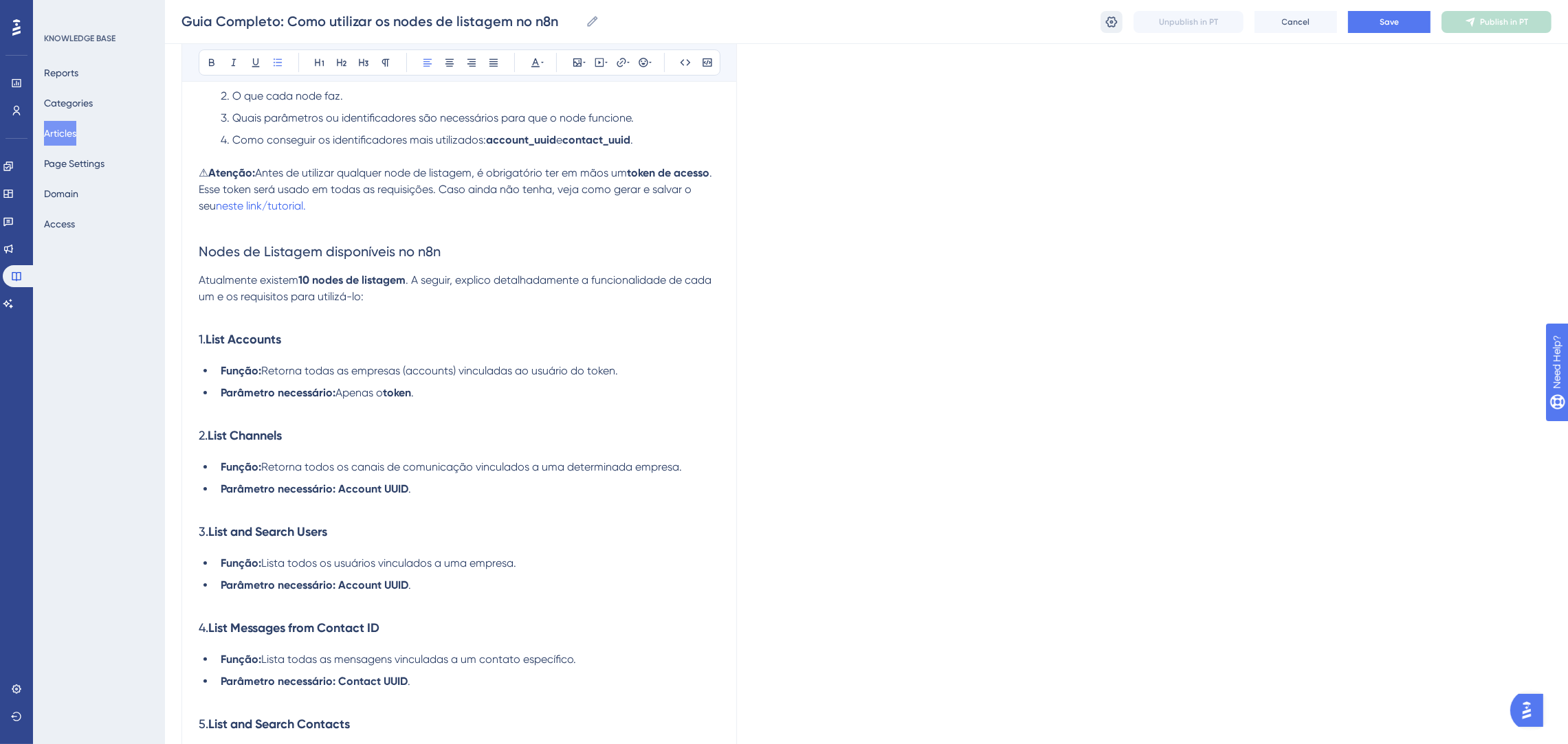
scroll to position [148, 0]
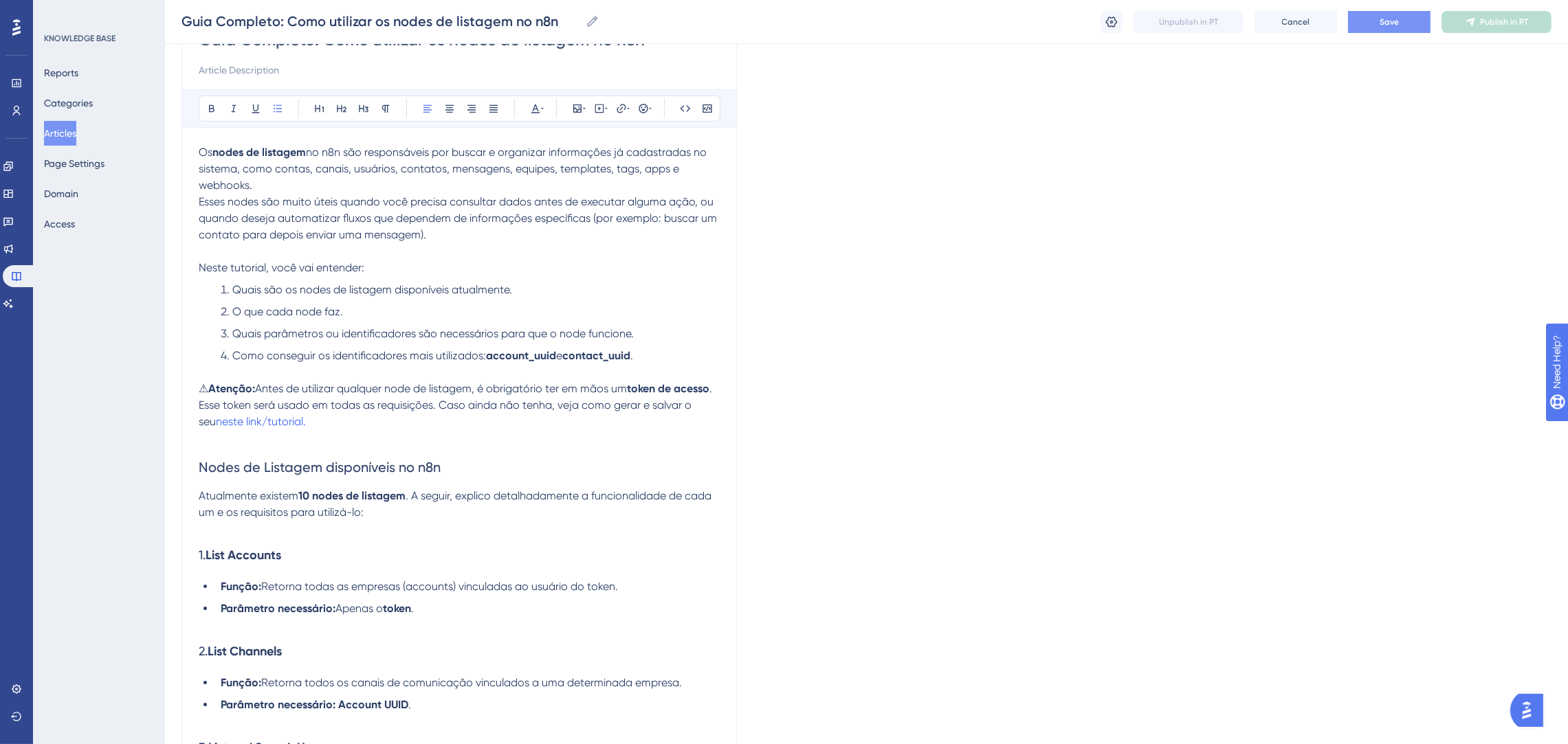
click at [1391, 20] on span "Save" at bounding box center [1388, 22] width 19 height 11
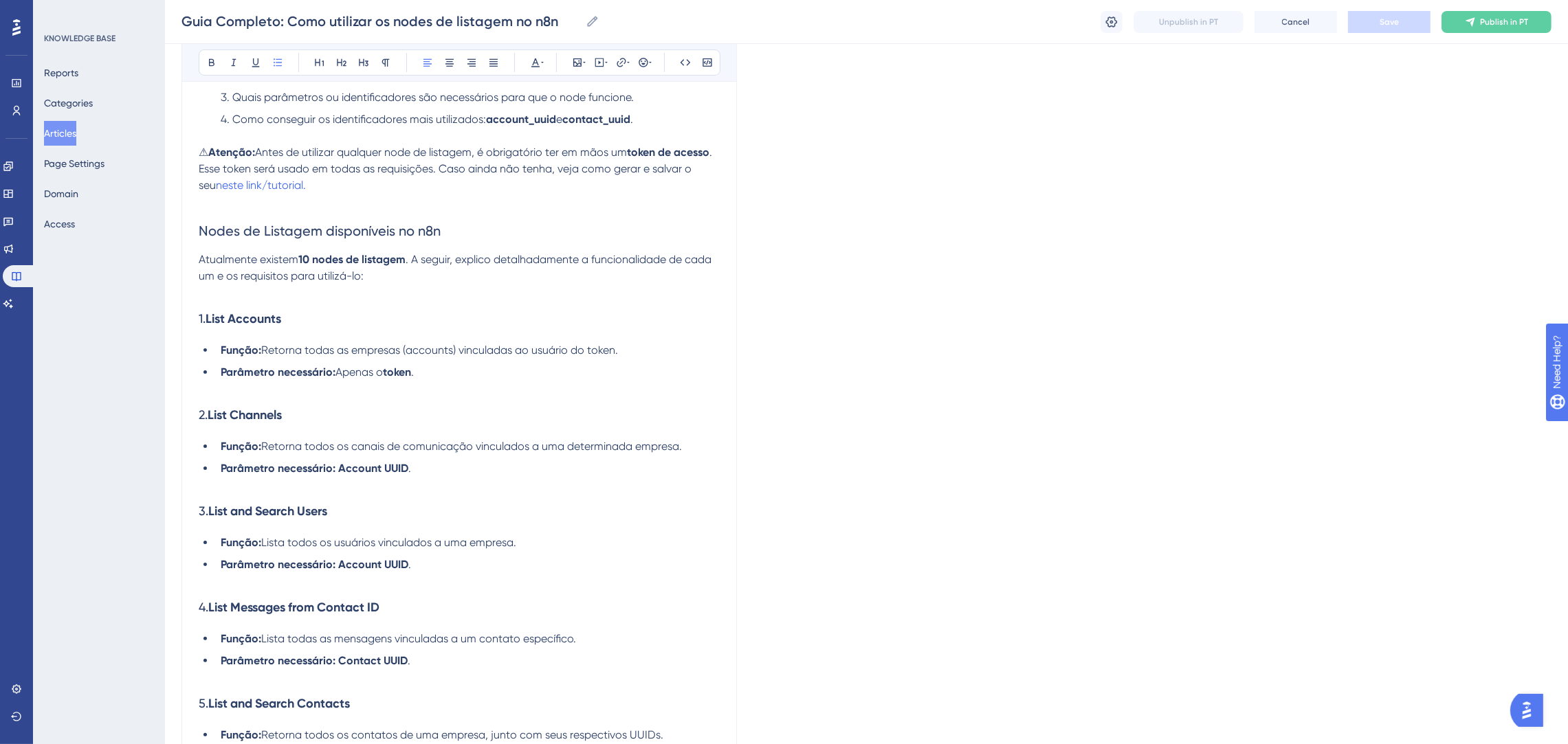
scroll to position [412, 0]
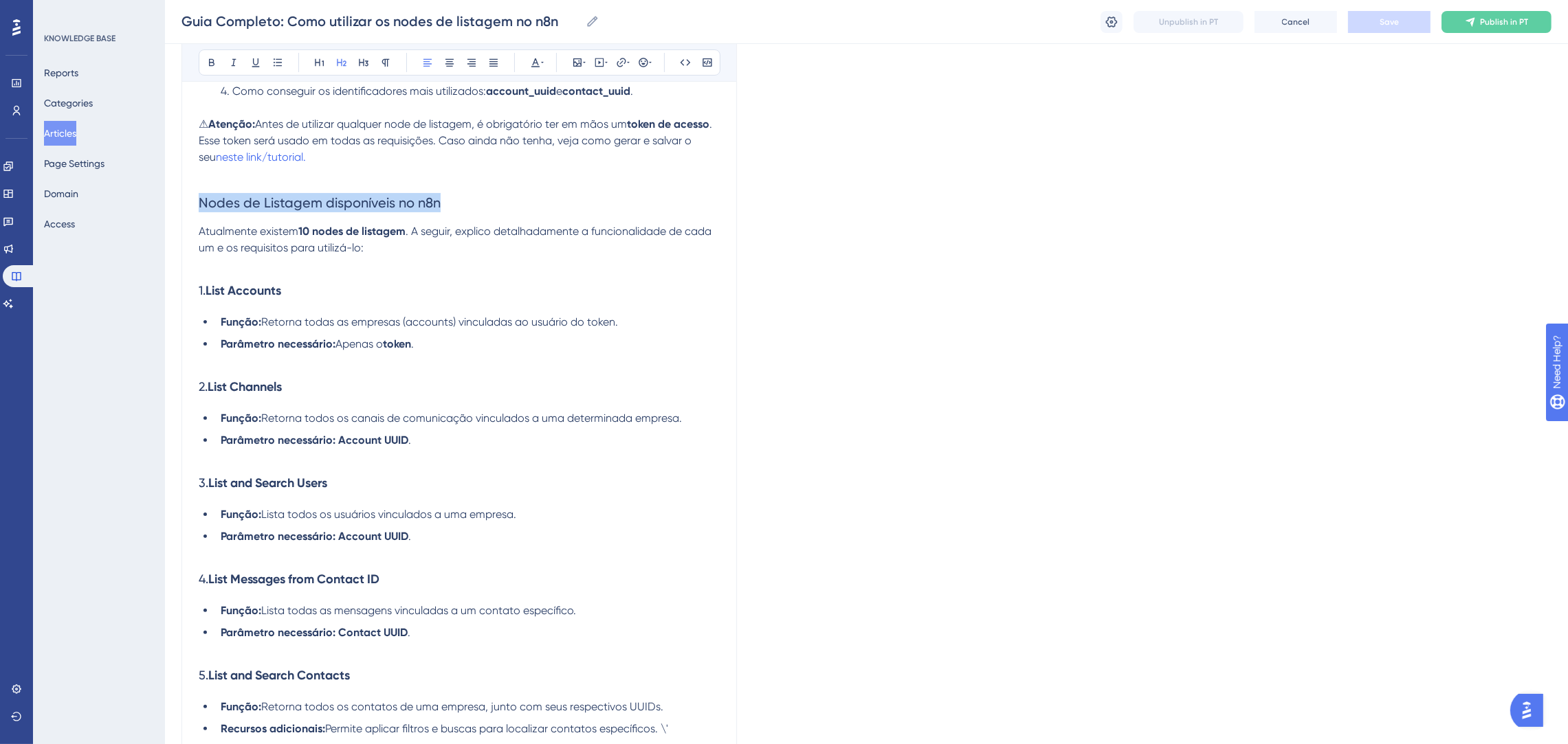
drag, startPoint x: 460, startPoint y: 202, endPoint x: 198, endPoint y: 196, distance: 262.1
click at [198, 196] on div "Guia Completo: Como utilizar os nodes de listagem no n8n Bold Italic Underline …" at bounding box center [459, 707] width 555 height 1931
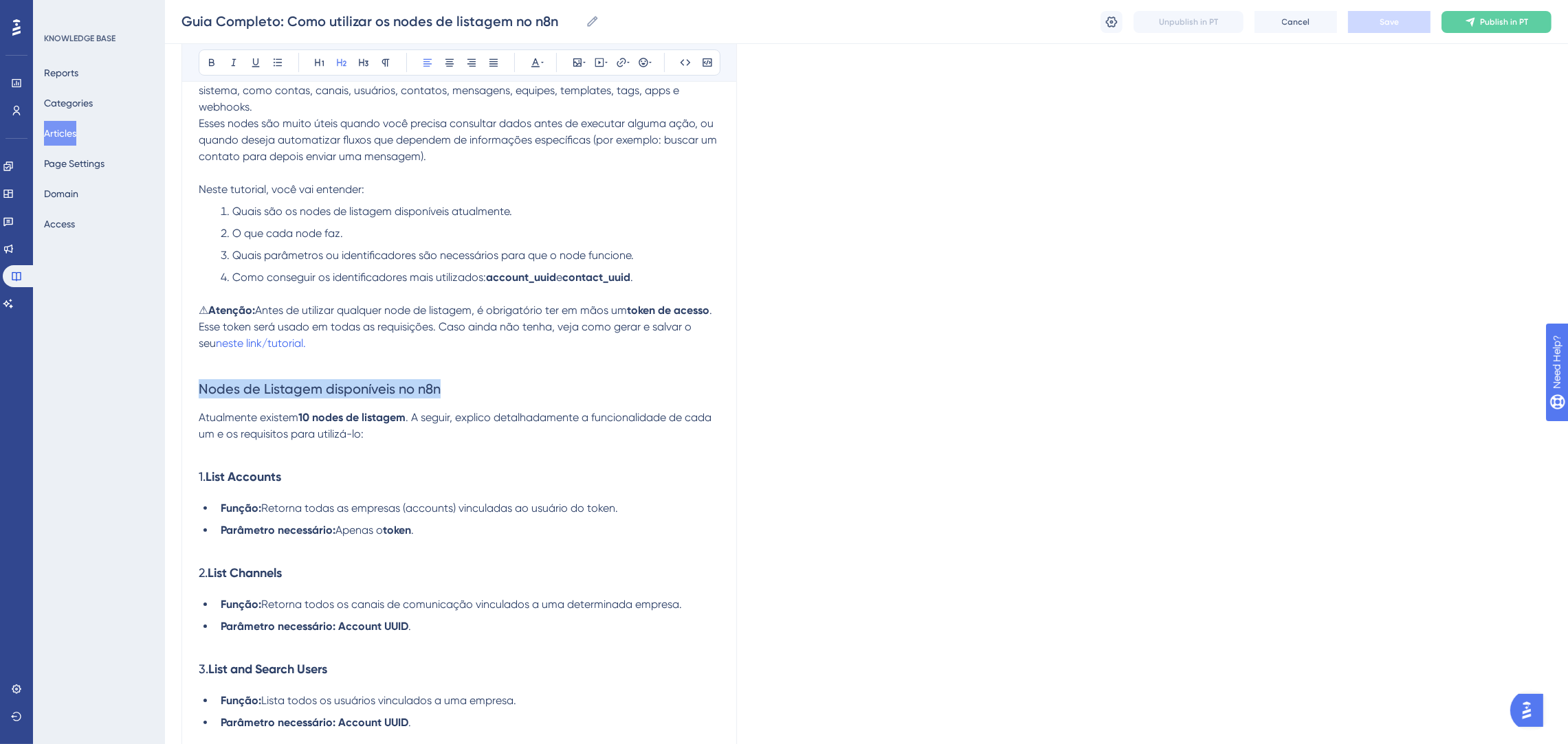
scroll to position [0, 0]
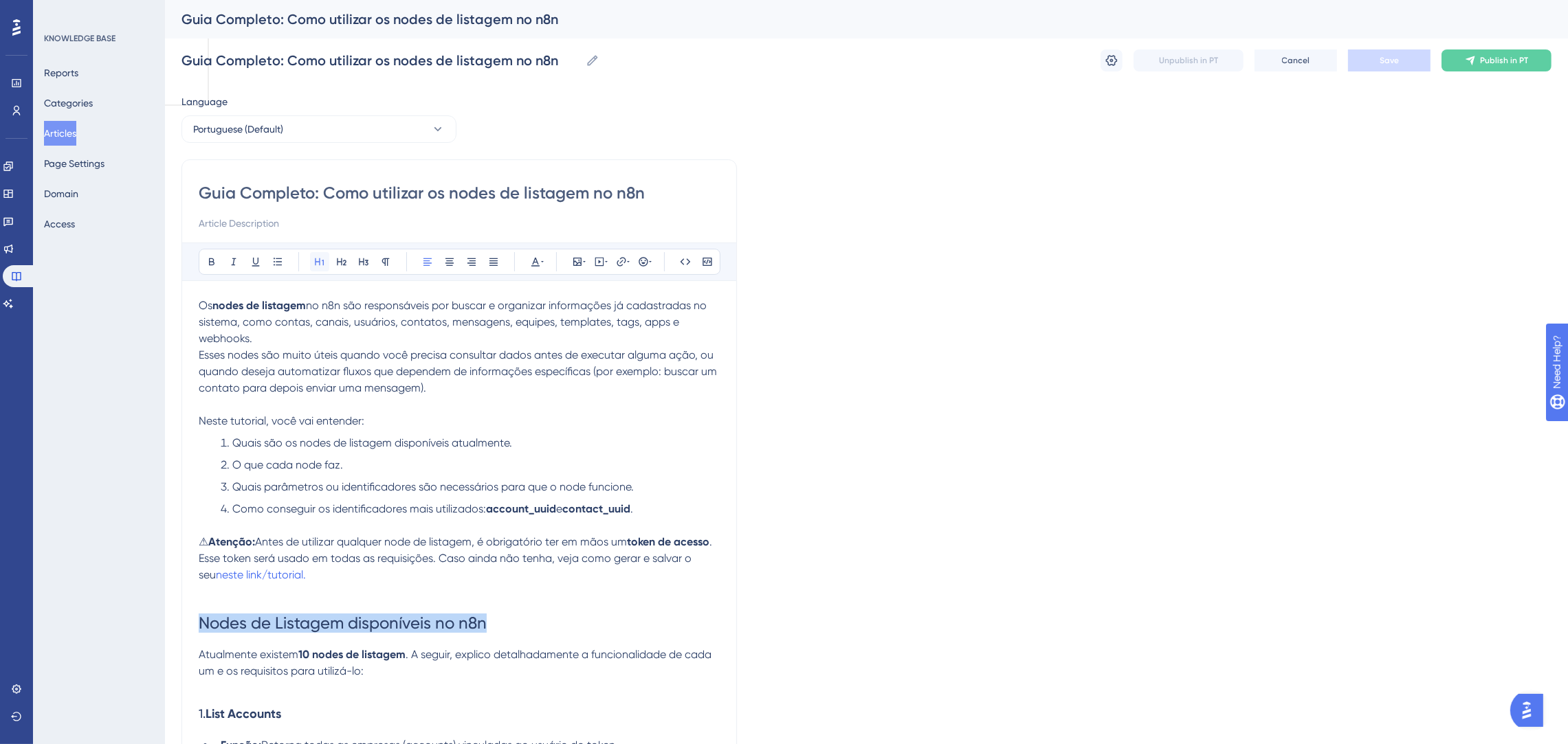
click at [320, 257] on icon at bounding box center [319, 261] width 11 height 11
click at [530, 264] on icon at bounding box center [535, 261] width 11 height 11
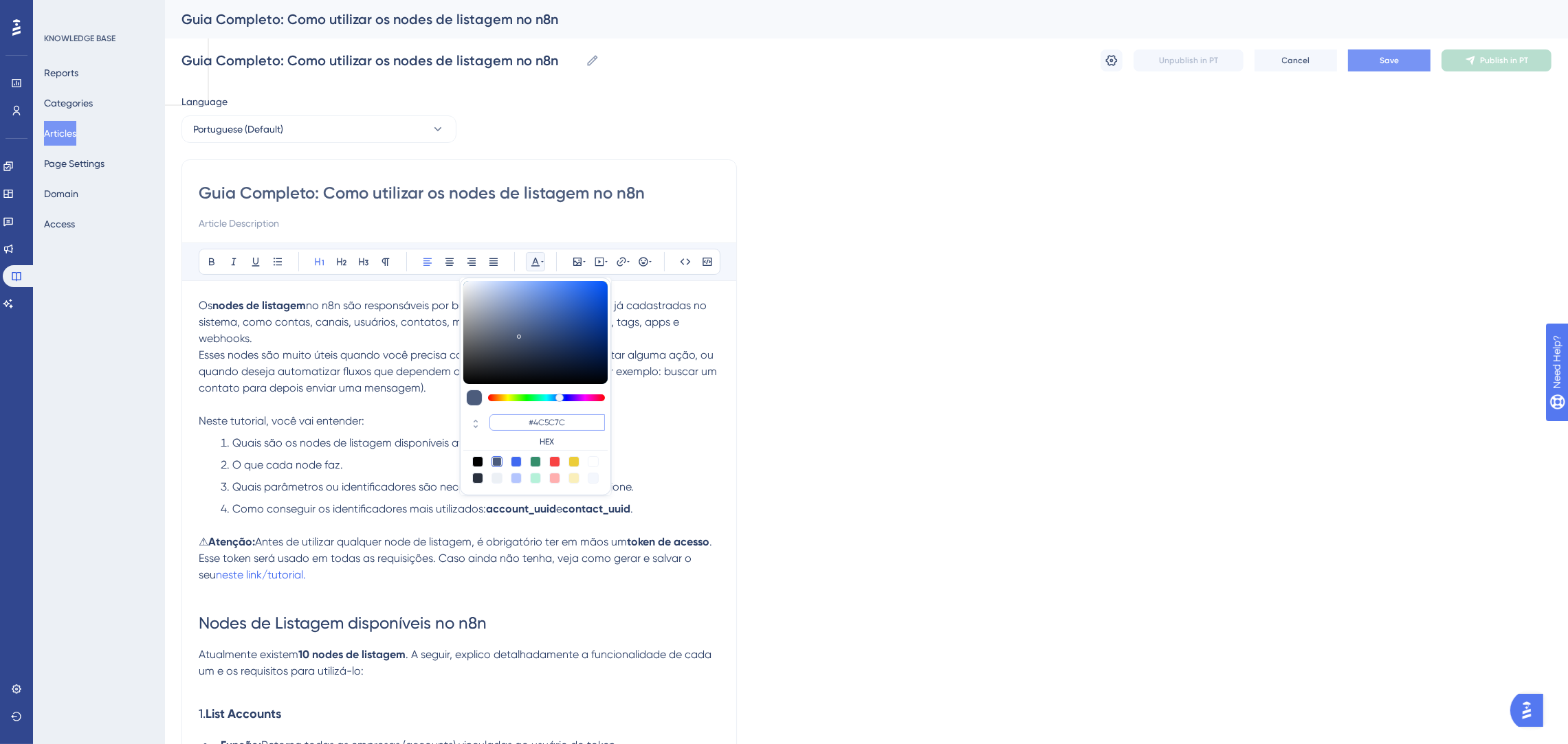
drag, startPoint x: 578, startPoint y: 418, endPoint x: 512, endPoint y: 418, distance: 66.0
click at [512, 418] on input "#4C5C7C" at bounding box center [547, 422] width 115 height 17
type input "#0000FF"
drag, startPoint x: 568, startPoint y: 421, endPoint x: 453, endPoint y: 429, distance: 115.3
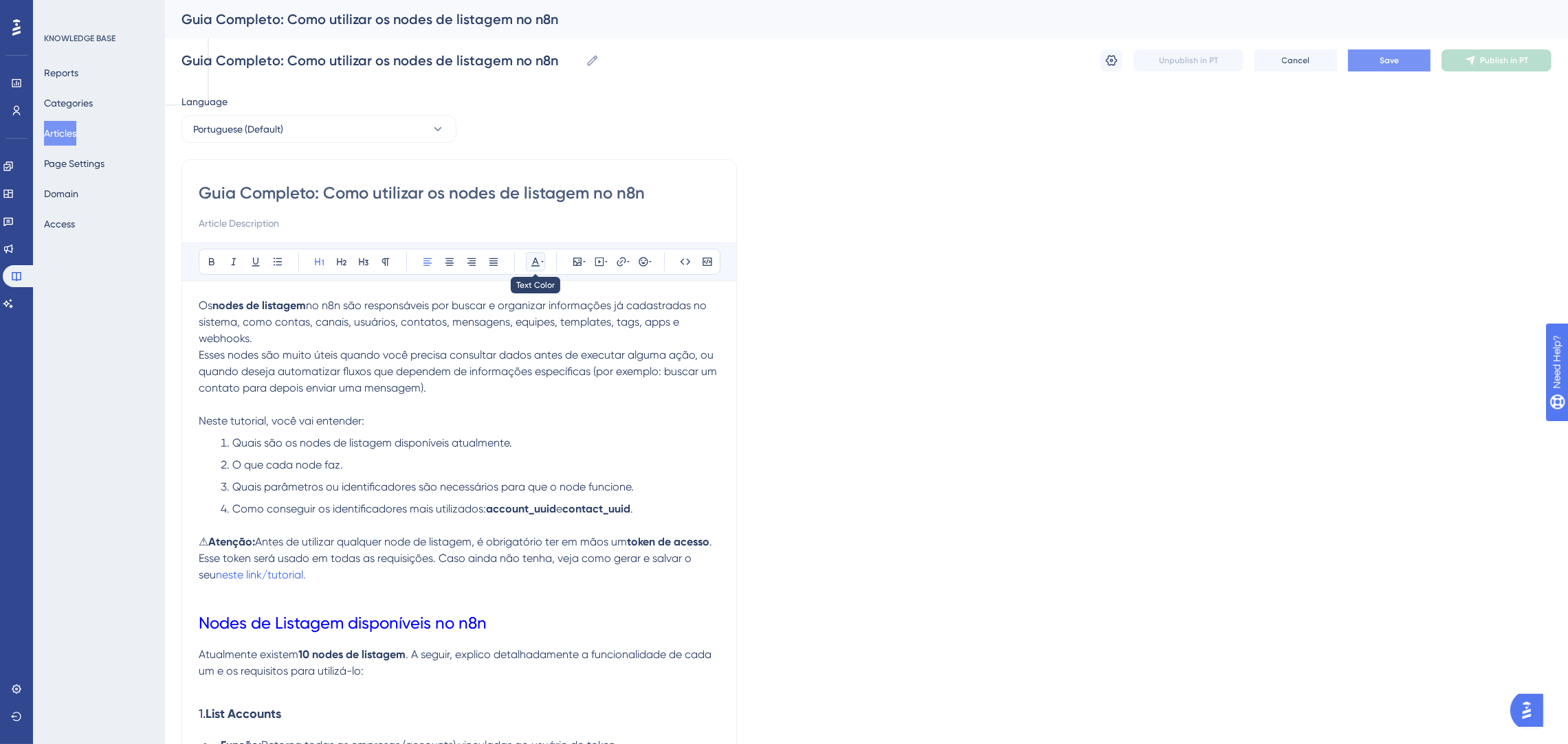
click at [536, 263] on icon at bounding box center [535, 261] width 11 height 11
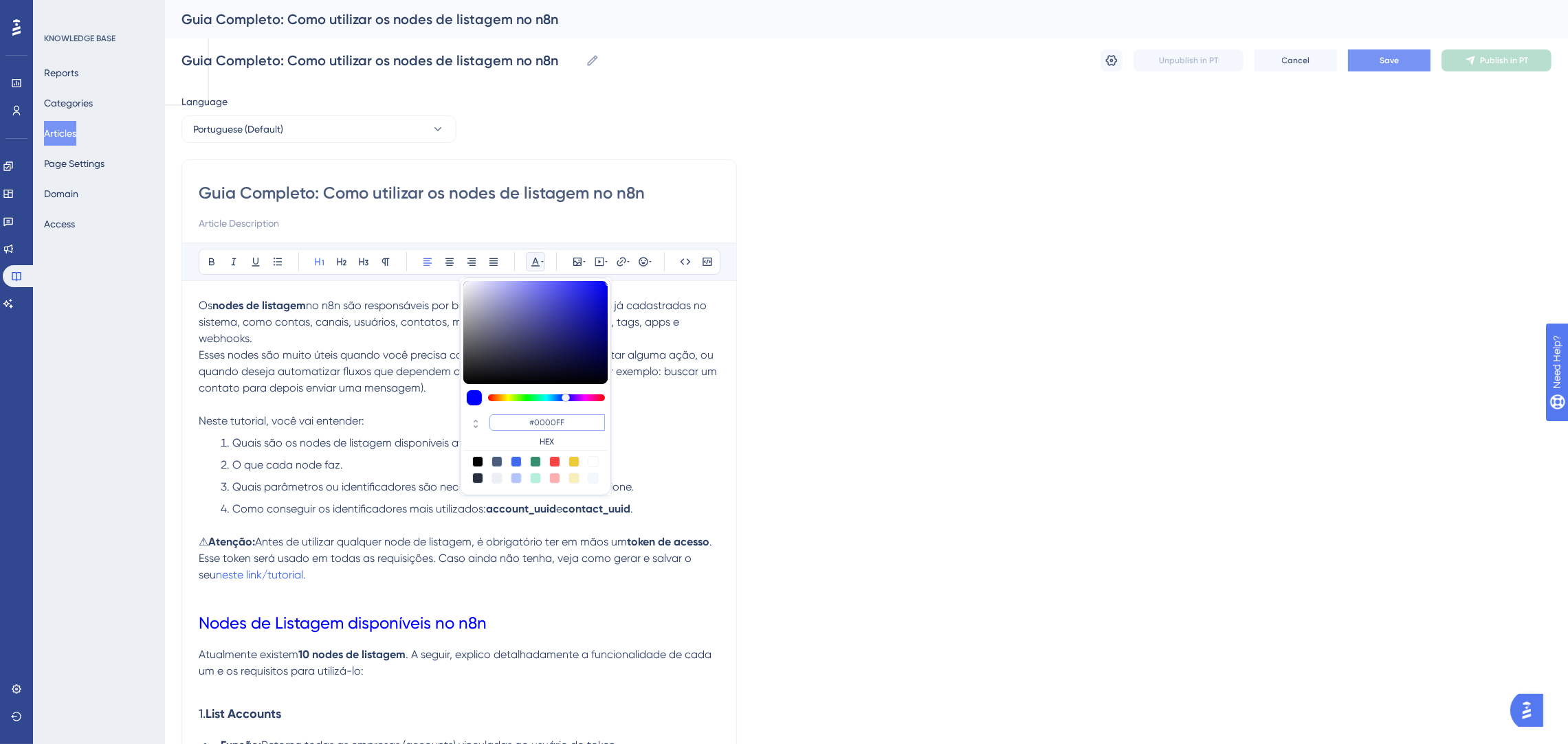
drag, startPoint x: 516, startPoint y: 432, endPoint x: 505, endPoint y: 432, distance: 11.0
click at [505, 432] on div "#0000FF HEX" at bounding box center [547, 430] width 115 height 33
click at [504, 606] on h1 "Nodes de Listagem disponíveis no n8n" at bounding box center [459, 623] width 521 height 47
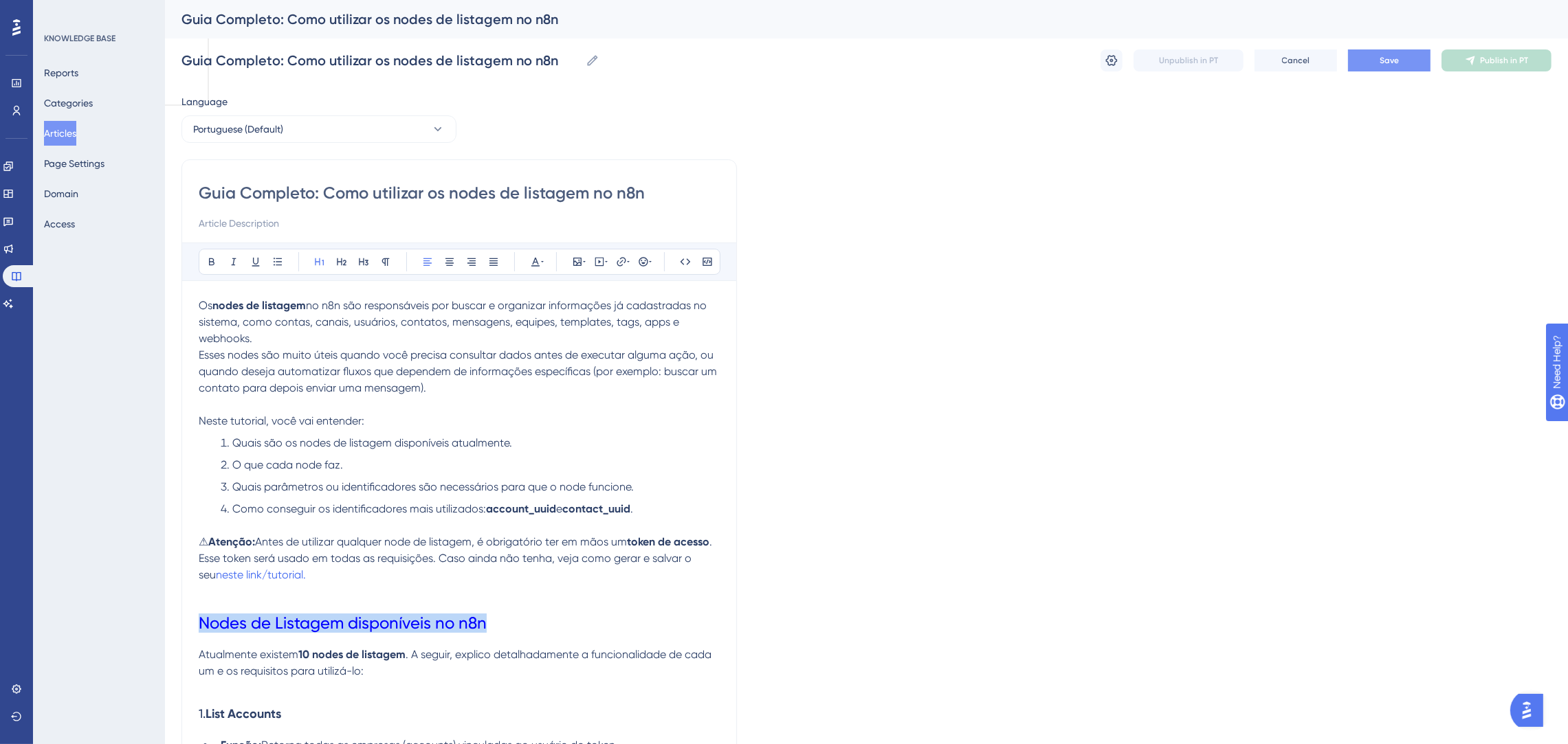
drag, startPoint x: 381, startPoint y: 632, endPoint x: 150, endPoint y: 632, distance: 231.0
click at [206, 268] on button at bounding box center [211, 261] width 19 height 19
click at [700, 599] on p at bounding box center [459, 591] width 521 height 17
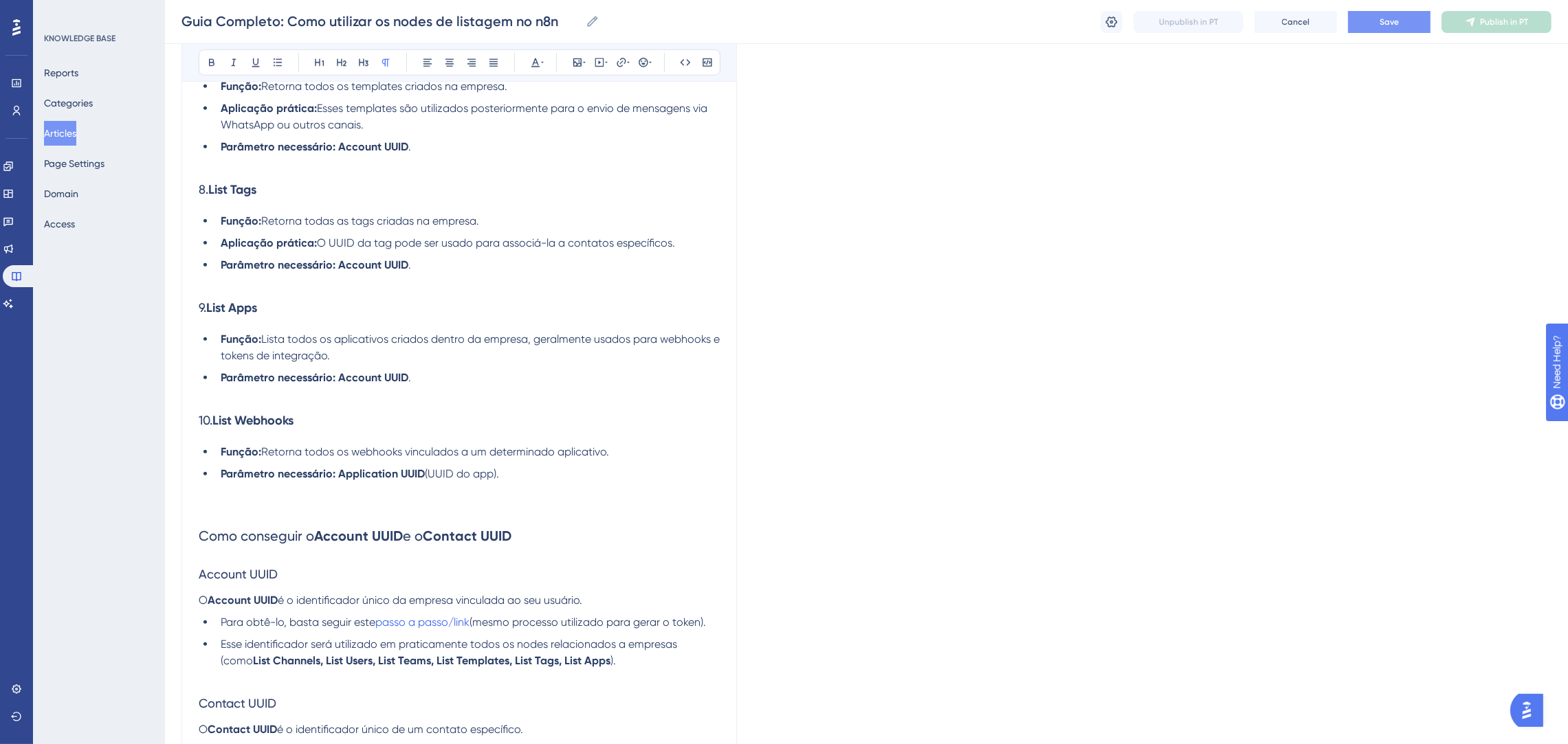
scroll to position [1339, 0]
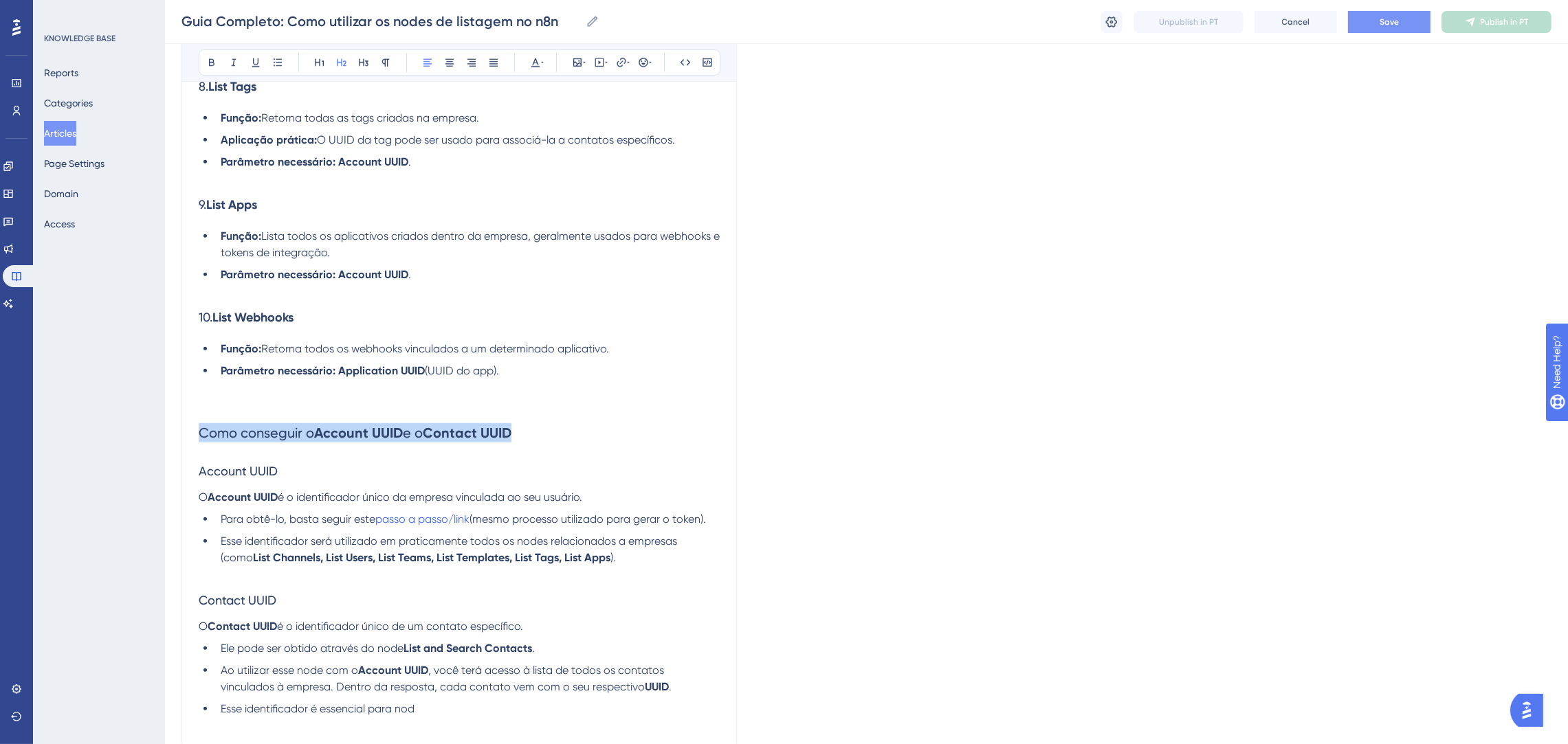
drag, startPoint x: 528, startPoint y: 422, endPoint x: 150, endPoint y: 433, distance: 378.2
click at [537, 63] on icon at bounding box center [536, 63] width 8 height 9
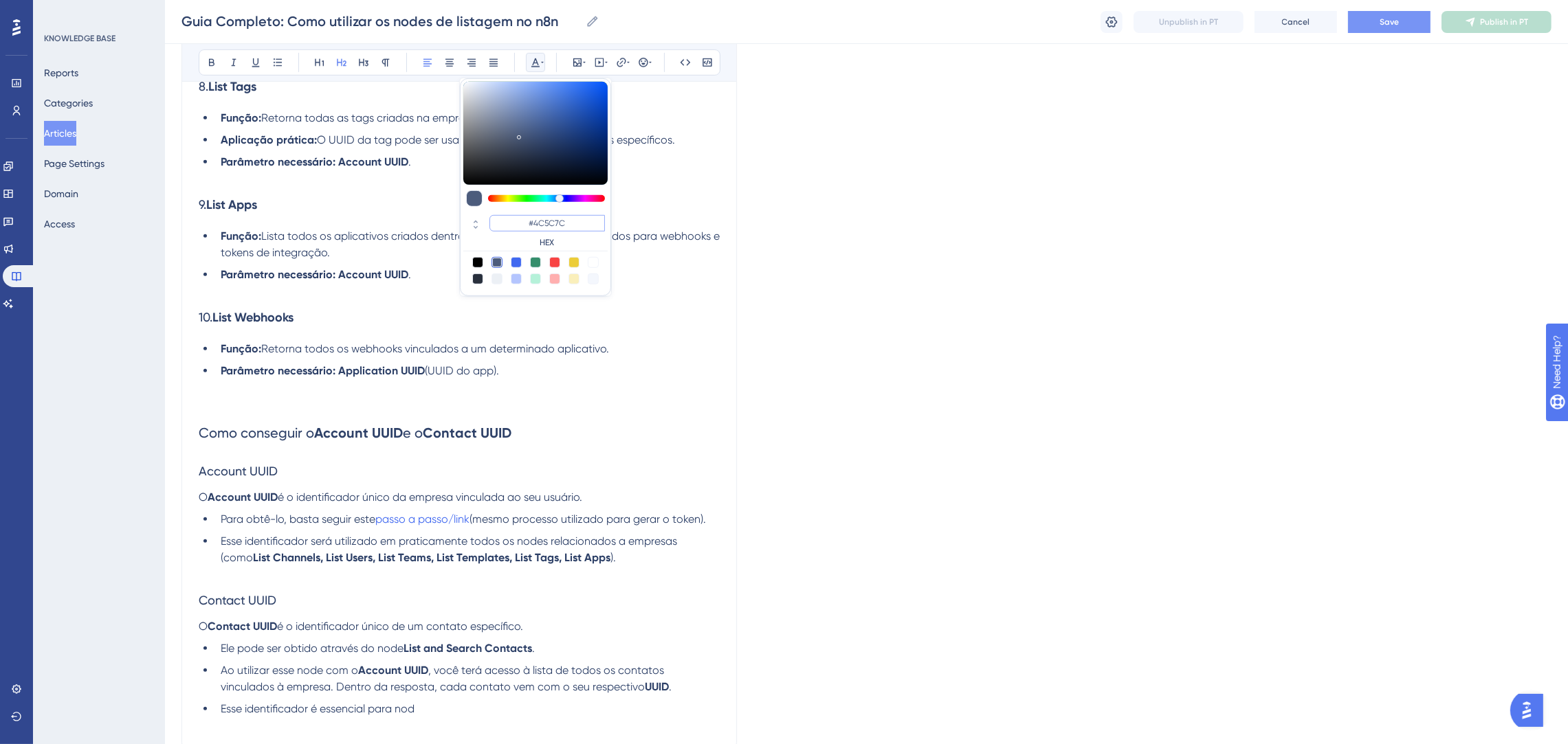
drag, startPoint x: 574, startPoint y: 222, endPoint x: 519, endPoint y: 223, distance: 55.0
click at [519, 223] on input "#4C5C7C" at bounding box center [547, 223] width 115 height 17
paste input "0000FF"
type input "#0000FF"
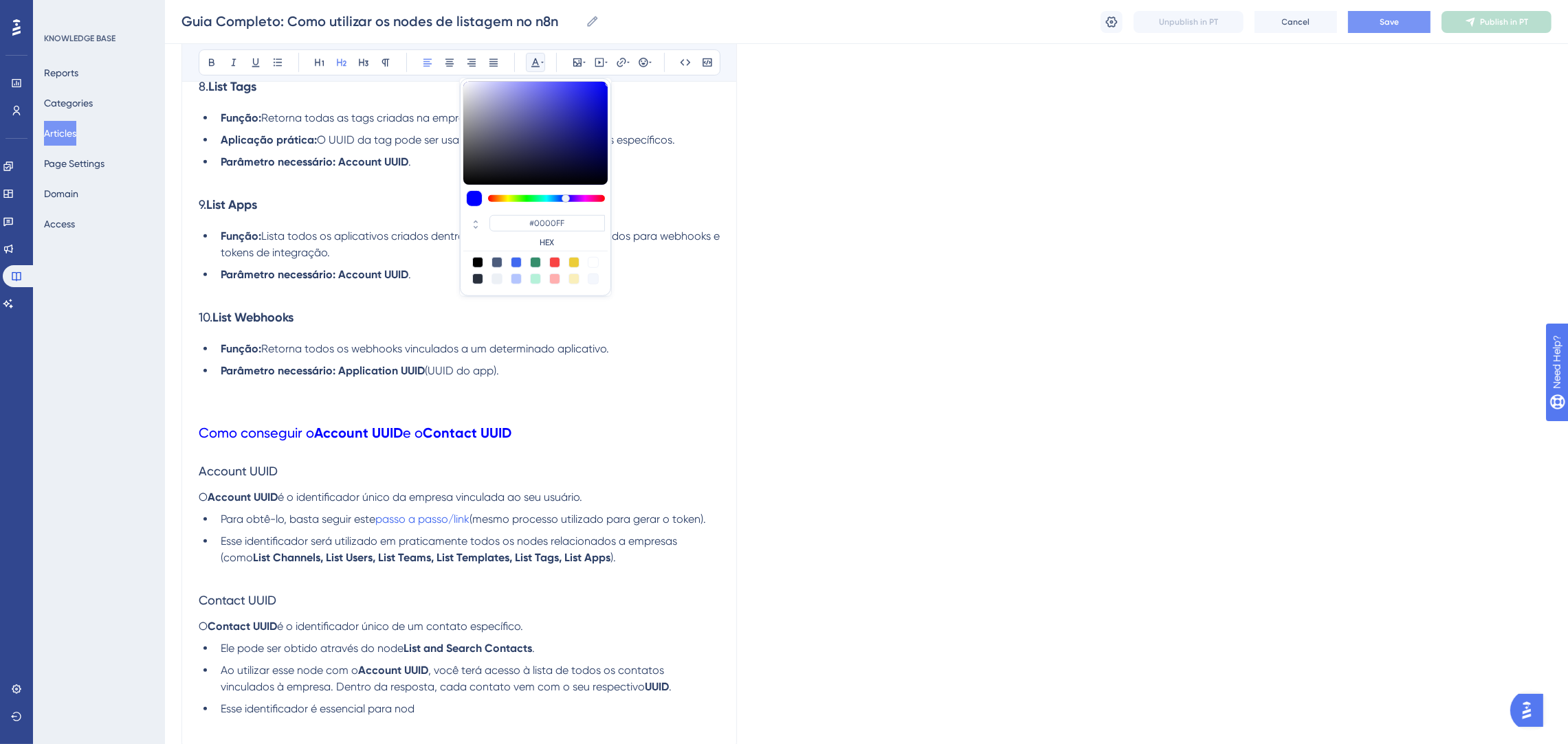
click at [533, 449] on h2 "Como conseguir o Account UUID e o Contact UUID" at bounding box center [459, 433] width 521 height 42
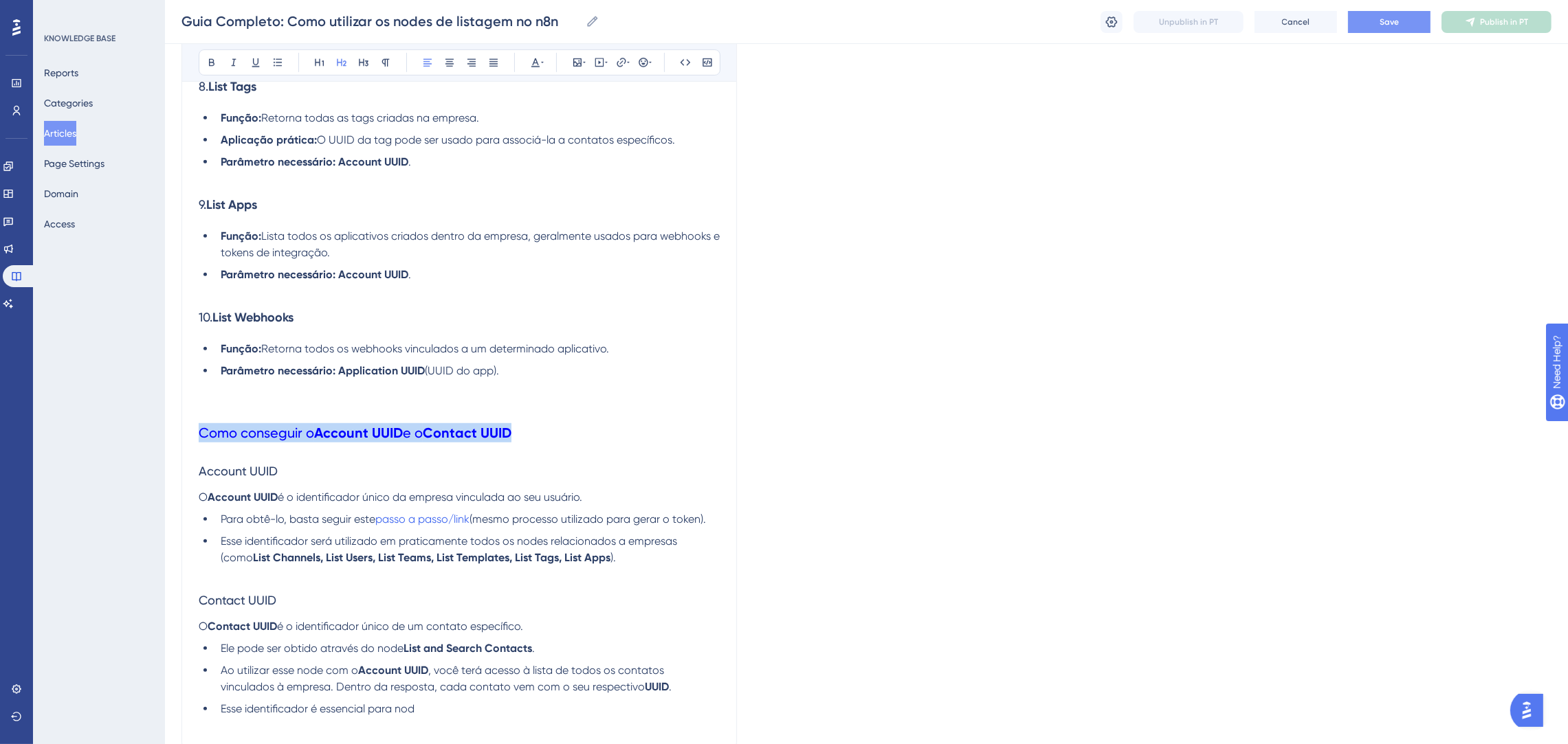
drag, startPoint x: 537, startPoint y: 427, endPoint x: 173, endPoint y: 428, distance: 364.0
click at [213, 62] on icon at bounding box center [212, 62] width 11 height 11
click at [614, 409] on p at bounding box center [459, 403] width 521 height 17
click at [621, 467] on h3 "Account UUID" at bounding box center [459, 472] width 521 height 36
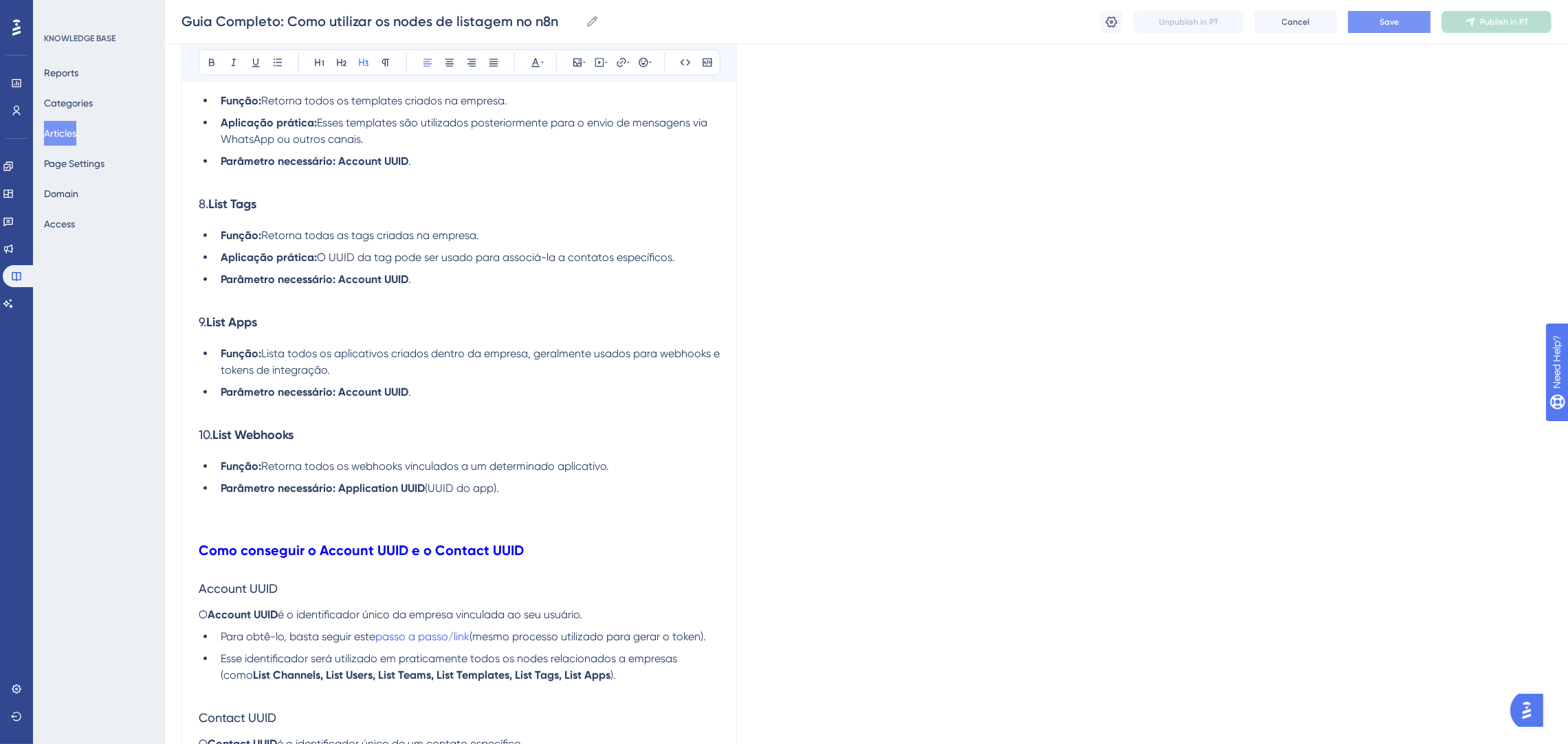
scroll to position [1368, 0]
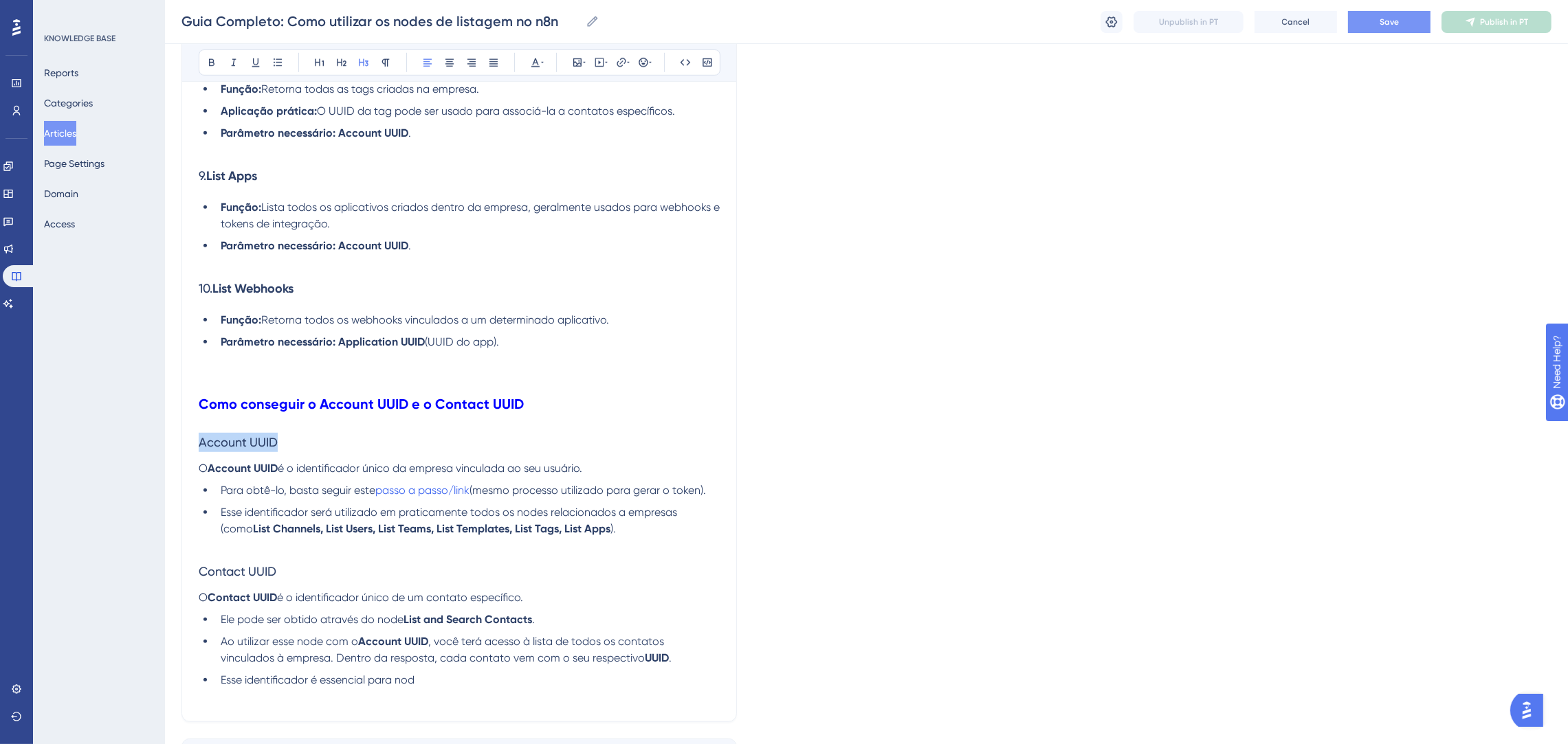
drag, startPoint x: 284, startPoint y: 442, endPoint x: 187, endPoint y: 437, distance: 97.1
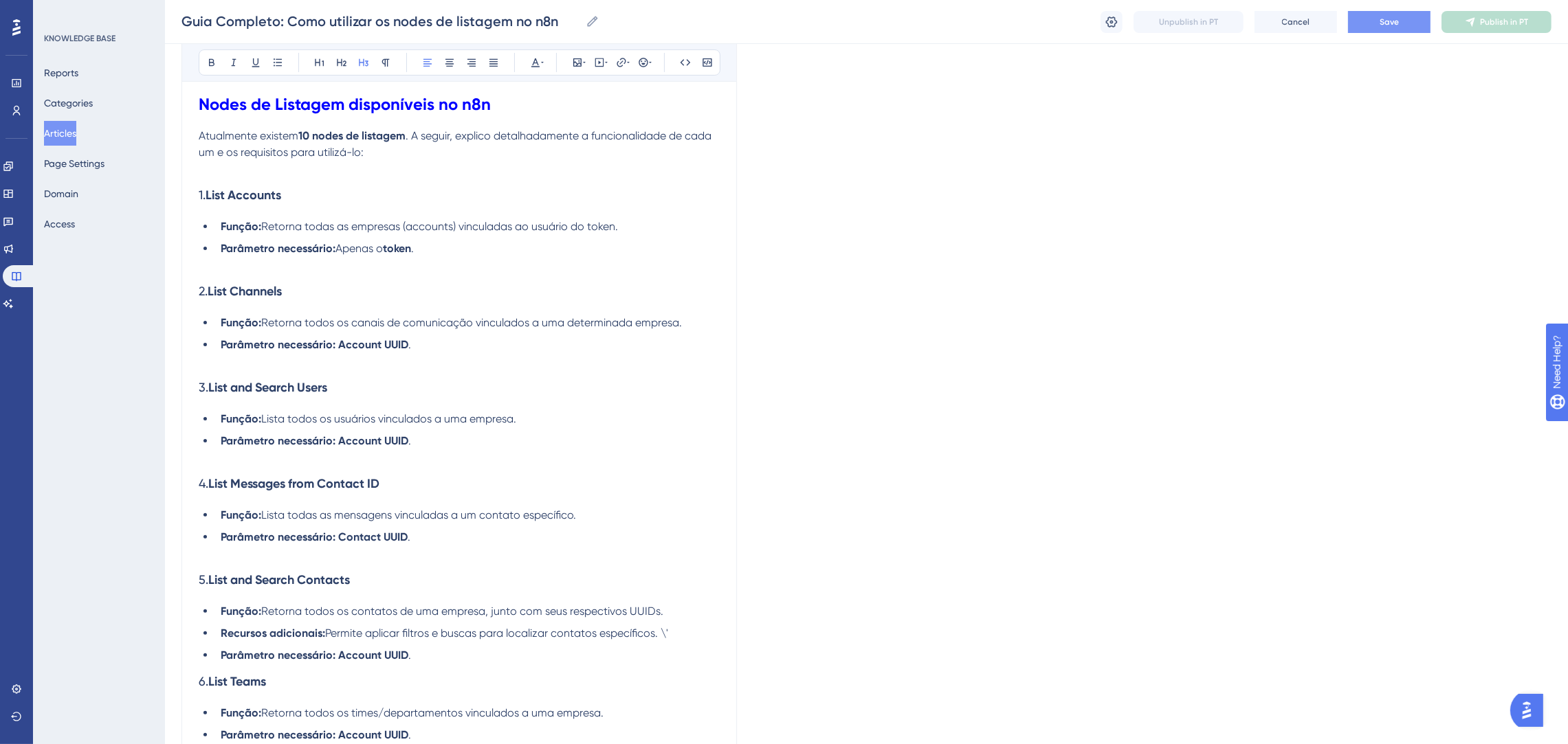
scroll to position [515, 0]
drag, startPoint x: 674, startPoint y: 630, endPoint x: 221, endPoint y: 632, distance: 453.0
click at [221, 632] on li "Recursos adicionais: Permite aplicar filtros e buscas para localizar contatos e…" at bounding box center [468, 632] width 505 height 17
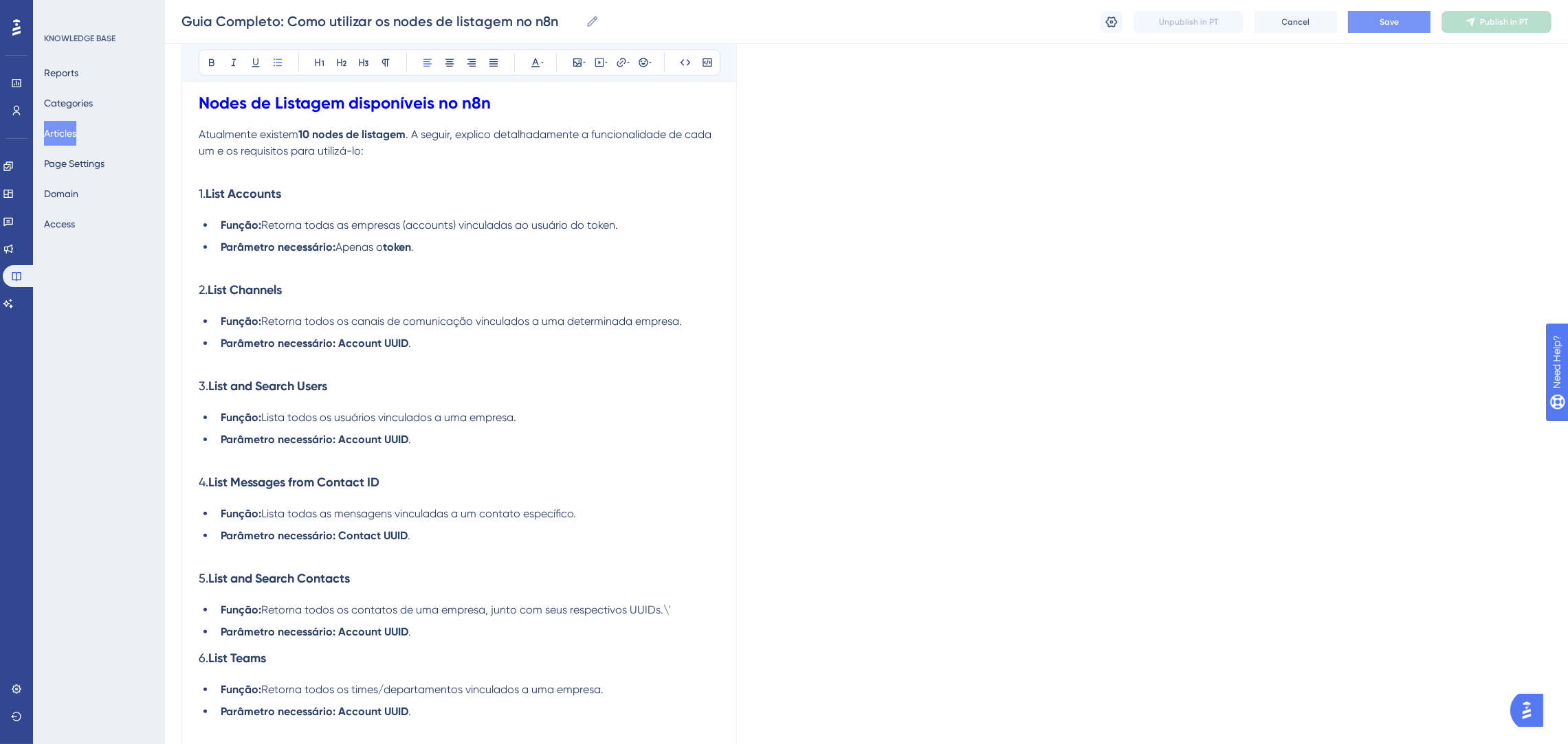
click at [438, 628] on li "Parâmetro necessário: Account UUID ." at bounding box center [468, 632] width 505 height 17
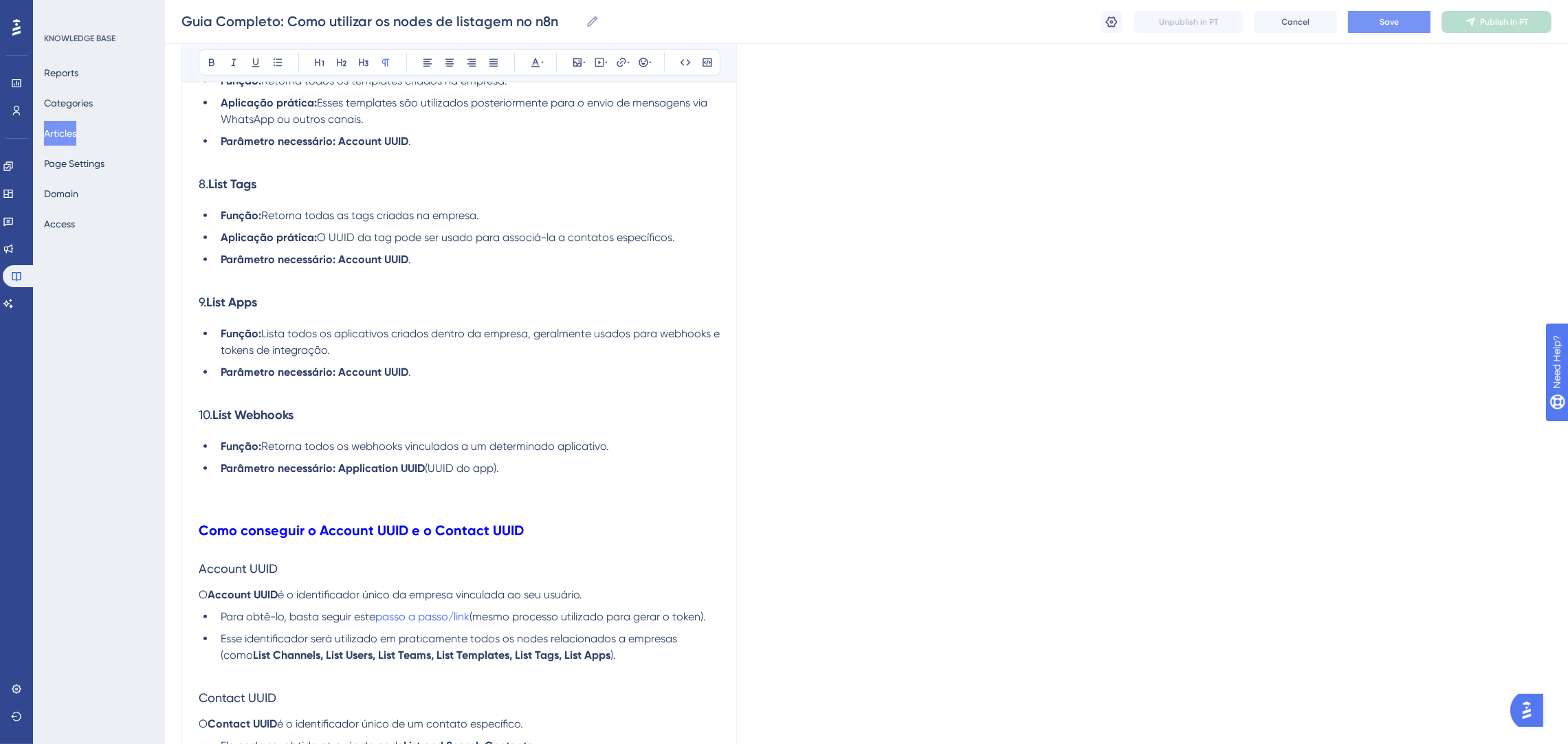
scroll to position [1466, 0]
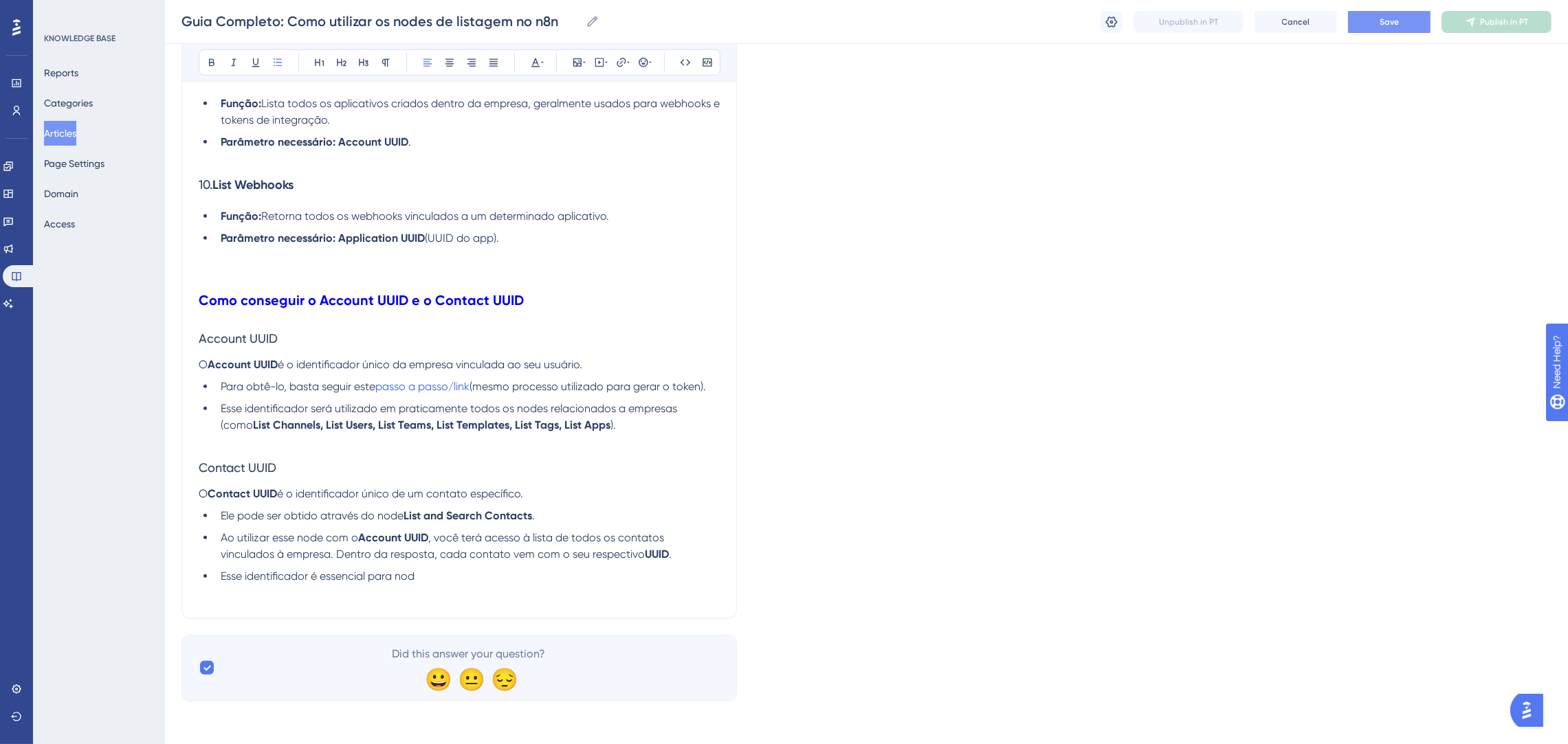
click at [481, 560] on li "Ao utilizar esse node com o Account UUID , você terá acesso à lista de todos os…" at bounding box center [468, 545] width 505 height 33
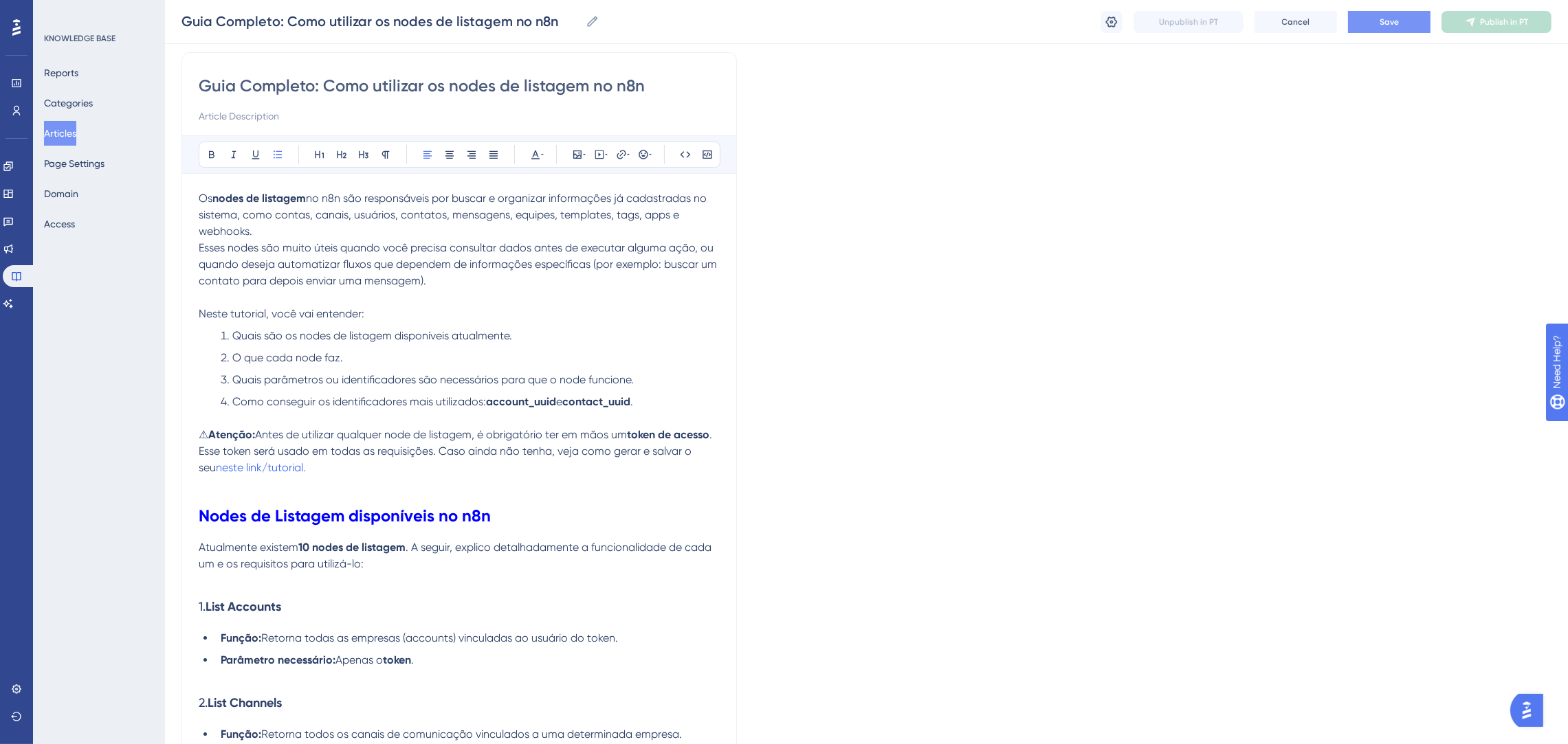
scroll to position [103, 0]
click at [420, 568] on p "Atualmente existem 10 nodes de listagem . A seguir, explico detalhadamente a fu…" at bounding box center [459, 554] width 521 height 33
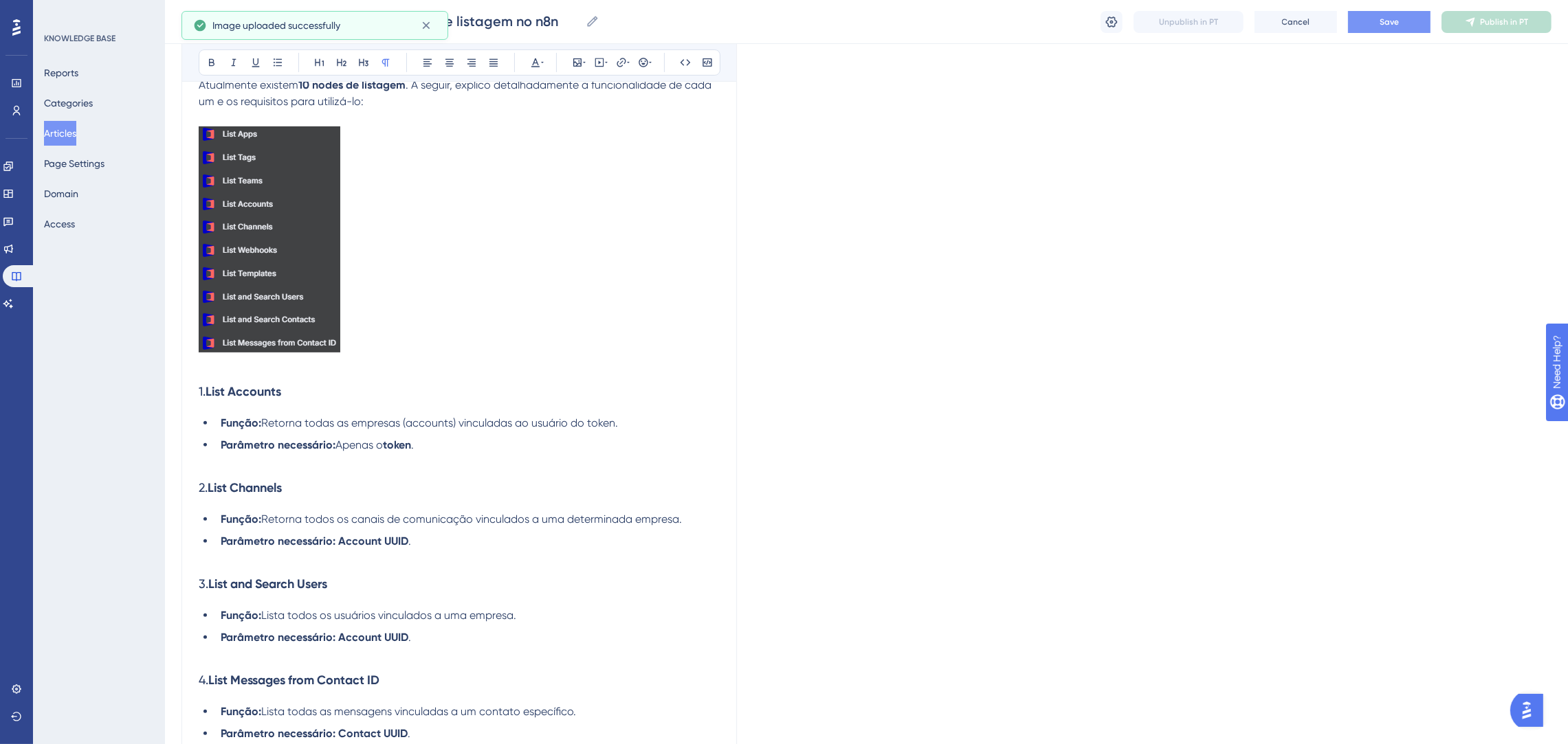
scroll to position [515, 0]
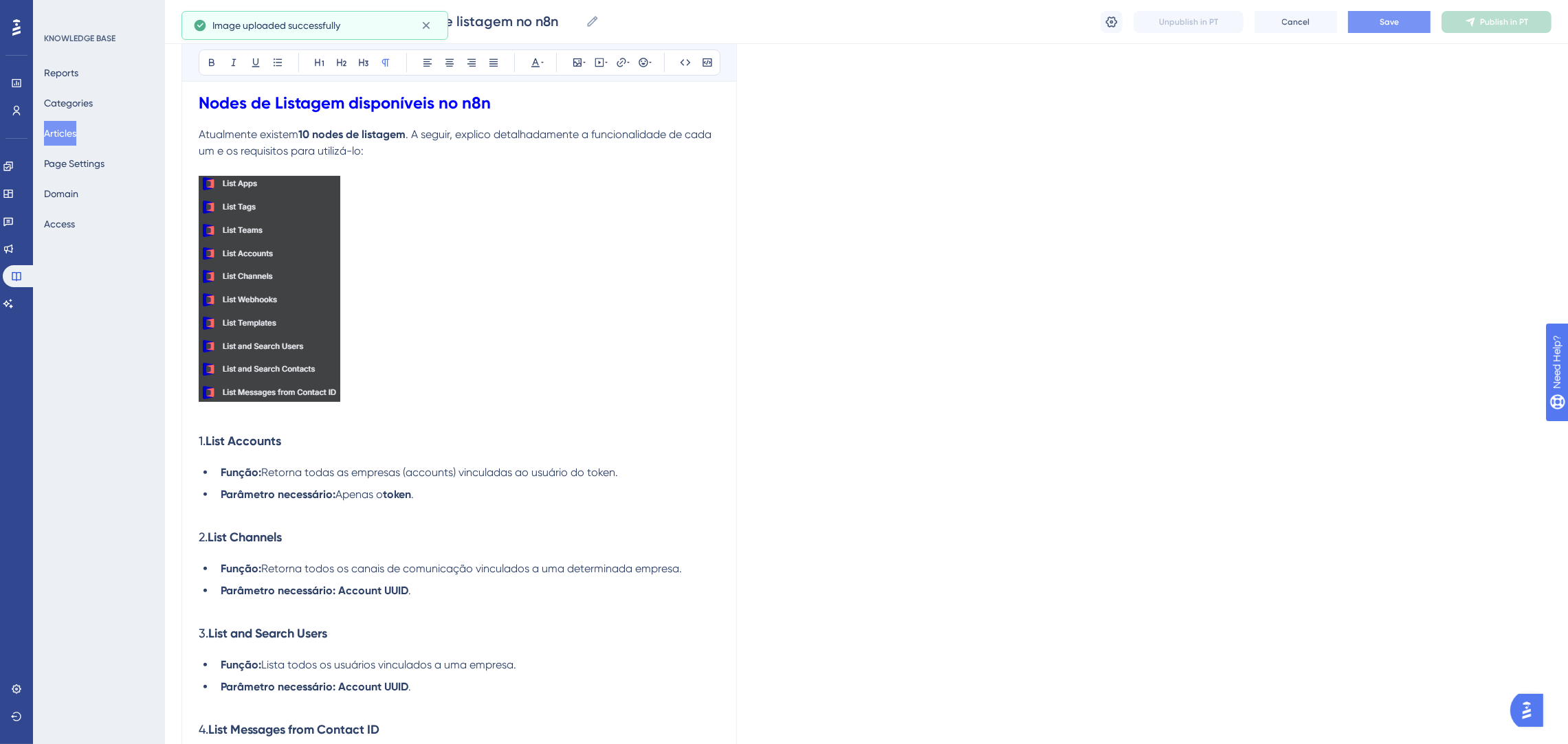
click at [398, 429] on h3 "1. List Accounts" at bounding box center [459, 441] width 521 height 36
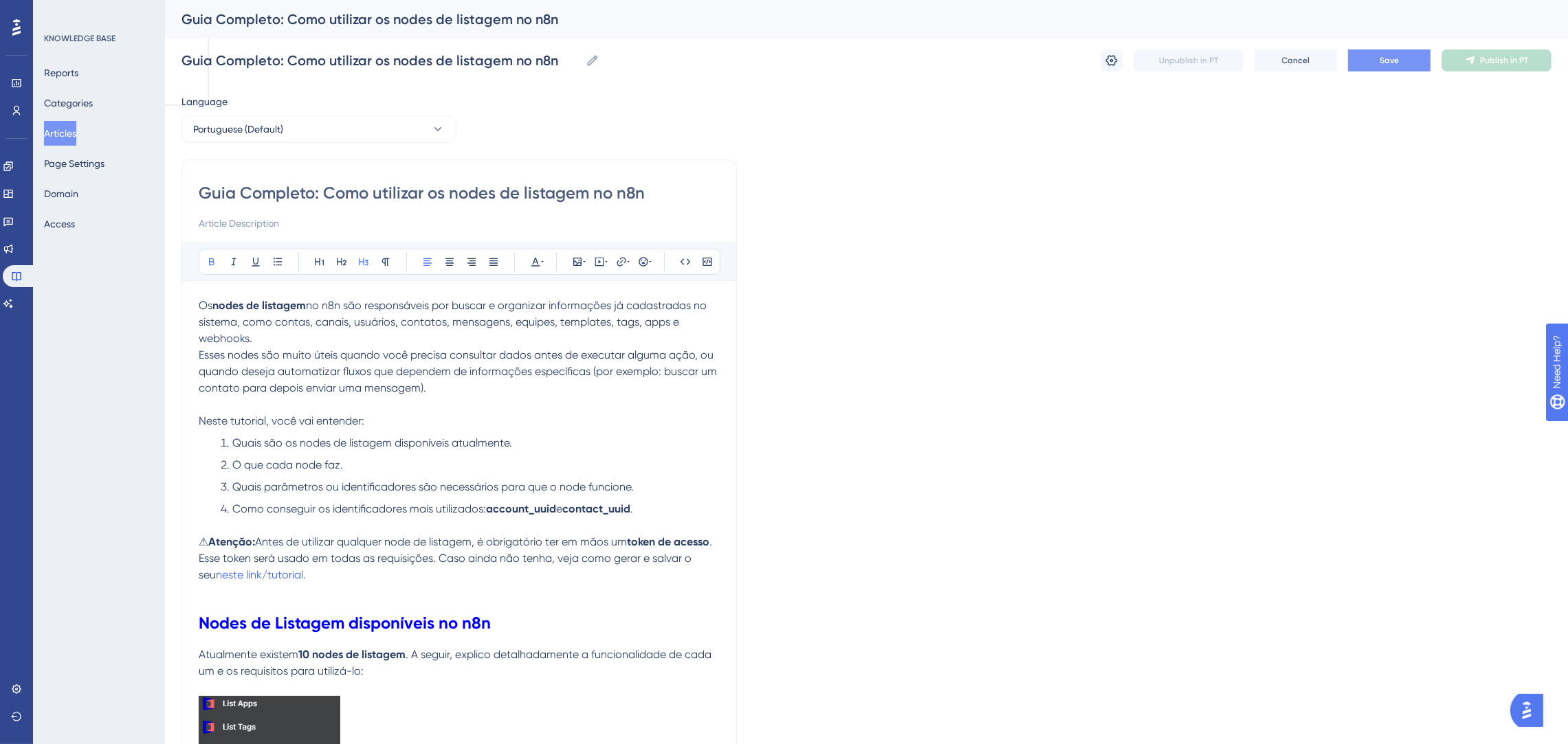
click at [318, 190] on input "Guia Completo: Como utilizar os nodes de listagem no n8n" at bounding box center [459, 193] width 521 height 22
drag, startPoint x: 318, startPoint y: 190, endPoint x: 44, endPoint y: 189, distance: 274.0
type input "Como utilizar os nodes de listagem no n8n"
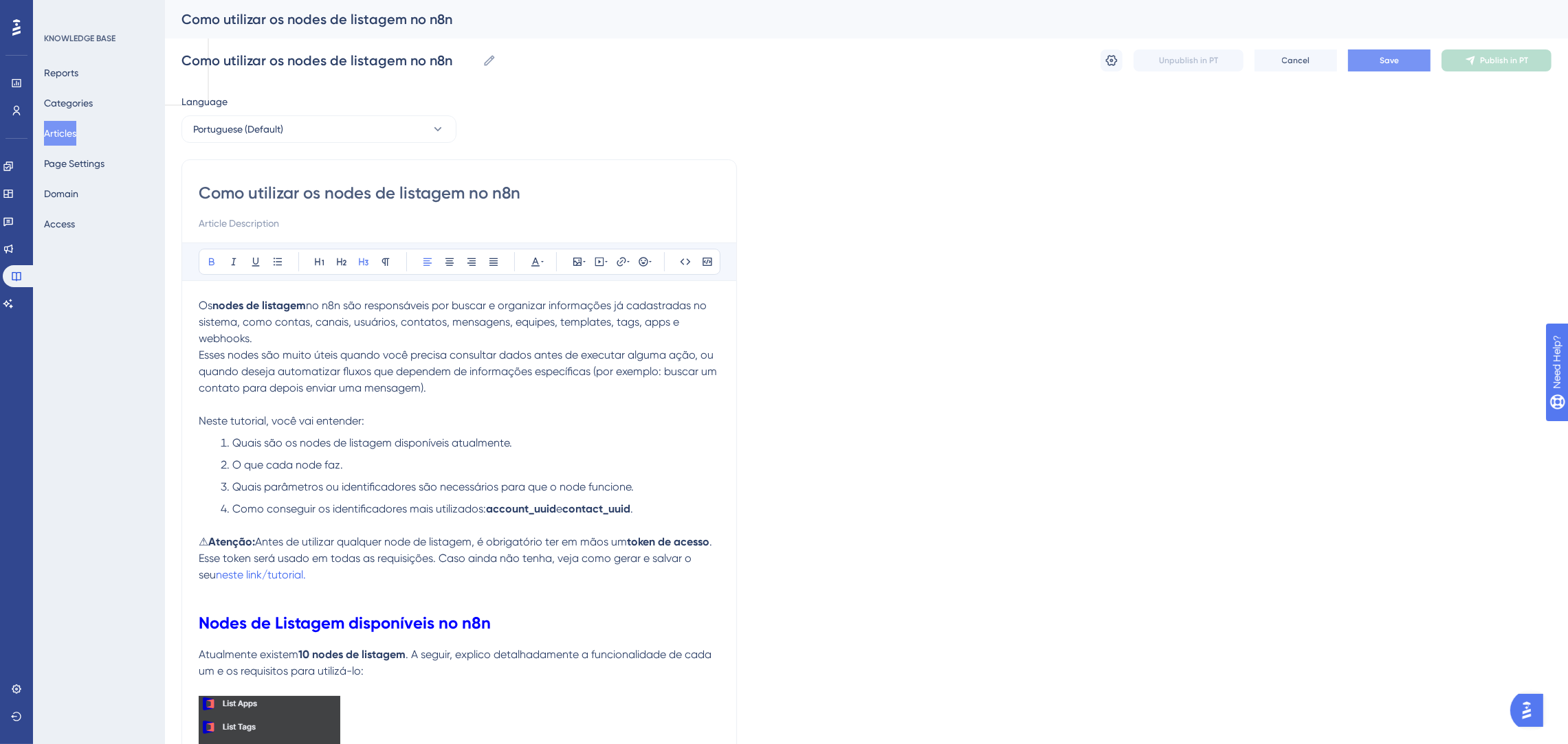
drag, startPoint x: 453, startPoint y: 194, endPoint x: 401, endPoint y: 188, distance: 52.3
click at [401, 188] on input "Como utilizar os nodes de listagem no n8n" at bounding box center [459, 193] width 521 height 22
type input "Como utilizar os nodes de no n8n"
type input "Como utilizar os nodes de L no n8n"
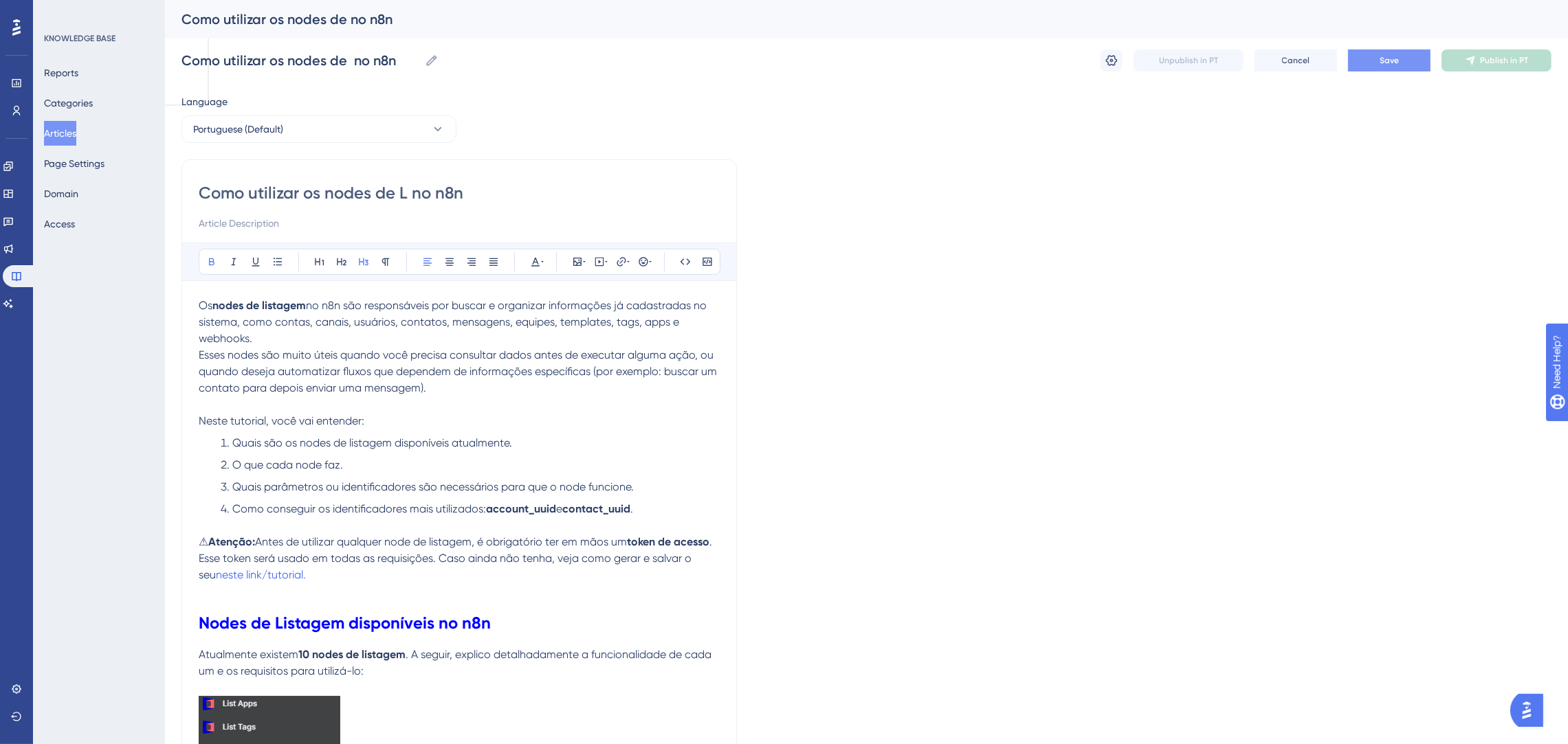
type input "Como utilizar os nodes de L no n8n"
type input "Como utilizar os nodes de LISTAGEM no n8n"
type input "Como utilizar os nodes de LI no n8n"
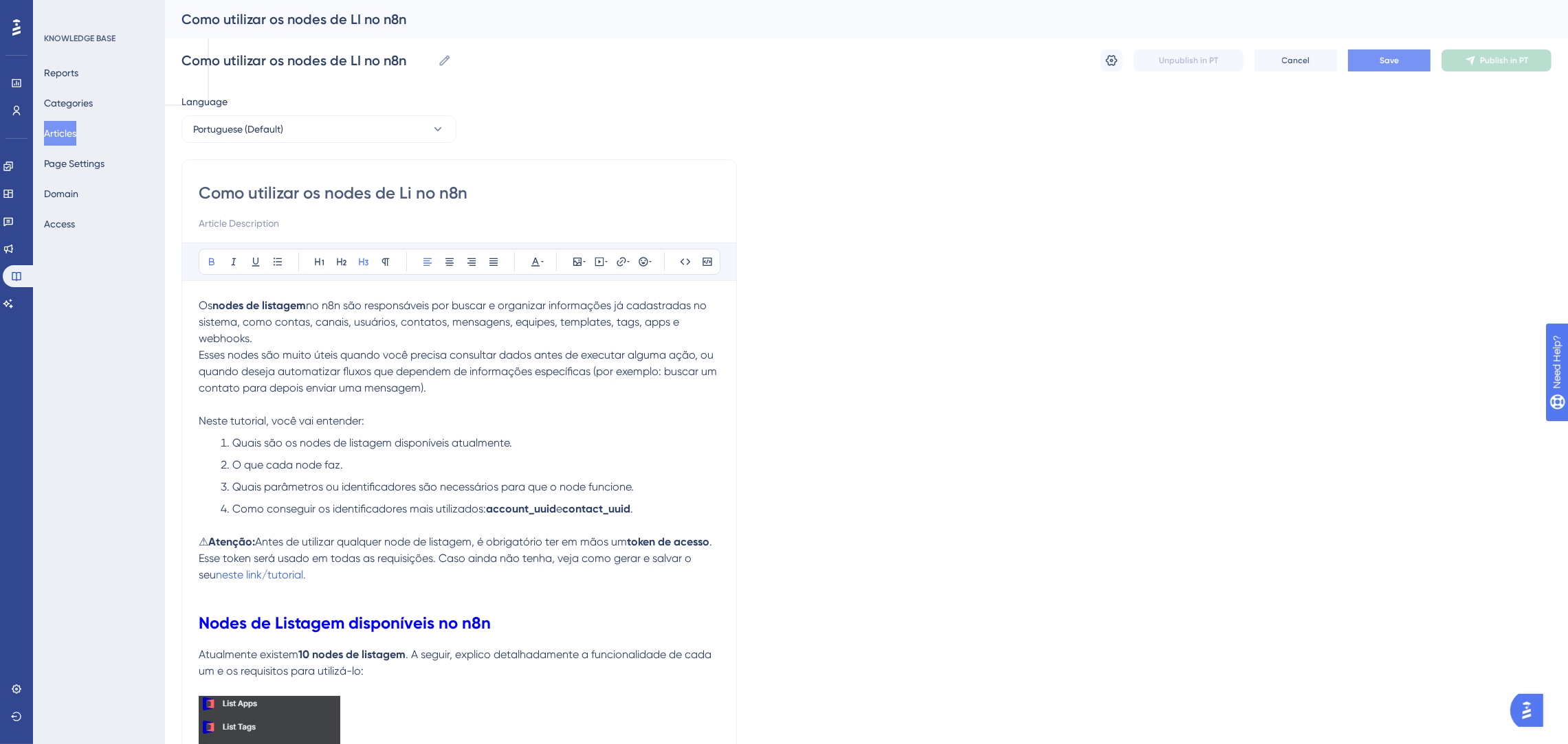
type input "Como utilizar os nodes de Lis no n8n"
type input "Como utilizar os nodes de Listagem no n8n"
click at [537, 194] on input "Como utilizar os nodes de Listagem no n8n" at bounding box center [459, 193] width 521 height 22
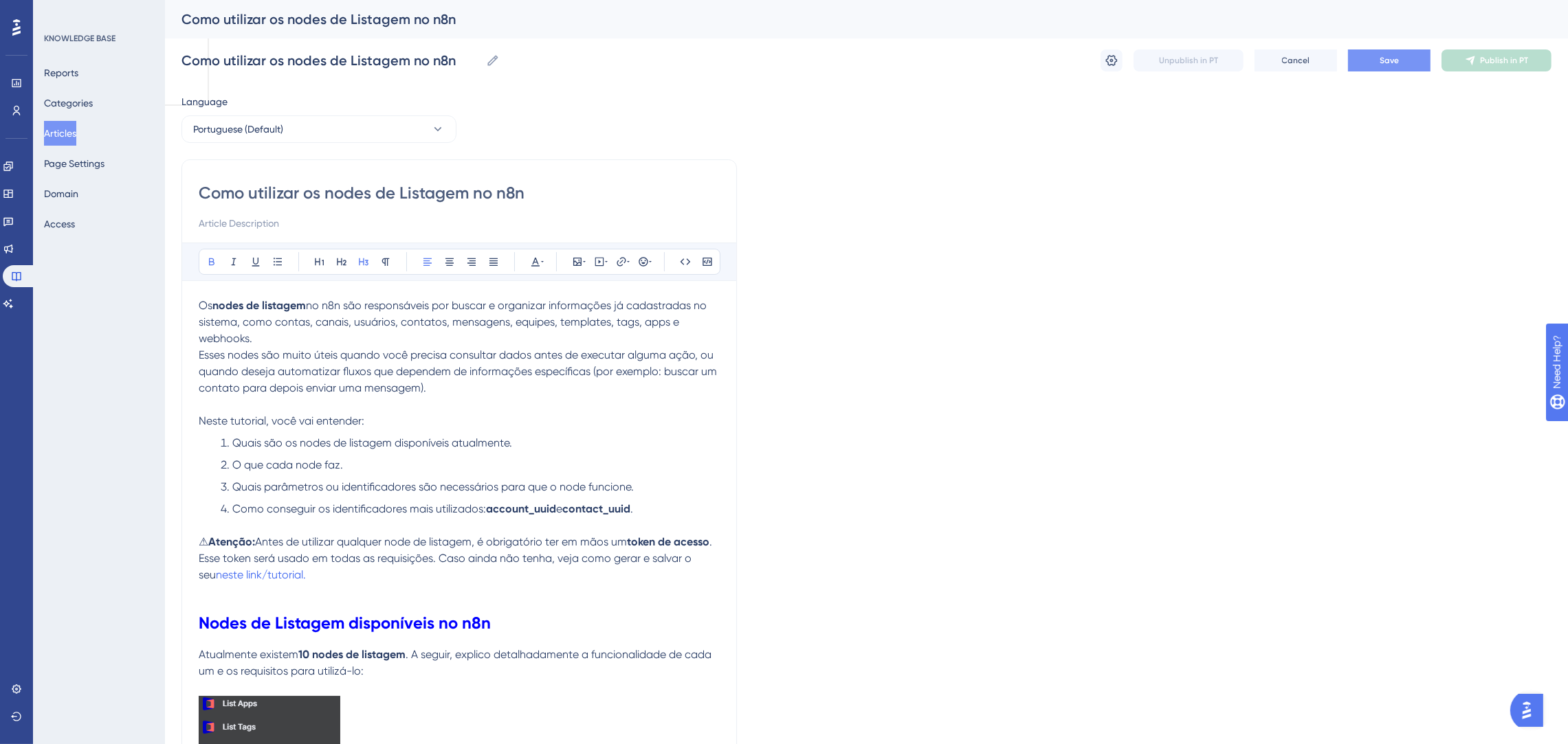
type input "Como utilizar os nodes de Listagem no n8n"
click at [1399, 54] on button "Save" at bounding box center [1388, 61] width 82 height 22
drag, startPoint x: 646, startPoint y: 512, endPoint x: 567, endPoint y: 507, distance: 79.2
click at [567, 507] on li "Como conseguir os identificadores mais utilizados: account_uuid e contact_uuid ." at bounding box center [468, 509] width 505 height 17
click at [213, 259] on icon at bounding box center [212, 262] width 6 height 8
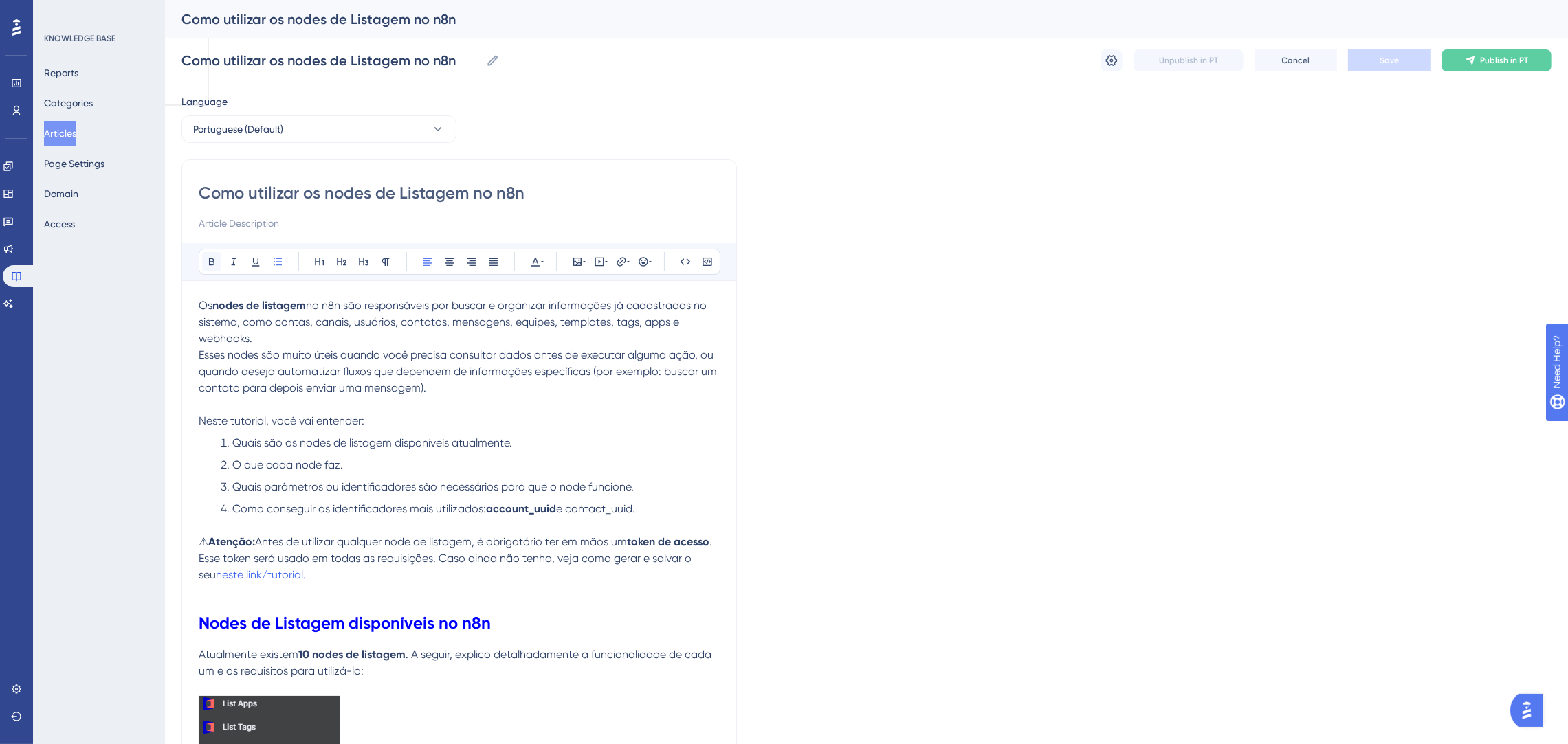
click at [213, 259] on icon at bounding box center [212, 262] width 6 height 8
drag, startPoint x: 558, startPoint y: 507, endPoint x: 489, endPoint y: 503, distance: 69.1
click at [489, 503] on li "Como conseguir os identificadores mais utilizados: account_uuid e contact_uuid." at bounding box center [468, 509] width 505 height 17
click at [205, 261] on button at bounding box center [211, 261] width 19 height 19
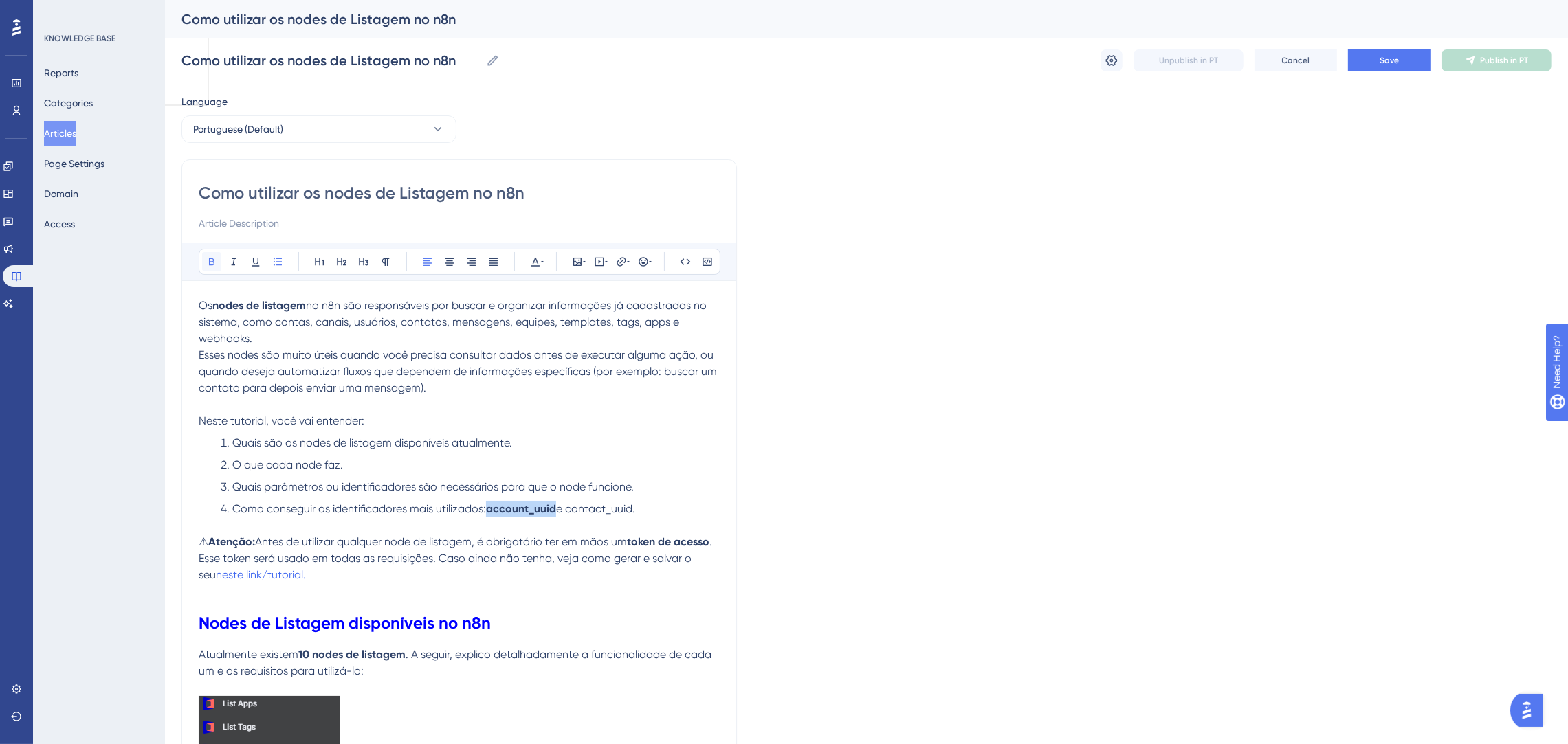
click at [205, 261] on button at bounding box center [211, 261] width 19 height 19
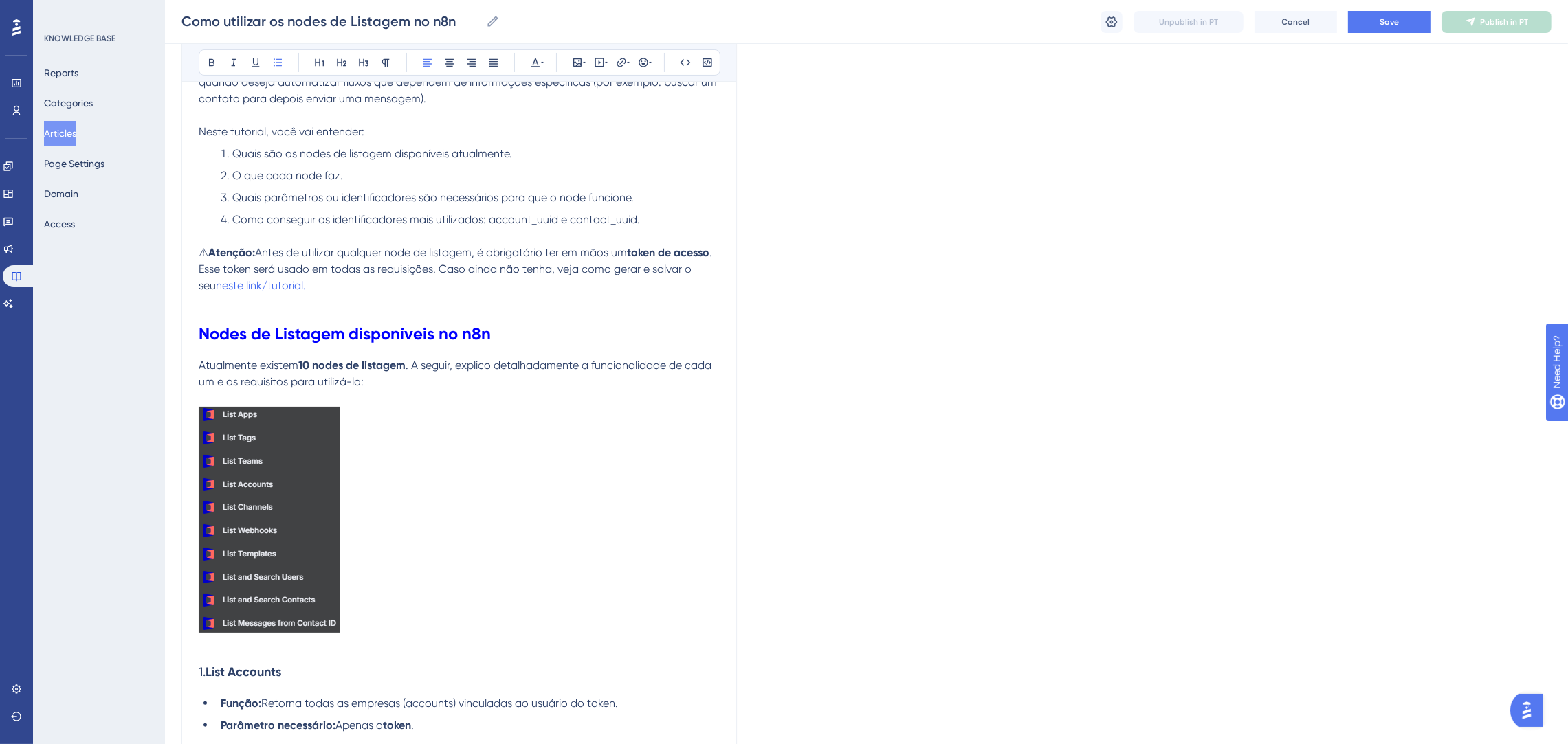
scroll to position [309, 0]
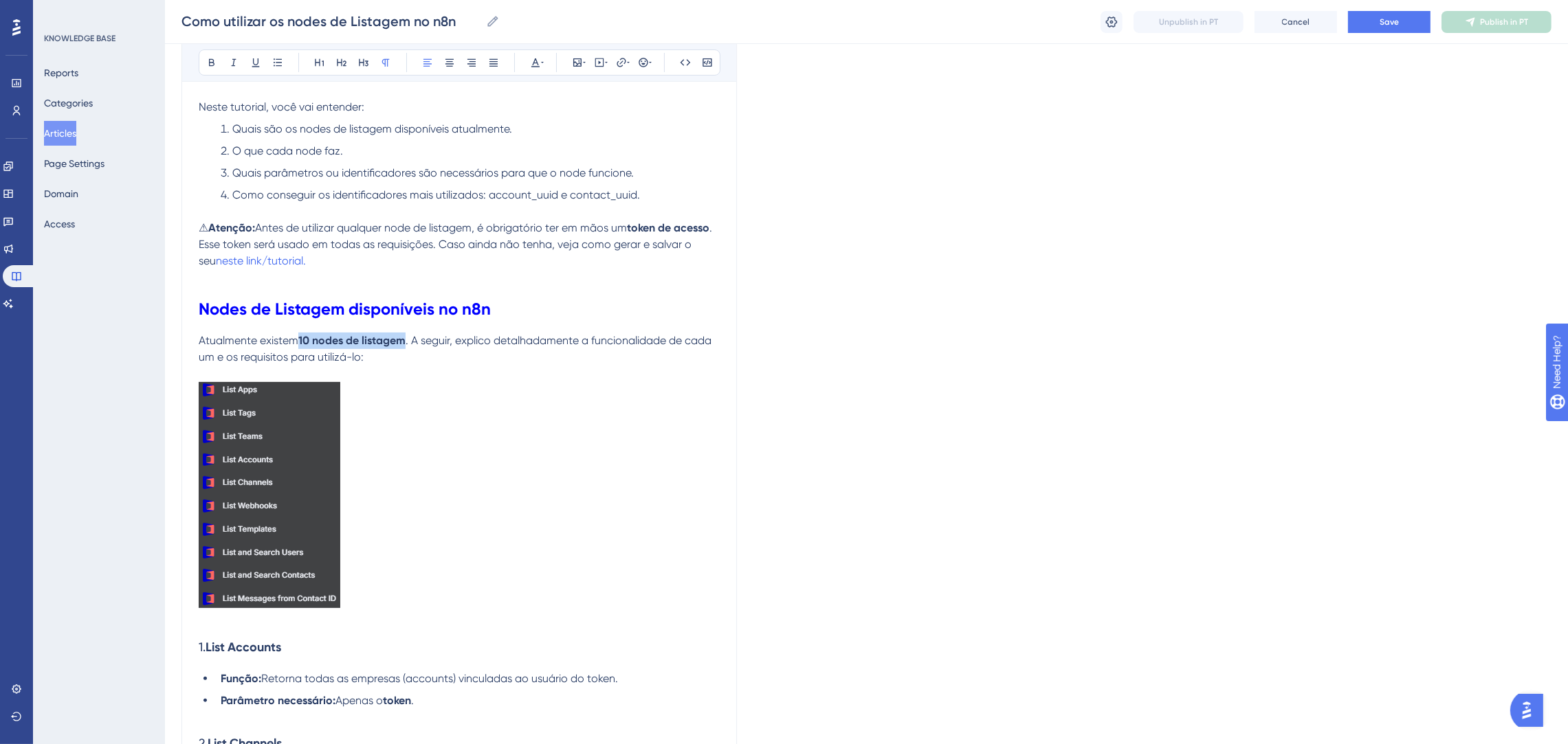
drag, startPoint x: 299, startPoint y: 336, endPoint x: 409, endPoint y: 333, distance: 110.0
click at [409, 333] on p "Atualmente existem 10 nodes de listagem . A seguir, explico detalhadamente a fu…" at bounding box center [459, 349] width 521 height 33
click at [213, 58] on icon at bounding box center [212, 62] width 11 height 11
click at [675, 449] on p at bounding box center [459, 498] width 521 height 230
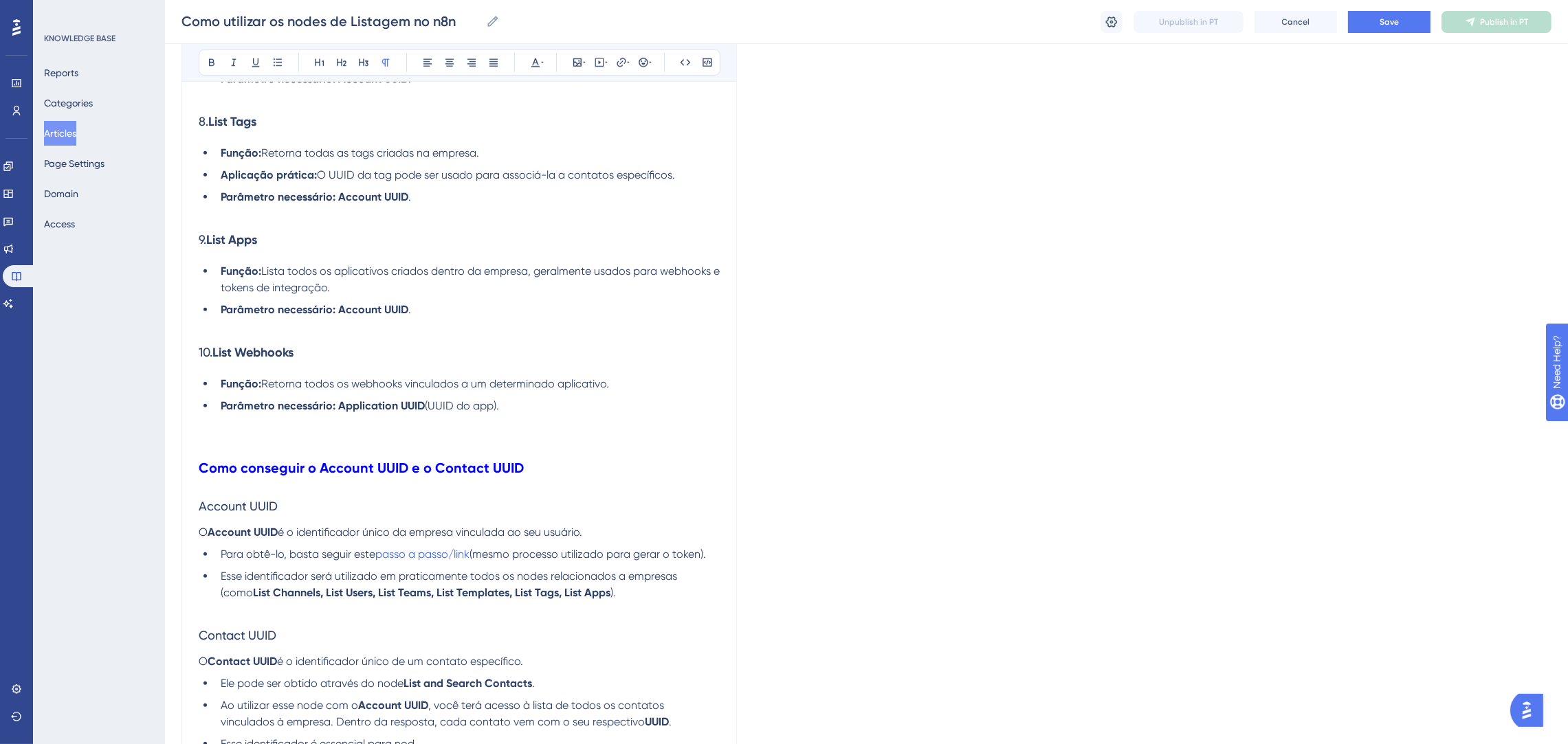
scroll to position [1649, 0]
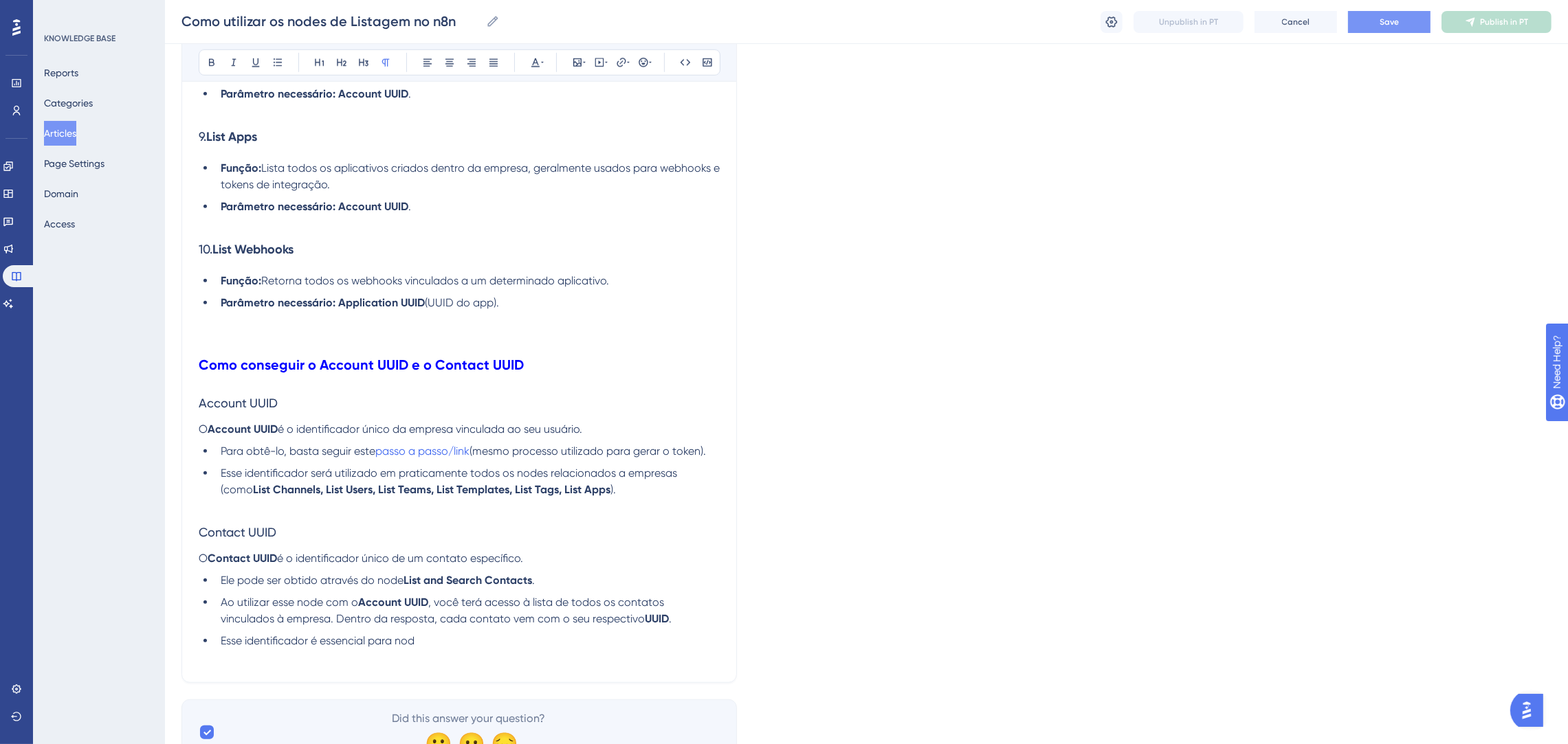
click at [1405, 16] on button "Save" at bounding box center [1388, 22] width 82 height 22
drag, startPoint x: 209, startPoint y: 429, endPoint x: 277, endPoint y: 426, distance: 68.1
click at [277, 426] on p "O Account UUID é o identificador único da empresa vinculada ao seu usuário." at bounding box center [459, 429] width 521 height 17
click at [217, 62] on icon at bounding box center [212, 62] width 11 height 11
click at [428, 496] on li "Esse identificador será utilizado em praticamente todos os nodes relacionados a…" at bounding box center [468, 481] width 505 height 33
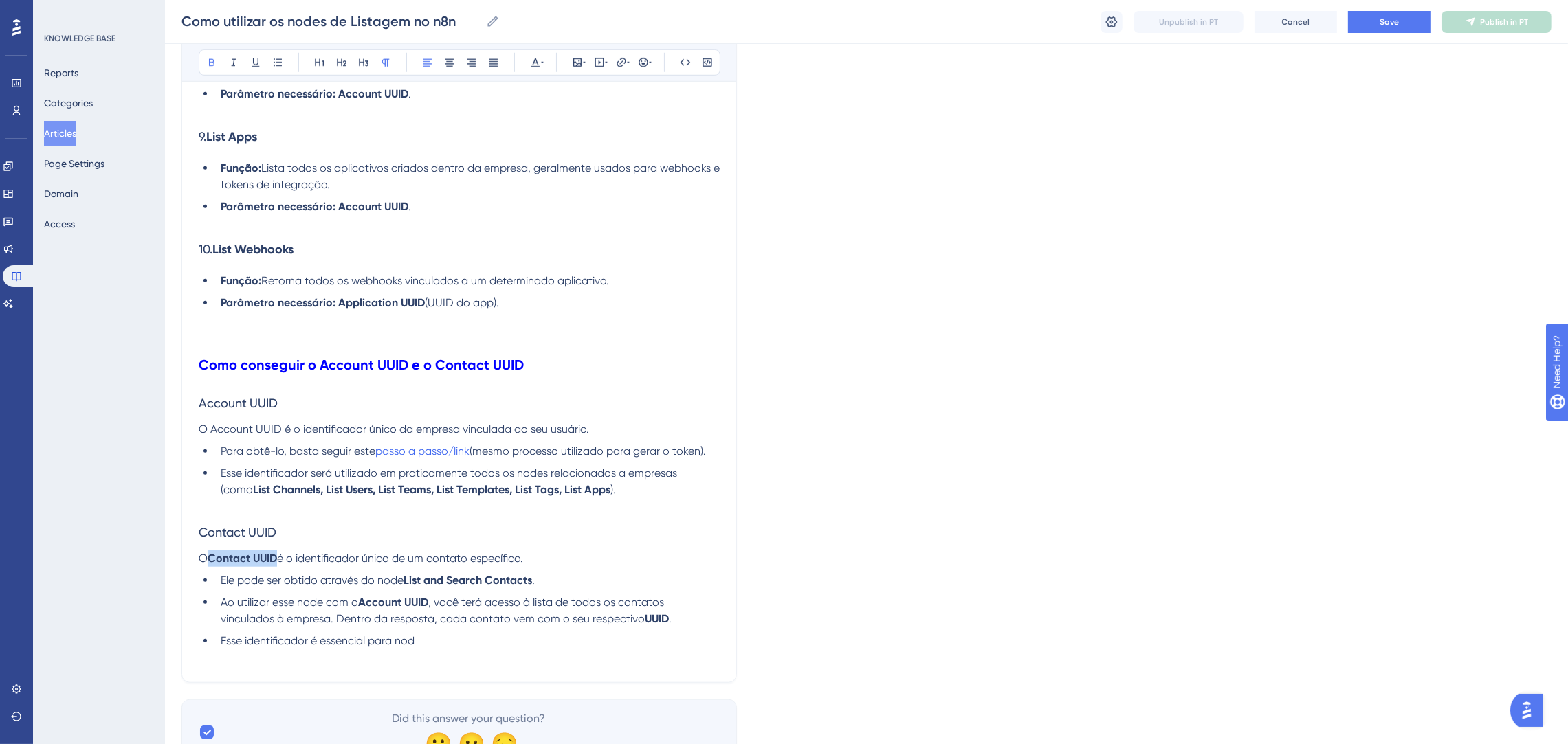
drag, startPoint x: 279, startPoint y: 553, endPoint x: 213, endPoint y: 557, distance: 66.1
click at [213, 557] on p "O Contact UUID é o identificador único de um contato específico." at bounding box center [459, 558] width 521 height 17
click at [213, 55] on button at bounding box center [211, 62] width 19 height 19
click at [591, 549] on h3 "Contact UUID" at bounding box center [459, 532] width 521 height 36
drag, startPoint x: 576, startPoint y: 486, endPoint x: 210, endPoint y: 494, distance: 366.1
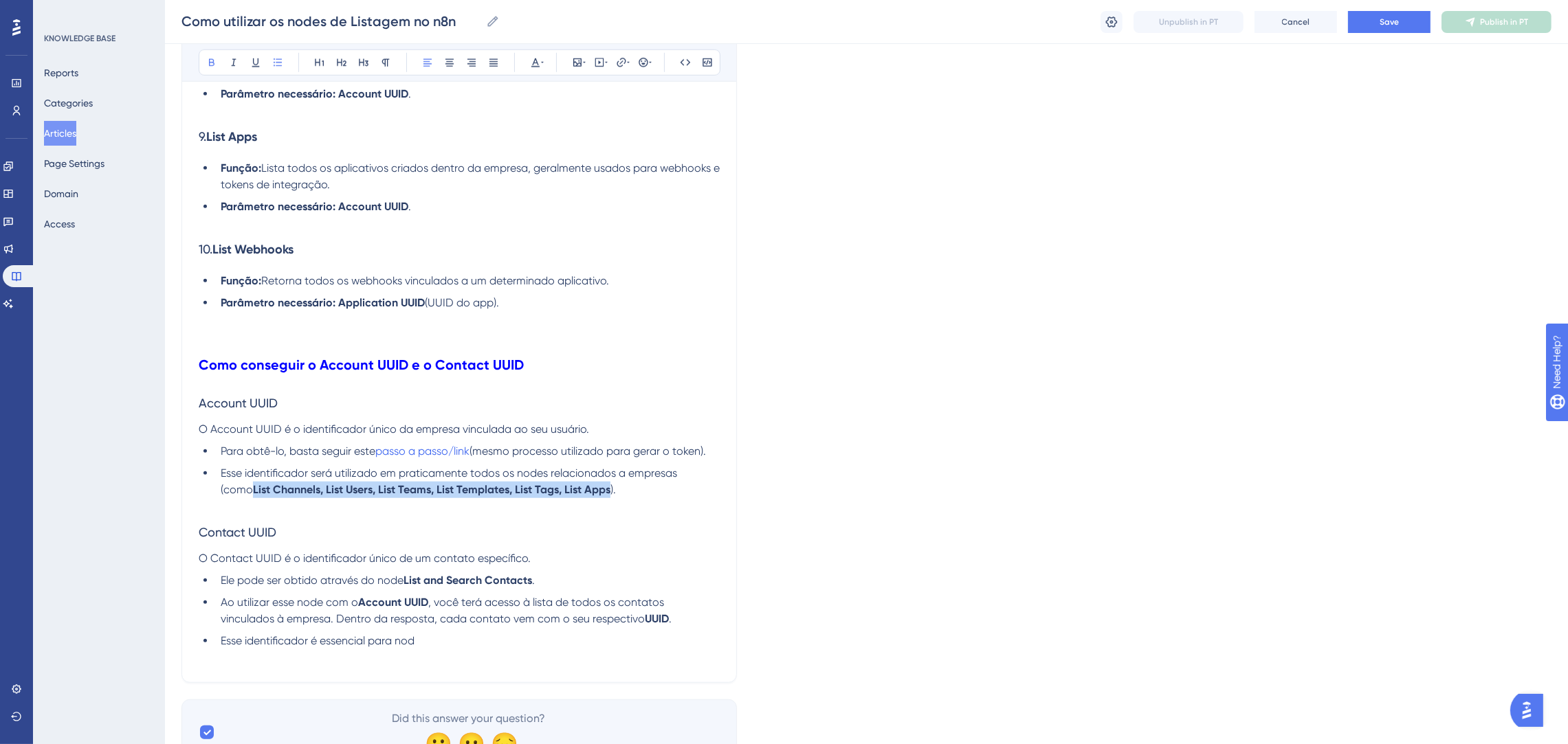
click at [210, 494] on ul "Para obtê-lo, basta seguir este passo a passo/link (mesmo processo utilizado pa…" at bounding box center [459, 470] width 521 height 55
click at [214, 68] on icon at bounding box center [212, 62] width 11 height 11
click at [701, 471] on span "Esse identificador será utilizado em praticamente todos os nodes relacionados a…" at bounding box center [467, 482] width 494 height 30
drag, startPoint x: 406, startPoint y: 578, endPoint x: 536, endPoint y: 577, distance: 130.0
click at [536, 577] on li "Ele pode ser obtido através do node List and Search Contacts ." at bounding box center [468, 580] width 505 height 17
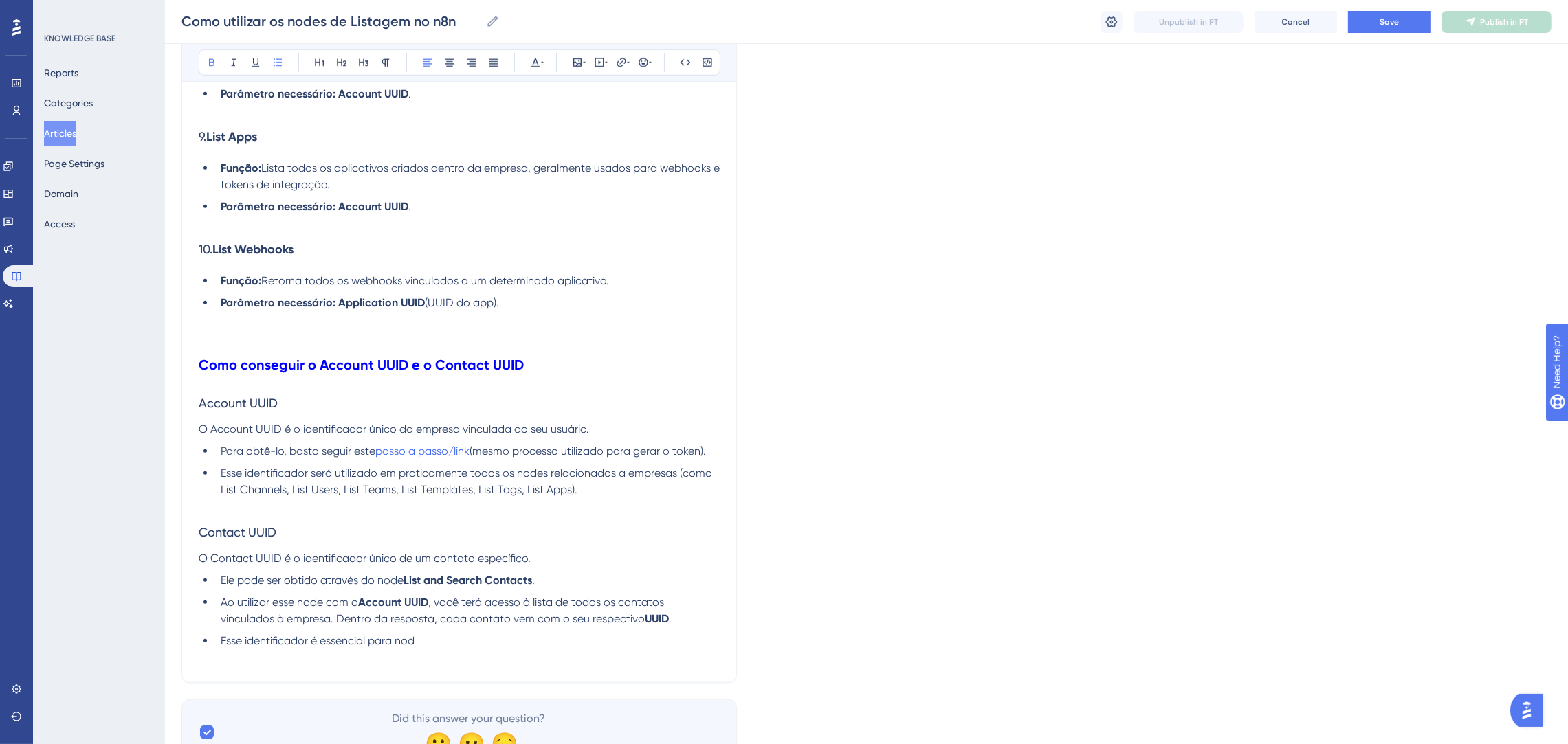
click at [443, 604] on span ", você terá acesso à lista de todos os contatos vinculados à empresa. Dentro da…" at bounding box center [443, 611] width 446 height 30
drag, startPoint x: 641, startPoint y: 619, endPoint x: 672, endPoint y: 620, distance: 31.0
click at [672, 620] on li "Ao utilizar esse node com o Account UUID , você terá acesso à lista de todos os…" at bounding box center [468, 610] width 505 height 33
click at [213, 59] on icon at bounding box center [212, 62] width 11 height 11
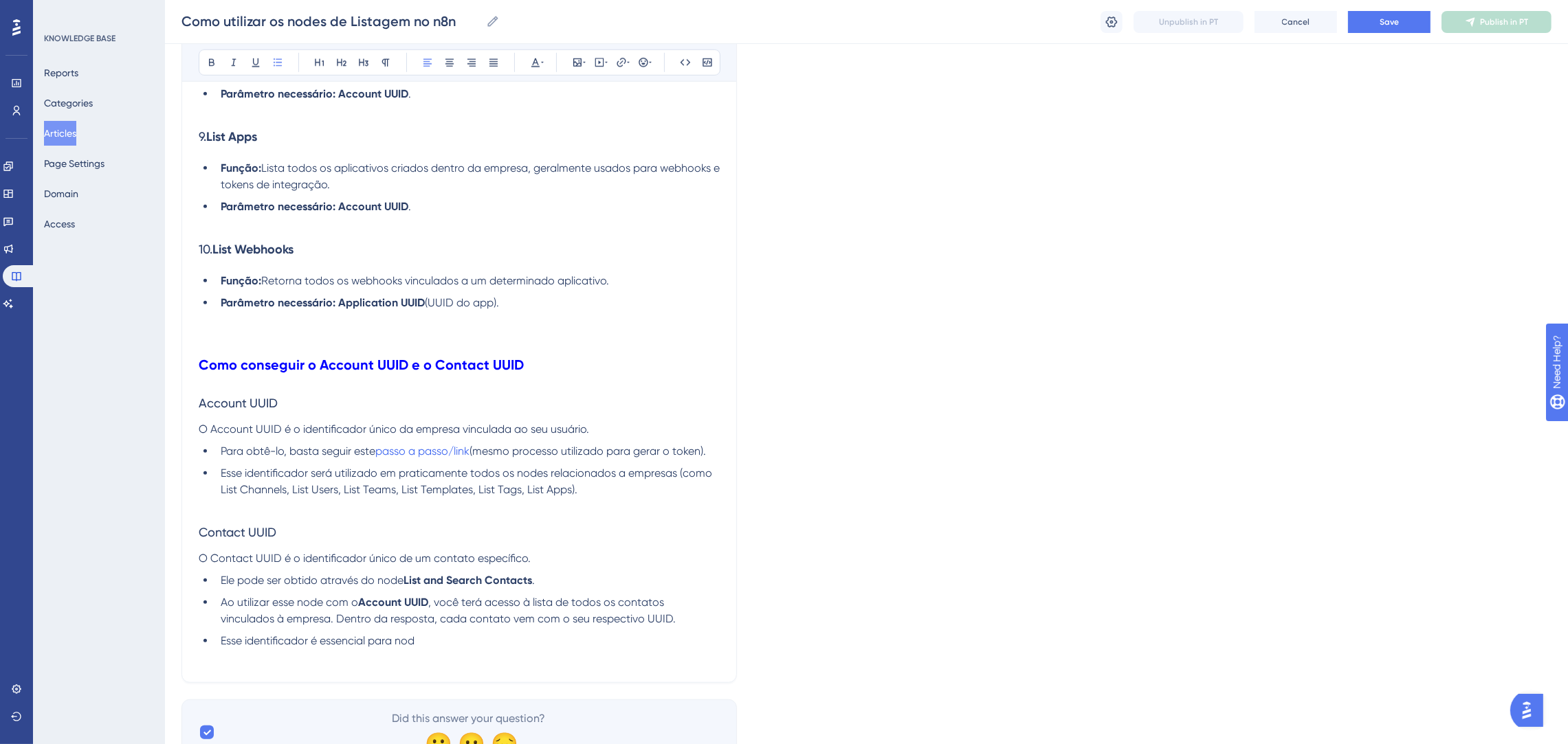
drag, startPoint x: 279, startPoint y: 533, endPoint x: 180, endPoint y: 520, distance: 99.8
click at [207, 66] on icon at bounding box center [212, 62] width 11 height 11
drag, startPoint x: 298, startPoint y: 411, endPoint x: 189, endPoint y: 393, distance: 110.5
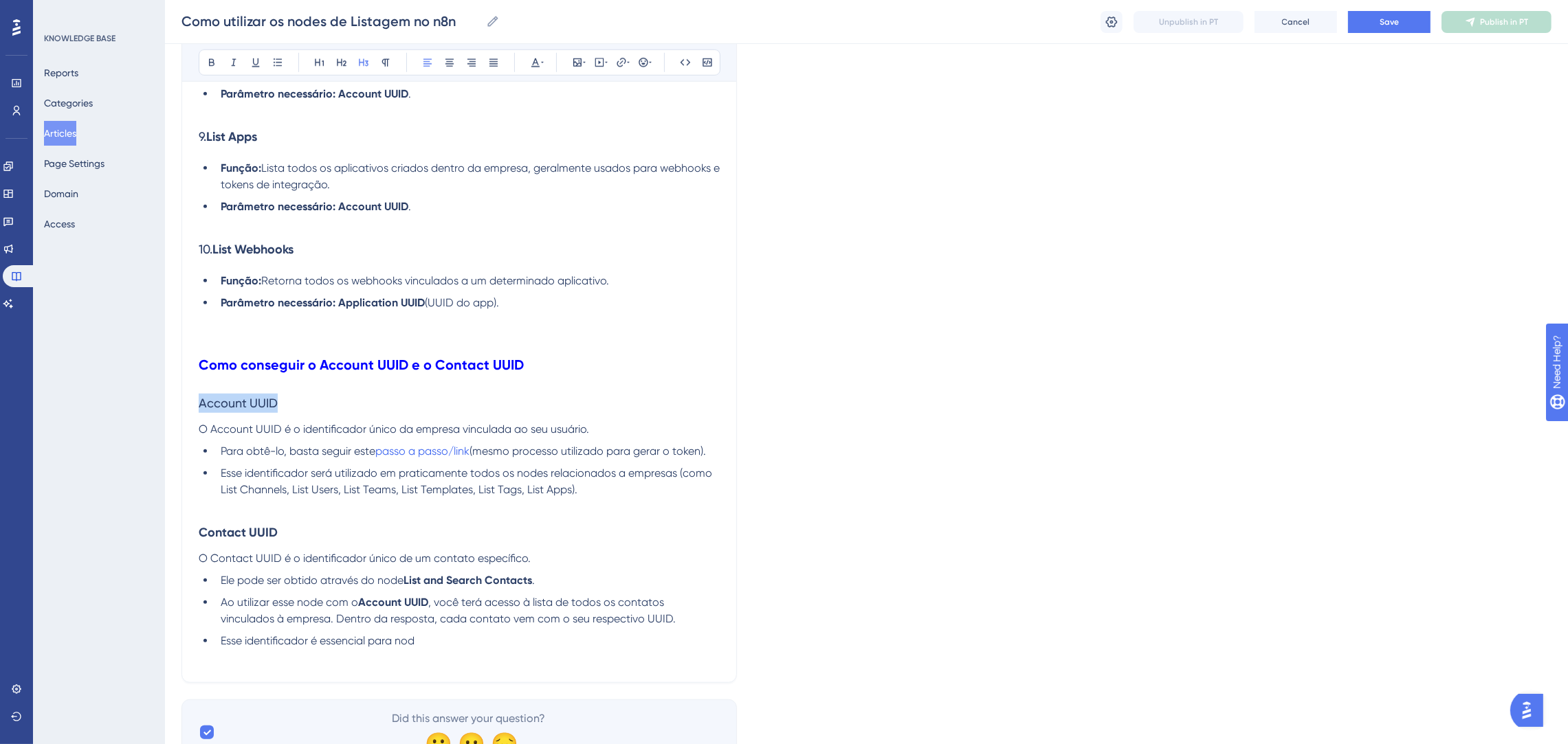
click at [213, 66] on icon at bounding box center [212, 62] width 11 height 11
click at [475, 433] on span "O Account UUID é o identificador único da empresa vinculada ao seu usuário." at bounding box center [393, 428] width 391 height 13
click at [528, 420] on h3 "Account UUID" at bounding box center [459, 403] width 521 height 36
click at [1385, 17] on span "Save" at bounding box center [1388, 22] width 19 height 11
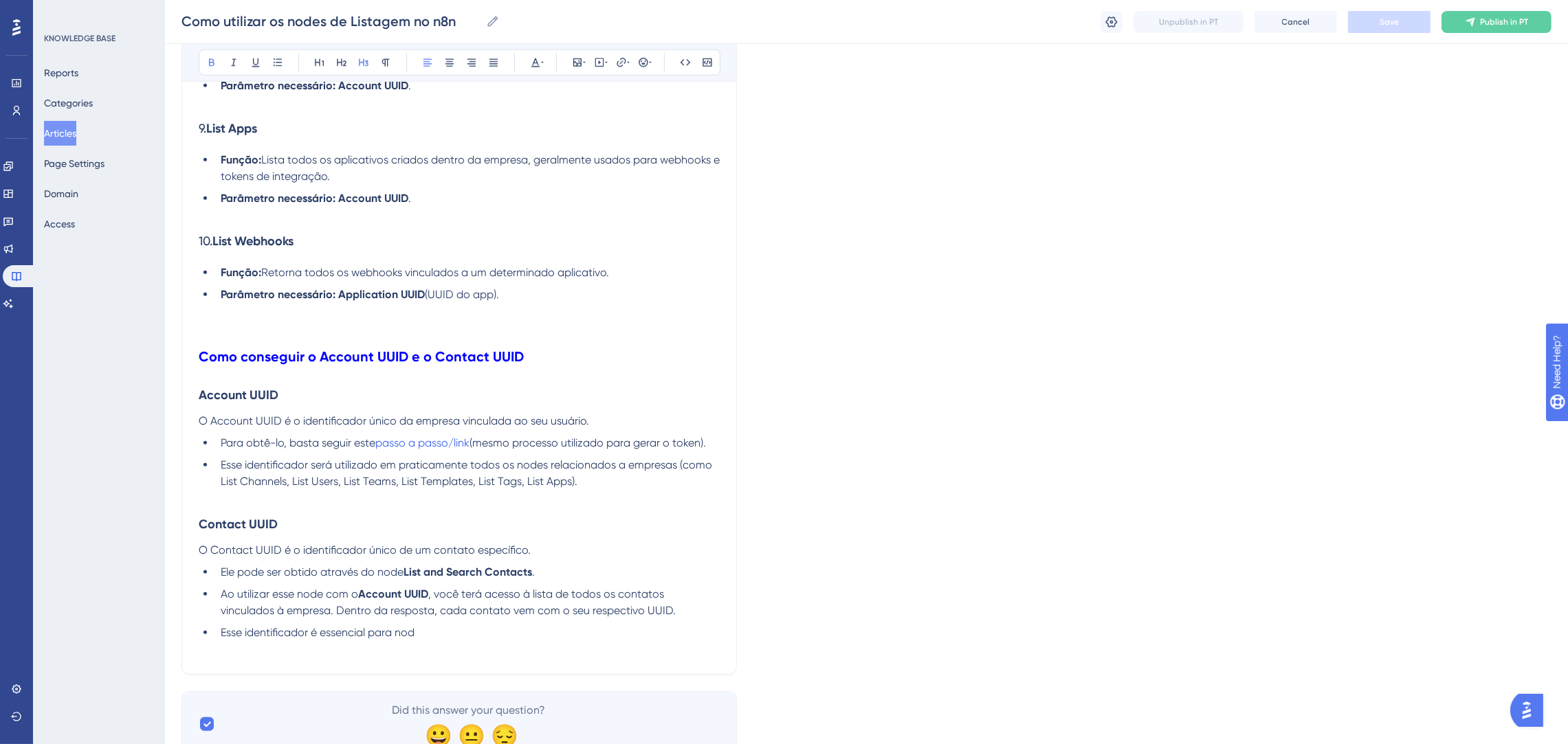
scroll to position [1610, 0]
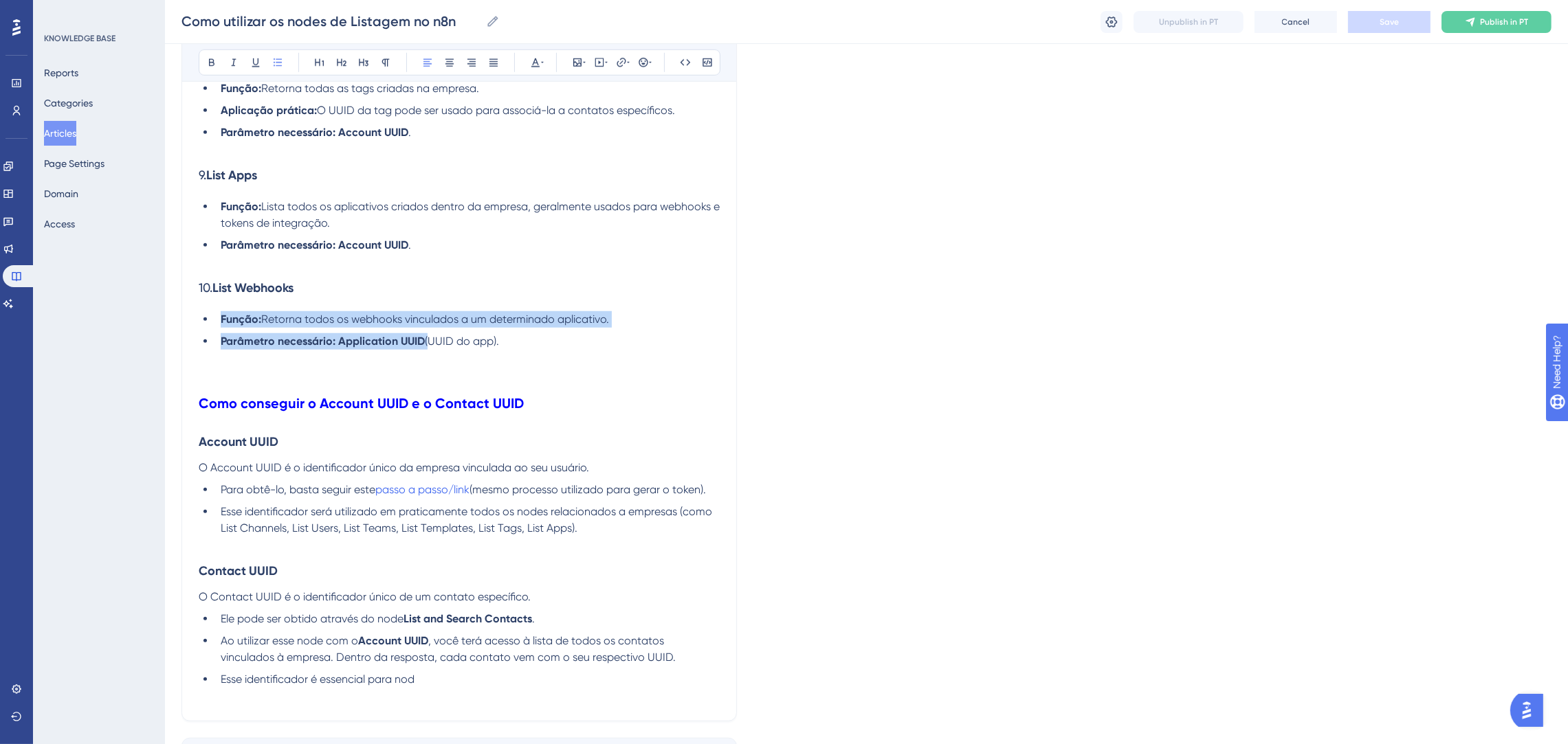
drag, startPoint x: 426, startPoint y: 339, endPoint x: 168, endPoint y: 311, distance: 259.5
drag, startPoint x: 531, startPoint y: 355, endPoint x: 150, endPoint y: 309, distance: 383.8
click at [217, 59] on icon at bounding box center [212, 62] width 11 height 11
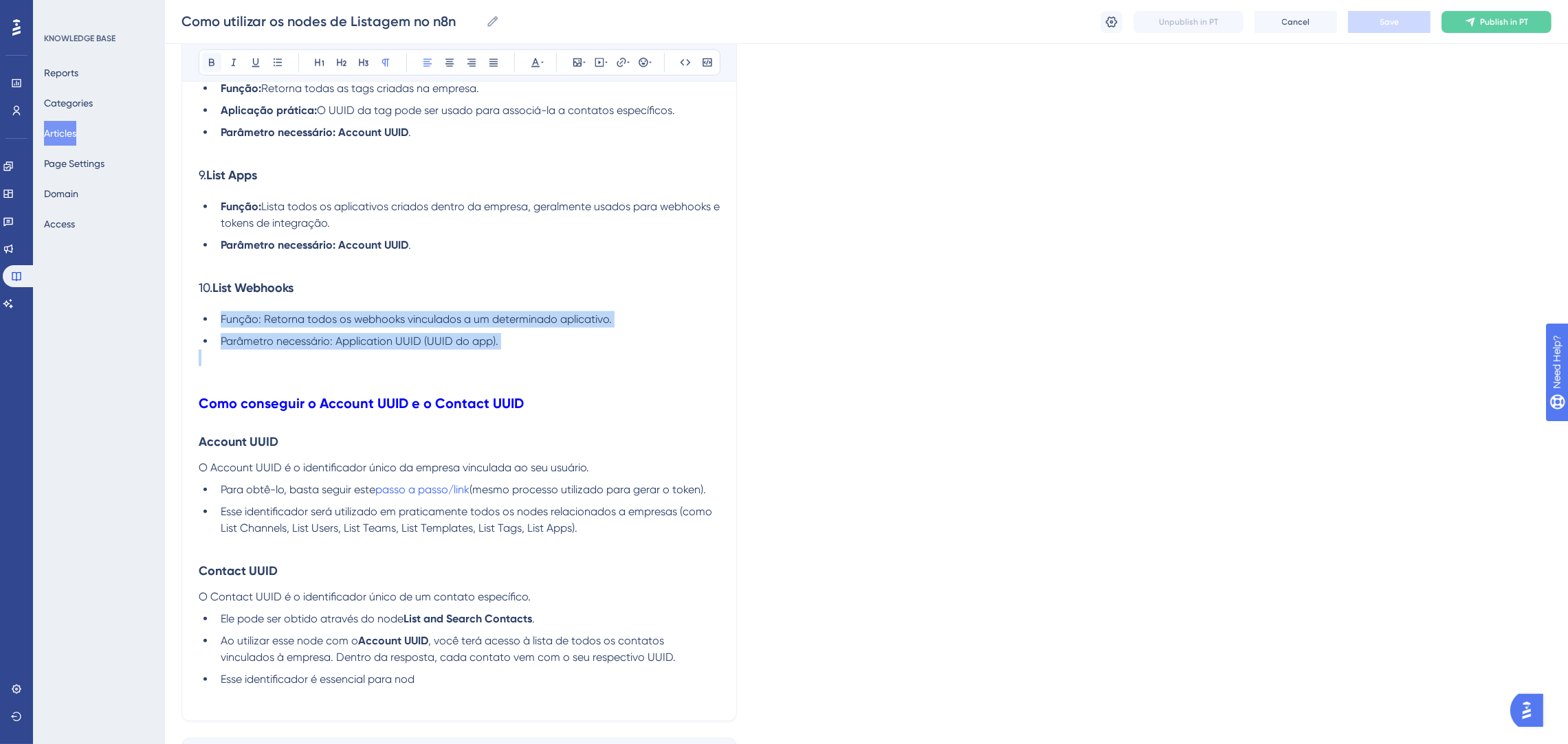
click at [216, 60] on icon at bounding box center [212, 62] width 11 height 11
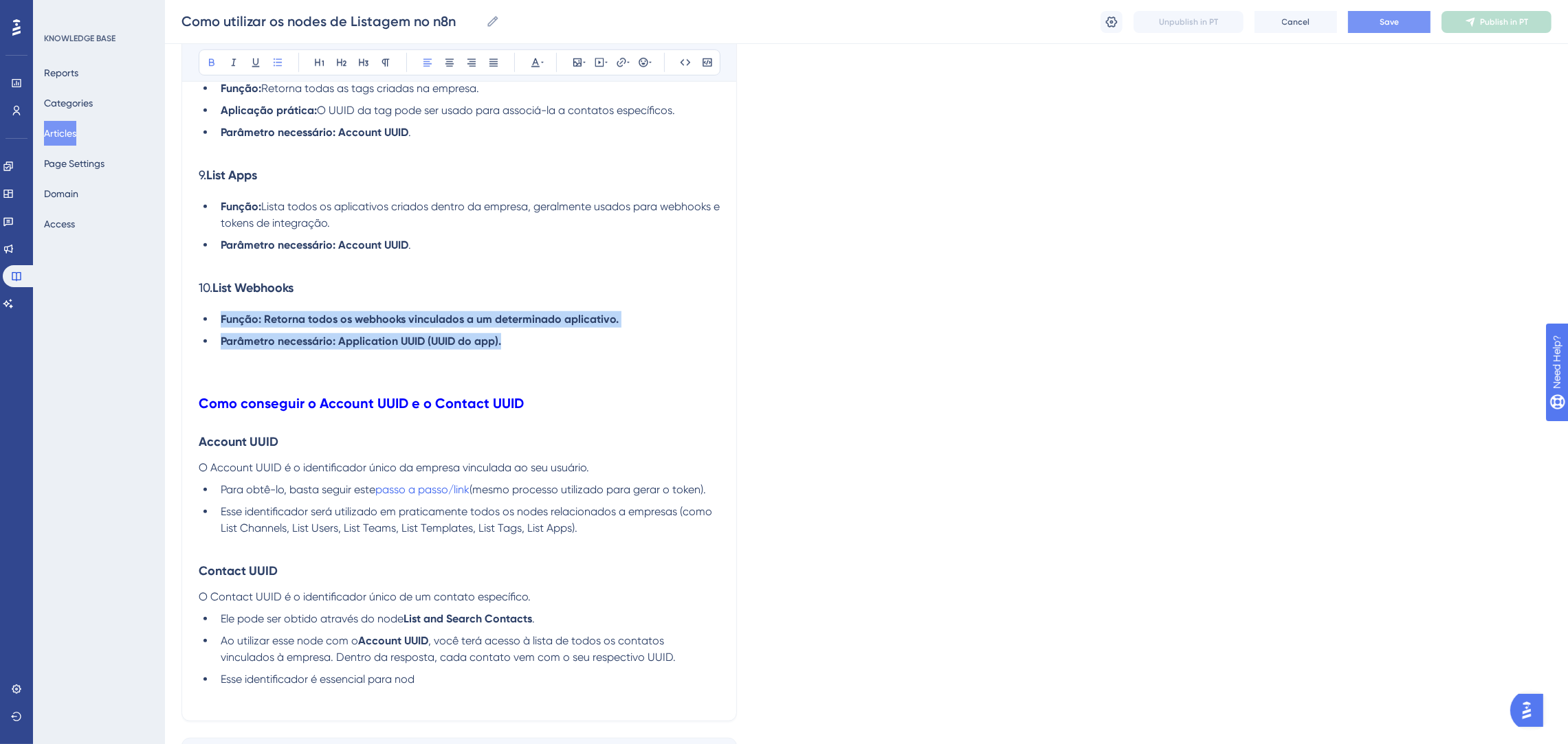
drag, startPoint x: 521, startPoint y: 340, endPoint x: 204, endPoint y: 277, distance: 323.2
click at [218, 311] on ul "Função: Retorna todos os webhooks vinculados a um determinado aplicativo. Parâm…" at bounding box center [459, 330] width 521 height 39
click at [208, 64] on icon at bounding box center [212, 62] width 11 height 11
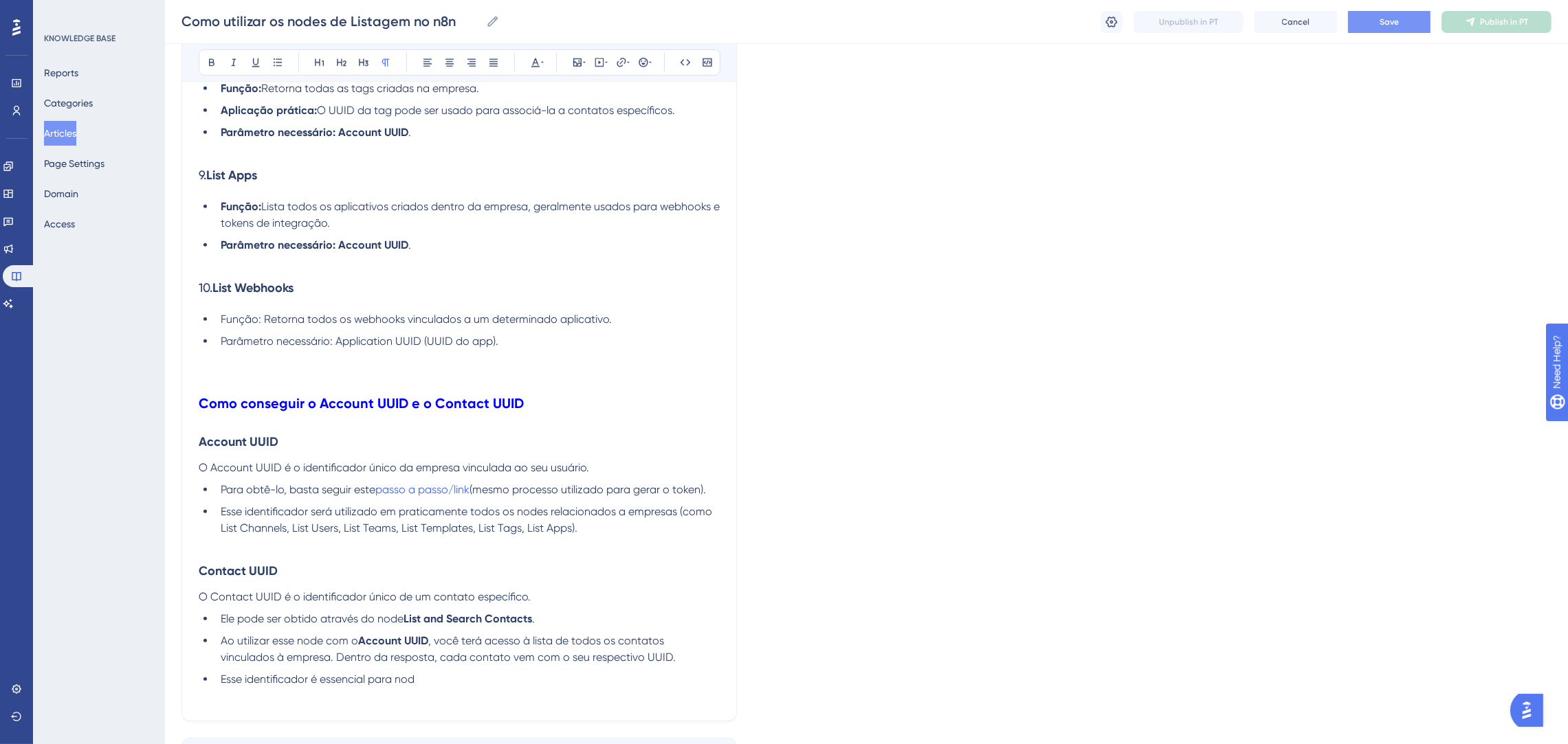
click at [472, 354] on p at bounding box center [459, 358] width 521 height 17
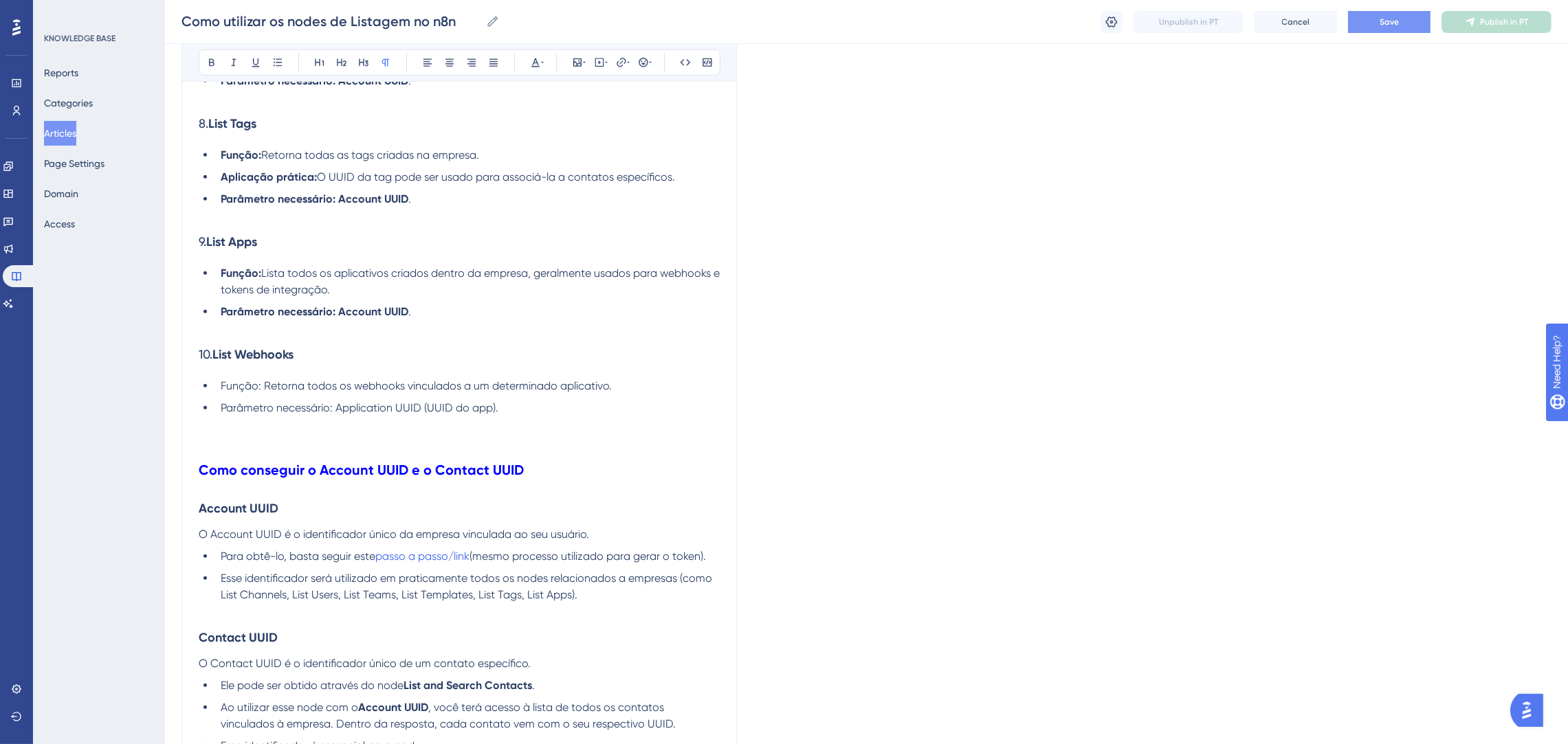
scroll to position [1508, 0]
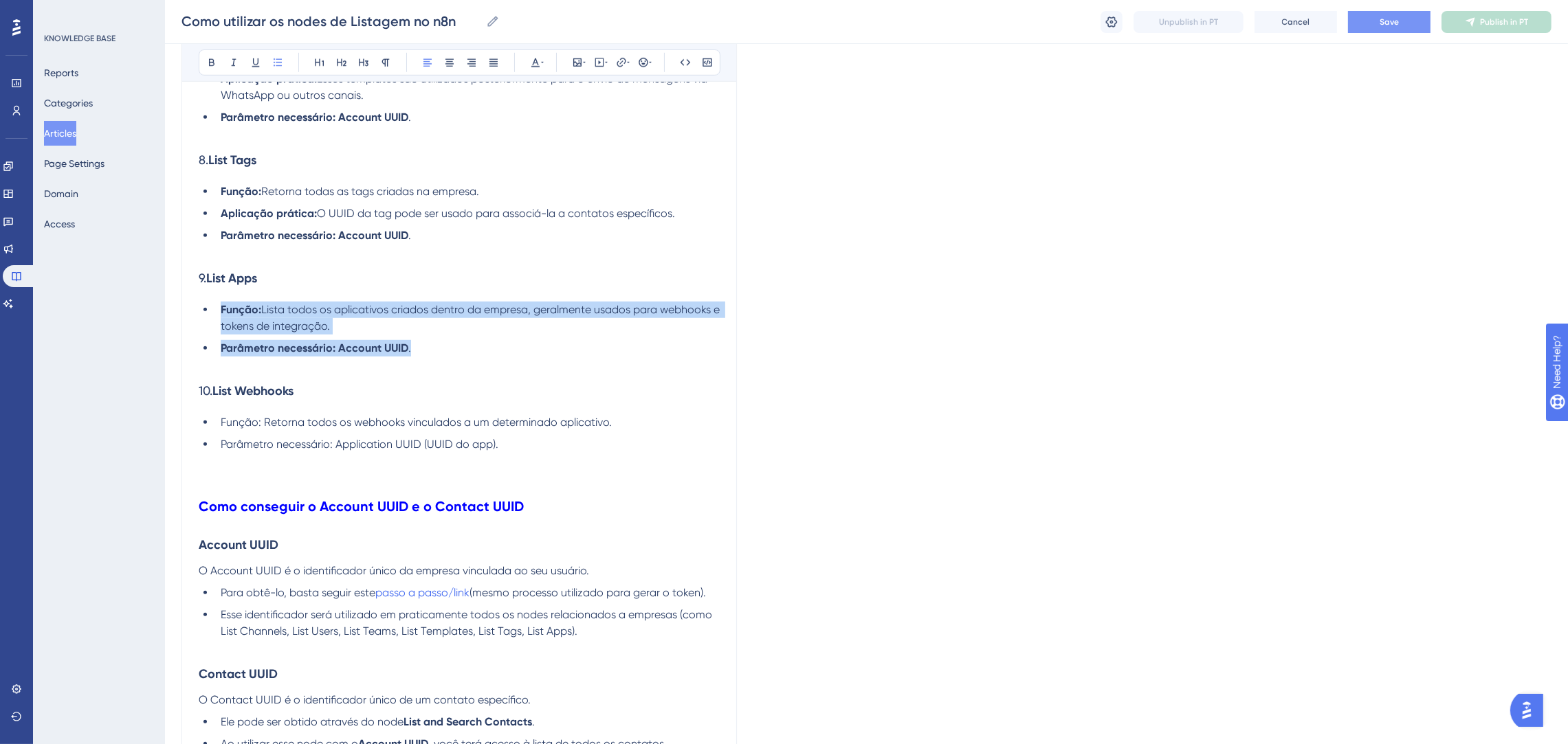
drag, startPoint x: 438, startPoint y: 336, endPoint x: 216, endPoint y: 239, distance: 242.3
click at [211, 309] on ul "Função: Lista todos os aplicativos criados dentro da empresa, geralmente usados…" at bounding box center [459, 329] width 521 height 55
click at [203, 59] on button at bounding box center [211, 62] width 19 height 19
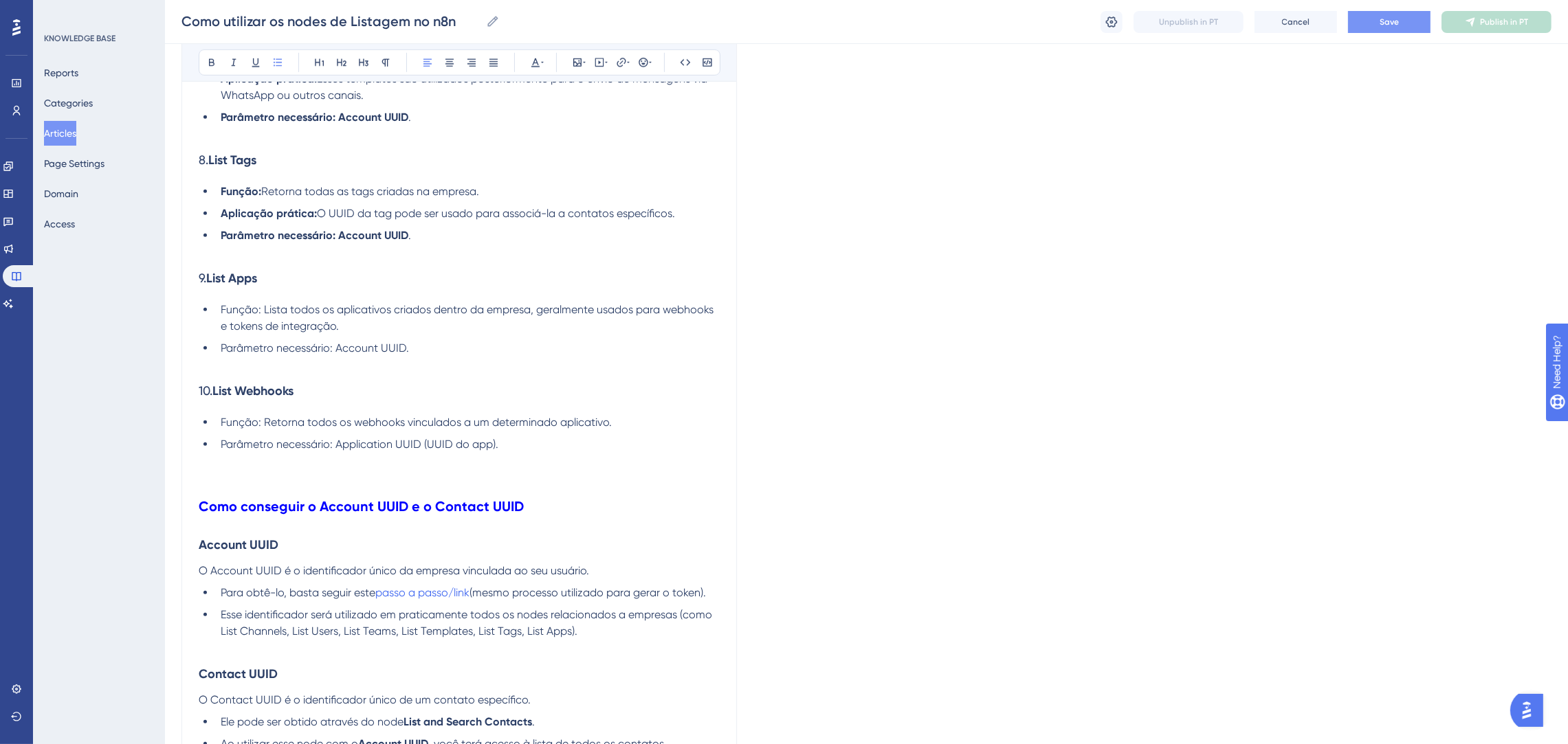
click at [458, 364] on p at bounding box center [459, 365] width 521 height 17
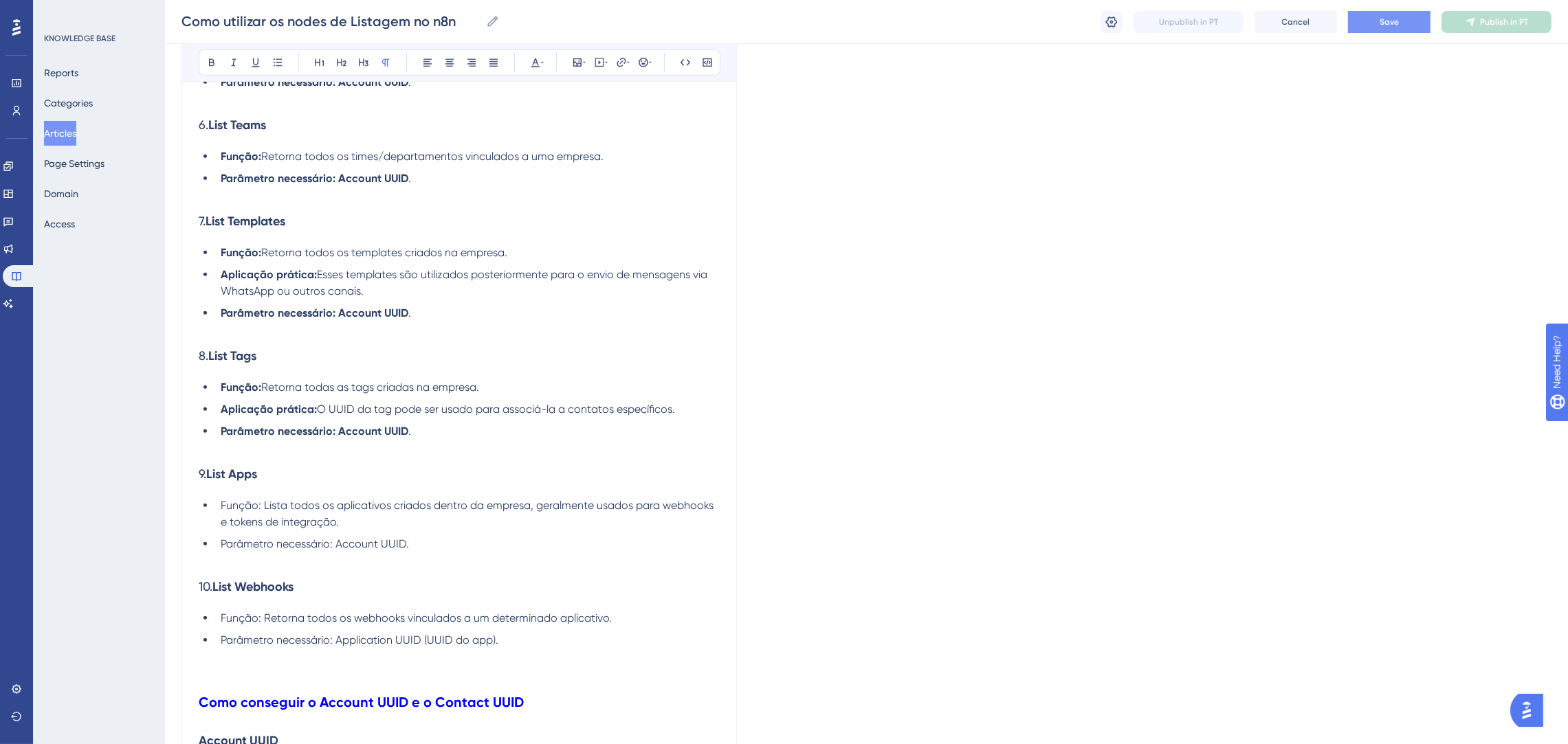
scroll to position [1301, 0]
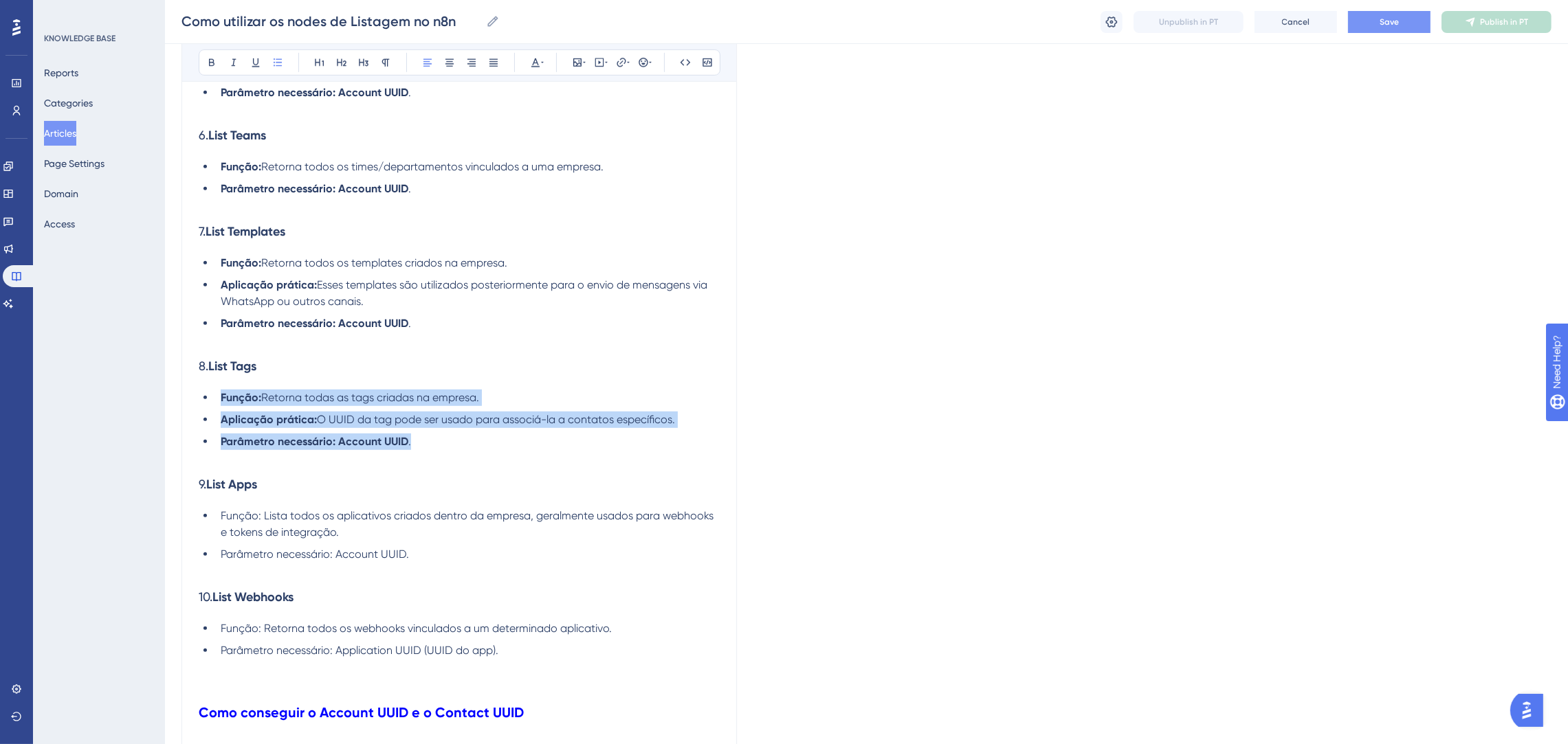
drag, startPoint x: 536, startPoint y: 447, endPoint x: 154, endPoint y: 391, distance: 386.1
click at [210, 59] on icon at bounding box center [212, 63] width 6 height 8
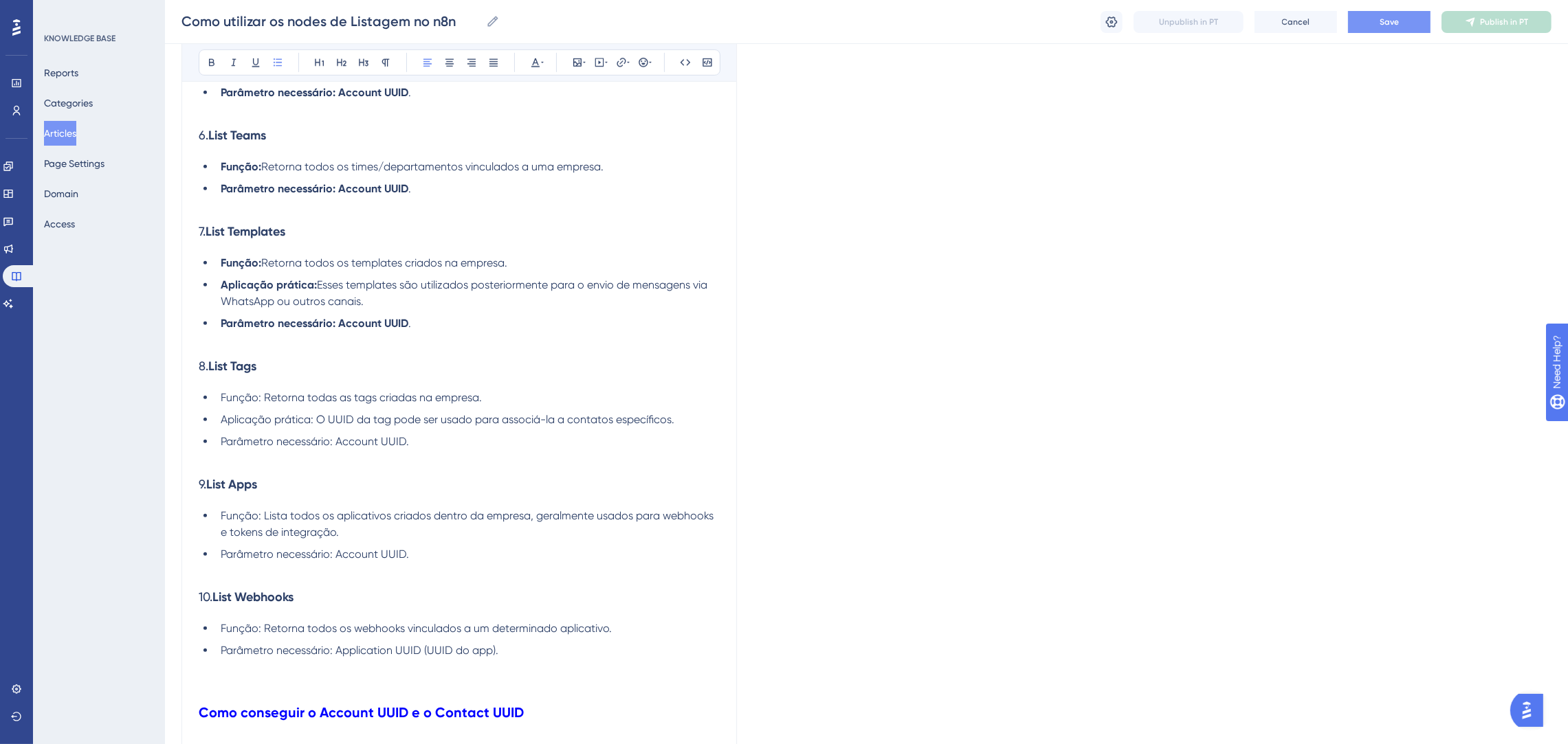
click at [478, 499] on h3 "9. List Apps" at bounding box center [459, 485] width 521 height 36
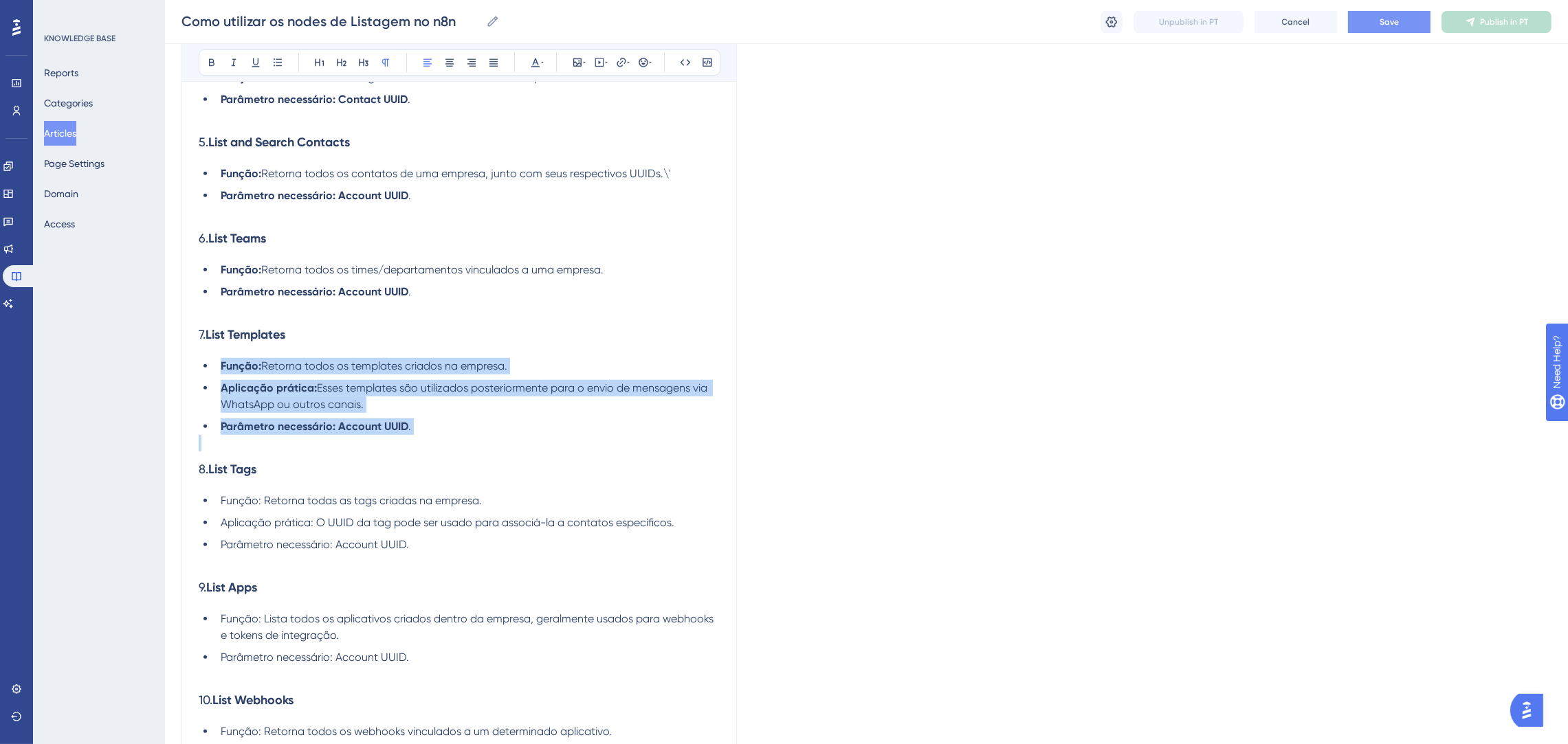
drag, startPoint x: 477, startPoint y: 436, endPoint x: 193, endPoint y: 368, distance: 292.0
click at [193, 368] on div "Como utilizar os nodes de Listagem no n8n Bold Italic Underline Bullet Point He…" at bounding box center [459, 45] width 555 height 2178
click at [204, 64] on button at bounding box center [211, 62] width 19 height 19
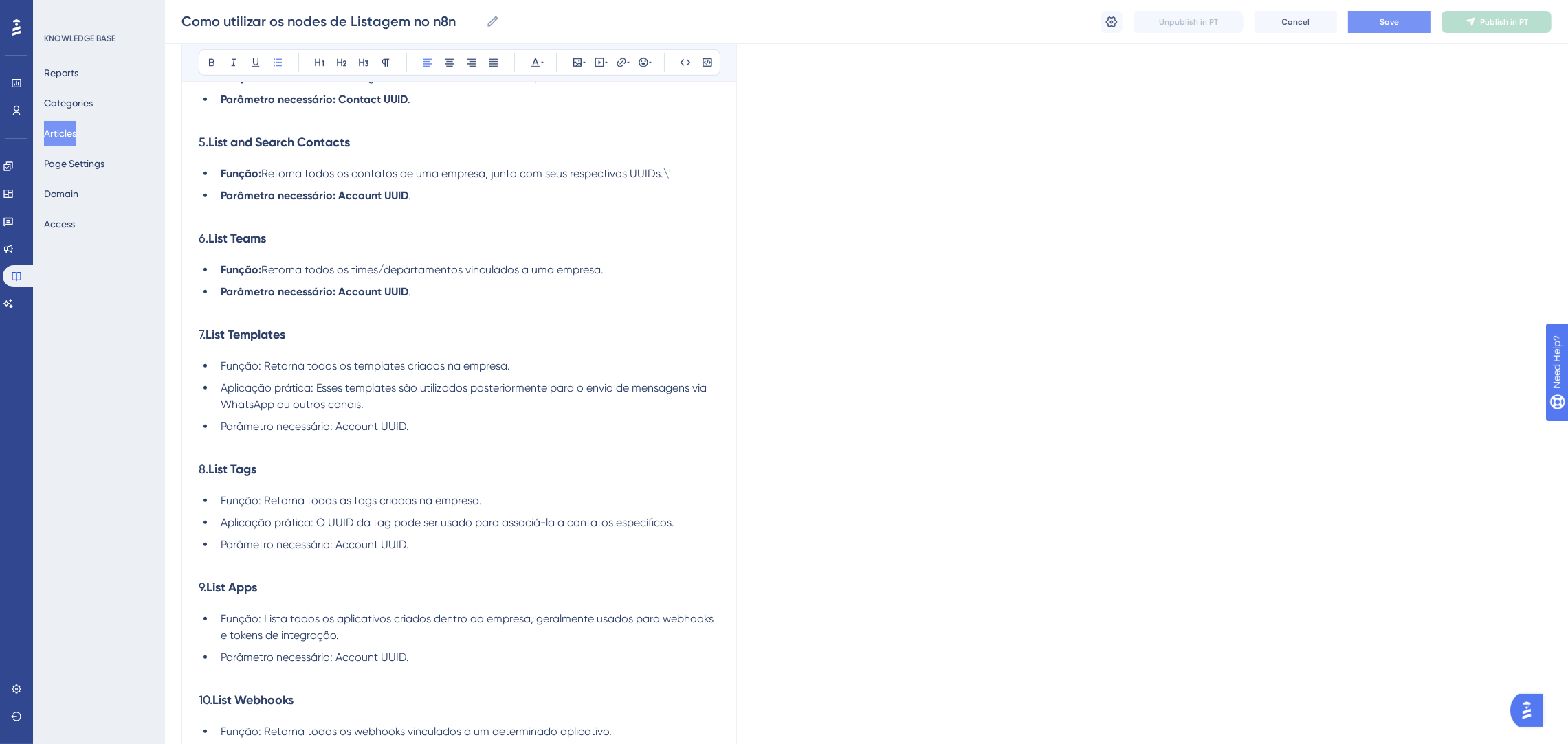
click at [473, 503] on span "Função: Retorna todas as tags criadas na empresa." at bounding box center [351, 500] width 261 height 13
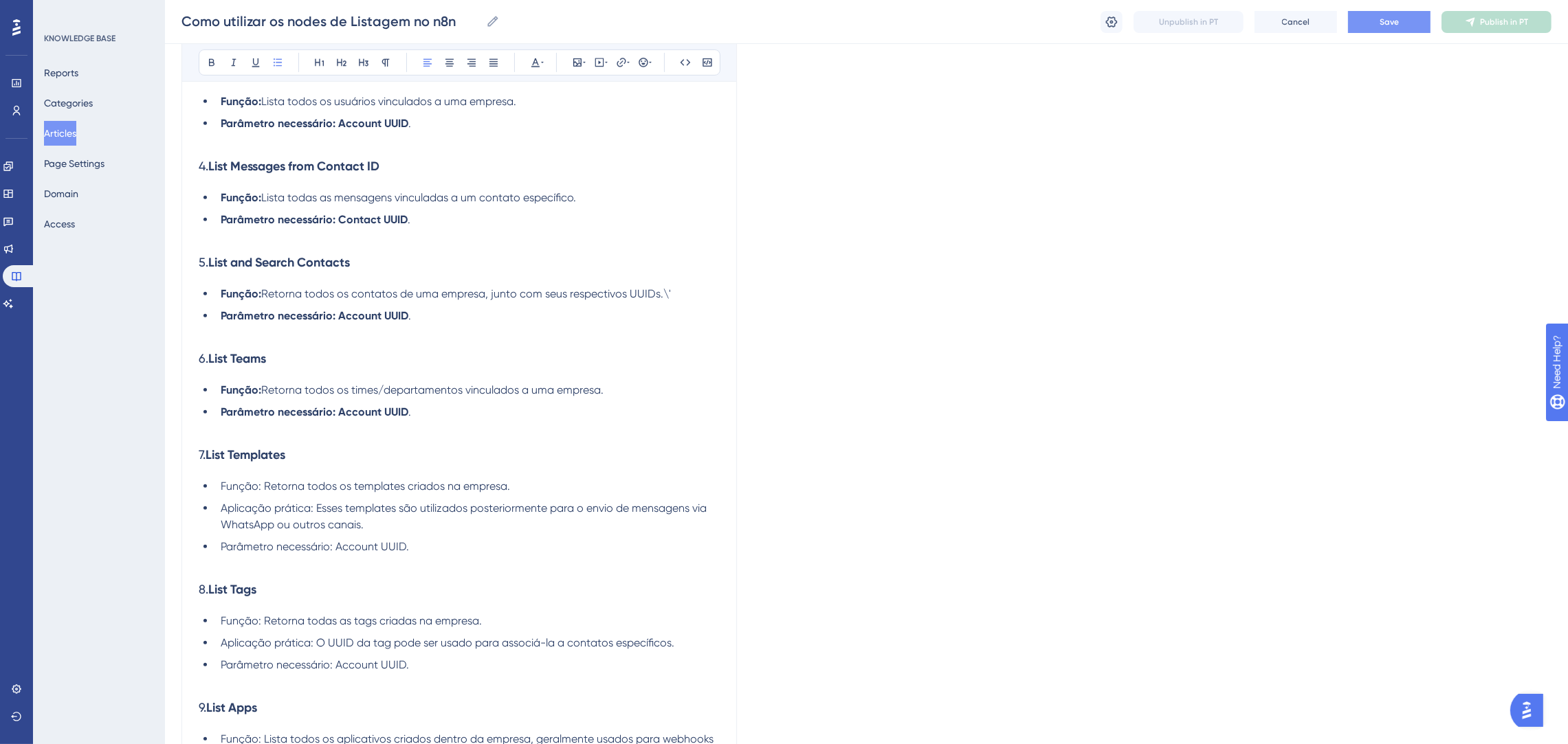
scroll to position [992, 0]
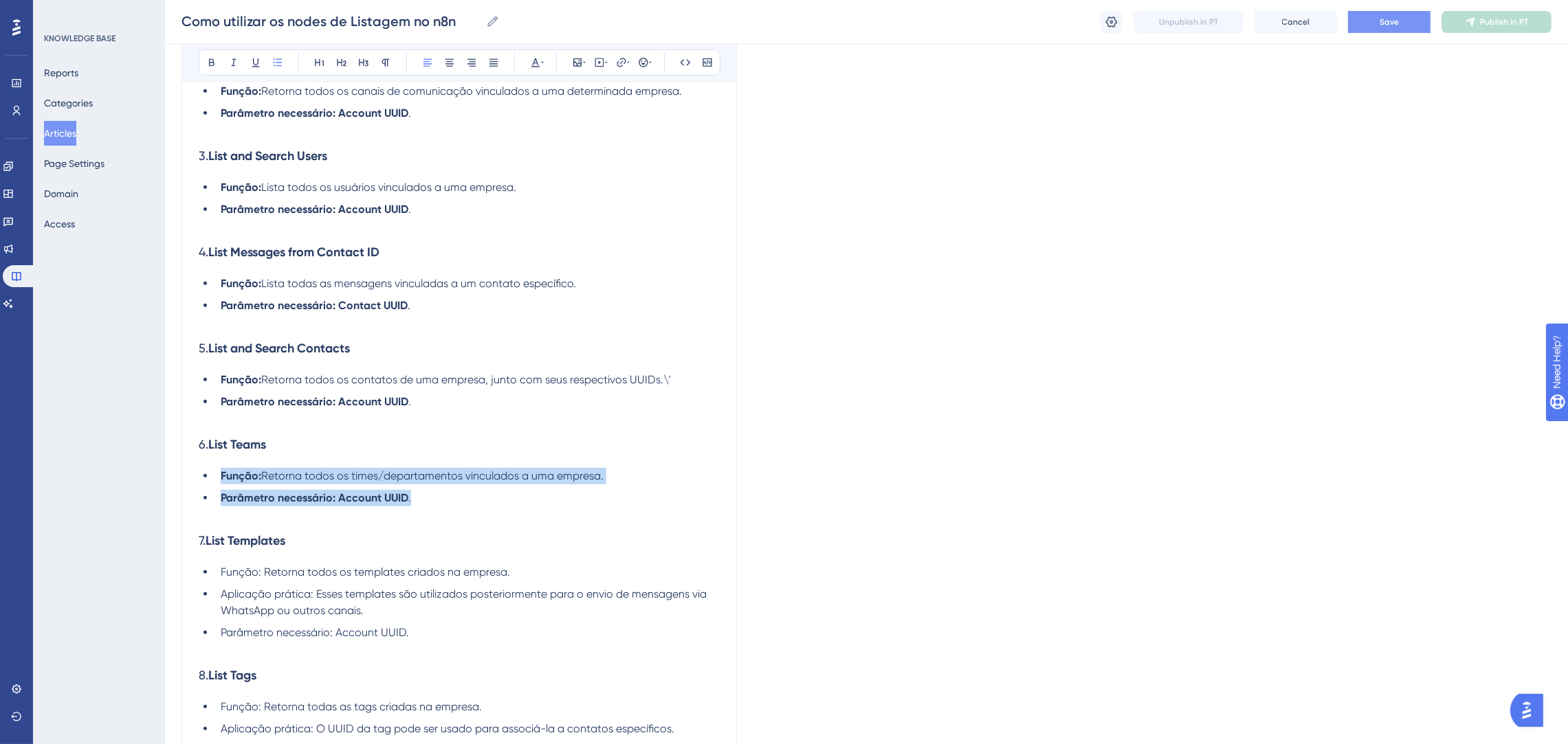
drag, startPoint x: 479, startPoint y: 504, endPoint x: 200, endPoint y: 480, distance: 280.0
click at [200, 480] on ul "Função: Retorna todos os times/departamentos vinculados a uma empresa. Parâmetr…" at bounding box center [459, 487] width 521 height 39
click at [212, 56] on button at bounding box center [211, 62] width 19 height 19
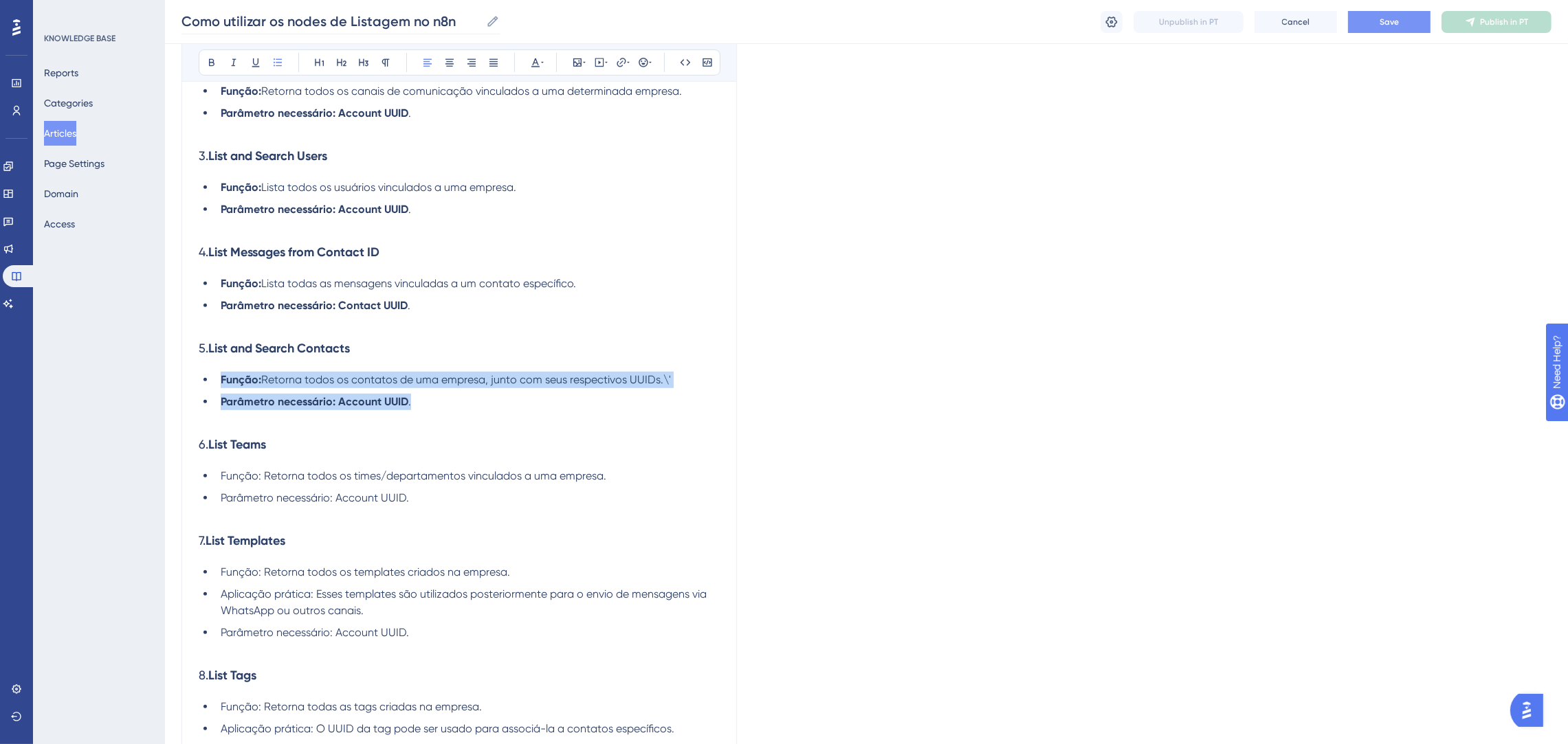
drag, startPoint x: 424, startPoint y: 404, endPoint x: 267, endPoint y: 18, distance: 416.7
click at [202, 375] on ul "Função: Retorna todos os contatos de uma empresa, junto com seus respectivos UU…" at bounding box center [459, 390] width 521 height 39
click at [211, 62] on icon at bounding box center [212, 62] width 11 height 11
click at [485, 377] on span "Função: Retorna todos os contatos de uma empresa, junto com seus respectivos UU…" at bounding box center [447, 379] width 453 height 13
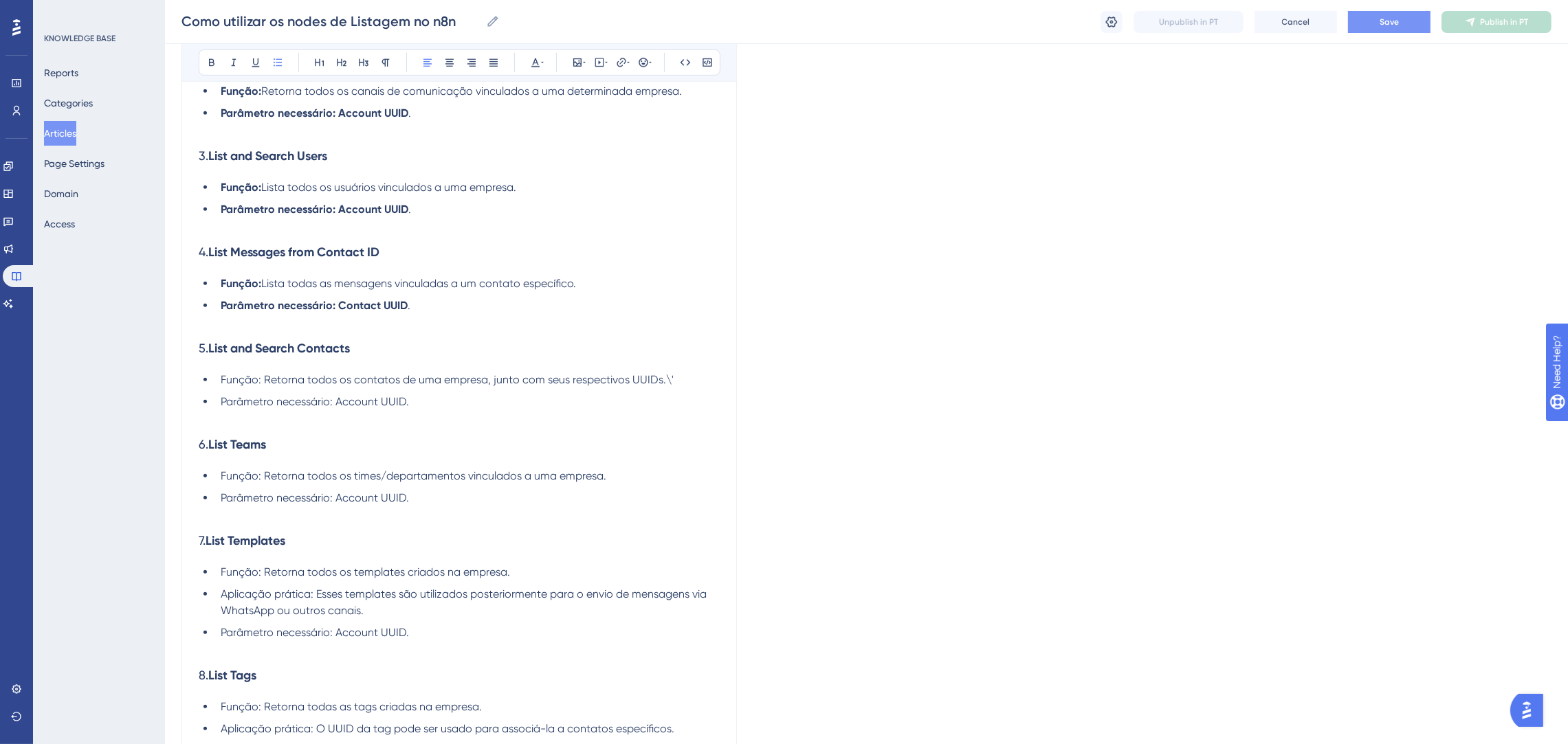
scroll to position [889, 0]
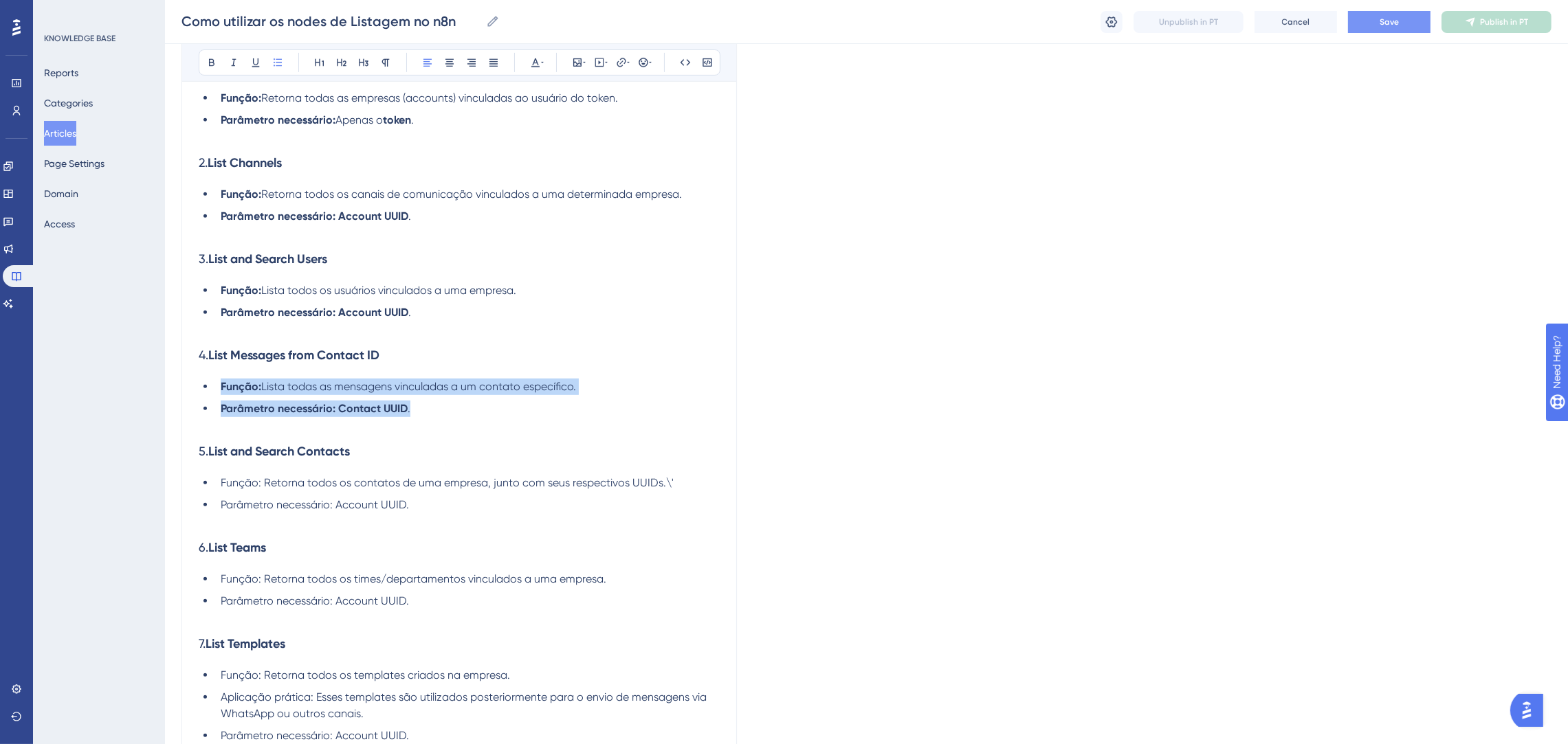
drag, startPoint x: 446, startPoint y: 409, endPoint x: 220, endPoint y: 380, distance: 227.9
click at [220, 380] on ul "Função: Lista todas as mensagens vinculadas a um contato específico. Parâmetro …" at bounding box center [459, 397] width 521 height 39
click at [209, 56] on button at bounding box center [211, 62] width 19 height 19
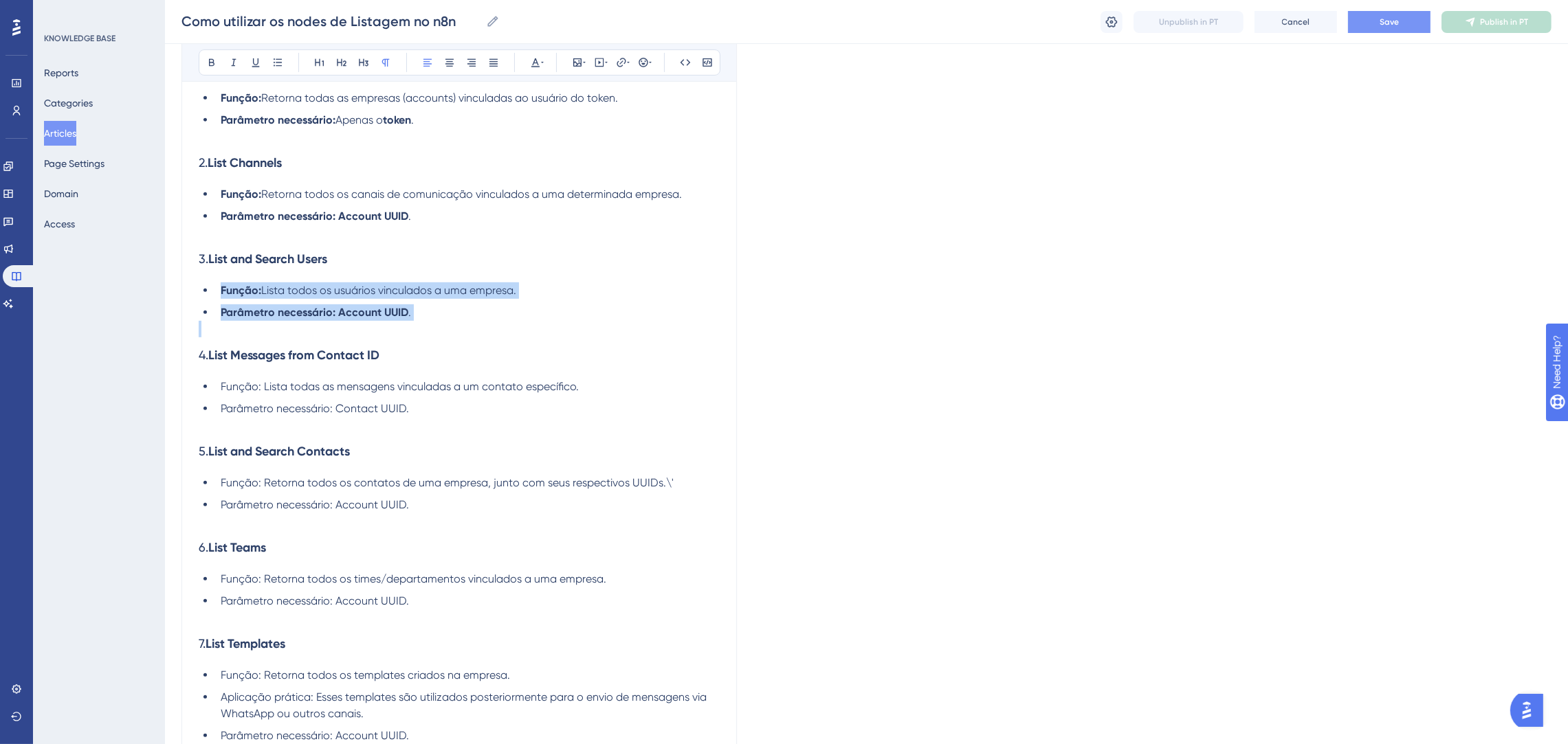
drag, startPoint x: 434, startPoint y: 326, endPoint x: 209, endPoint y: 253, distance: 236.5
click at [213, 277] on div "Os nodes de listagem no n8n são responsáveis por buscar e organizar informações…" at bounding box center [459, 414] width 521 height 2022
click at [209, 66] on icon at bounding box center [212, 63] width 6 height 8
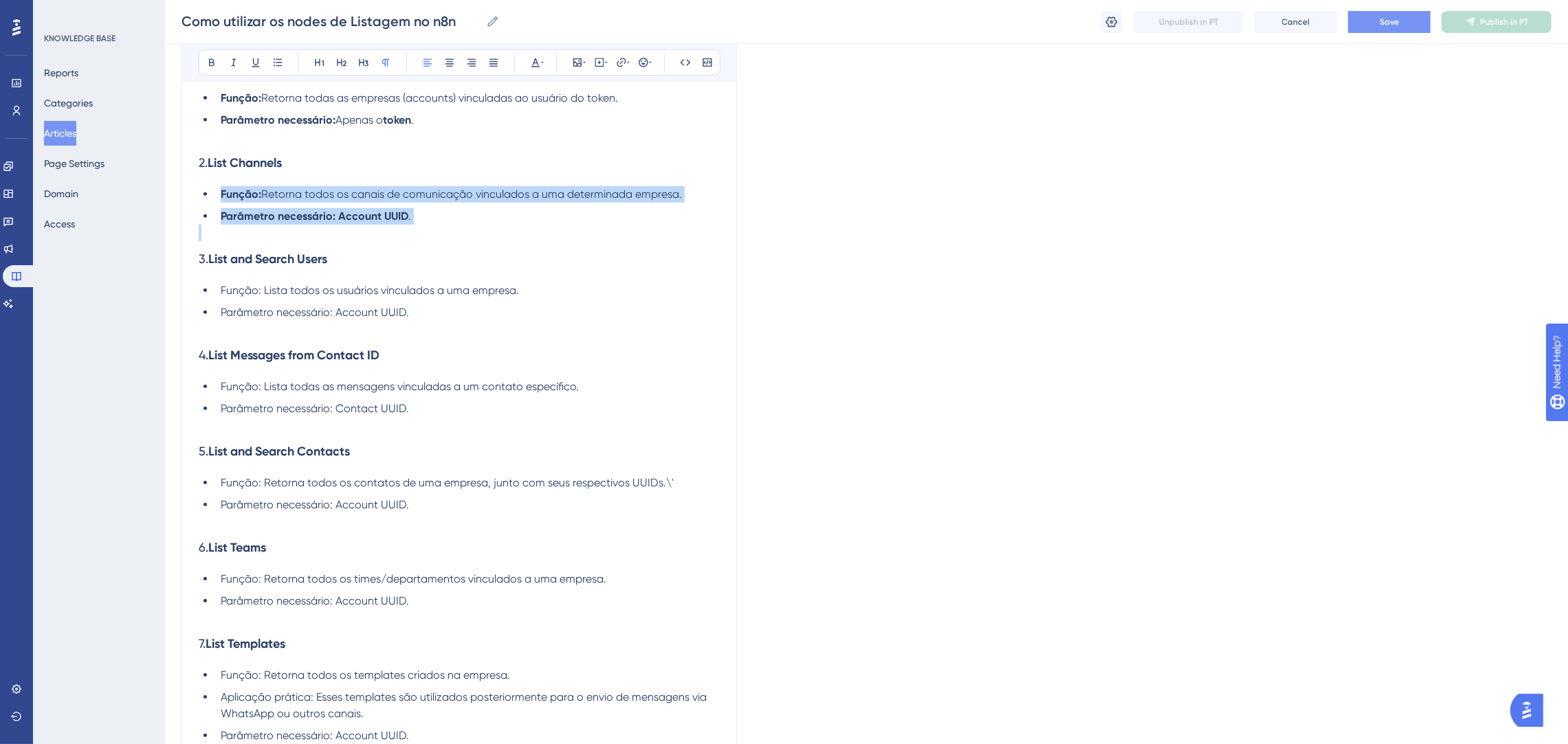
drag, startPoint x: 440, startPoint y: 230, endPoint x: 172, endPoint y: 162, distance: 276.5
click at [172, 198] on div "Performance Users Engagement Widgets Feedback Product Updates Knowledge Base AI…" at bounding box center [866, 329] width 1403 height 2437
click at [214, 59] on icon at bounding box center [212, 62] width 11 height 11
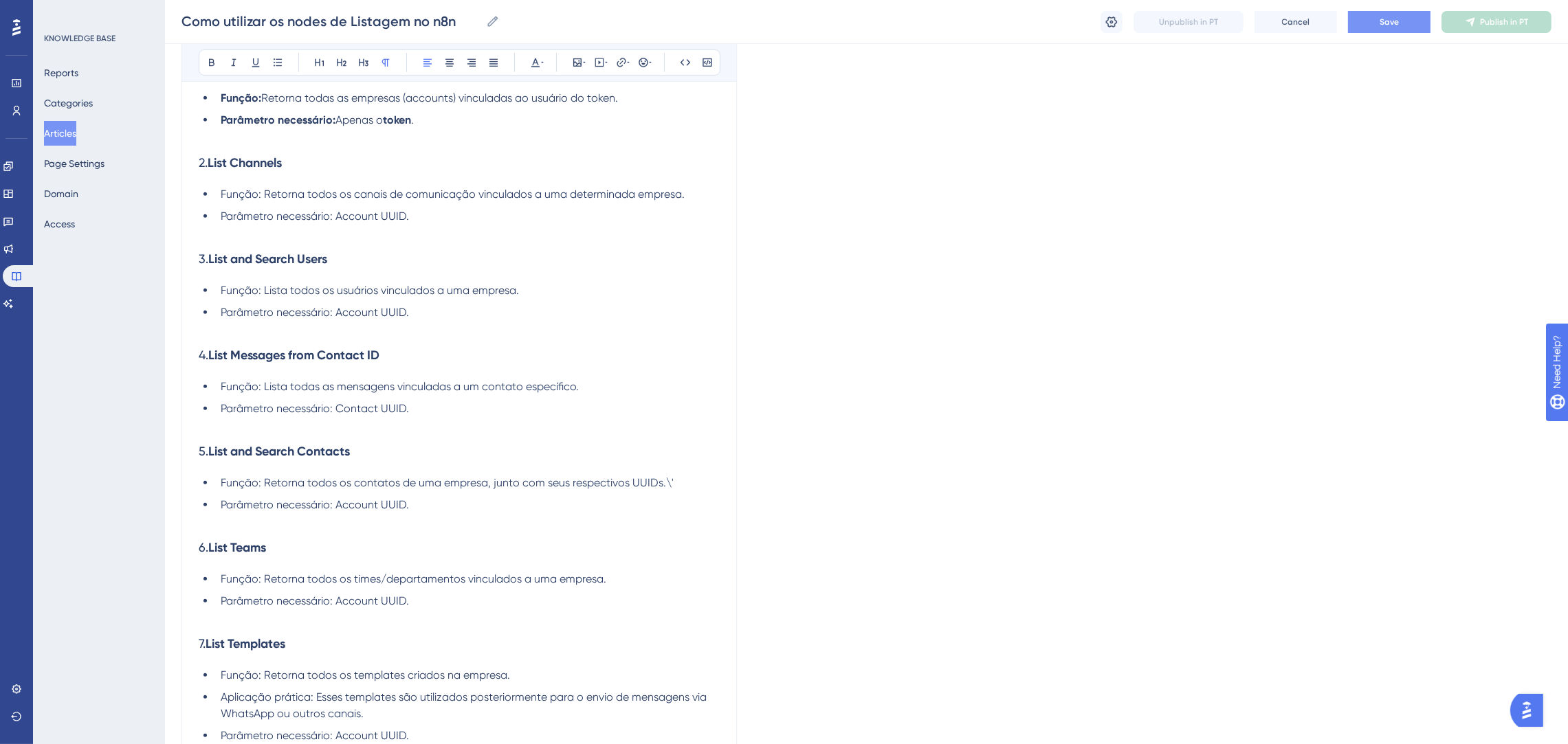
click at [464, 255] on h3 "3. List and Search Users" at bounding box center [459, 259] width 521 height 36
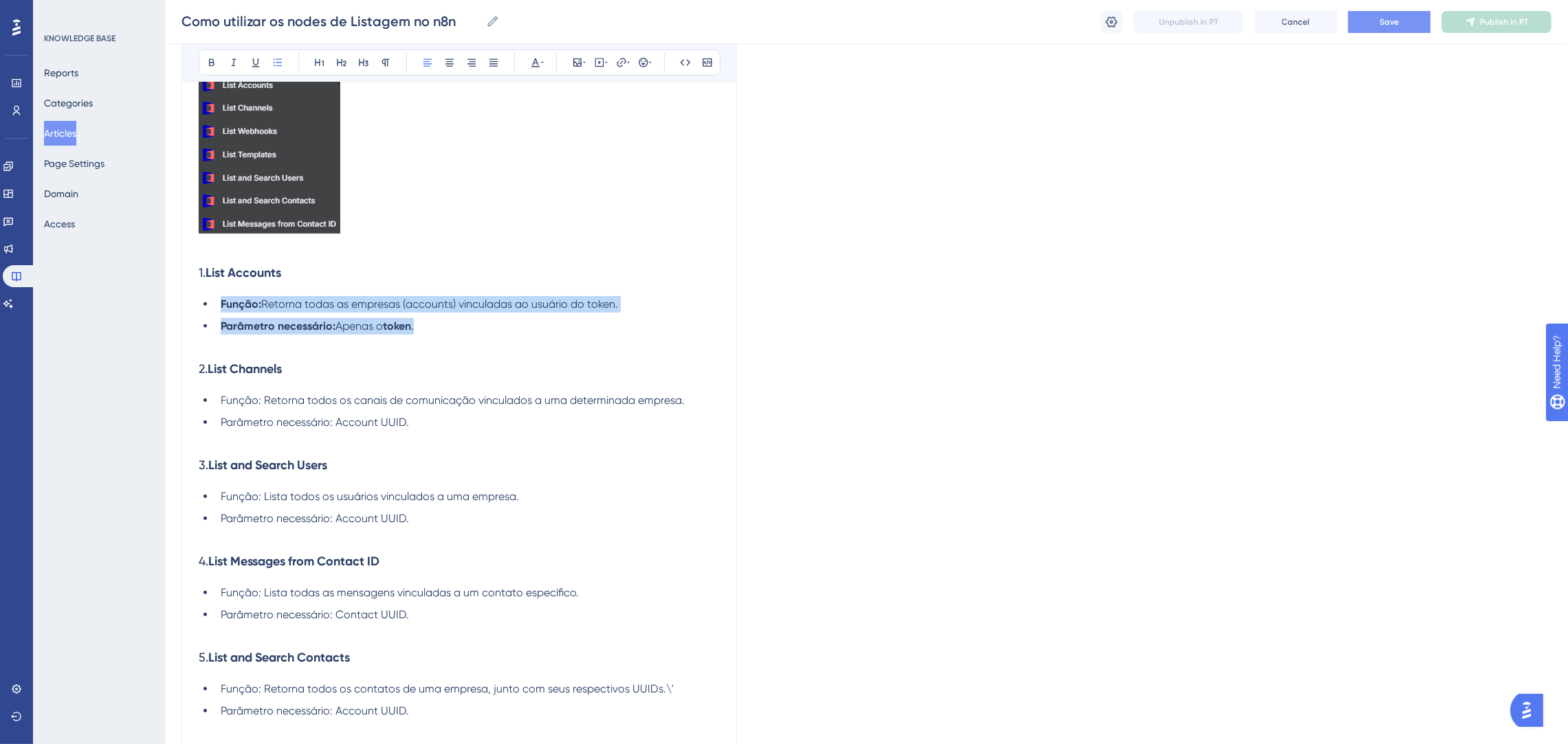
drag, startPoint x: 449, startPoint y: 333, endPoint x: 187, endPoint y: 159, distance: 314.5
click at [197, 295] on div "Como utilizar os nodes de Listagem no n8n Bold Italic Underline Bullet Point He…" at bounding box center [459, 559] width 555 height 2178
click at [216, 56] on button at bounding box center [211, 62] width 19 height 19
click at [493, 235] on p at bounding box center [459, 123] width 521 height 230
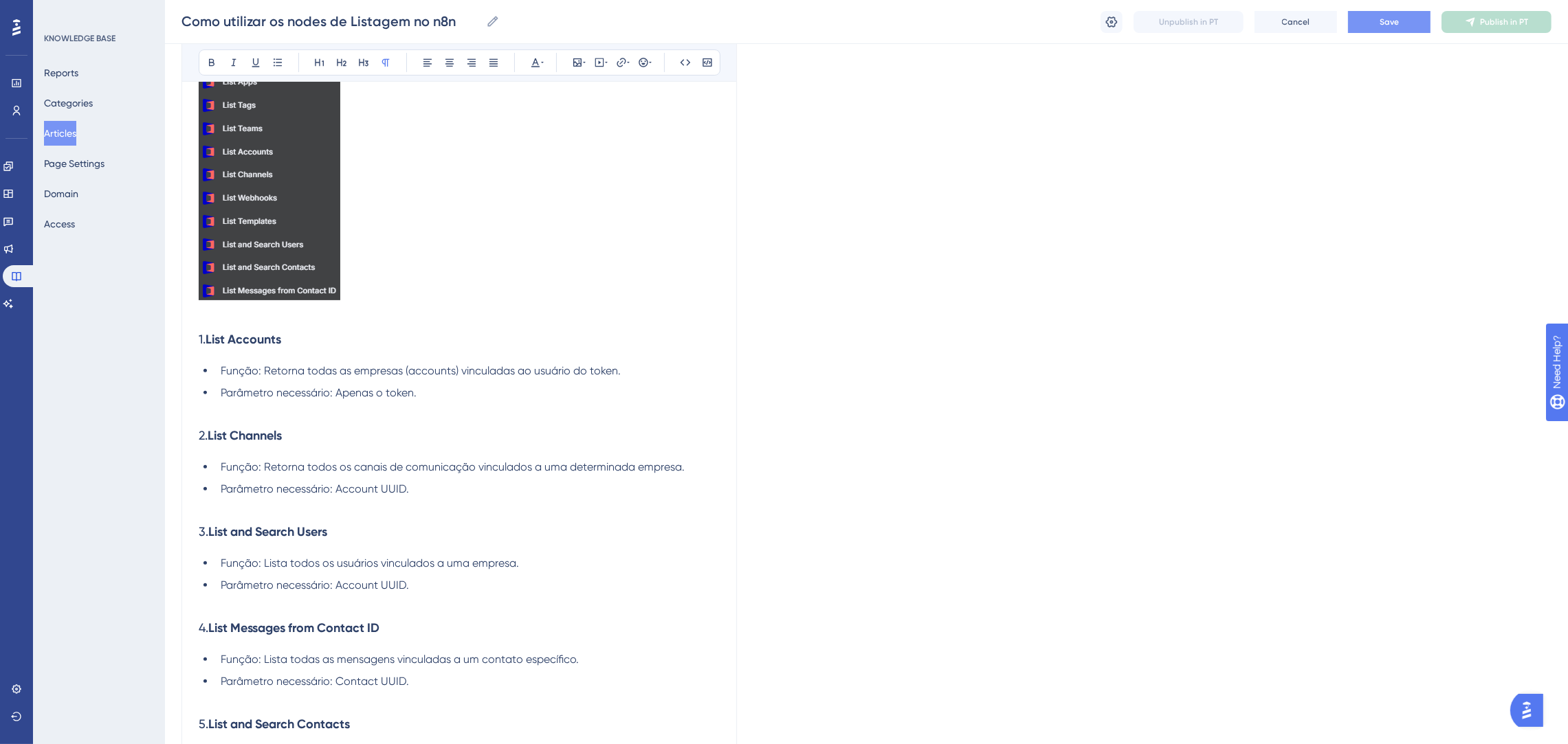
scroll to position [786, 0]
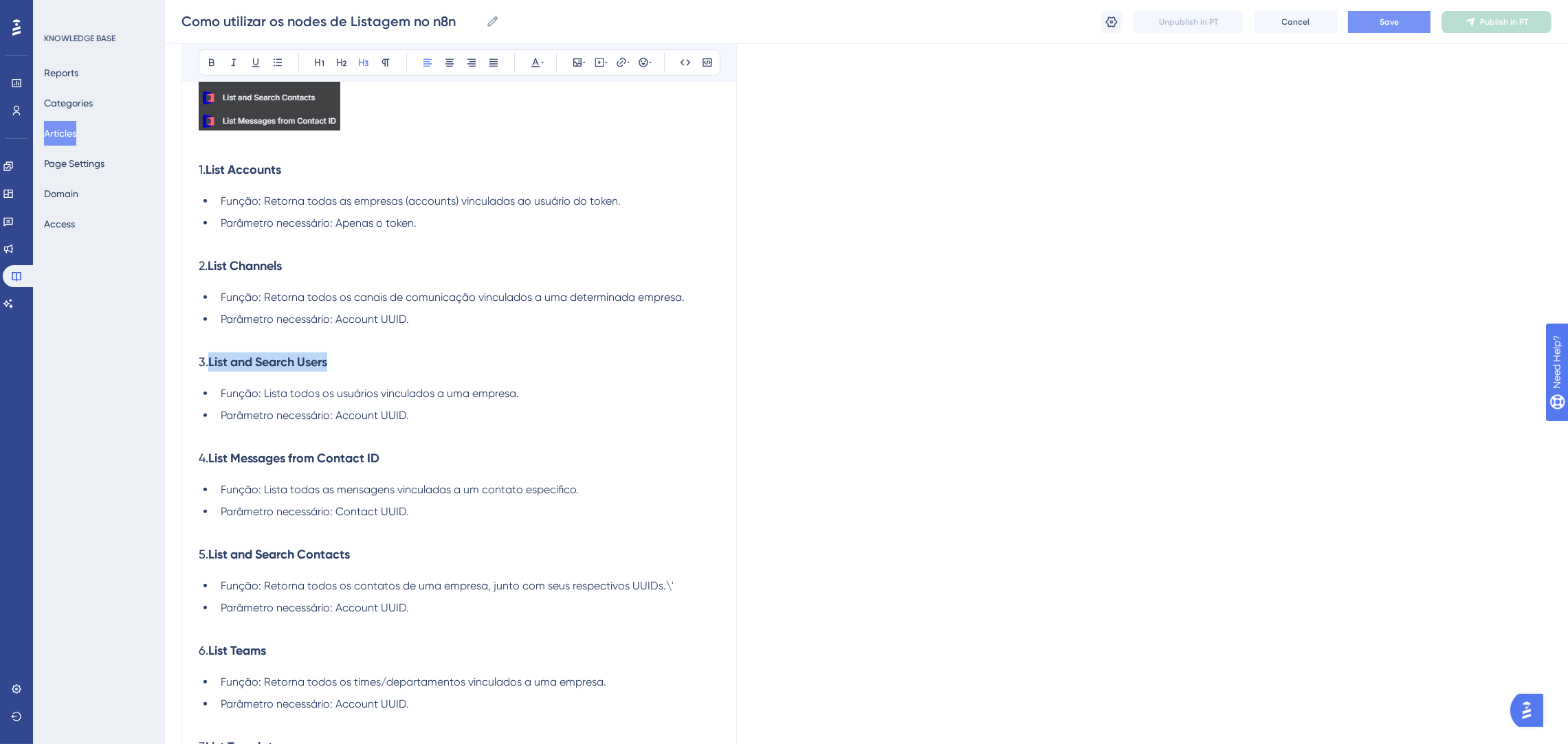
drag, startPoint x: 336, startPoint y: 360, endPoint x: 208, endPoint y: 361, distance: 128.0
click at [208, 361] on h3 "3. List and Search Users" at bounding box center [459, 363] width 521 height 36
click at [409, 360] on h3 "3. List and Search Users" at bounding box center [459, 363] width 521 height 36
drag, startPoint x: 379, startPoint y: 371, endPoint x: 210, endPoint y: 360, distance: 169.4
click at [210, 360] on h3 "3. List and Search Users" at bounding box center [459, 363] width 521 height 36
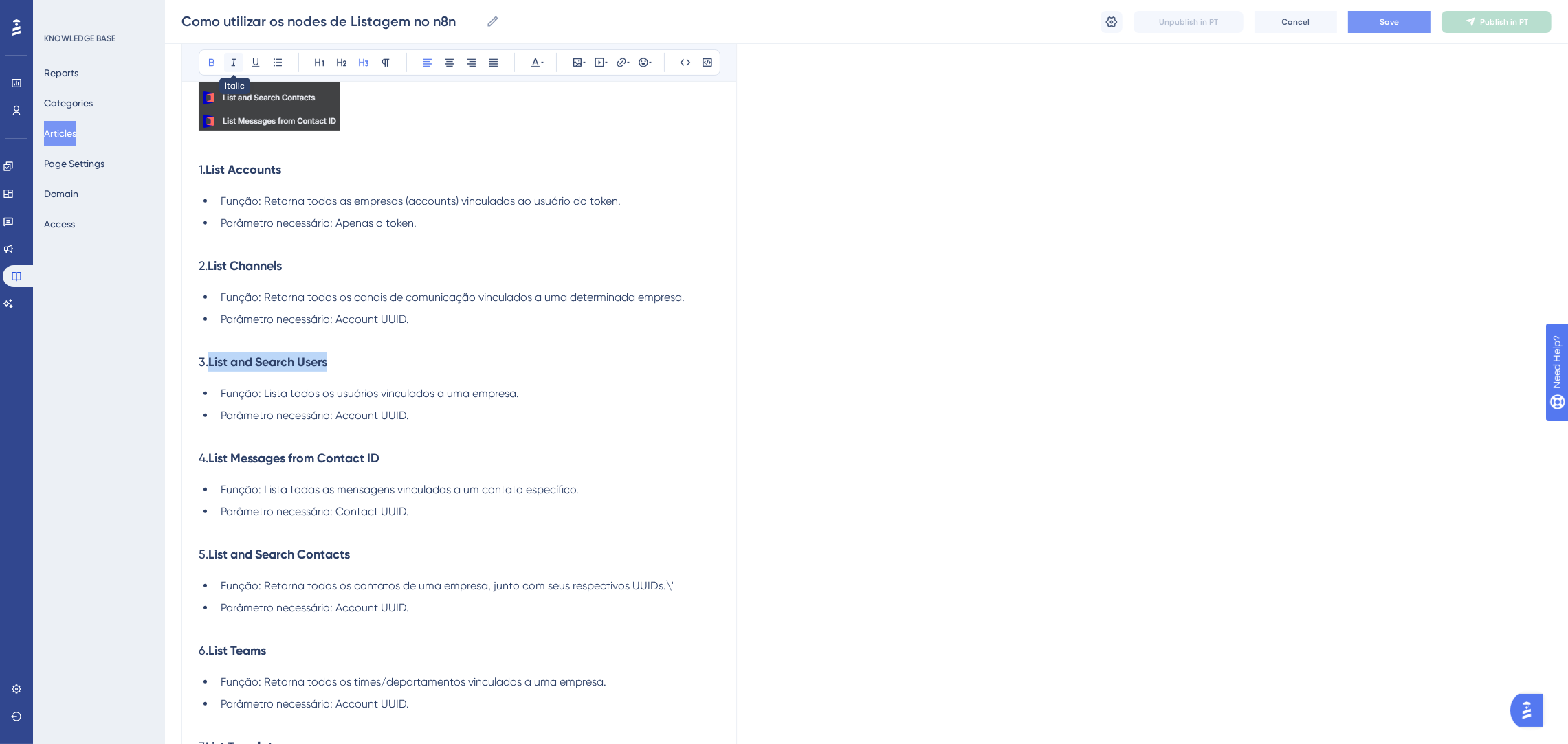
click at [234, 60] on icon at bounding box center [234, 63] width 5 height 8
click at [504, 281] on h3 "2. List Channels" at bounding box center [459, 266] width 521 height 36
drag, startPoint x: 370, startPoint y: 347, endPoint x: 211, endPoint y: 363, distance: 159.8
click at [211, 363] on h3 "3. List and Search Users" at bounding box center [459, 363] width 521 height 36
click at [235, 67] on icon at bounding box center [234, 62] width 11 height 11
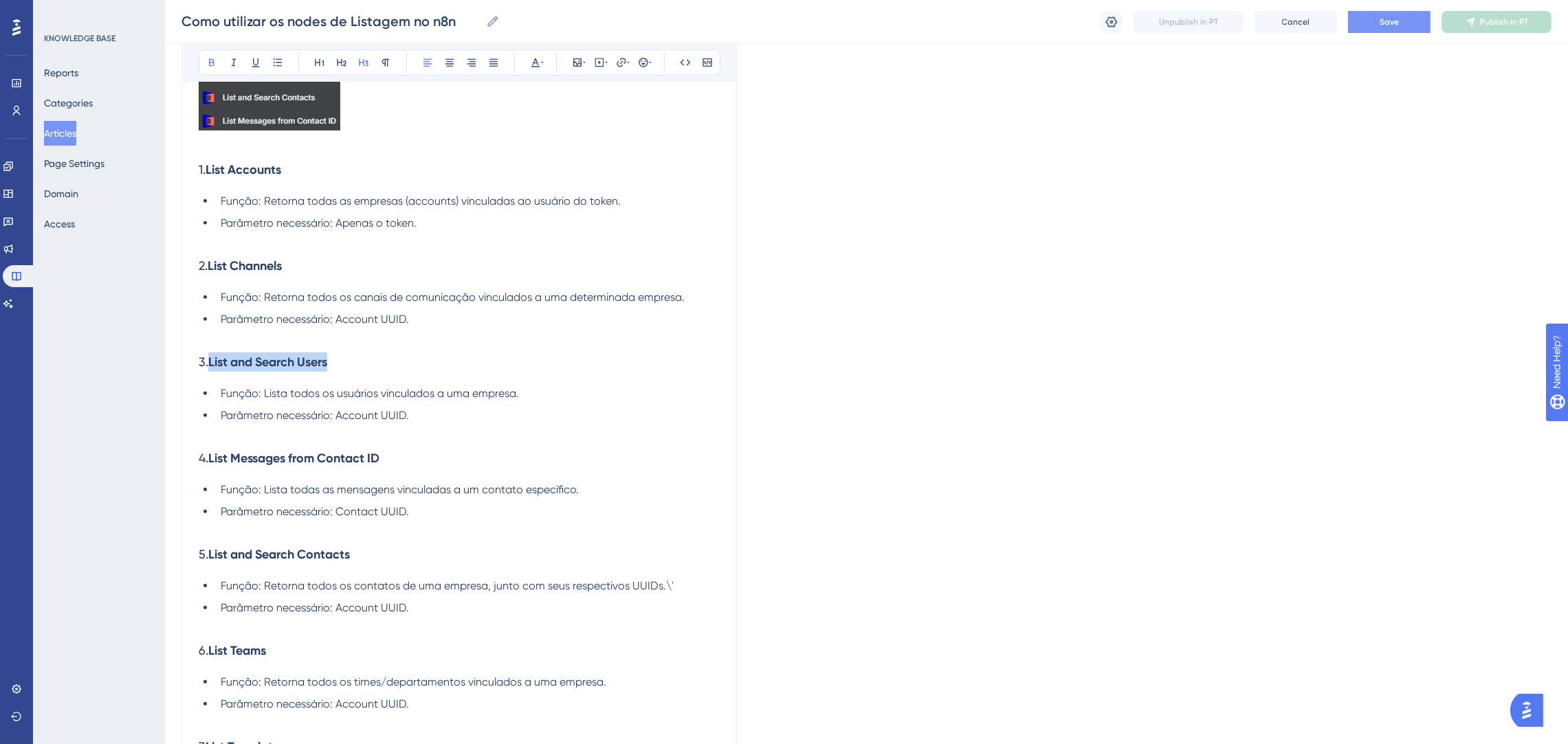
click at [509, 375] on h3 "3. List and Search Users" at bounding box center [459, 363] width 521 height 36
click at [521, 356] on h3 "3. List and Search Users" at bounding box center [459, 363] width 521 height 36
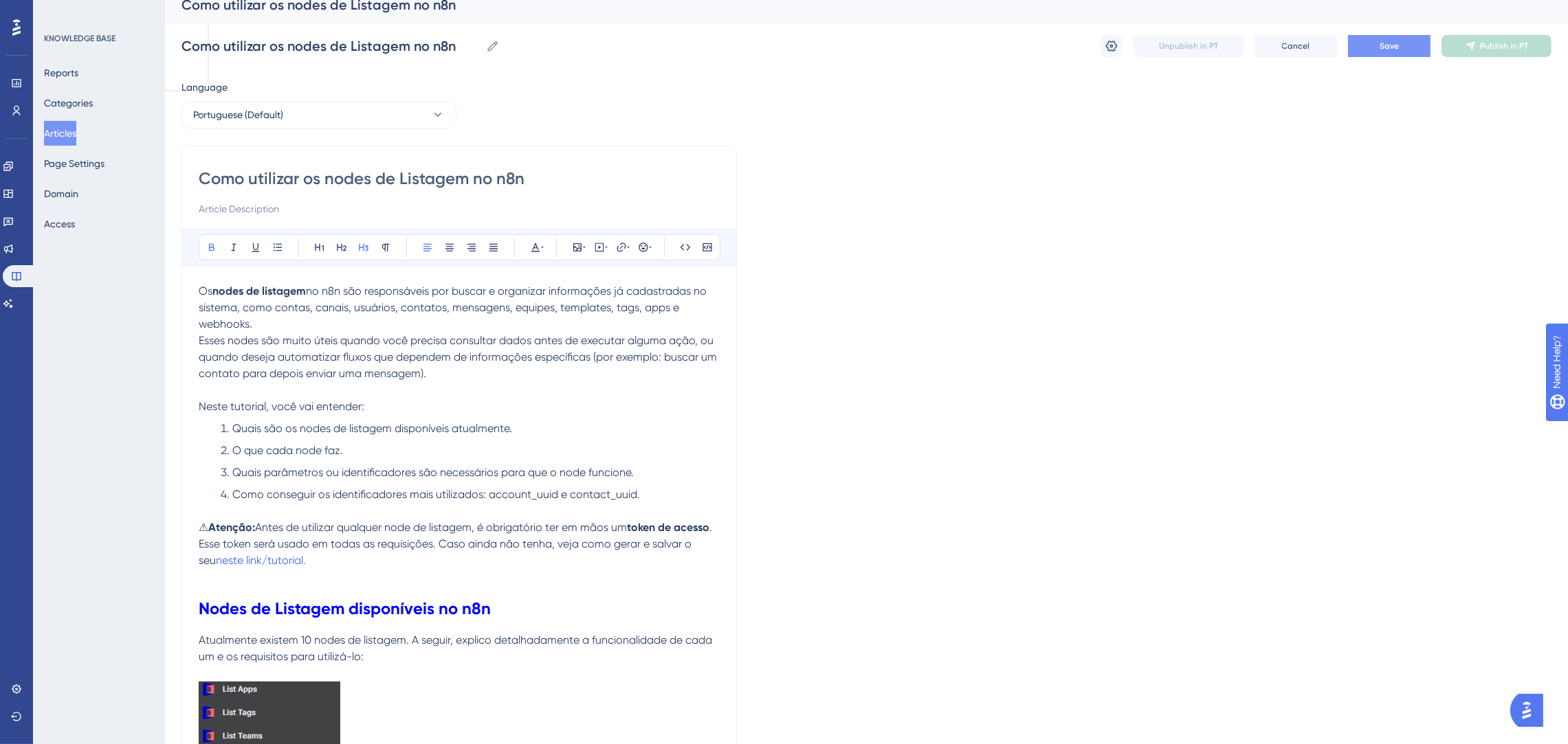
scroll to position [0, 0]
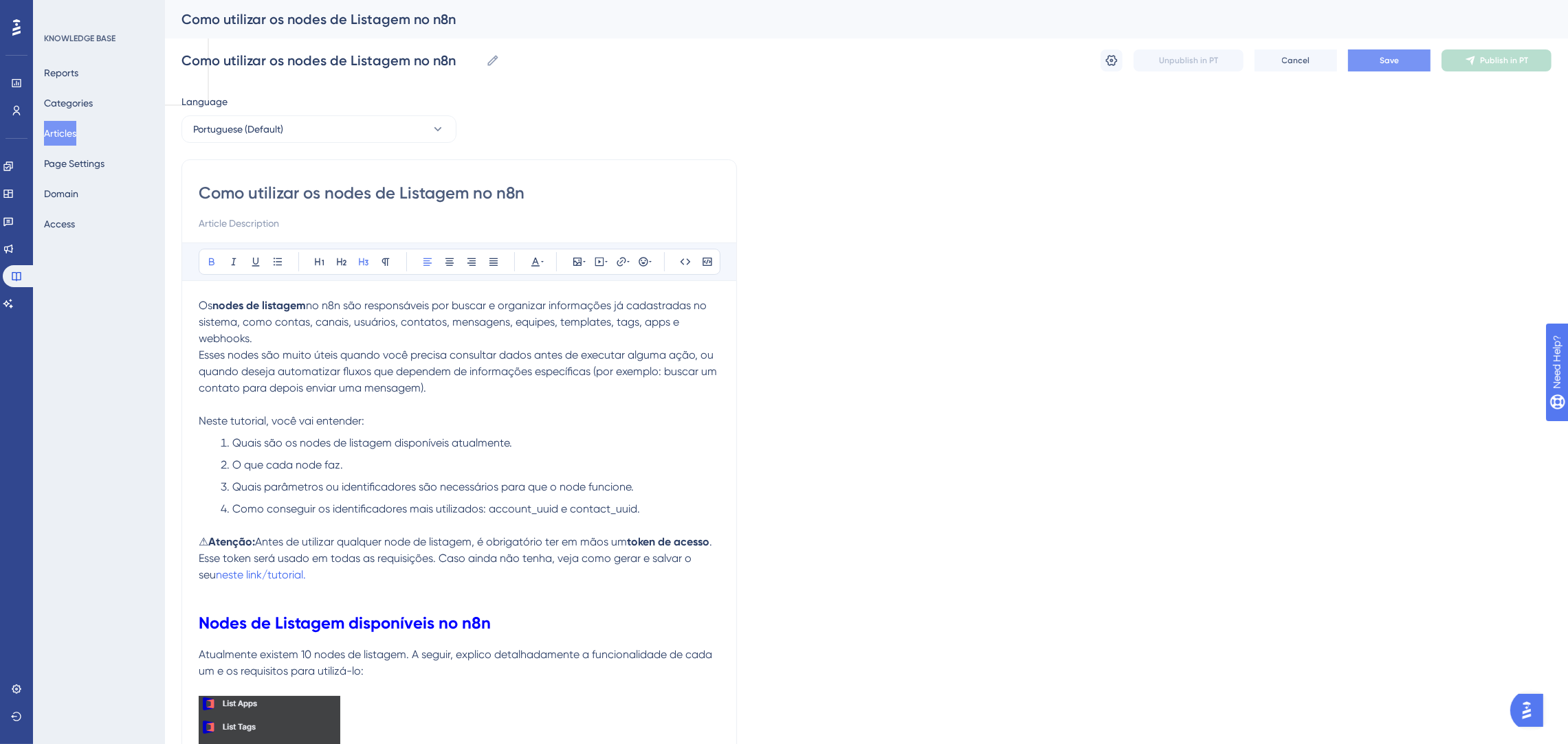
click at [1367, 62] on button "Save" at bounding box center [1388, 61] width 82 height 22
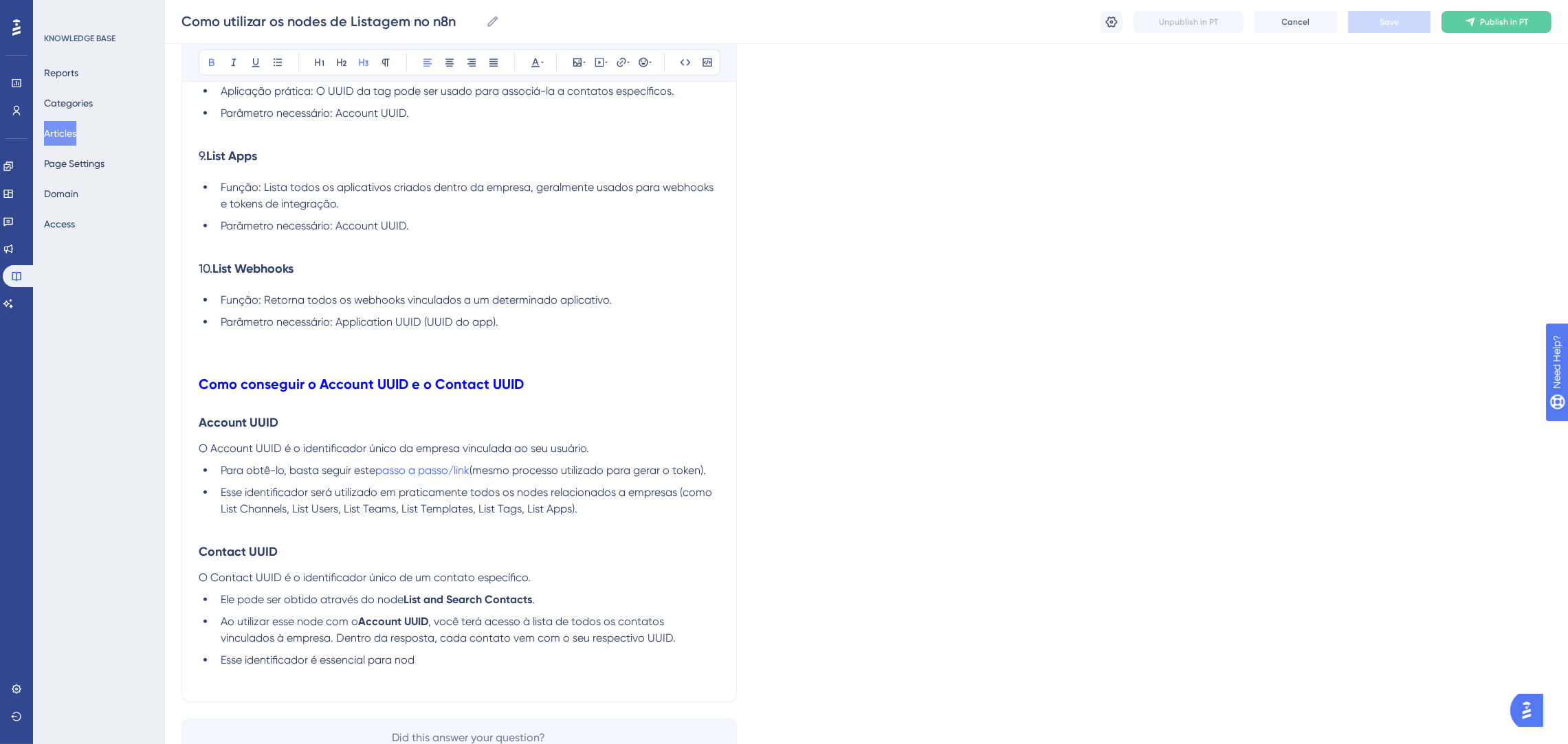
scroll to position [1649, 0]
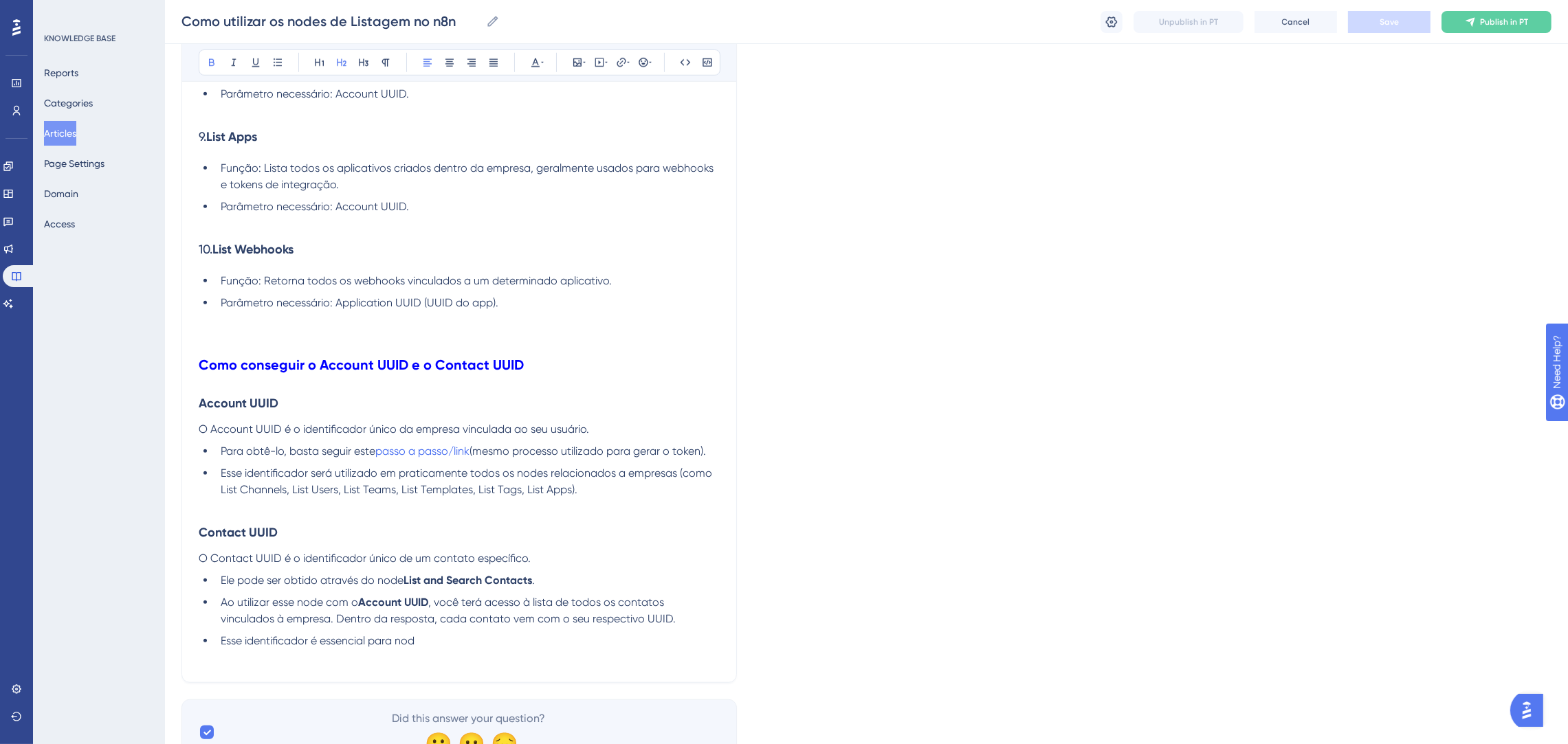
click at [557, 356] on h2 "Como conseguir o Account UUID e o Contact UUID" at bounding box center [459, 366] width 521 height 42
click at [431, 354] on h2 "Como conseguir o Account UUID e o Contact UUID" at bounding box center [459, 366] width 521 height 42
drag, startPoint x: 427, startPoint y: 356, endPoint x: 433, endPoint y: 354, distance: 6.3
click at [427, 357] on strong "Como conseguir o Account UUID e o Contact UUID" at bounding box center [361, 365] width 325 height 17
click at [510, 367] on h2 "Como conseguir o Account UUID, Contact UUID" at bounding box center [459, 366] width 521 height 42
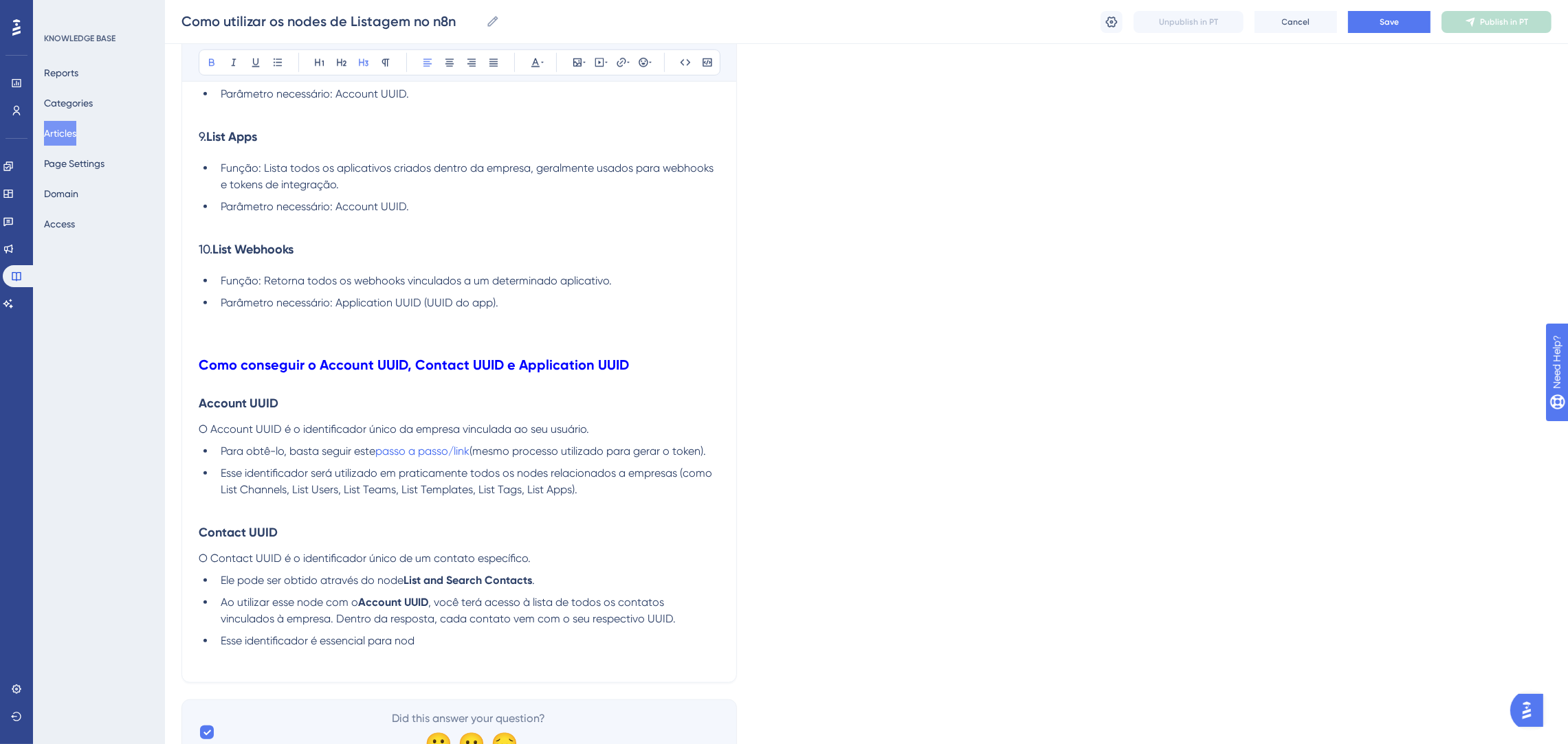
click at [371, 400] on h3 "Account UUID" at bounding box center [459, 403] width 521 height 36
drag, startPoint x: 203, startPoint y: 426, endPoint x: 594, endPoint y: 424, distance: 391.0
click at [594, 424] on p "O Account UUID é o identificador único da empresa vinculada ao seu usuário." at bounding box center [459, 429] width 521 height 17
copy span "O Account UUID é o identificador único da empresa vinculada ao seu usuário."
click at [598, 426] on p "O Account UUID é o identificador único da empresa vinculada ao seu usuário." at bounding box center [459, 429] width 521 height 17
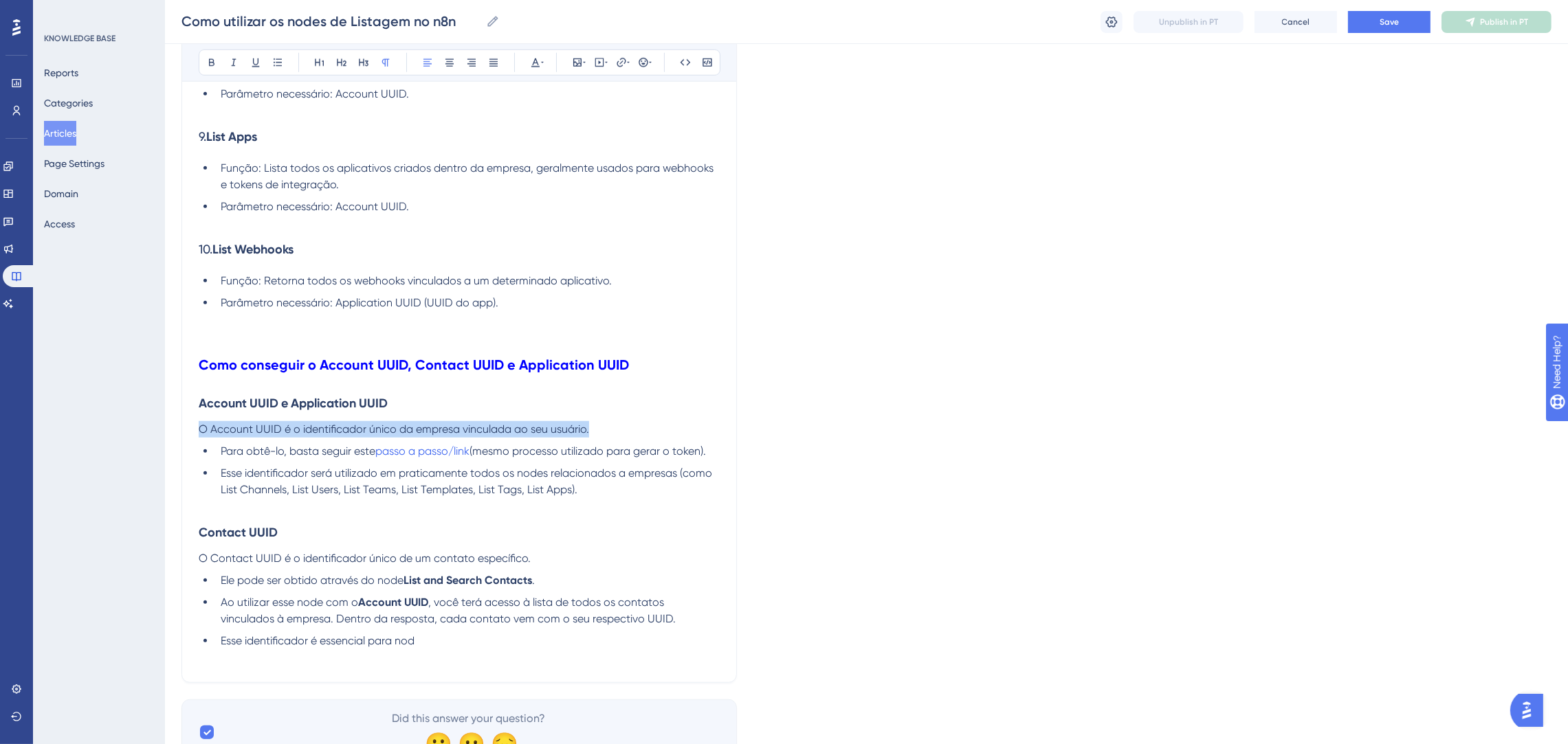
click at [621, 426] on p "O Account UUID é o identificador único da empresa vinculada ao seu usuário." at bounding box center [459, 429] width 521 height 17
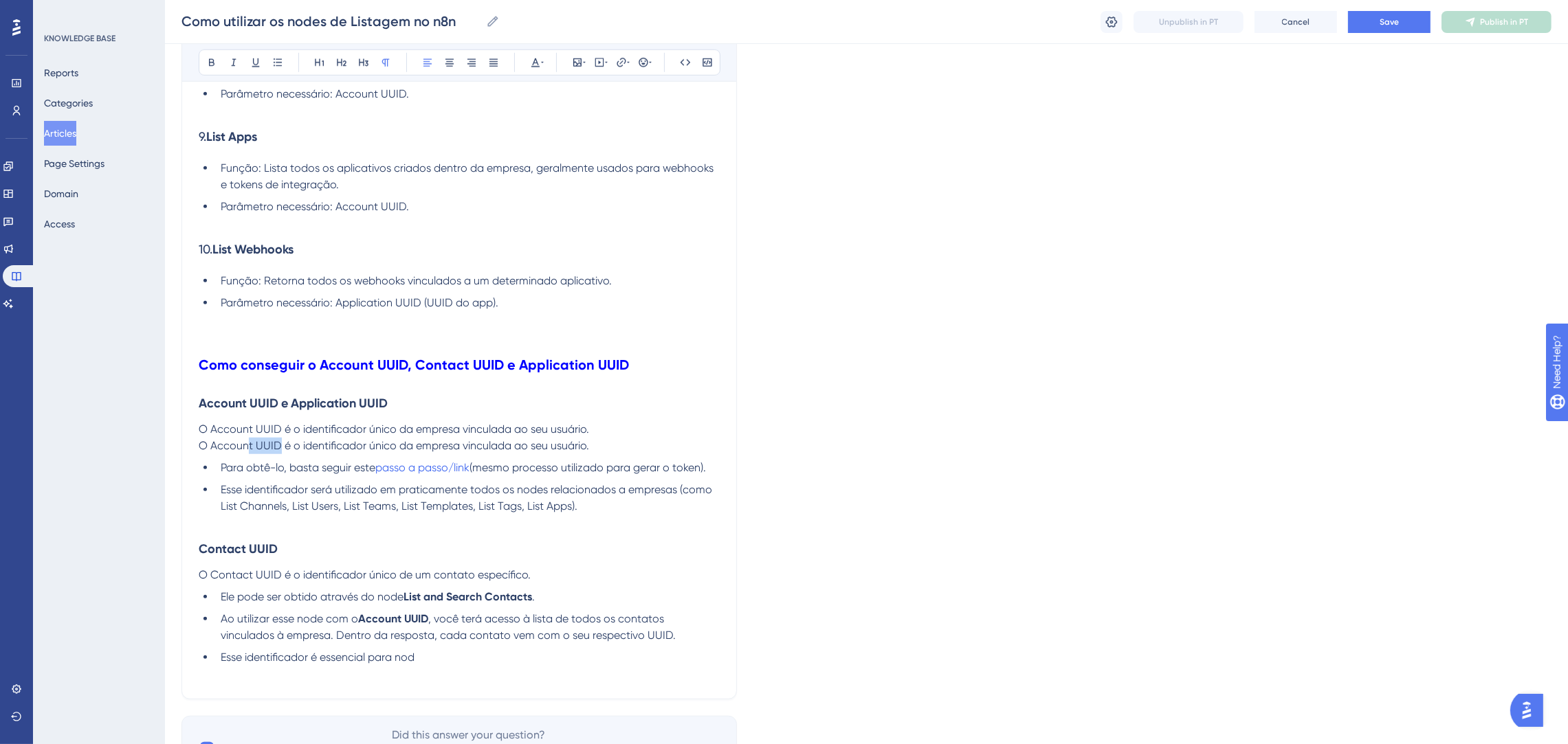
drag, startPoint x: 281, startPoint y: 440, endPoint x: 248, endPoint y: 439, distance: 33.0
click at [248, 440] on span "O Account UUID é o identificador único da empresa vinculada ao seu usuário." at bounding box center [393, 445] width 391 height 13
click at [248, 439] on span "O Account UUID é o identificador único da empresa vinculada ao seu usuário." at bounding box center [393, 445] width 391 height 13
drag, startPoint x: 250, startPoint y: 439, endPoint x: 220, endPoint y: 438, distance: 30.0
click at [220, 439] on span "O Account UUID é o identificador único da empresa vinculada ao seu usuário." at bounding box center [393, 445] width 391 height 13
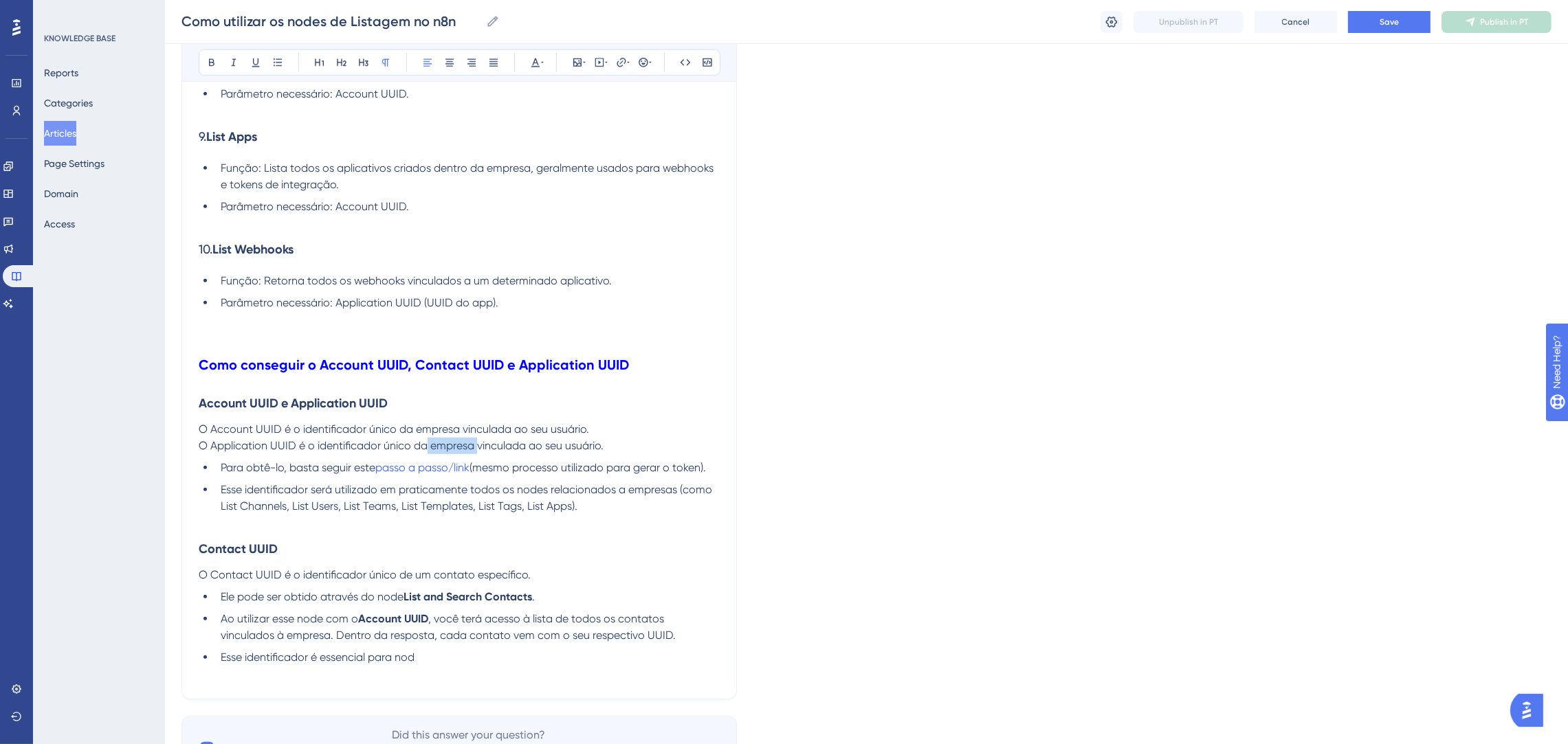
drag, startPoint x: 429, startPoint y: 442, endPoint x: 476, endPoint y: 445, distance: 47.1
click at [476, 445] on span "O Application UUID é o identificador único da empresa vinculada ao seu usuário." at bounding box center [400, 445] width 404 height 13
drag, startPoint x: 578, startPoint y: 443, endPoint x: 530, endPoint y: 443, distance: 48.0
click at [530, 443] on span "O Application UUID é o identificador único do app vinculada ao seu usuário." at bounding box center [390, 445] width 382 height 13
click at [585, 432] on span "O Account UUID é o identificador único da empresa vinculada ao seu usuário." at bounding box center [393, 428] width 391 height 13
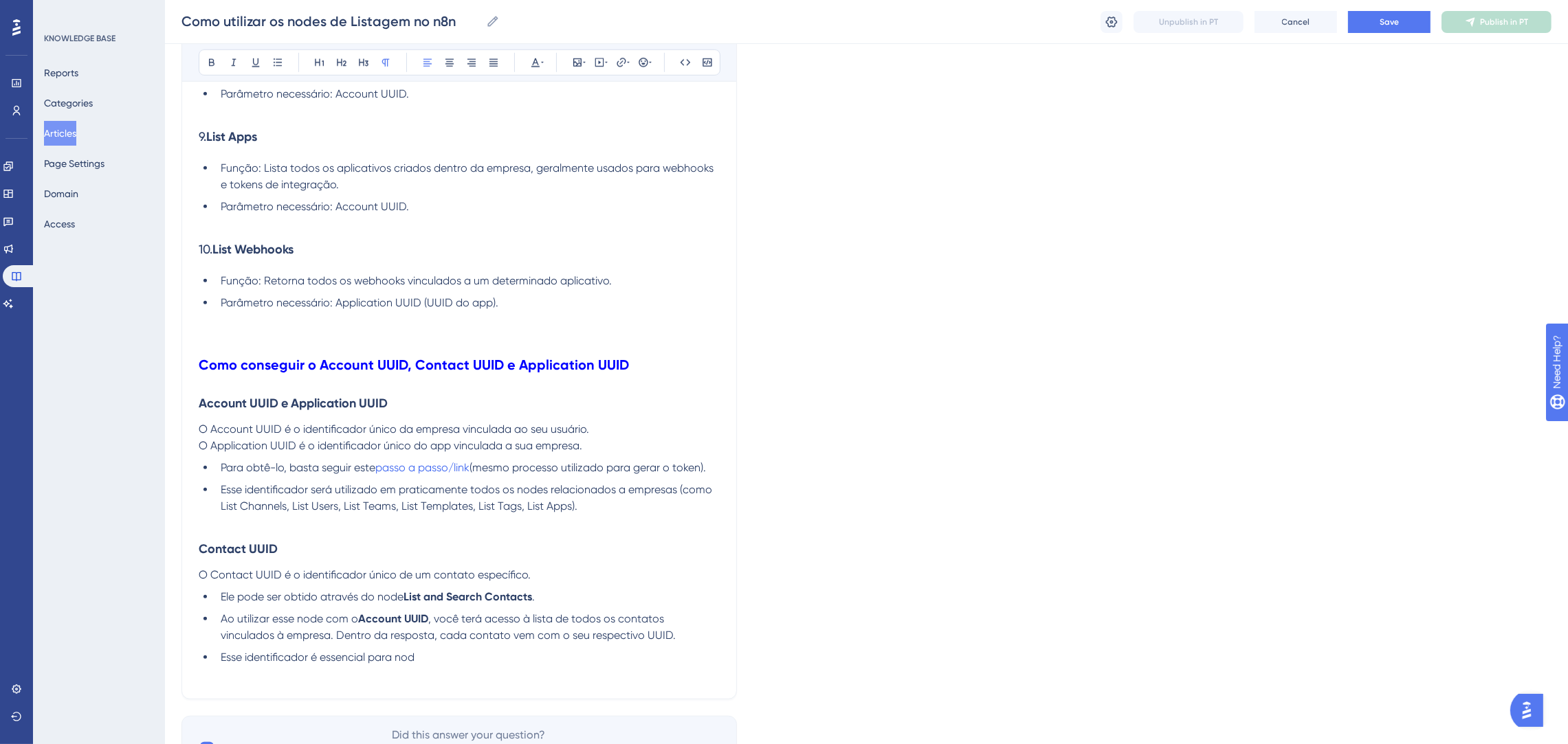
click at [595, 445] on p "O Application UUID é o identificador único do app vinculada a sua empresa." at bounding box center [459, 446] width 521 height 17
click at [283, 465] on span "Para obtê-lo, basta seguir este" at bounding box center [298, 467] width 155 height 13
click at [349, 466] on span "Para obtê-los, basta seguir este" at bounding box center [300, 467] width 160 height 13
click at [381, 467] on span "Para obtê-los, basta seguir este" at bounding box center [300, 467] width 160 height 13
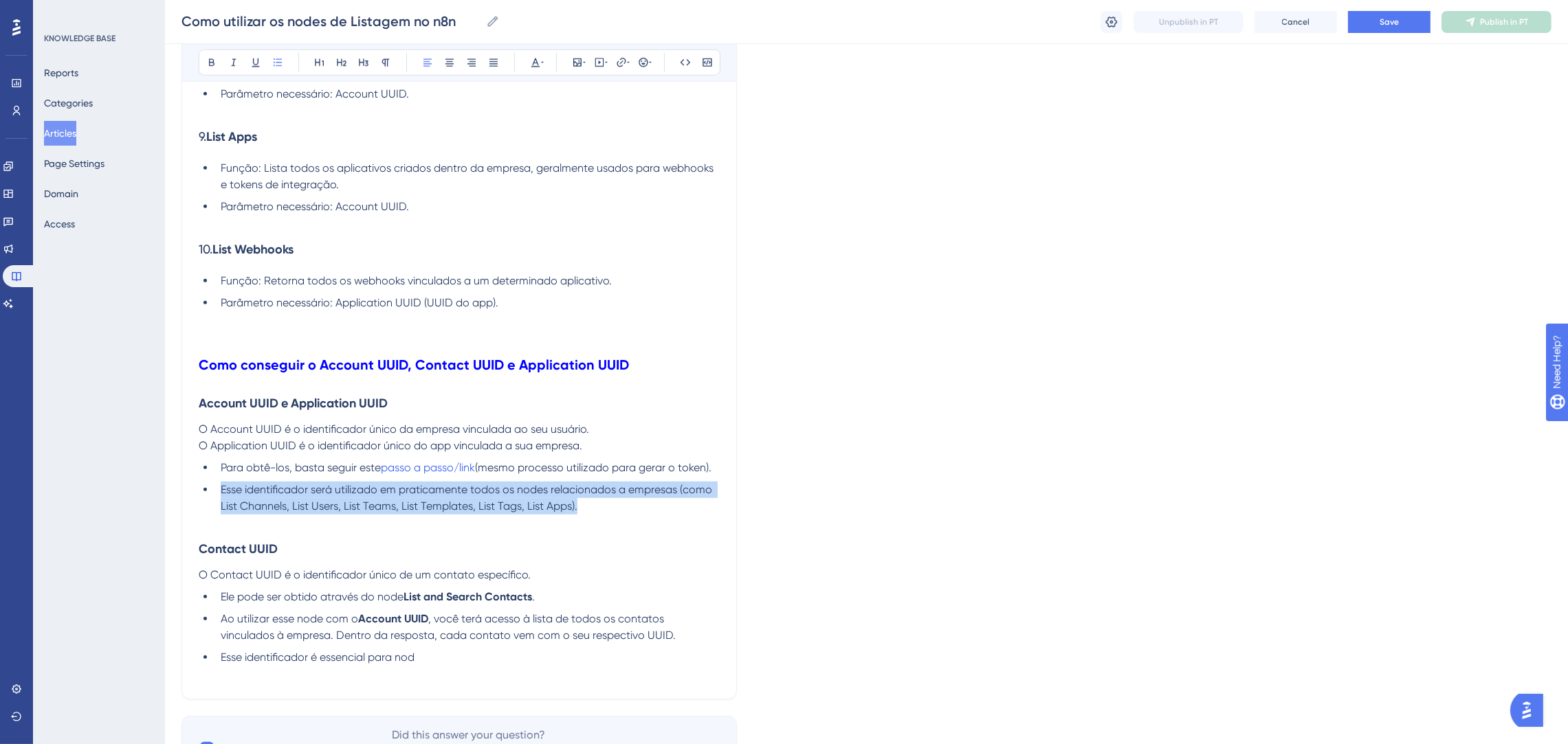
drag, startPoint x: 576, startPoint y: 513, endPoint x: 125, endPoint y: 485, distance: 451.9
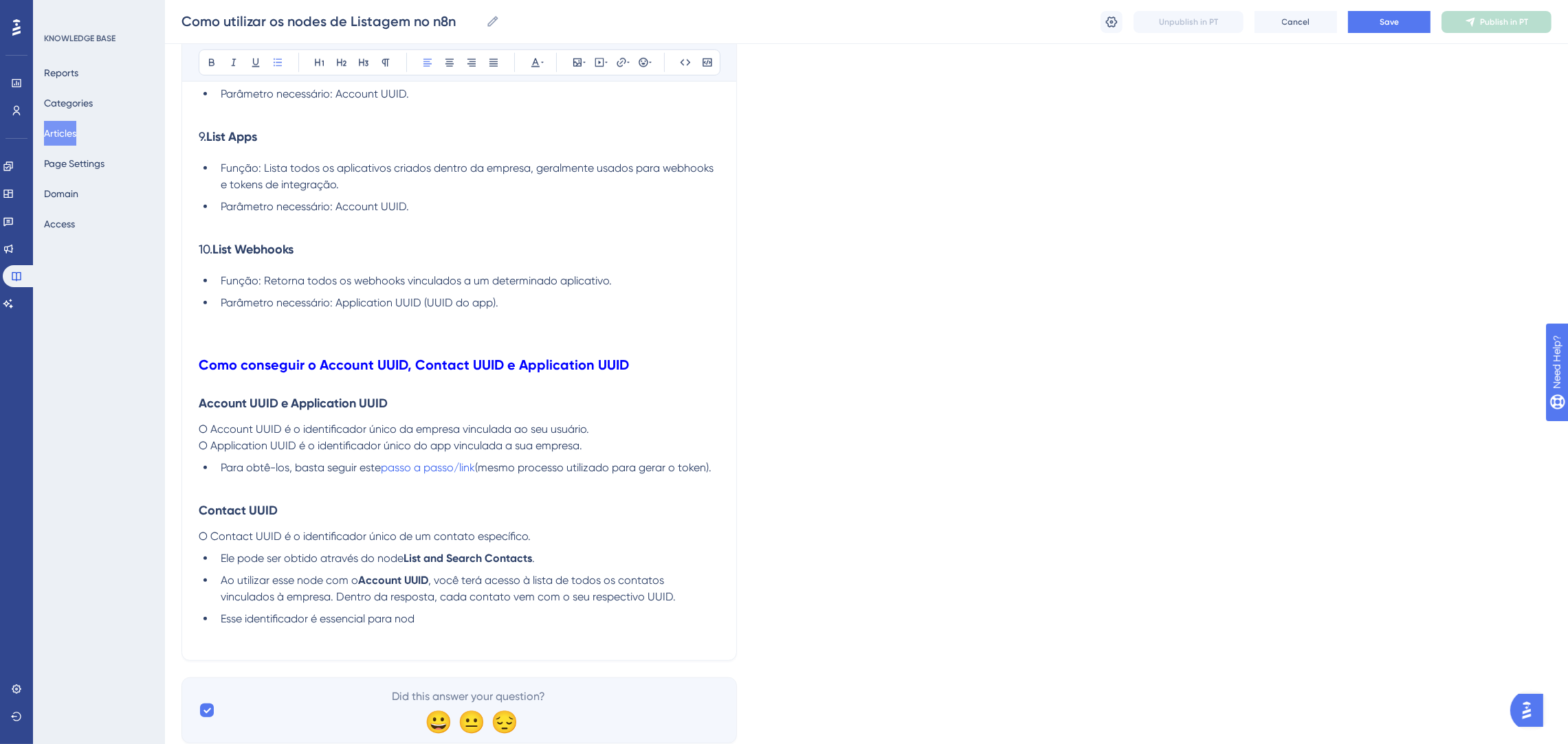
click at [634, 418] on h3 "Account UUID e Application UUID" at bounding box center [459, 403] width 521 height 36
drag, startPoint x: 444, startPoint y: 624, endPoint x: 179, endPoint y: 621, distance: 265.0
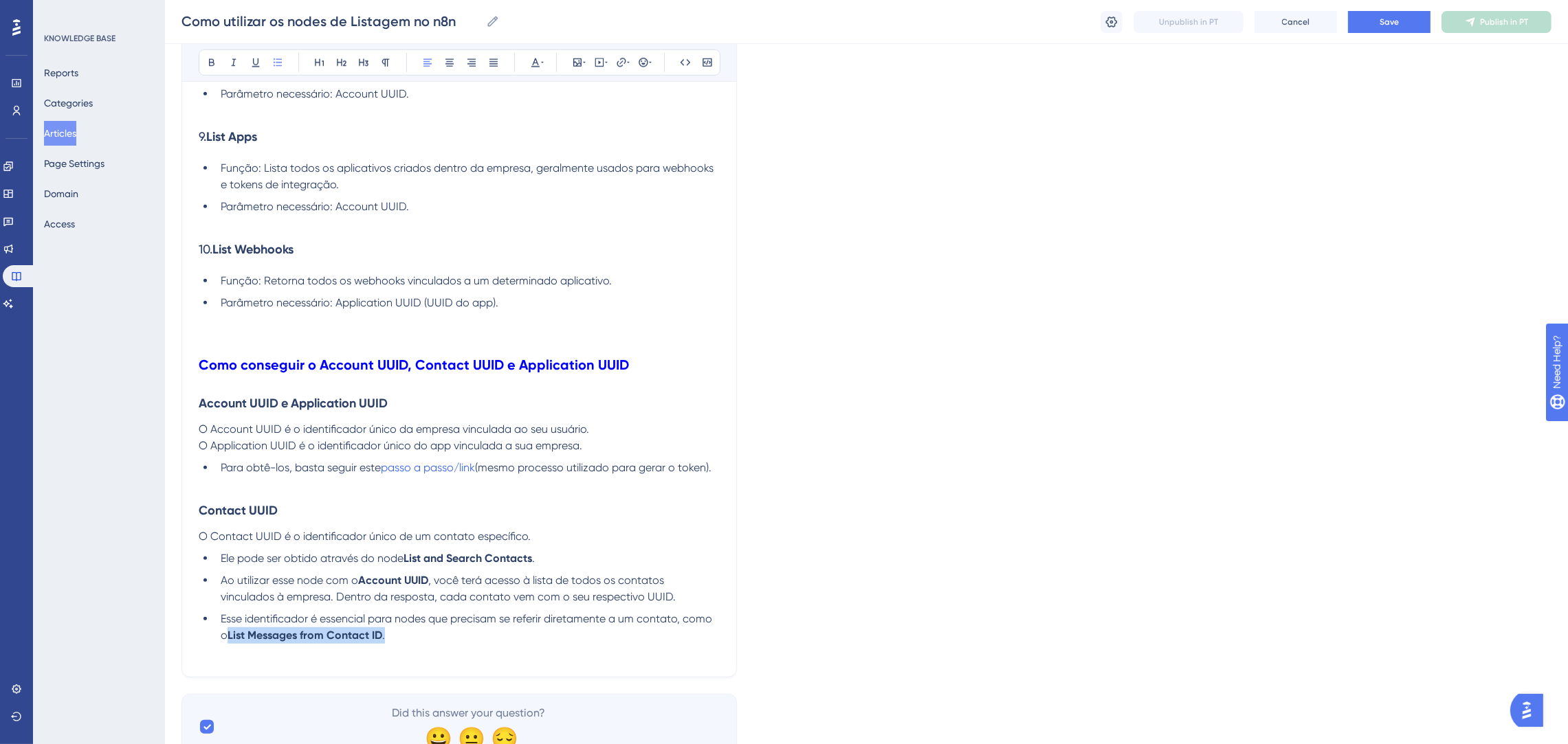
drag, startPoint x: 399, startPoint y: 637, endPoint x: 229, endPoint y: 634, distance: 170.0
click at [229, 634] on li "Esse identificador é essencial para nodes que precisam se referir diretamente a…" at bounding box center [468, 627] width 505 height 33
click at [217, 63] on icon at bounding box center [212, 62] width 11 height 11
click at [515, 597] on span ", você terá acesso à lista de todos os contatos vinculados à empresa. Dentro da…" at bounding box center [448, 589] width 455 height 30
click at [539, 652] on p at bounding box center [459, 652] width 521 height 17
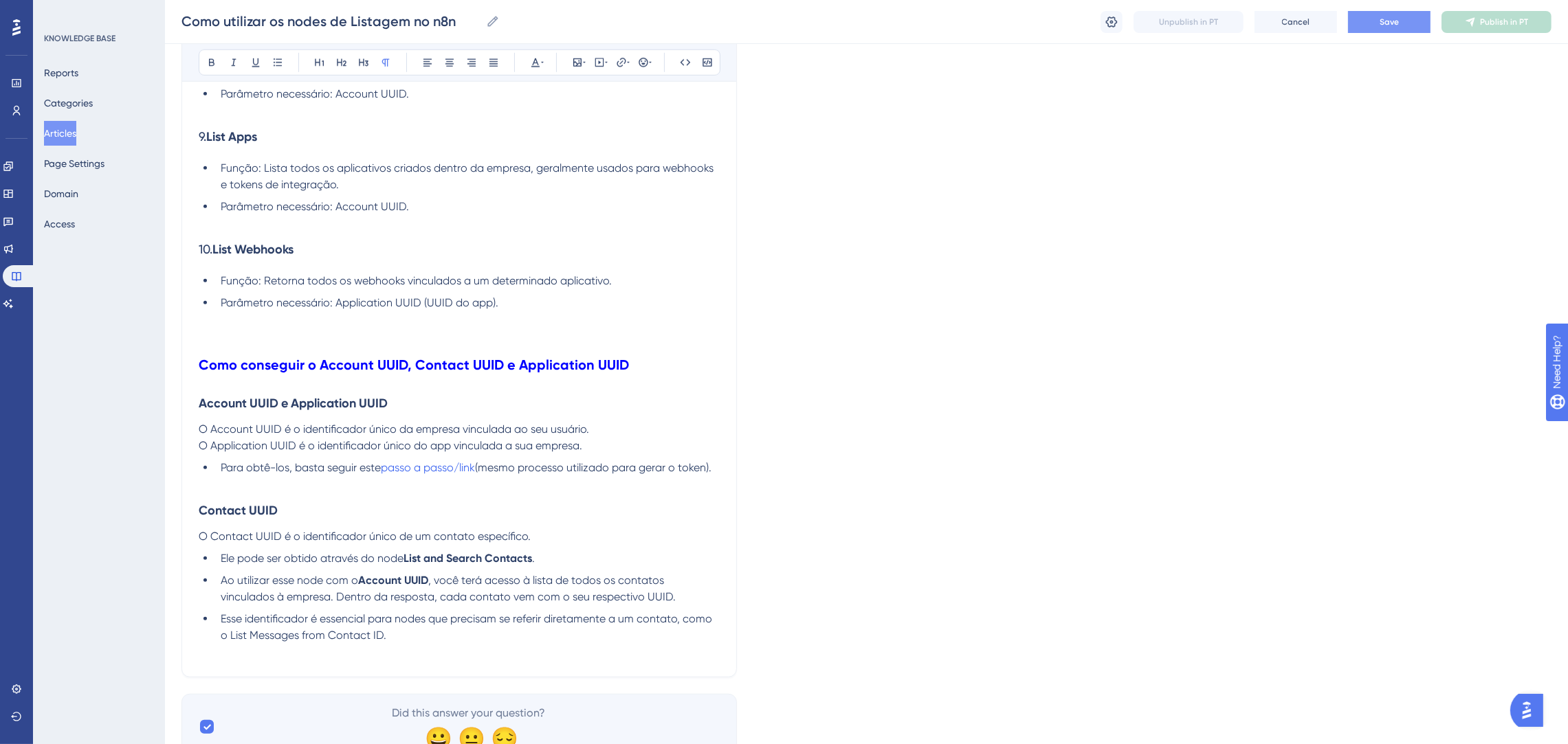
click at [1385, 18] on span "Save" at bounding box center [1388, 22] width 19 height 11
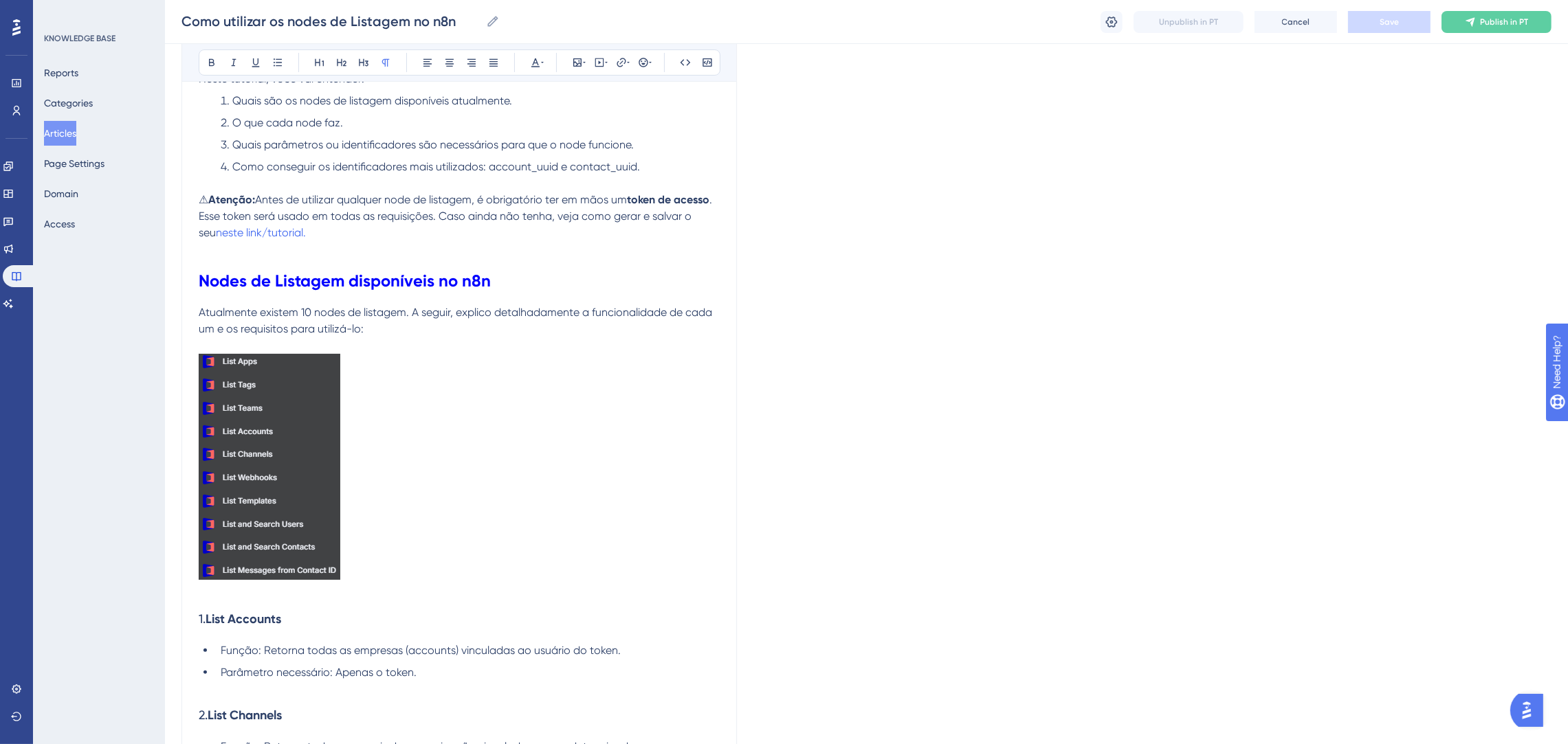
scroll to position [162, 0]
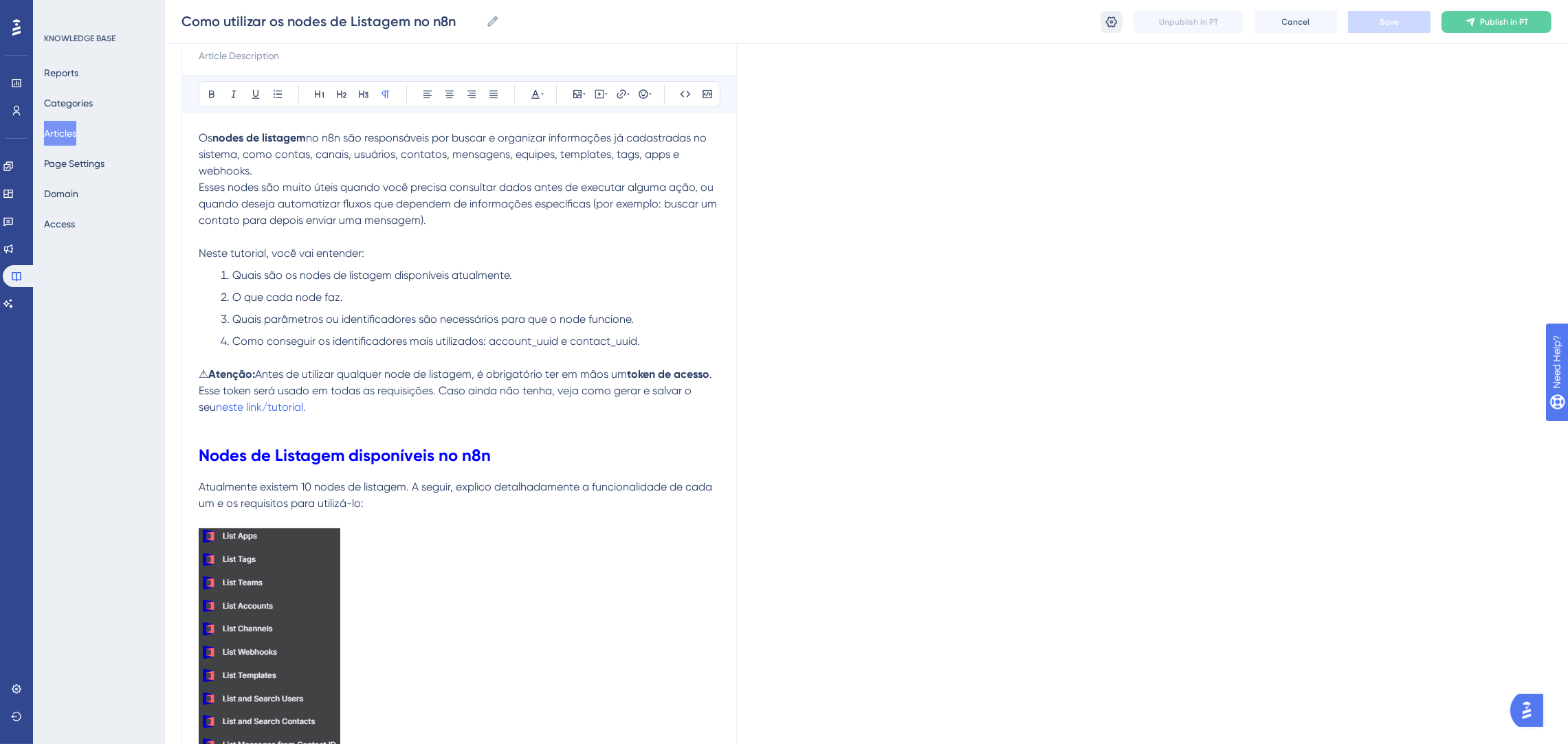
click at [1115, 30] on button at bounding box center [1111, 22] width 22 height 22
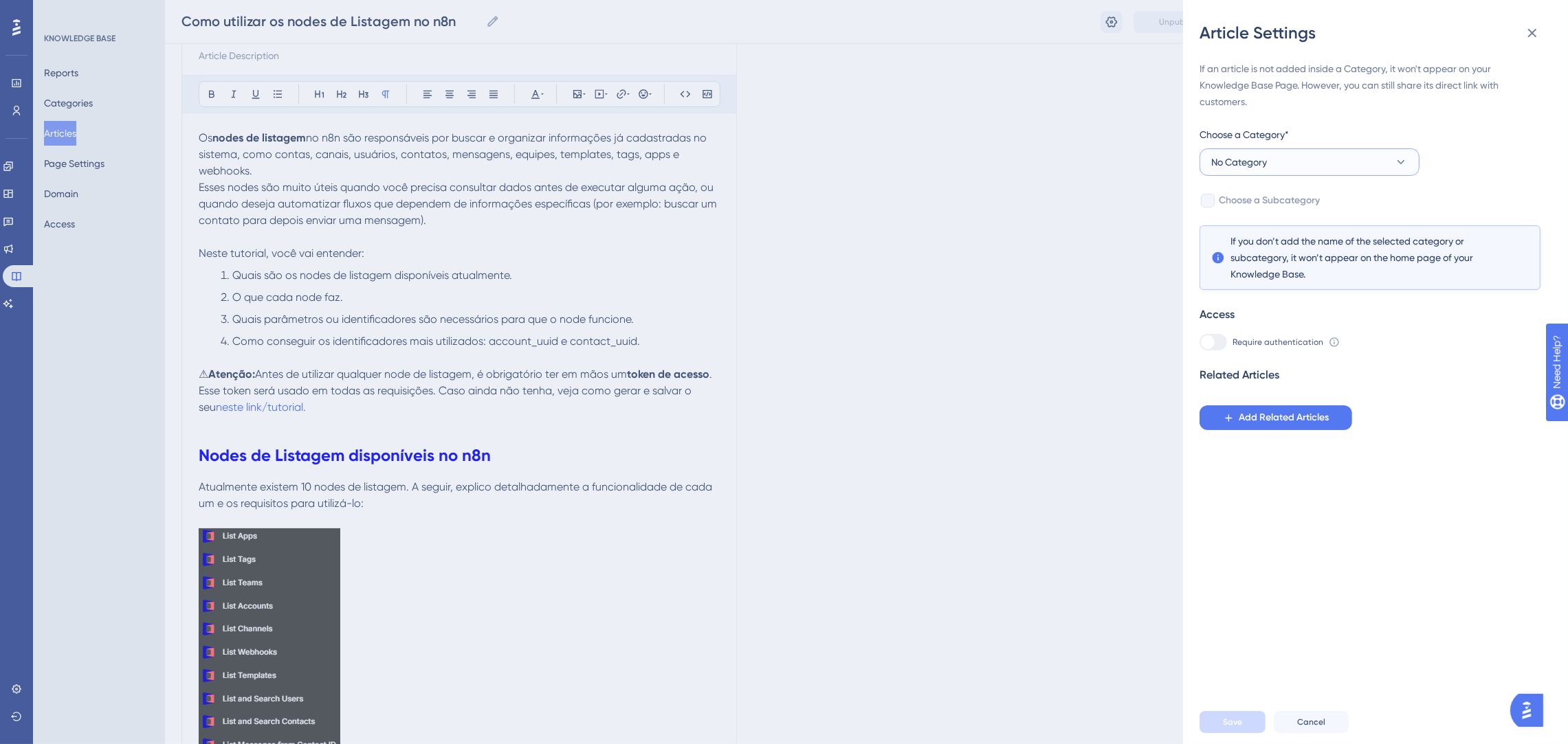
click at [1263, 168] on span "No Category" at bounding box center [1239, 162] width 56 height 17
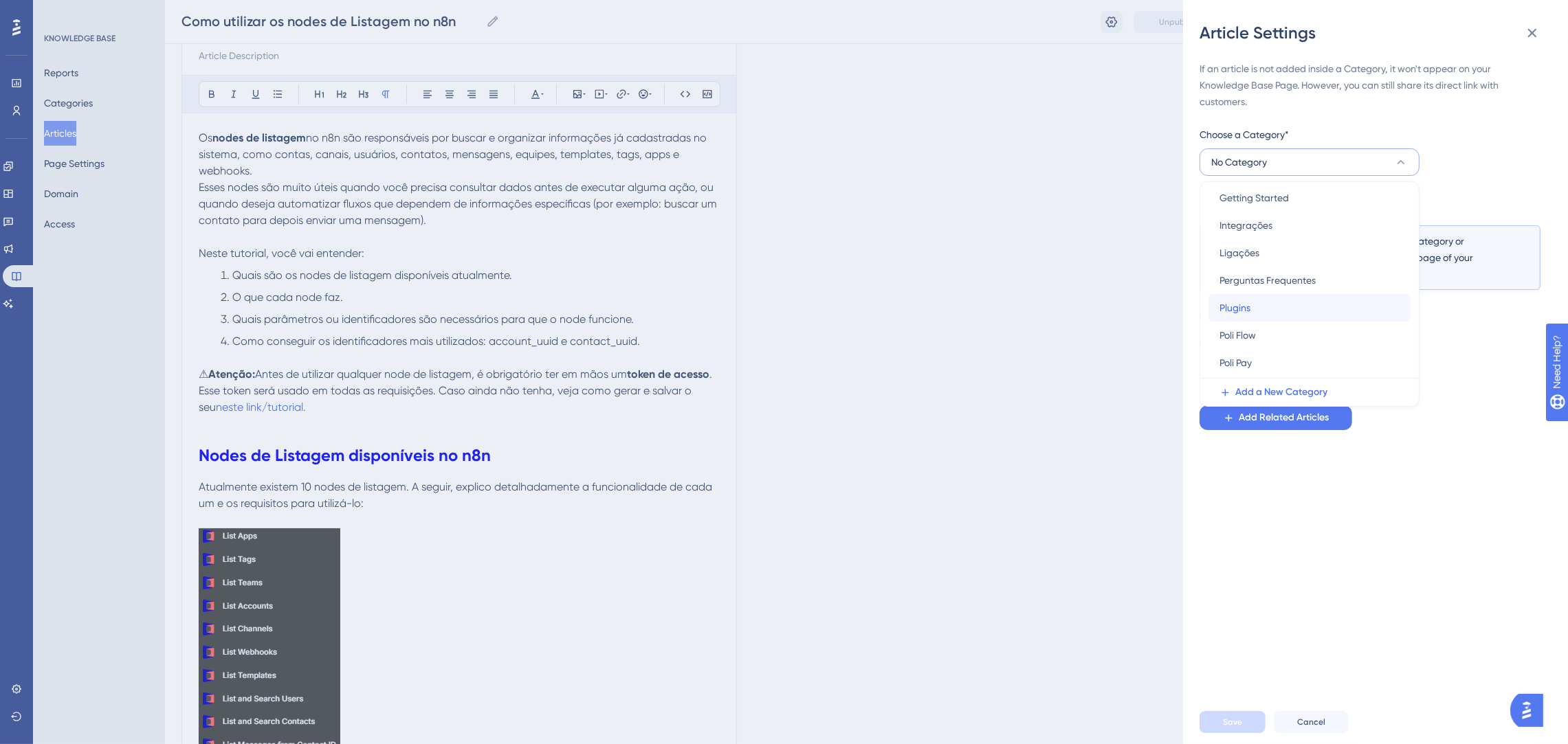
click at [1277, 311] on div "Plugins Plugins" at bounding box center [1309, 308] width 180 height 28
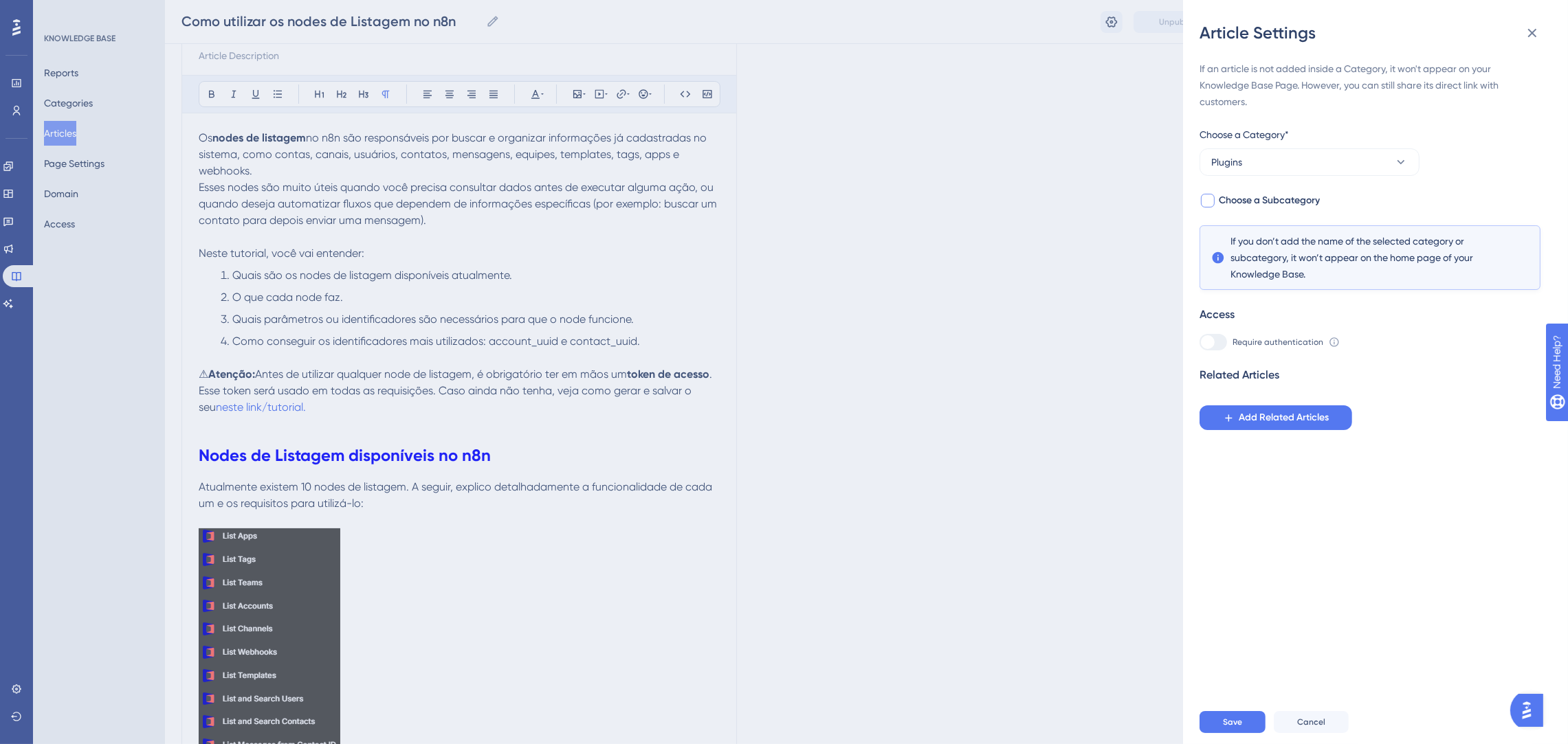
click at [1265, 200] on span "Choose a Subcategory" at bounding box center [1269, 201] width 101 height 17
checkbox input "true"
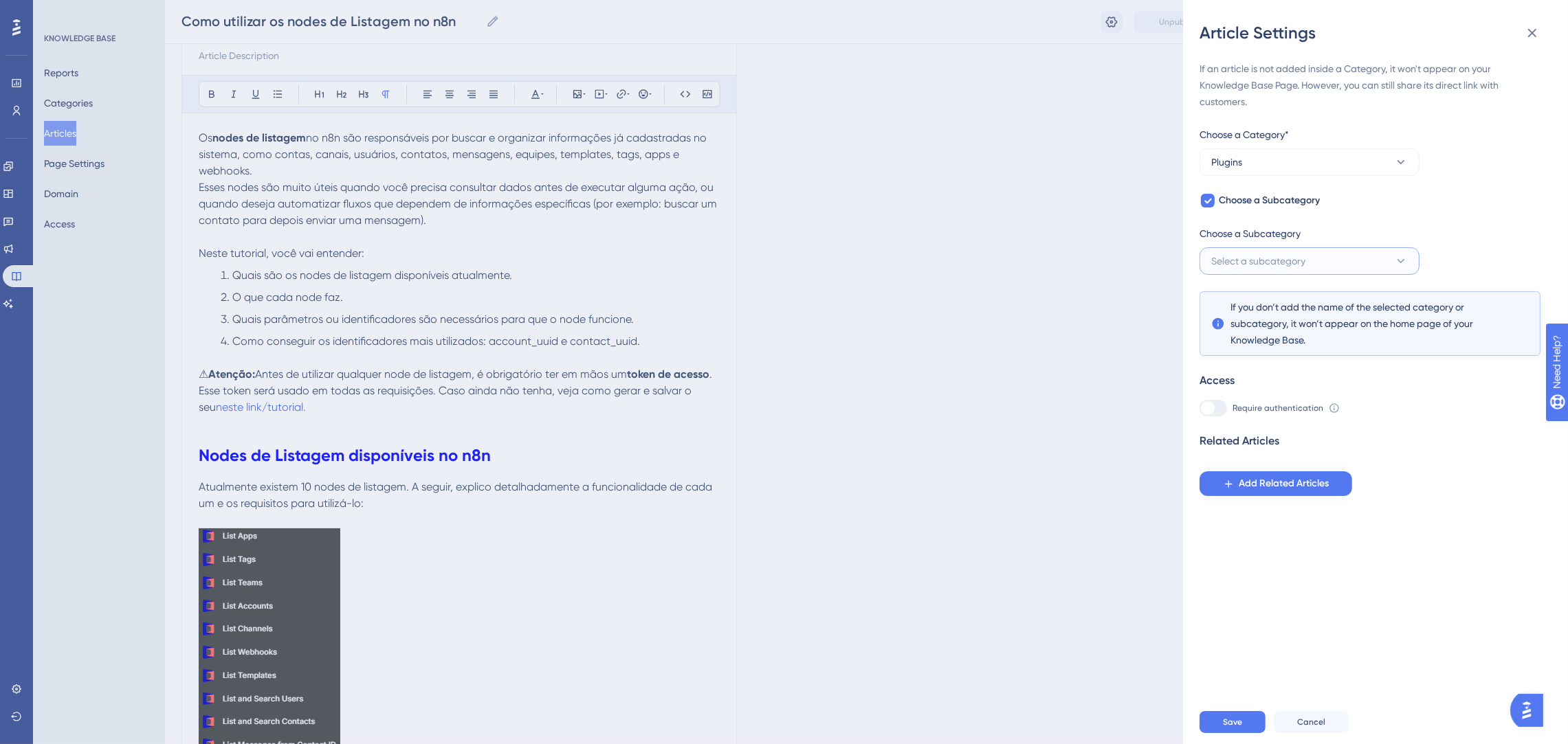
click at [1268, 260] on span "Select a subcategory" at bounding box center [1258, 261] width 94 height 17
click at [1272, 307] on div "n8n n8n" at bounding box center [1309, 303] width 180 height 28
click at [1250, 729] on button "Save" at bounding box center [1232, 722] width 66 height 22
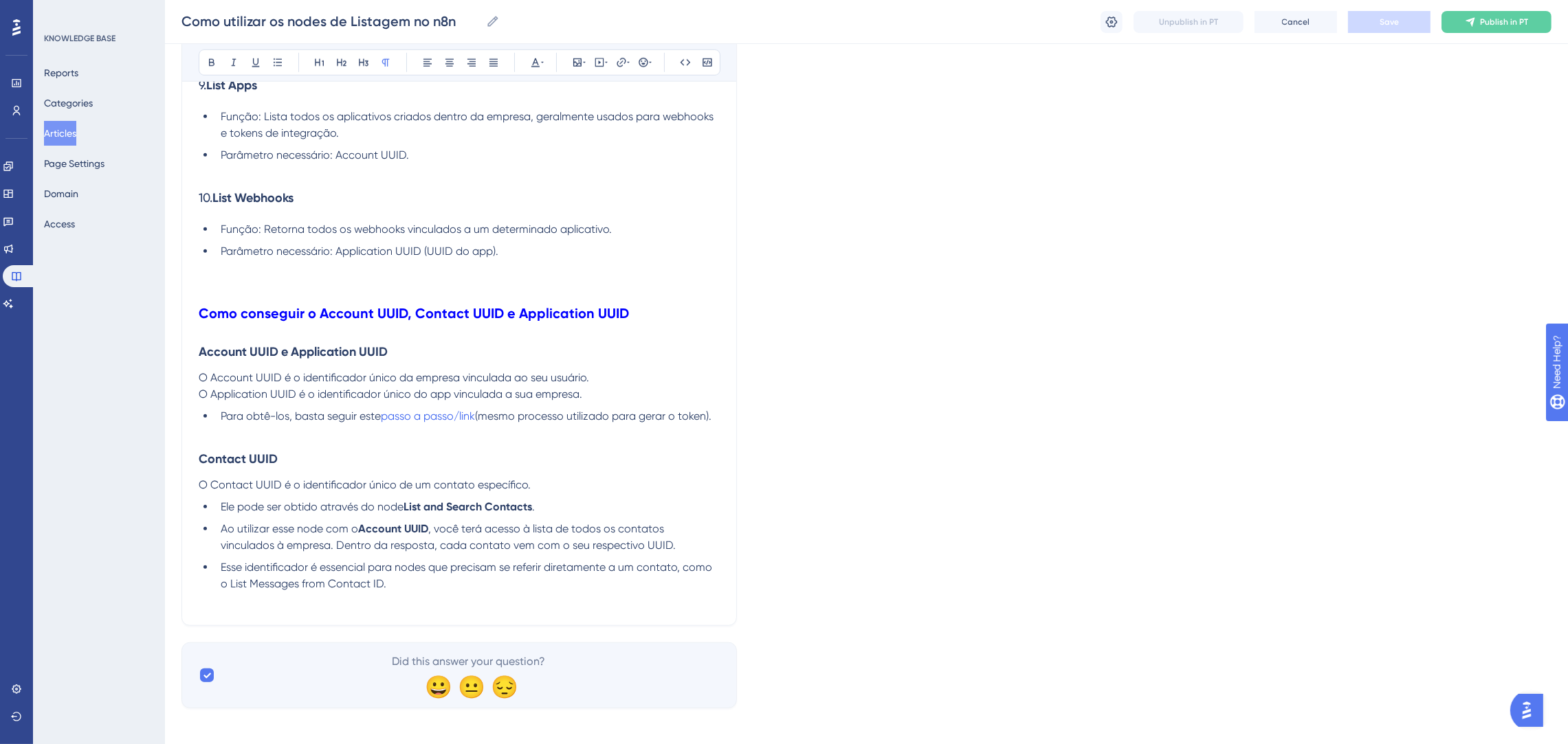
scroll to position [1709, 0]
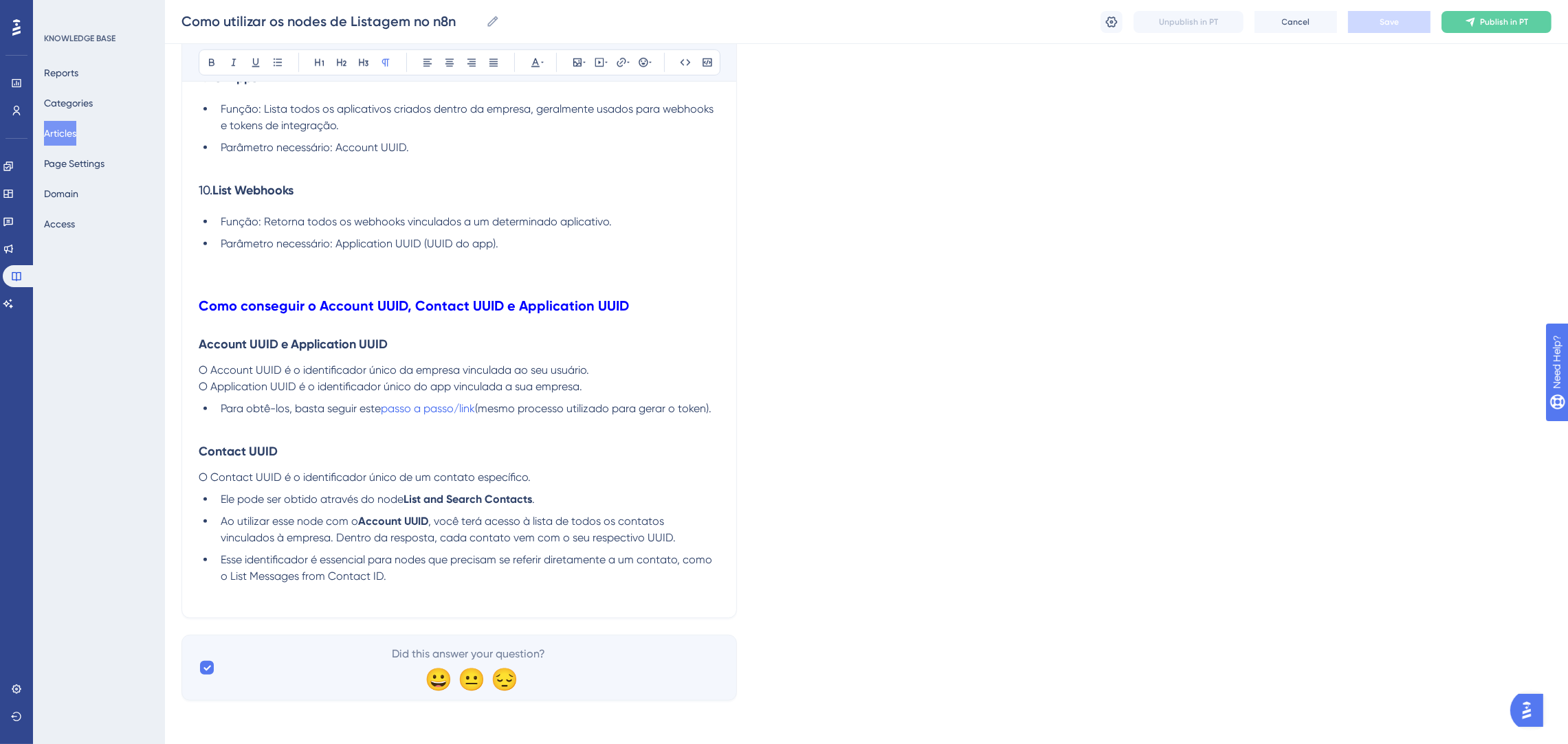
click at [484, 558] on span "Esse identificador é essencial para nodes que precisam se referir diretamente a…" at bounding box center [467, 568] width 494 height 30
click at [484, 562] on span "Esse identificador é essencial para nodes que precisam se referir diretamente a…" at bounding box center [467, 568] width 494 height 30
click at [418, 585] on p at bounding box center [459, 593] width 521 height 17
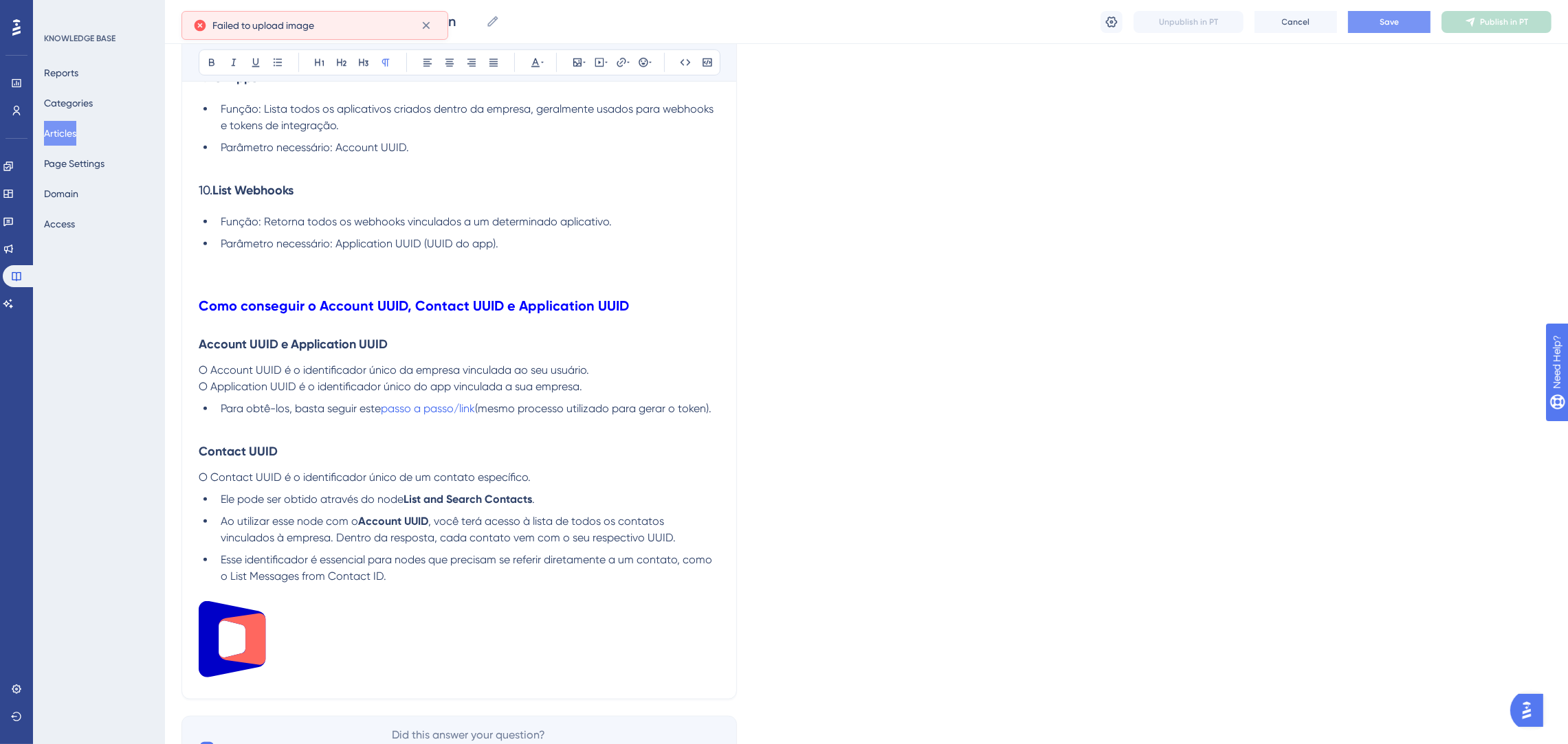
click at [413, 574] on li "Esse identificador é essencial para nodes que precisam se referir diretamente a…" at bounding box center [468, 567] width 505 height 33
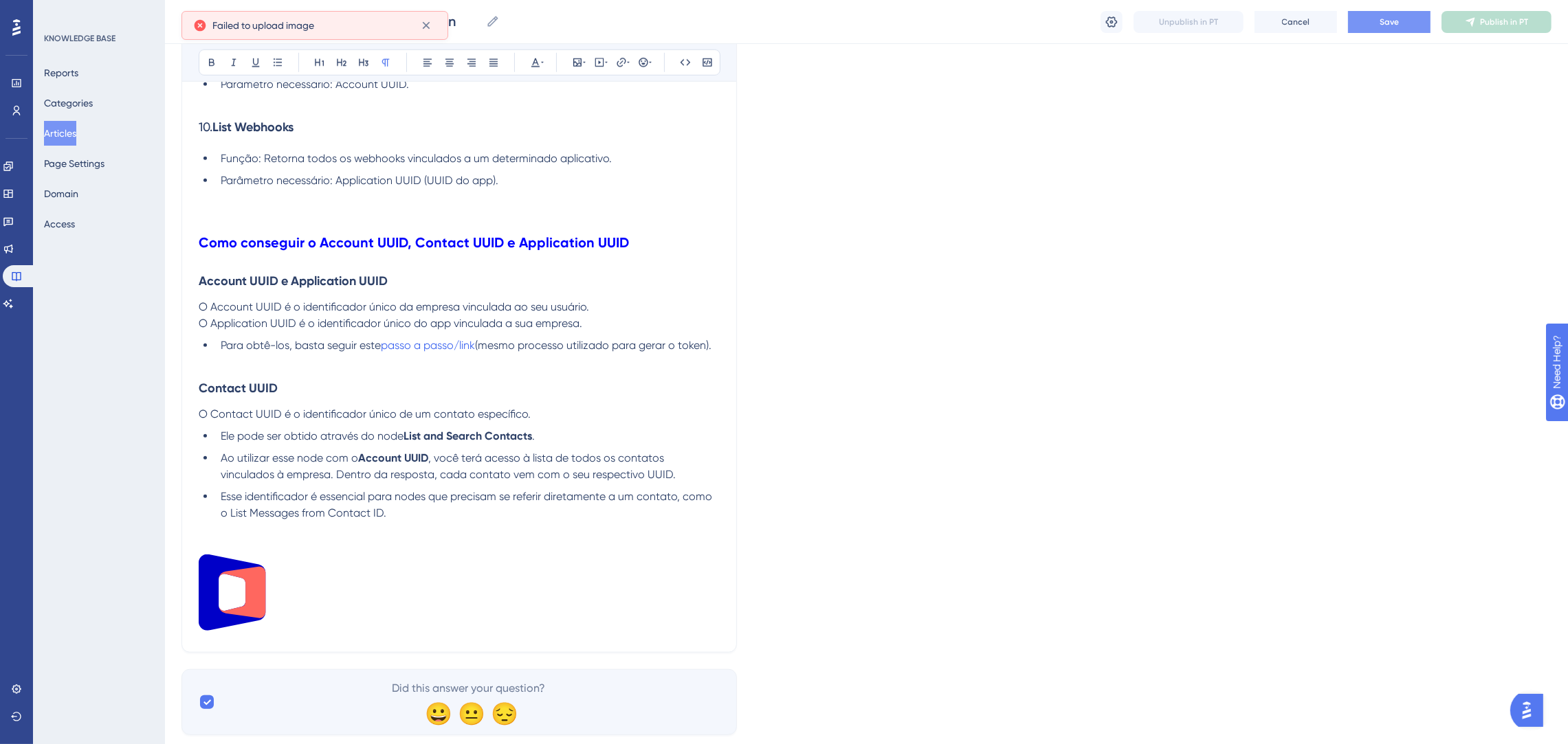
scroll to position [1806, 0]
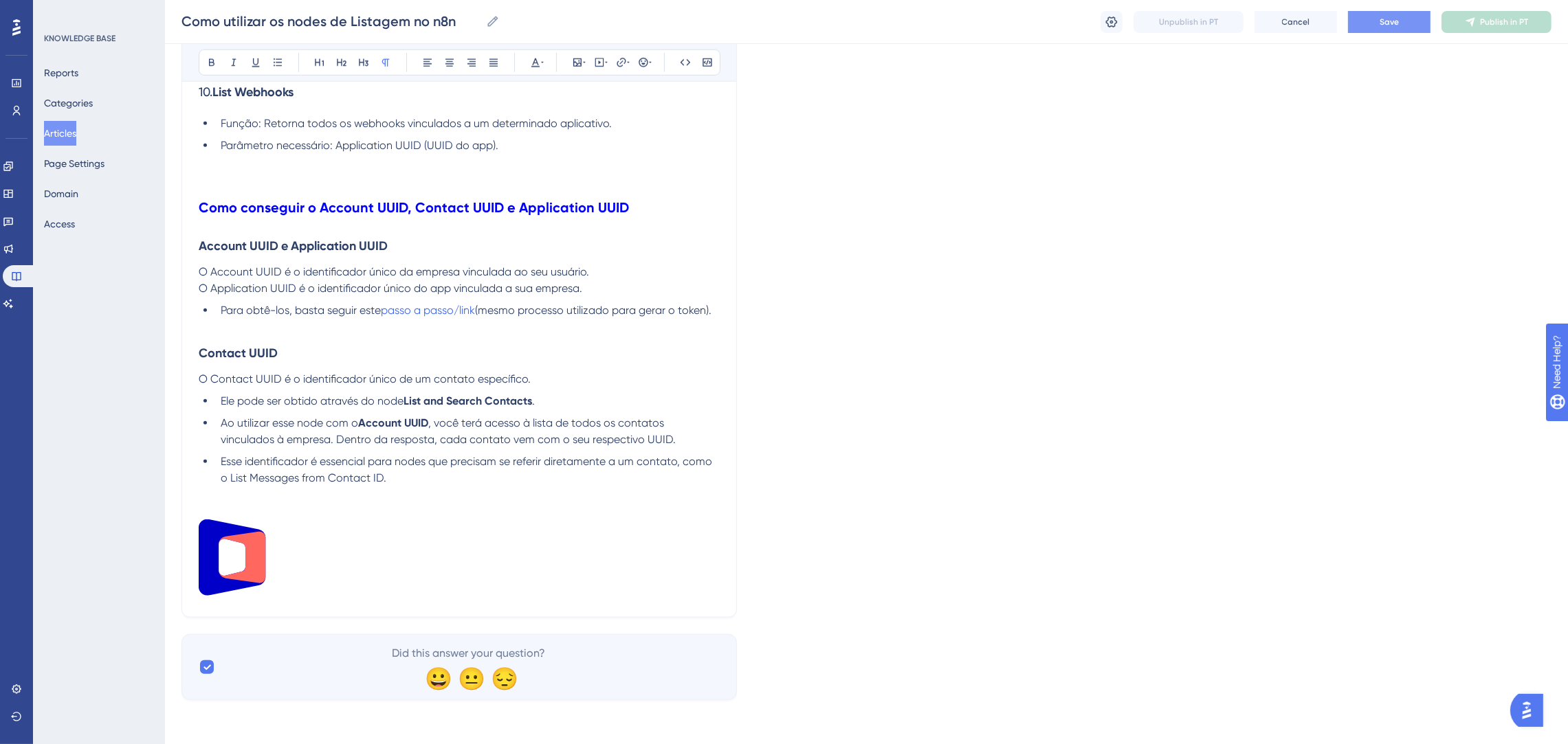
click at [1385, 18] on span "Save" at bounding box center [1388, 22] width 19 height 11
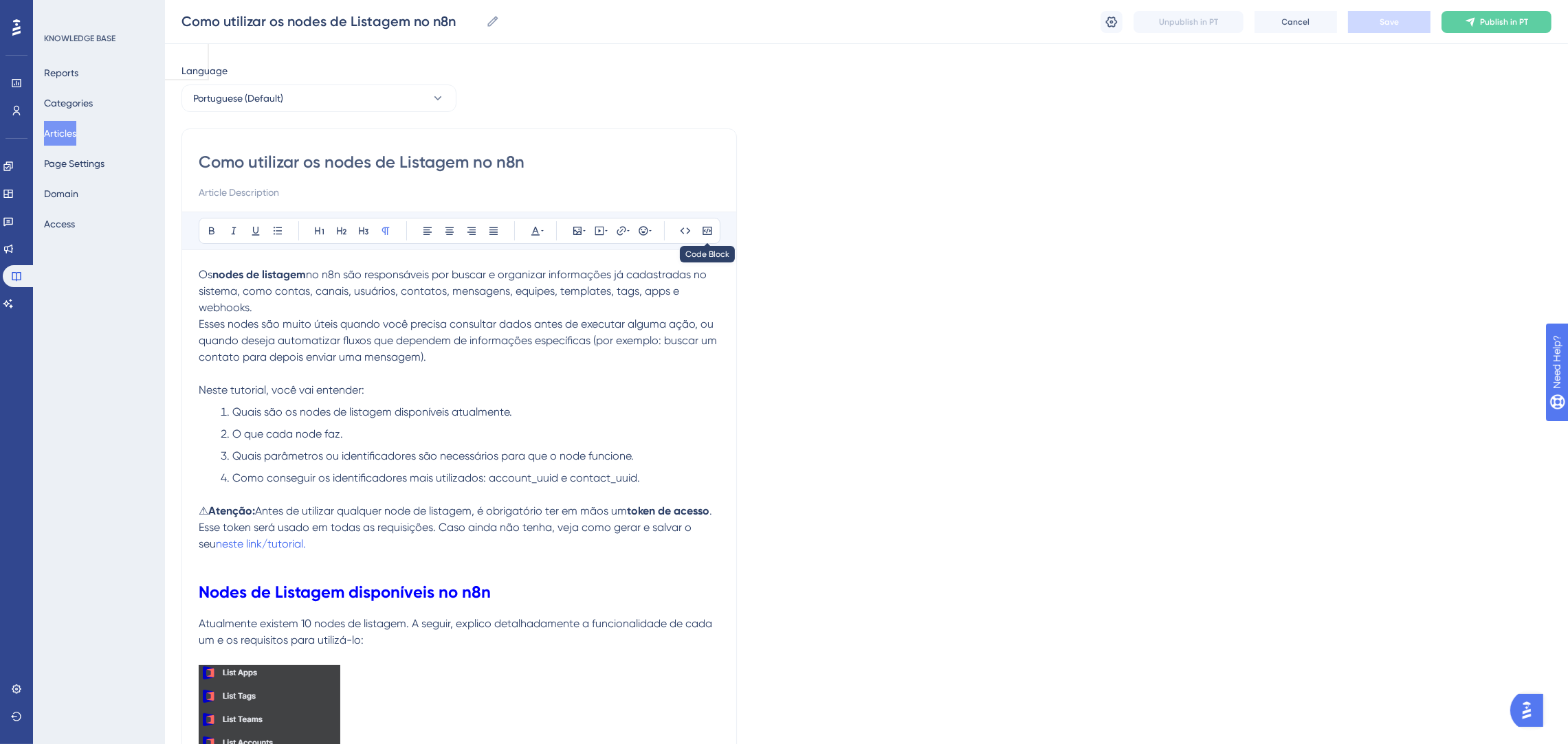
scroll to position [0, 0]
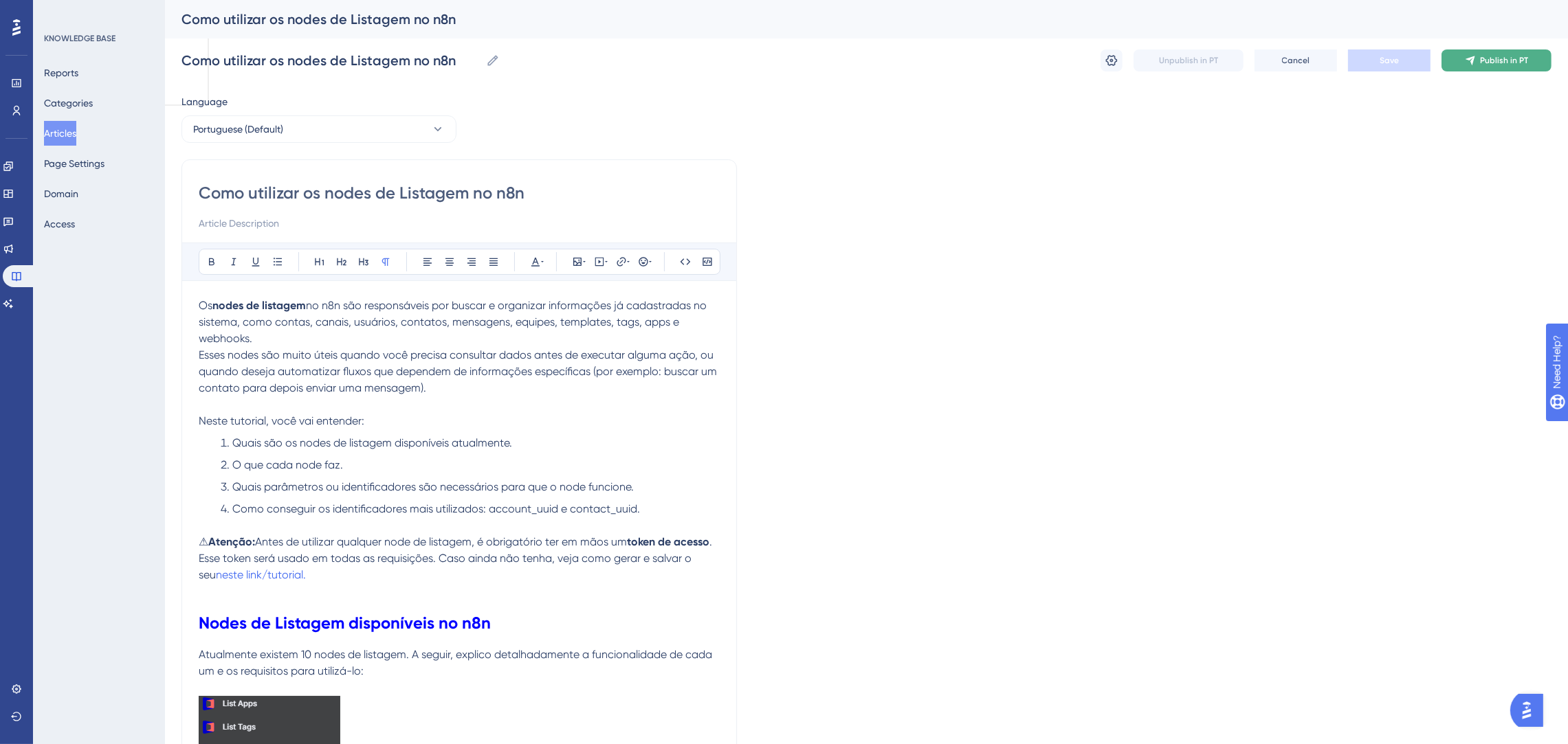
click at [1497, 56] on span "Publish in PT" at bounding box center [1503, 60] width 48 height 11
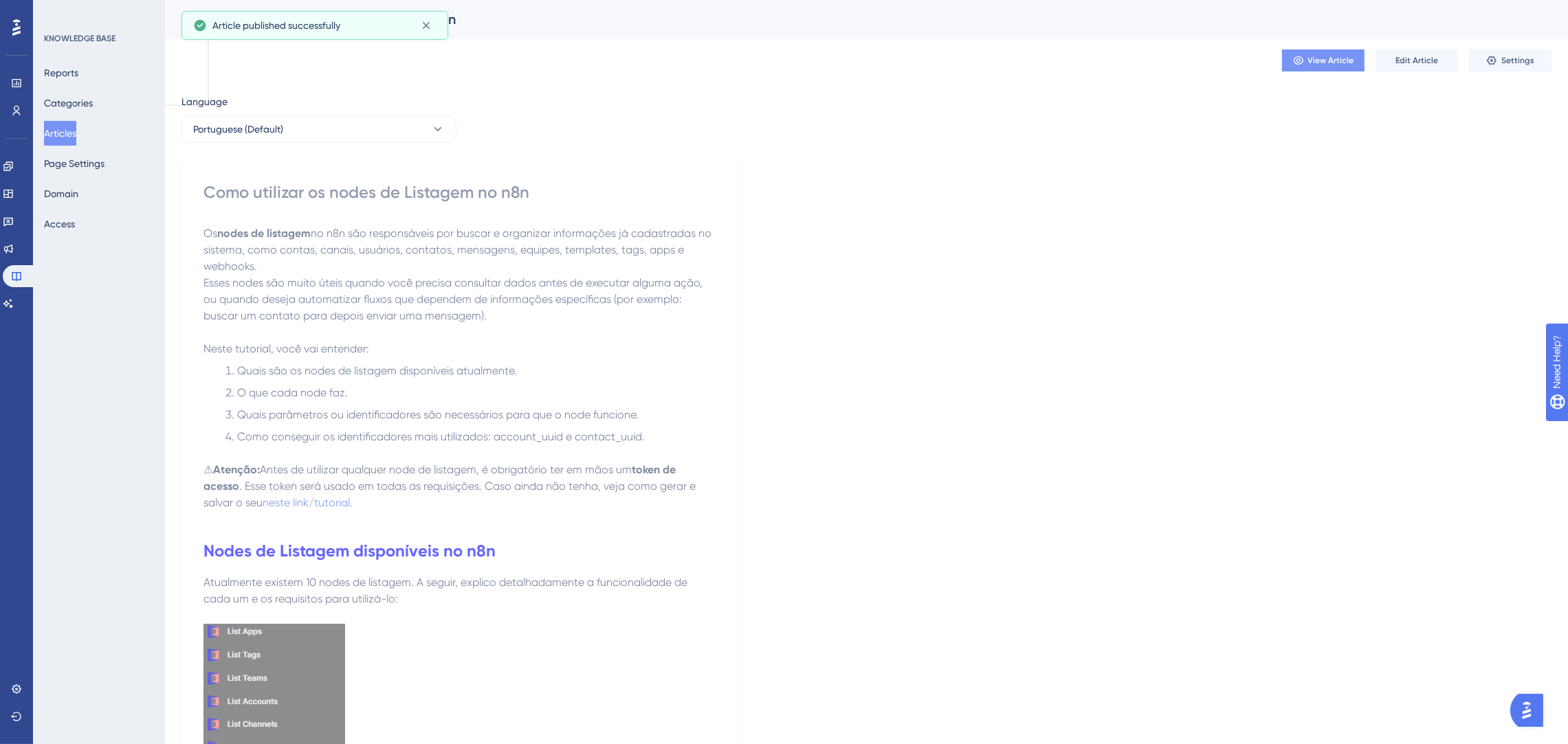
click at [1321, 54] on button "View Article" at bounding box center [1323, 61] width 82 height 22
click at [1408, 64] on span "Edit Article" at bounding box center [1416, 60] width 43 height 11
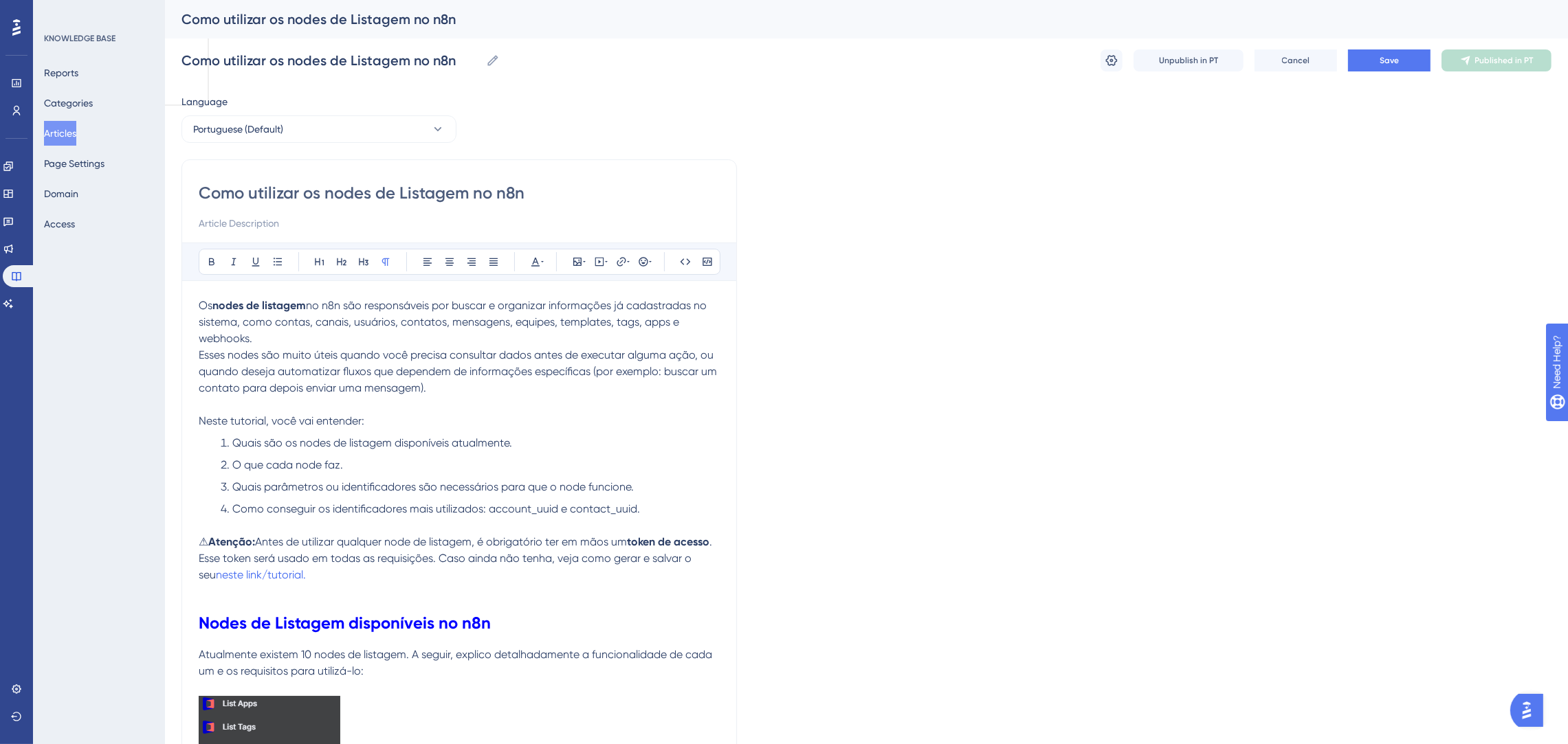
click at [306, 304] on strong "nodes de listagem" at bounding box center [259, 305] width 93 height 13
click at [375, 306] on span "no n8n são responsáveis por buscar e organizar informações já cadastradas no si…" at bounding box center [449, 322] width 501 height 46
click at [379, 302] on span "no n8n são responsáveis por buscar e organizar informações já cadastradas no si…" at bounding box center [449, 322] width 501 height 46
drag, startPoint x: 379, startPoint y: 302, endPoint x: 360, endPoint y: 303, distance: 19.0
click at [360, 303] on span "no n8n são responsáveis por buscar e organizar informações já cadastradas no si…" at bounding box center [449, 322] width 501 height 46
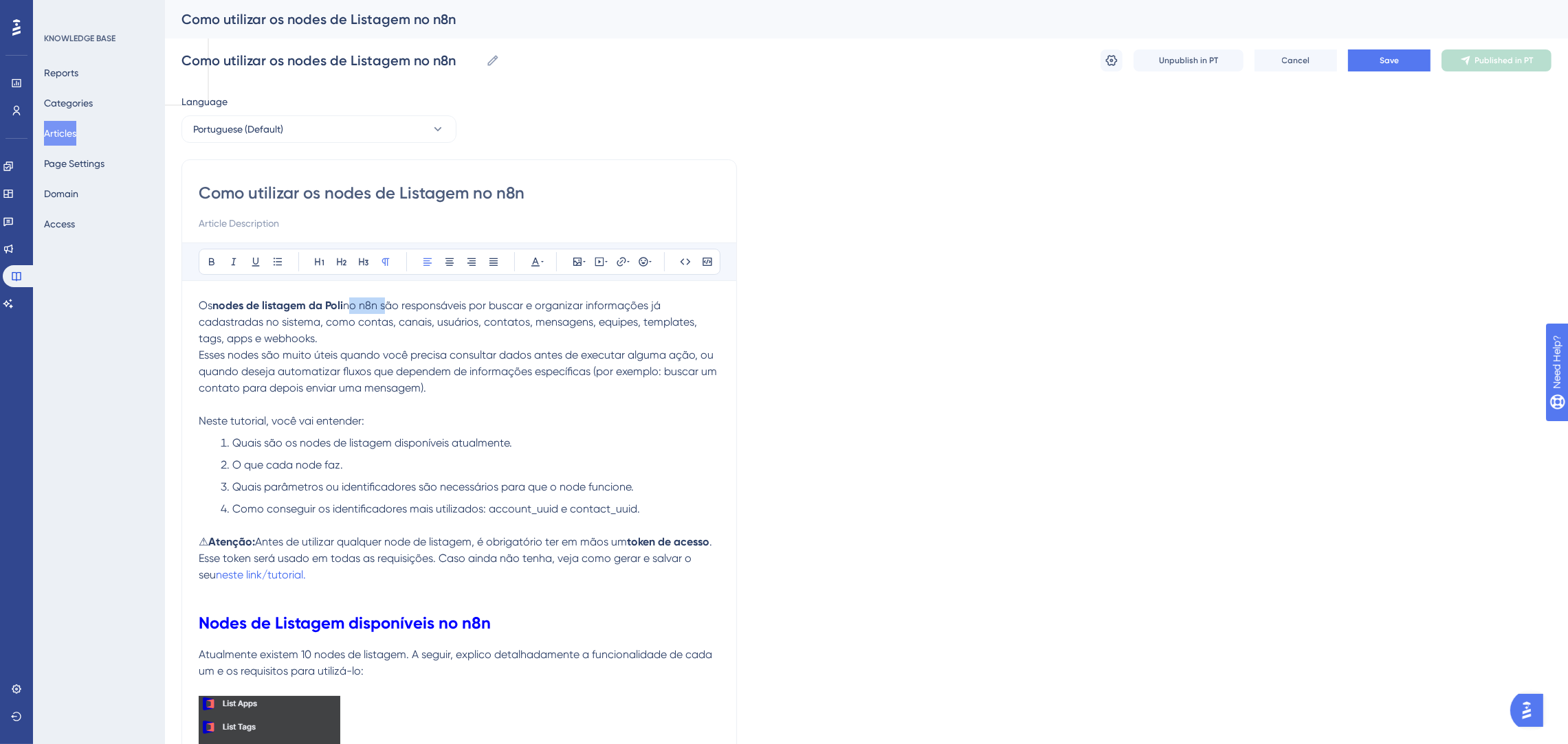
drag, startPoint x: 386, startPoint y: 302, endPoint x: 351, endPoint y: 303, distance: 35.0
click at [351, 303] on span "no n8n são responsáveis por buscar e organizar informações já cadastradas no si…" at bounding box center [449, 322] width 501 height 46
click at [616, 422] on p "Neste tutorial, você vai entender:" at bounding box center [459, 421] width 521 height 17
click at [1391, 63] on span "Save" at bounding box center [1388, 60] width 19 height 11
click at [1477, 47] on div "Como utilizar os nodes de Listagem no n8n Como utilizar os nodes de Listagem no…" at bounding box center [866, 61] width 1370 height 44
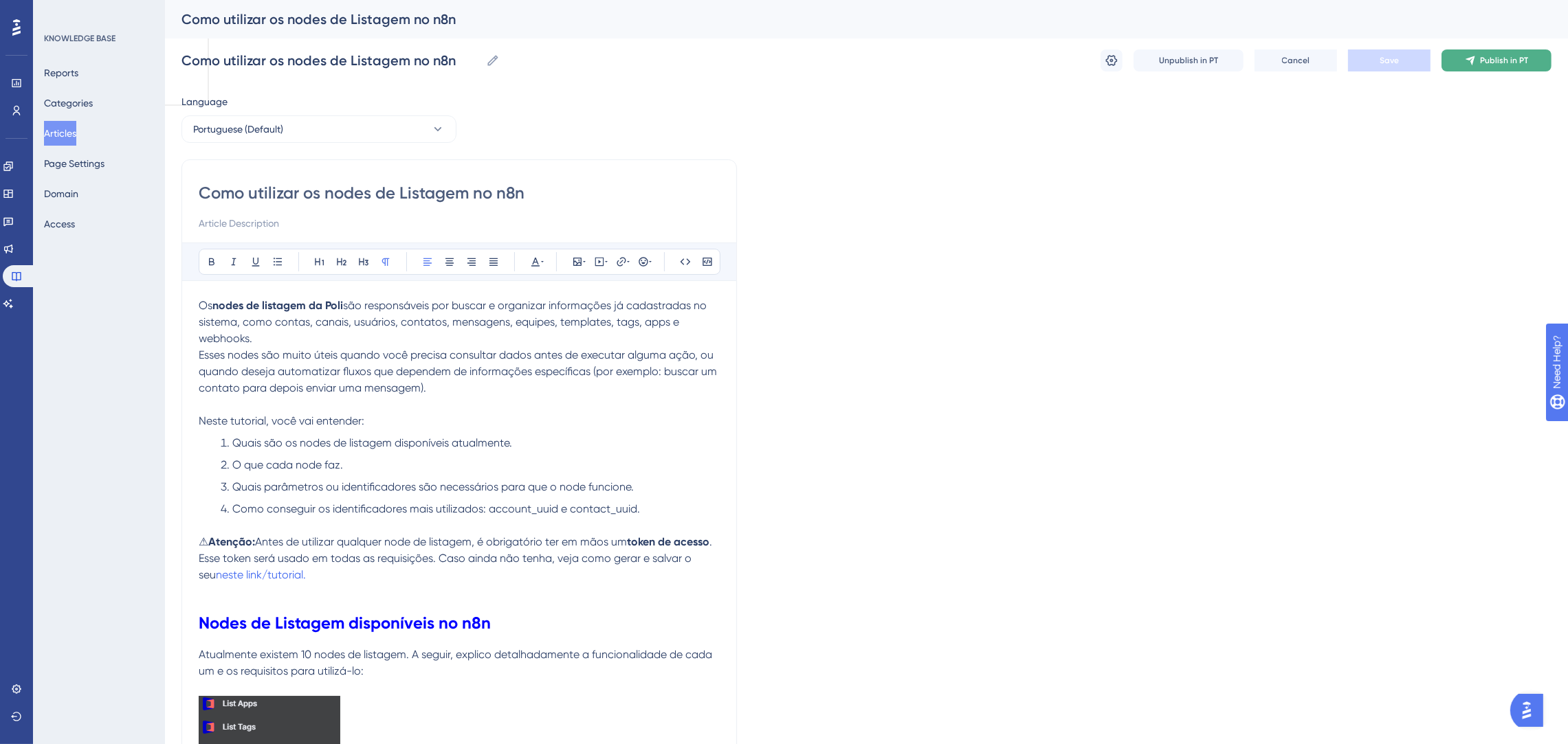
click at [1477, 58] on button "Publish in PT" at bounding box center [1496, 61] width 110 height 22
